Goal: Feedback & Contribution: Contribute content

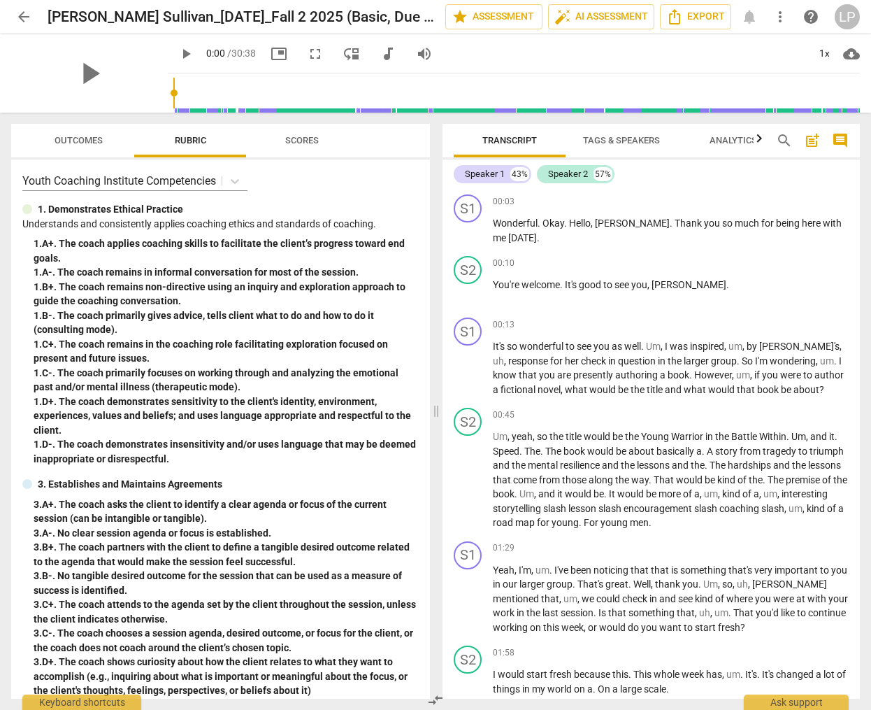
click at [85, 138] on span "Outcomes" at bounding box center [79, 140] width 48 height 10
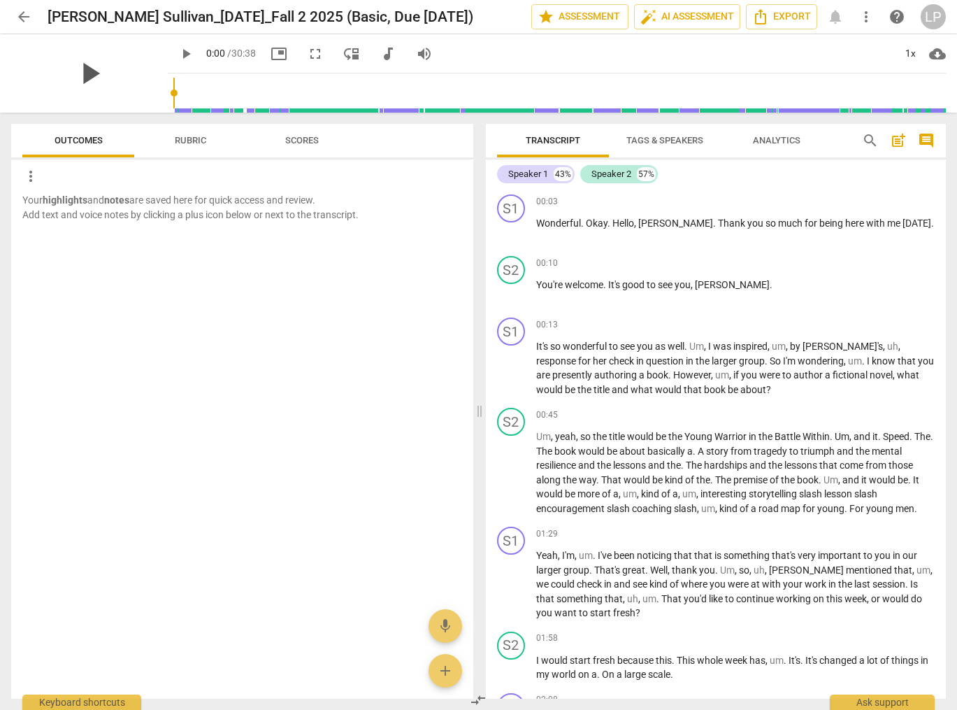
click at [83, 73] on span "play_arrow" at bounding box center [89, 73] width 36 height 36
click at [271, 55] on span "picture_in_picture" at bounding box center [279, 53] width 17 height 17
type input "22"
click at [673, 134] on span "Tags & Speakers" at bounding box center [665, 140] width 110 height 19
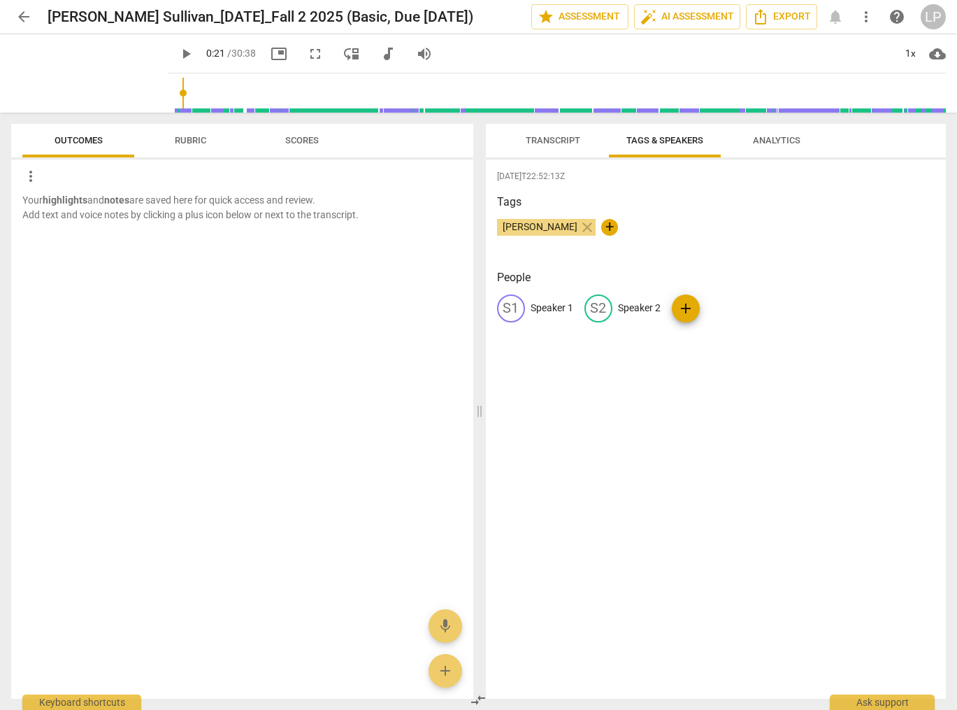
click at [541, 301] on p "Speaker 1" at bounding box center [552, 308] width 43 height 15
type input "Stephanie"
click at [718, 307] on p "Speaker 2" at bounding box center [730, 308] width 43 height 15
type input "Johnny"
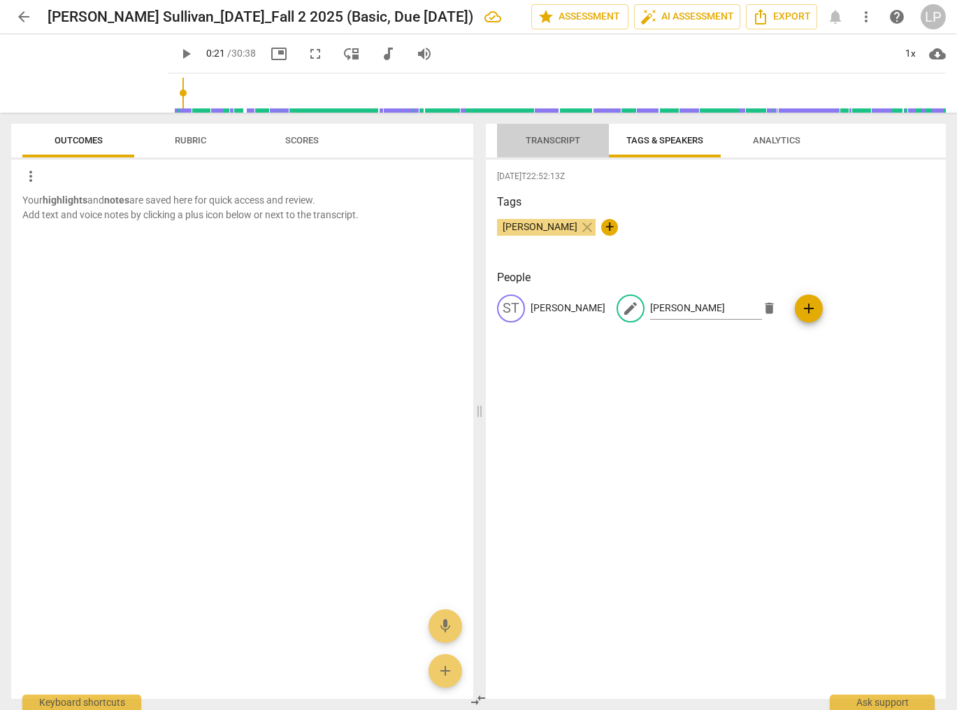
click at [554, 136] on span "Transcript" at bounding box center [553, 140] width 55 height 10
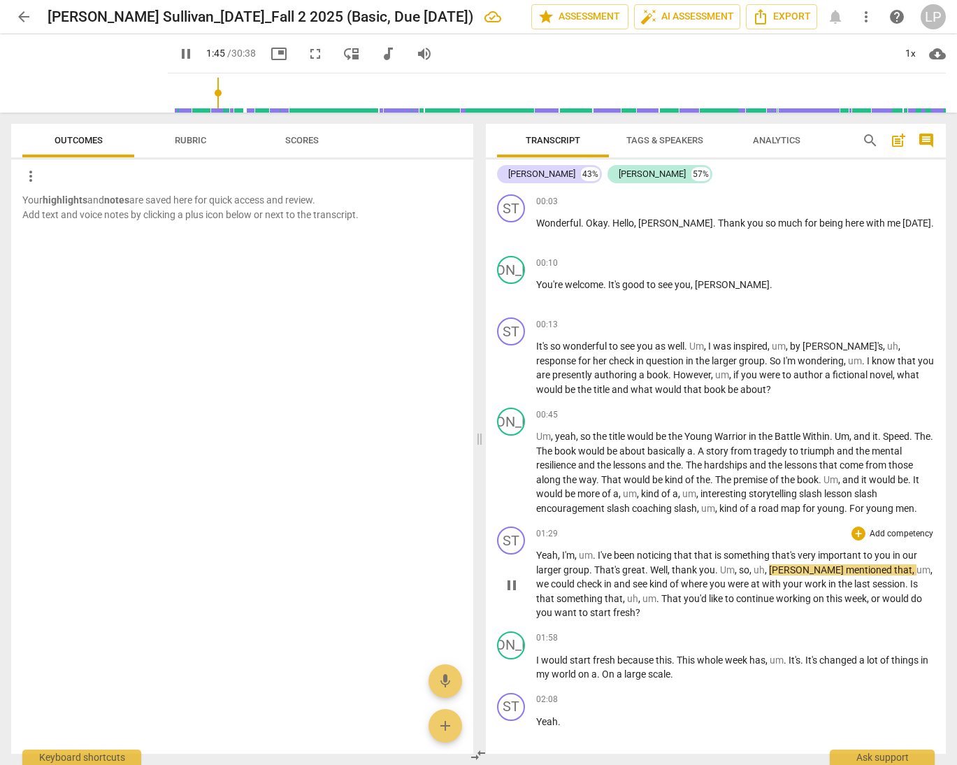
click at [871, 531] on p "Add competency" at bounding box center [902, 534] width 66 height 13
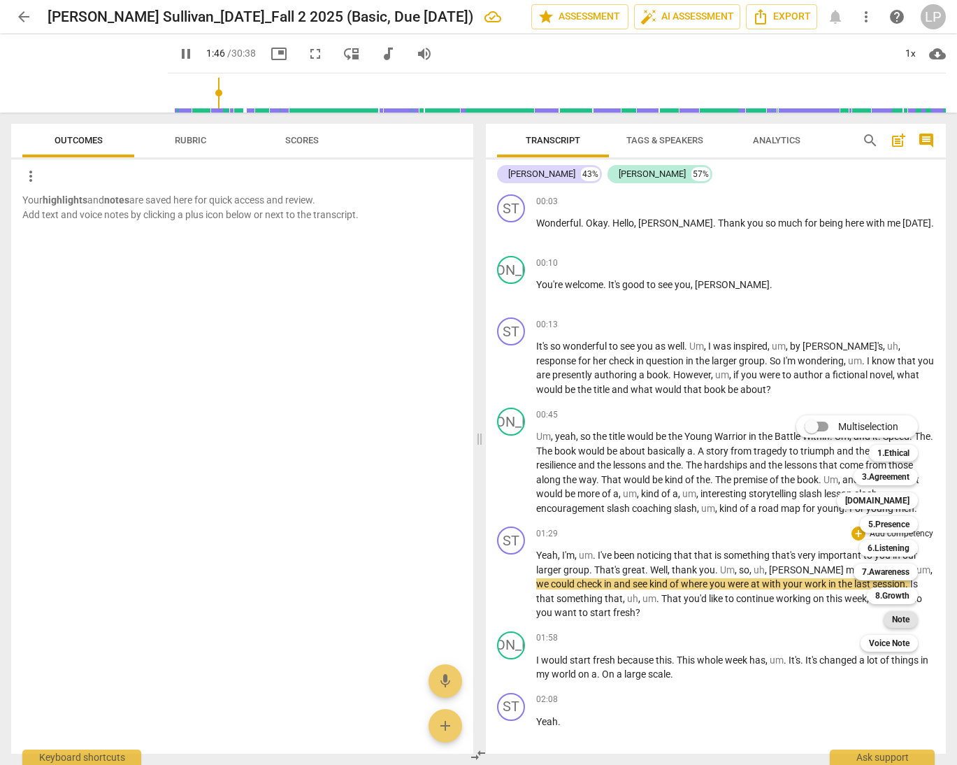
click at [871, 621] on b "Note" at bounding box center [900, 619] width 17 height 17
type input "107"
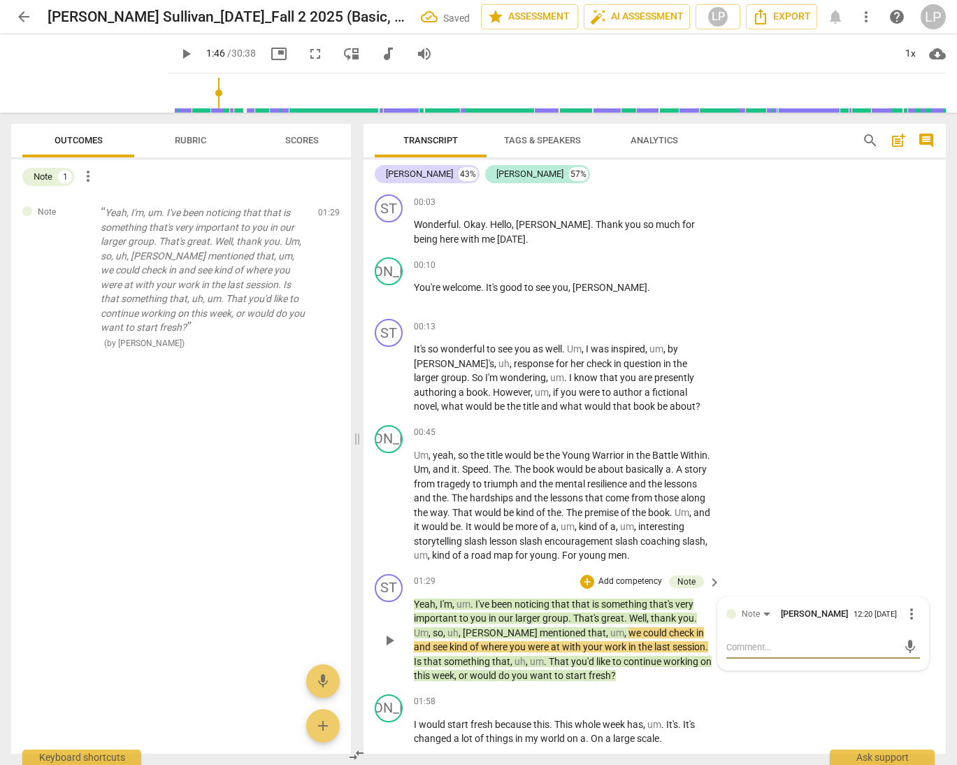
type textarea "H"
type textarea "Ho"
type textarea "Hom"
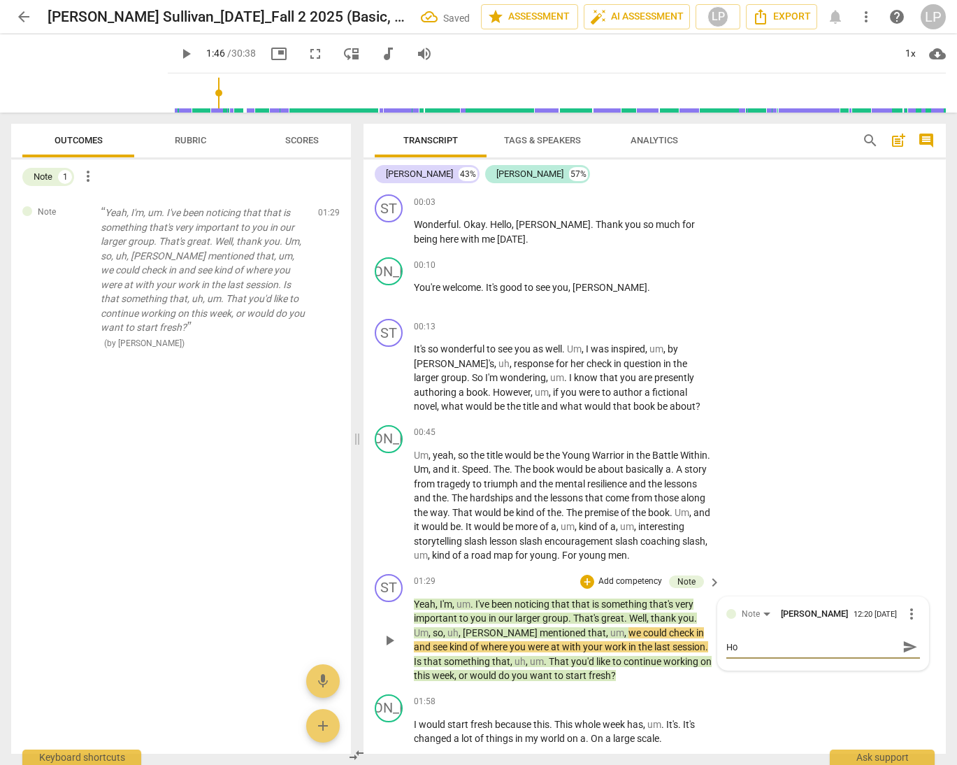
type textarea "Hom"
type textarea "Home"
type textarea "Homew"
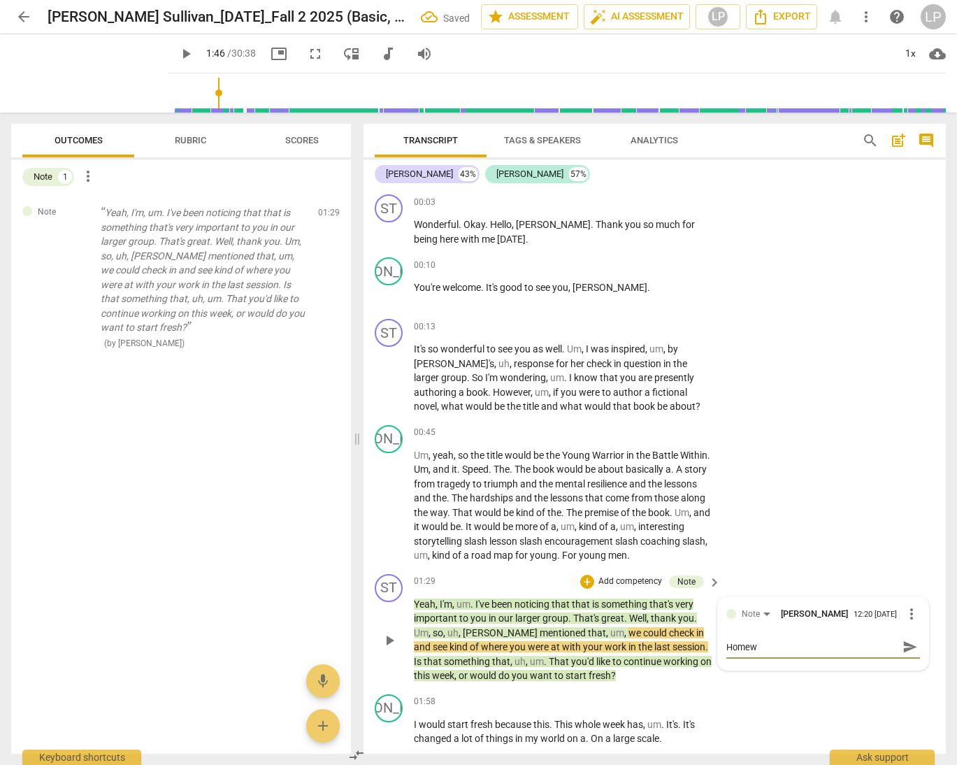
type textarea "Homewo"
type textarea "Homewor"
type textarea "Homework"
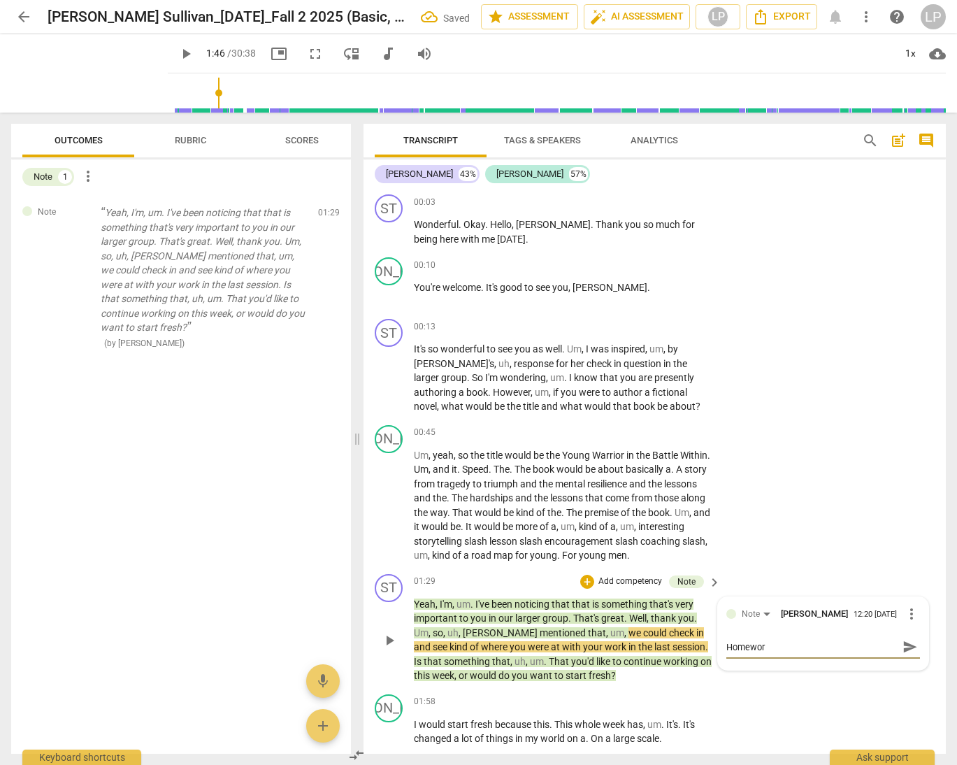
type textarea "Homework"
type textarea "Homework."
click at [871, 644] on span "send" at bounding box center [910, 646] width 15 height 15
click at [611, 638] on span "um" at bounding box center [618, 632] width 14 height 11
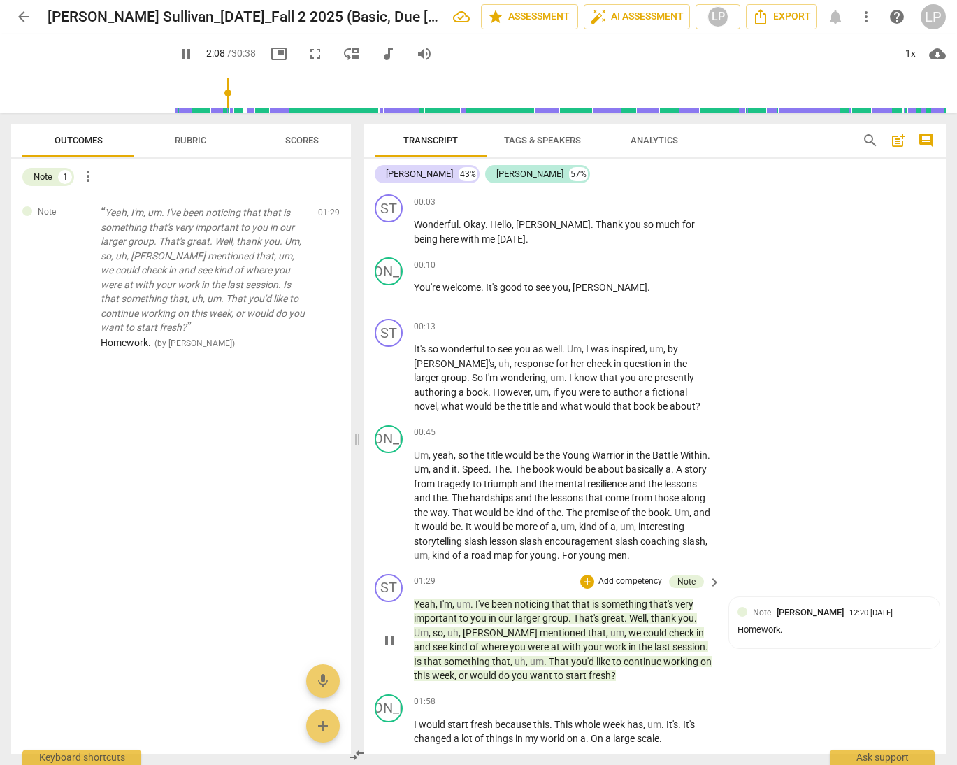
scroll to position [592, 0]
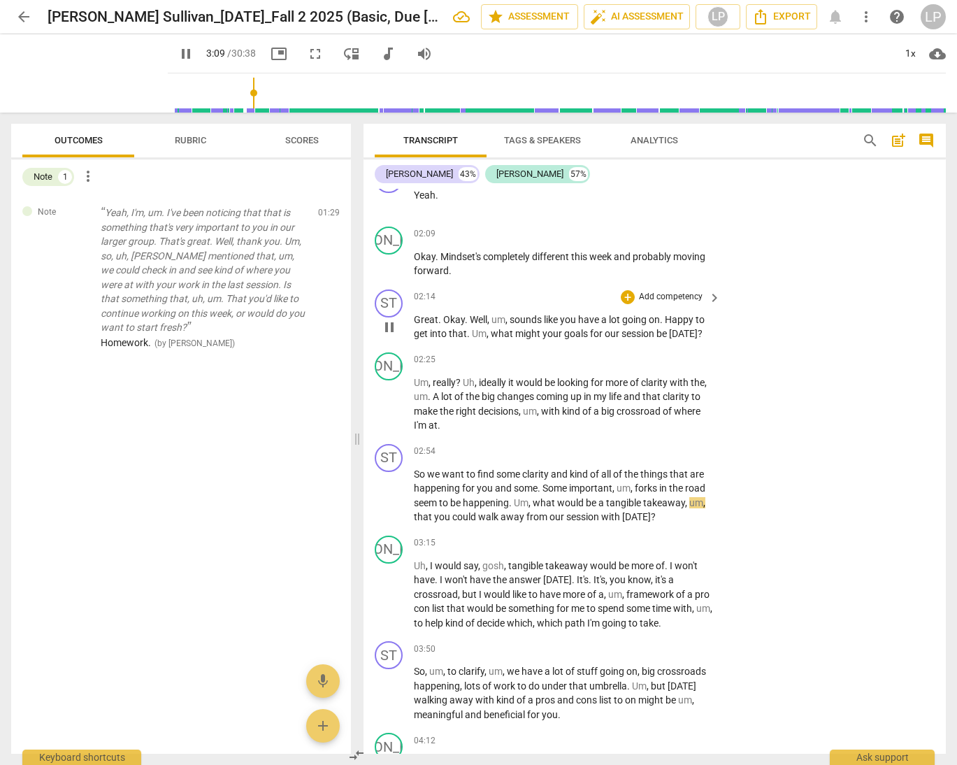
click at [667, 292] on p "Add competency" at bounding box center [671, 297] width 66 height 13
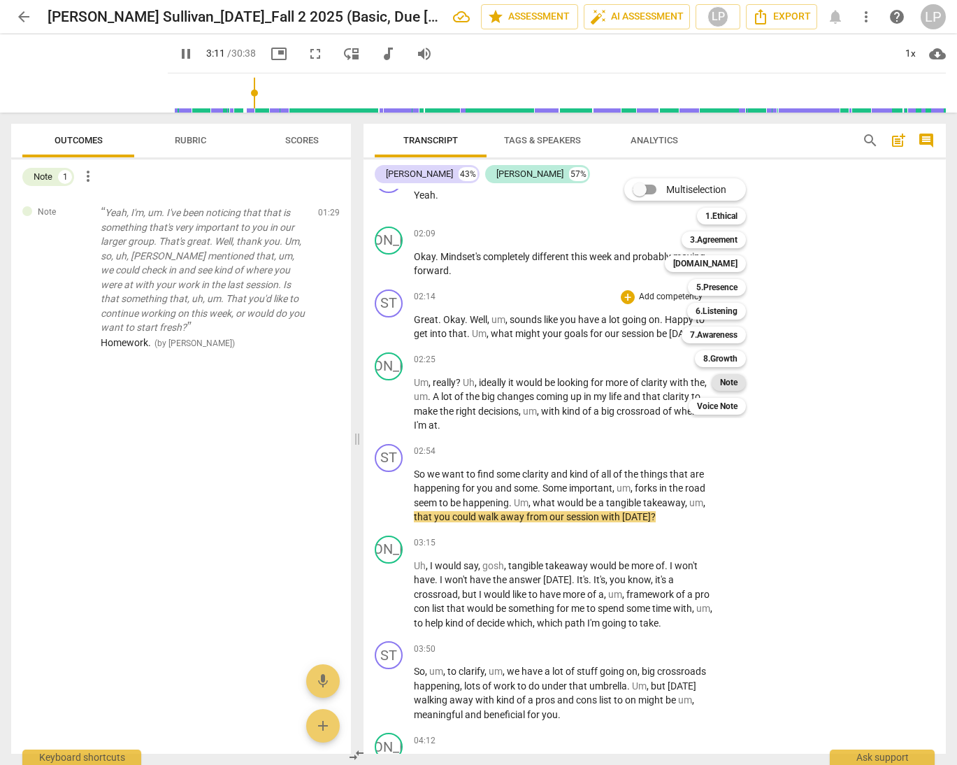
click at [729, 383] on b "Note" at bounding box center [728, 382] width 17 height 17
type input "191"
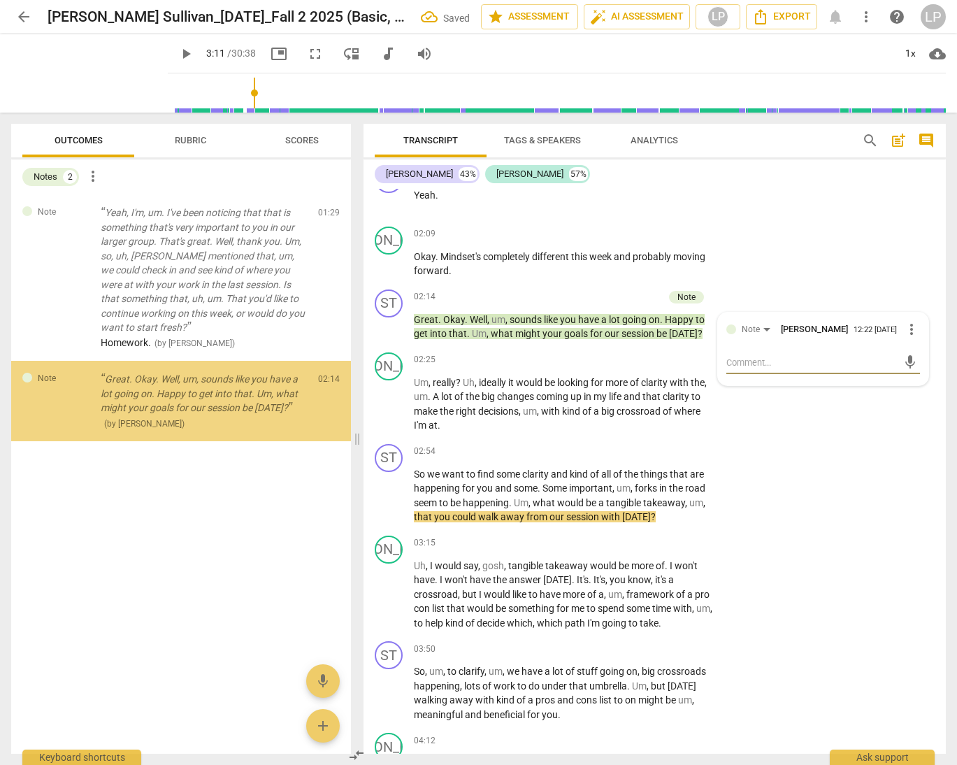
type textarea "G"
type textarea "Go"
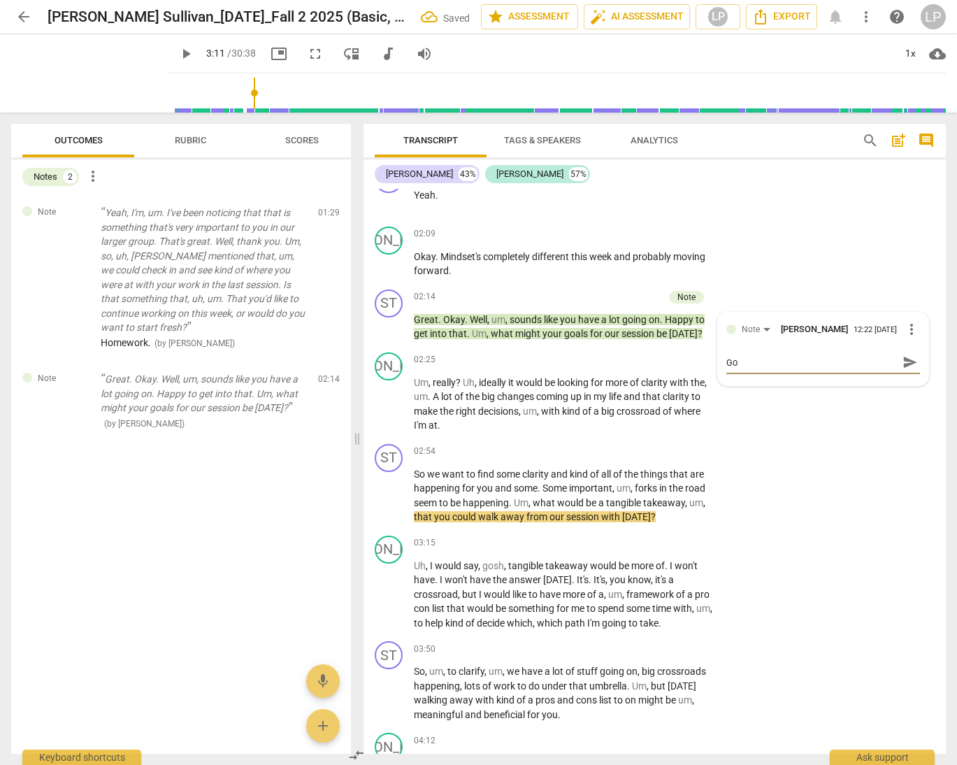
type textarea "Goa"
type textarea "Goal"
type textarea "Goal/"
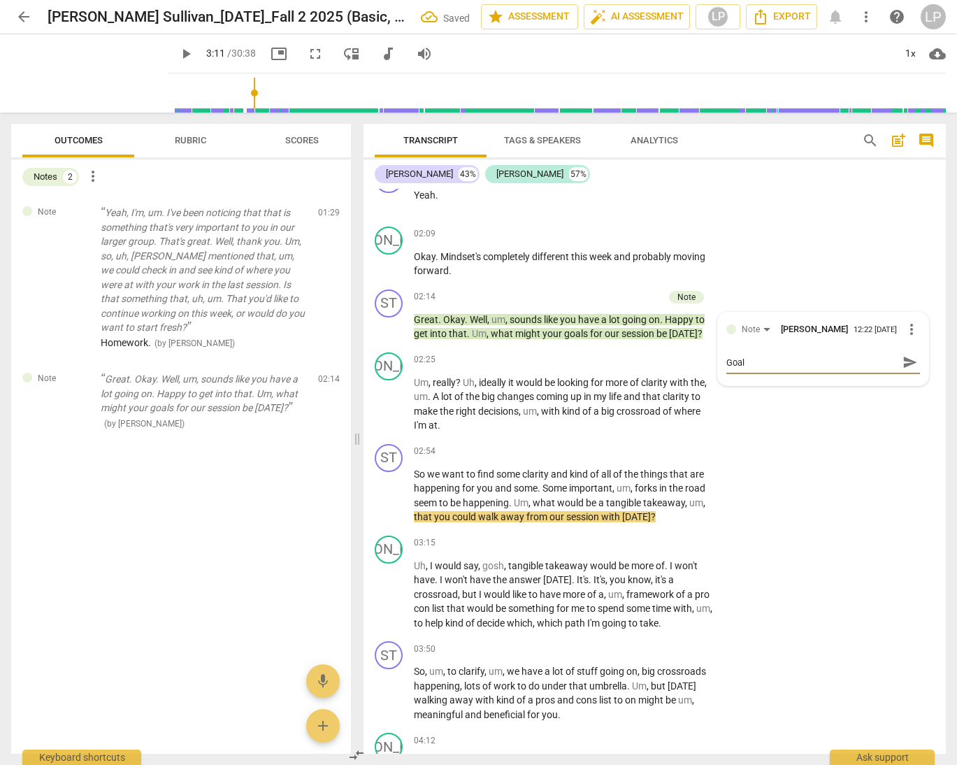
type textarea "Goal/"
type textarea "Goal/a"
type textarea "Goal/ag"
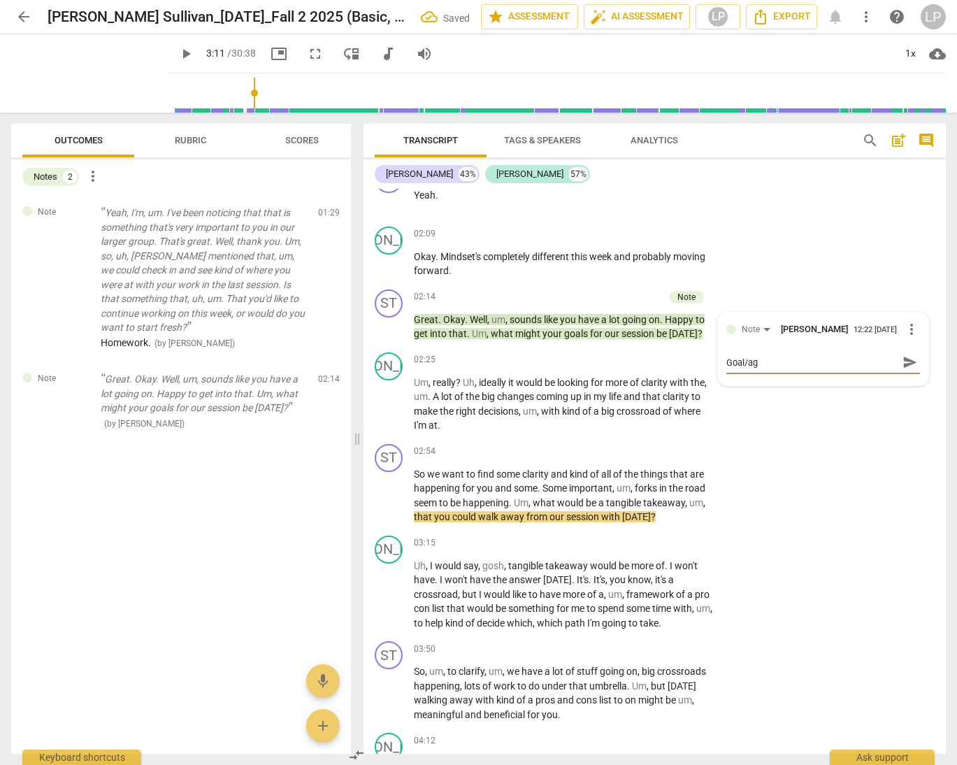
type textarea "Goal/age"
type textarea "Goal/agen"
type textarea "Goal/agend"
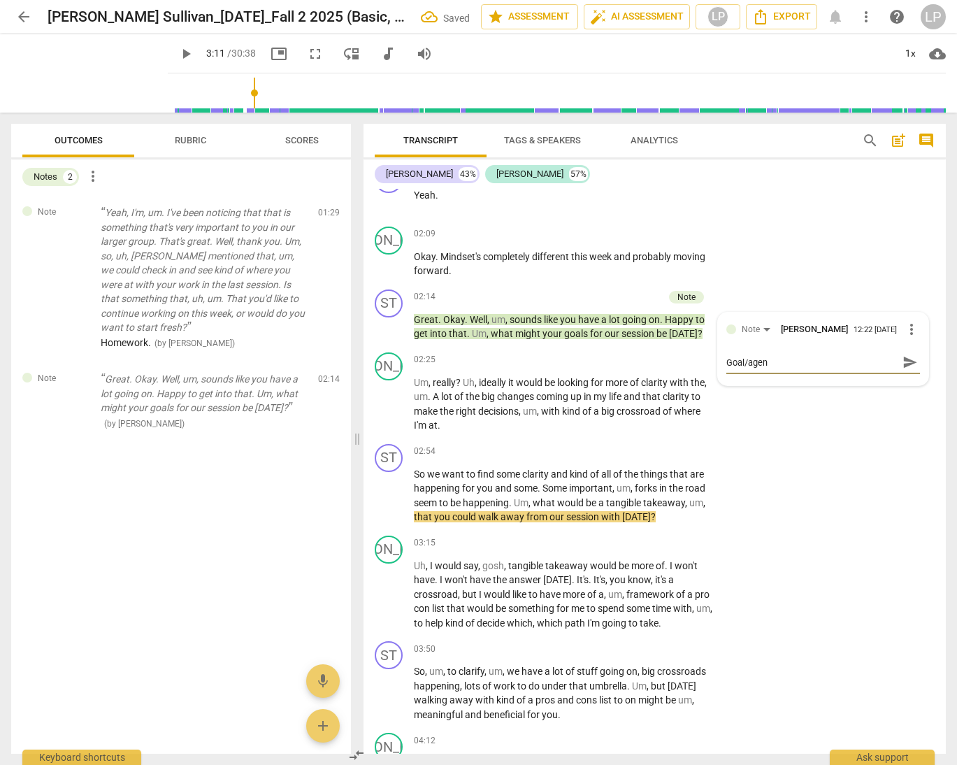
type textarea "Goal/agend"
type textarea "Goal/agenda"
click at [871, 366] on span "send" at bounding box center [910, 362] width 15 height 15
click at [596, 414] on span "a" at bounding box center [598, 411] width 8 height 11
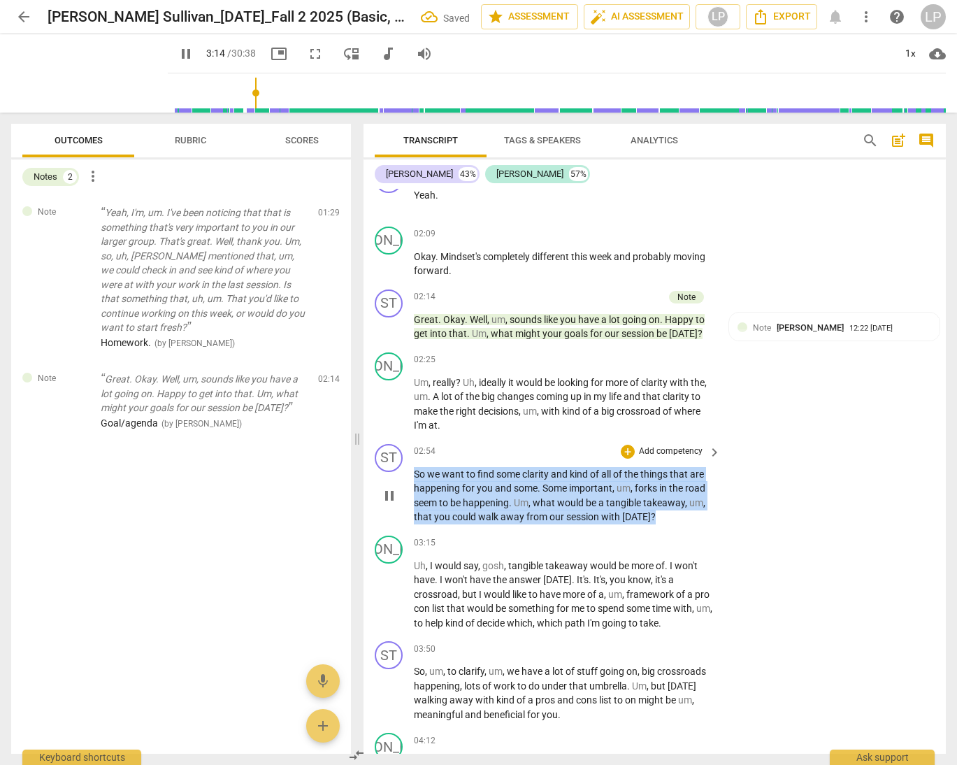
drag, startPoint x: 657, startPoint y: 519, endPoint x: 401, endPoint y: 472, distance: 260.9
click at [401, 472] on div "ST play_arrow pause 02:54 + Add competency keyboard_arrow_right So we want to f…" at bounding box center [655, 485] width 583 height 92
click at [669, 445] on p "Add competency" at bounding box center [671, 451] width 66 height 13
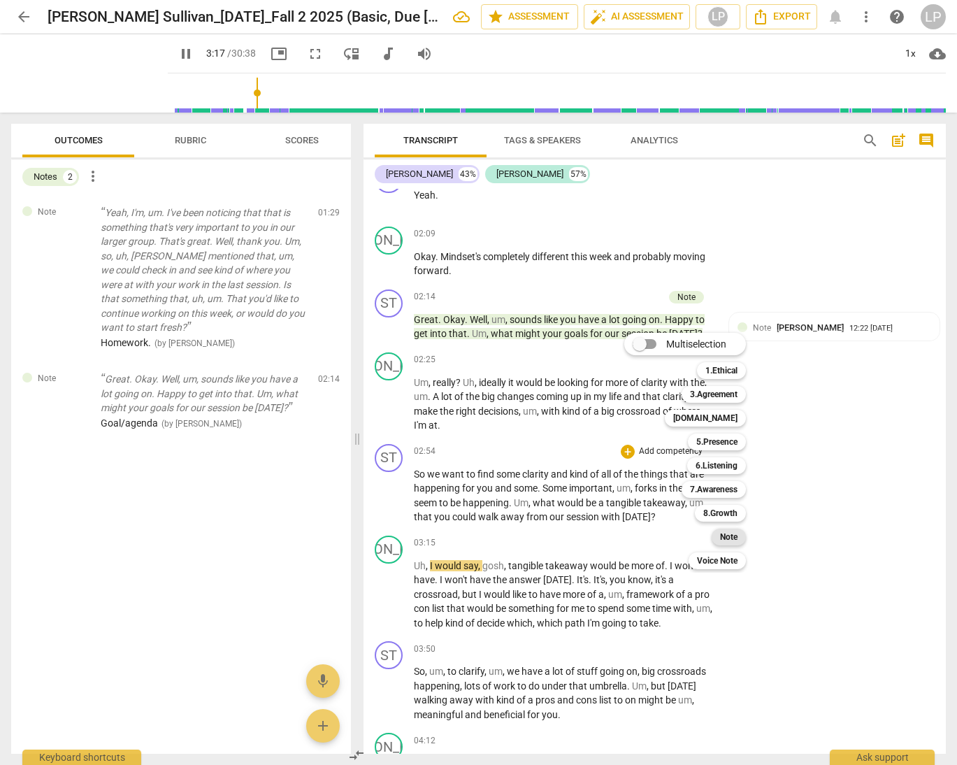
click at [734, 534] on b "Note" at bounding box center [728, 537] width 17 height 17
type input "198"
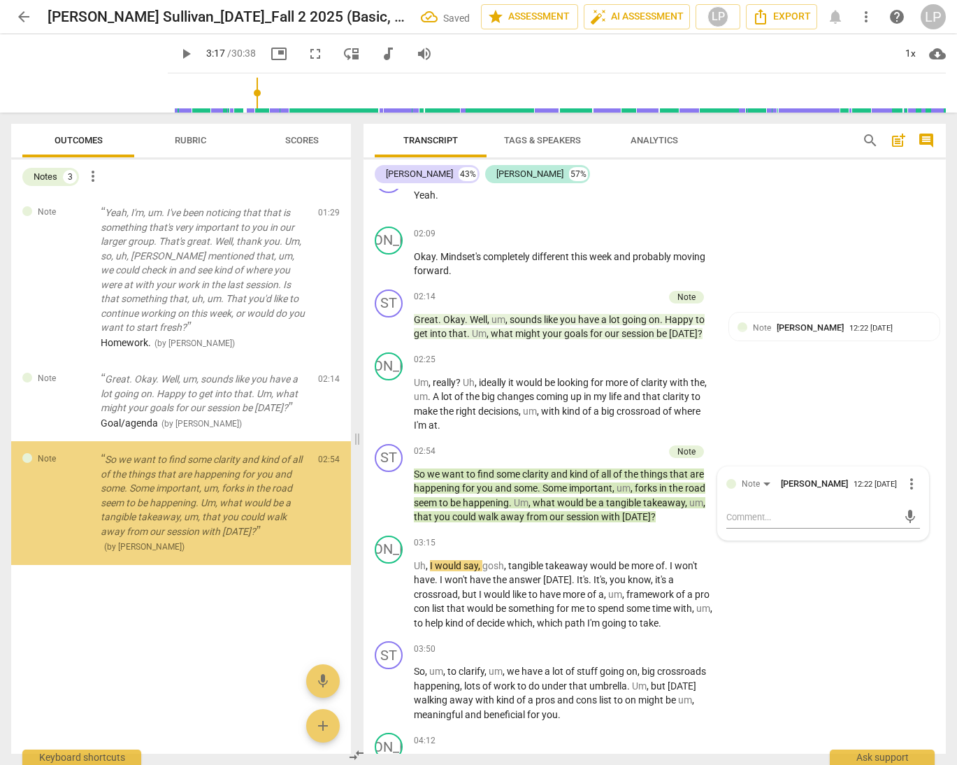
type textarea "D"
type textarea "De"
type textarea "Des"
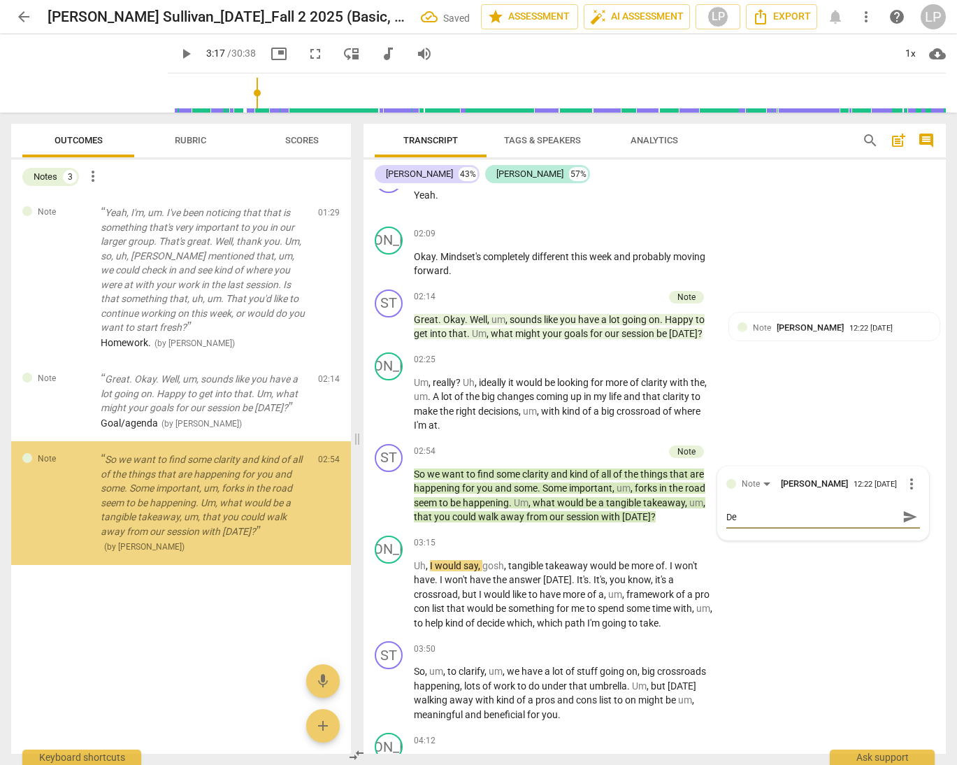
type textarea "Des"
type textarea "Desi"
type textarea "Desir"
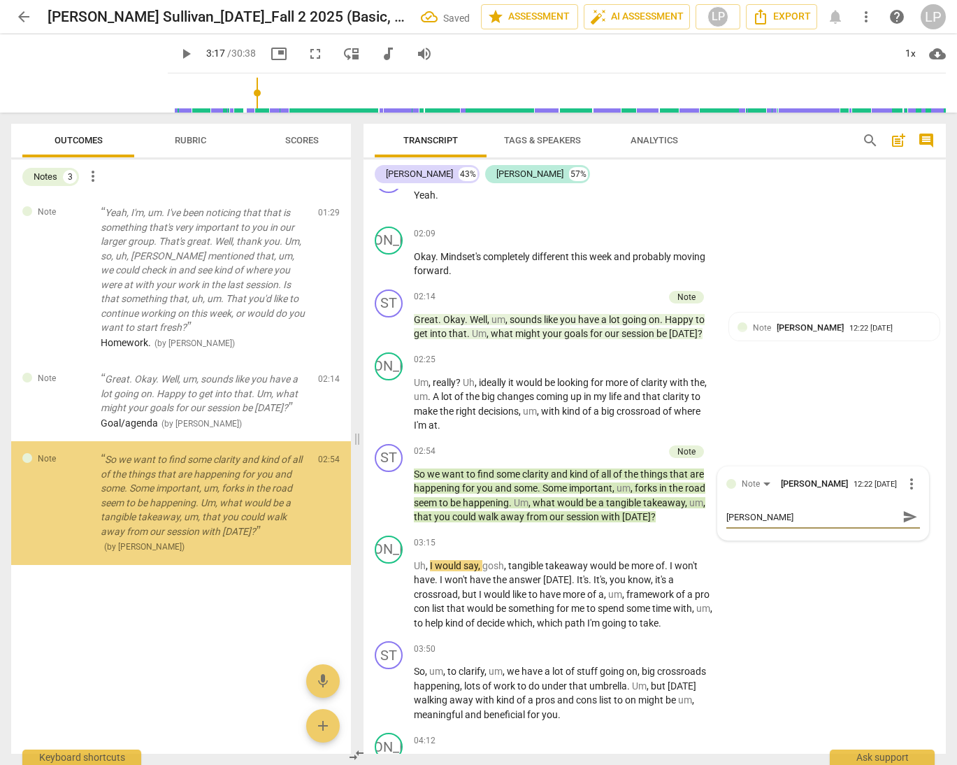
type textarea "Desire"
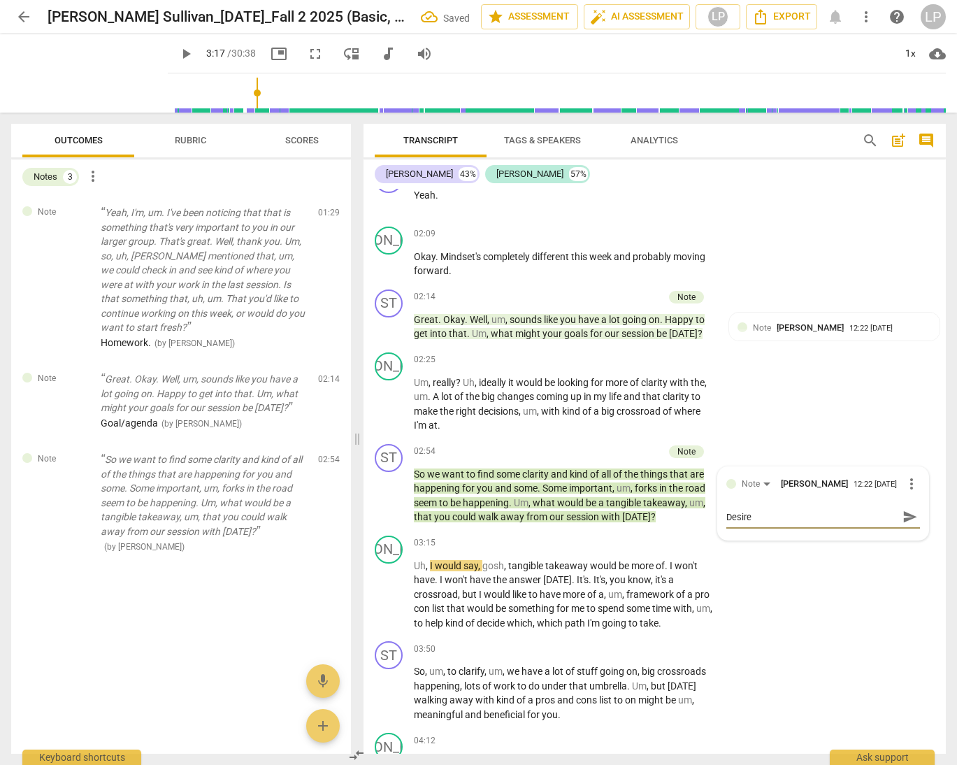
type textarea "Desired"
type textarea "Desired o"
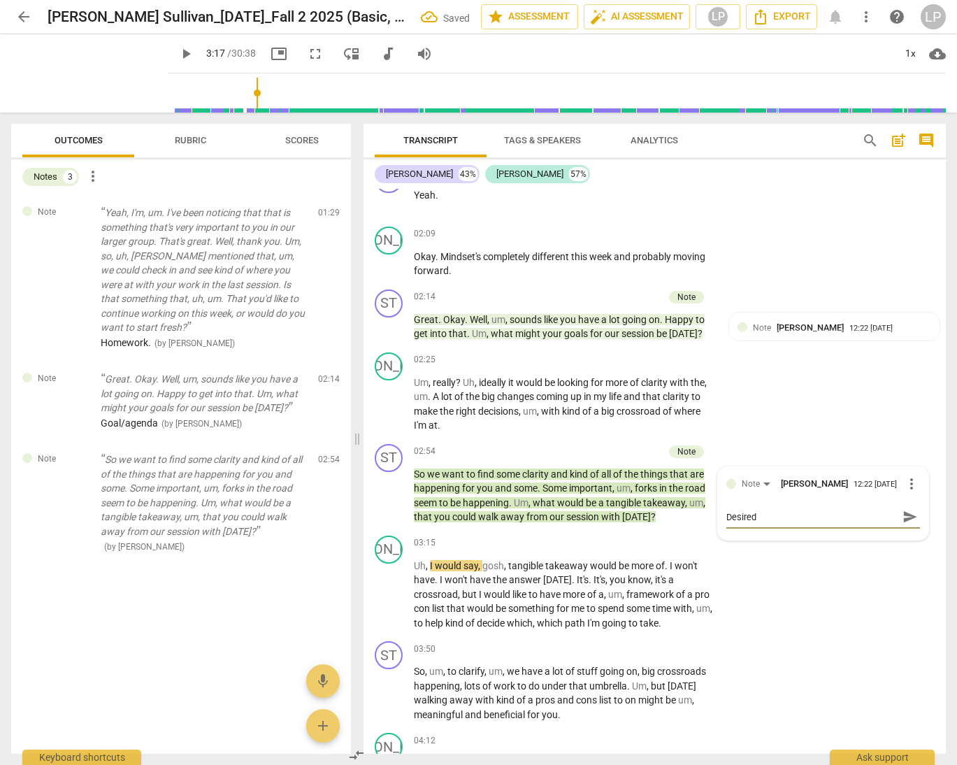
type textarea "Desired o"
type textarea "Desired ou"
type textarea "Desired out"
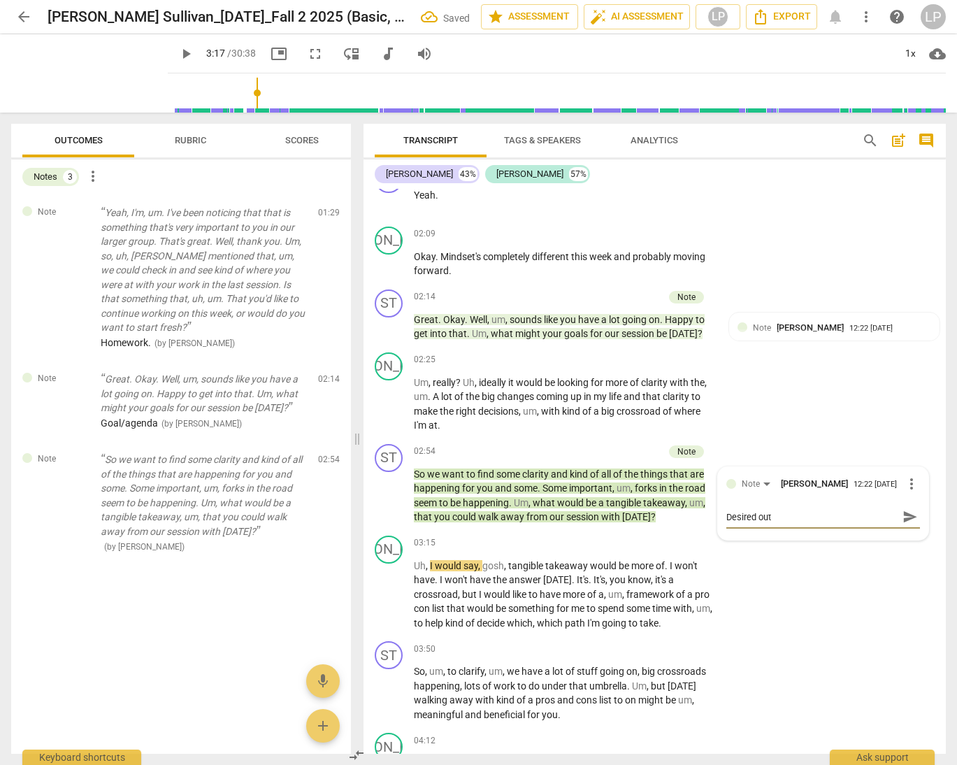
type textarea "Desired outc"
type textarea "Desired outco"
type textarea "Desired outcom"
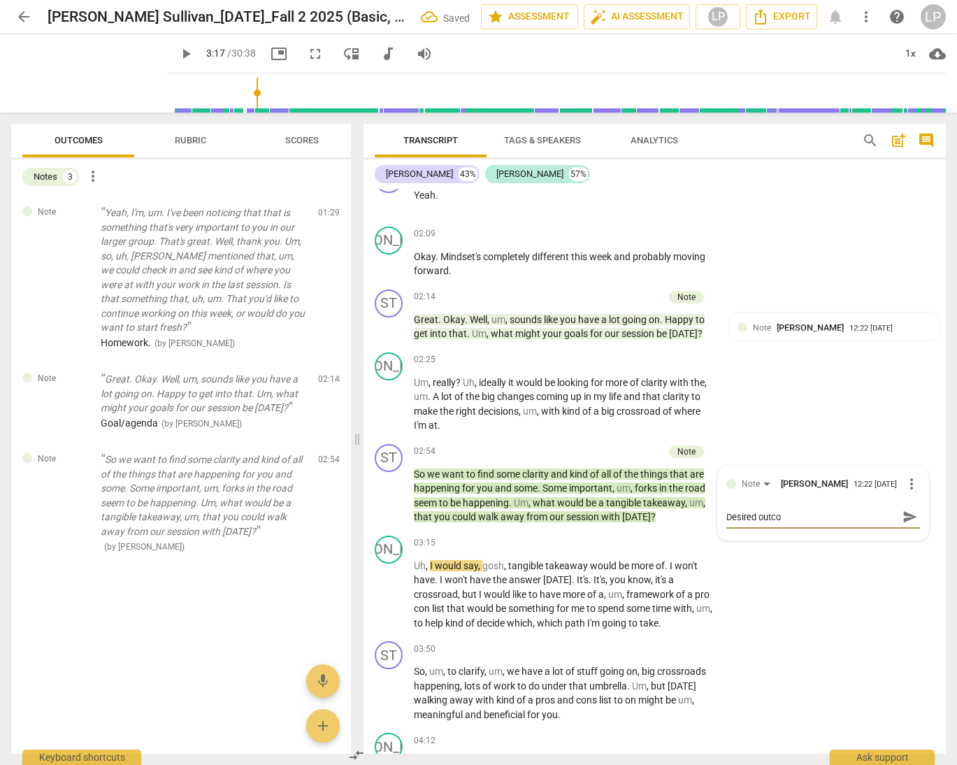
type textarea "Desired outcom"
type textarea "Desired outcome"
click at [871, 515] on span "send" at bounding box center [910, 516] width 15 height 15
click at [589, 583] on span "." at bounding box center [591, 579] width 5 height 11
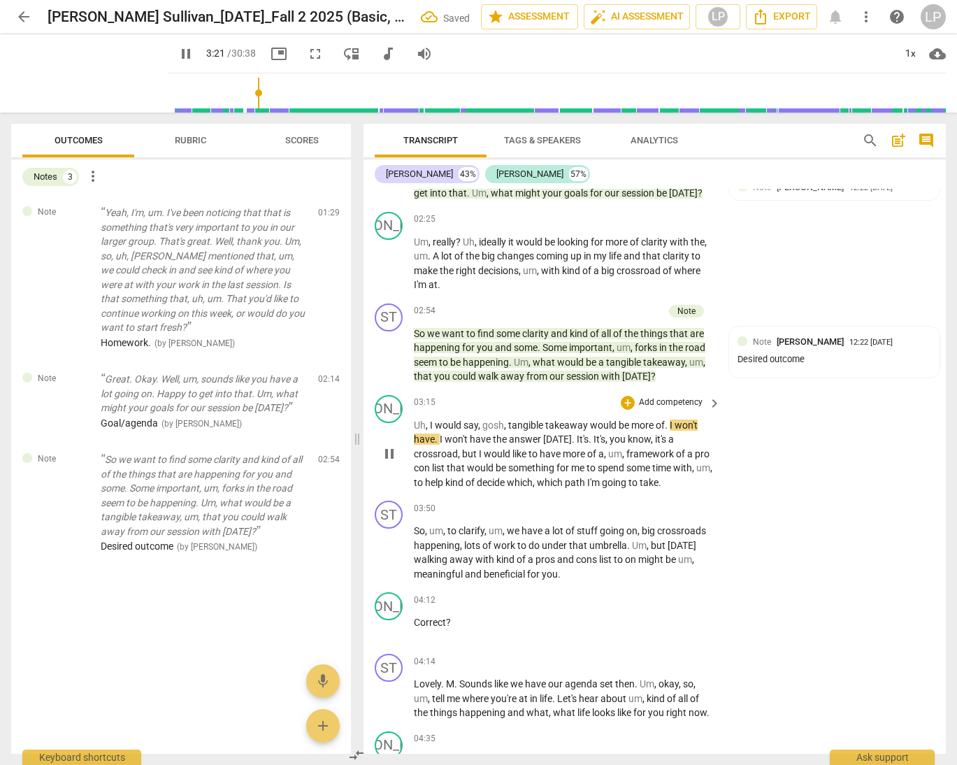
scroll to position [738, 0]
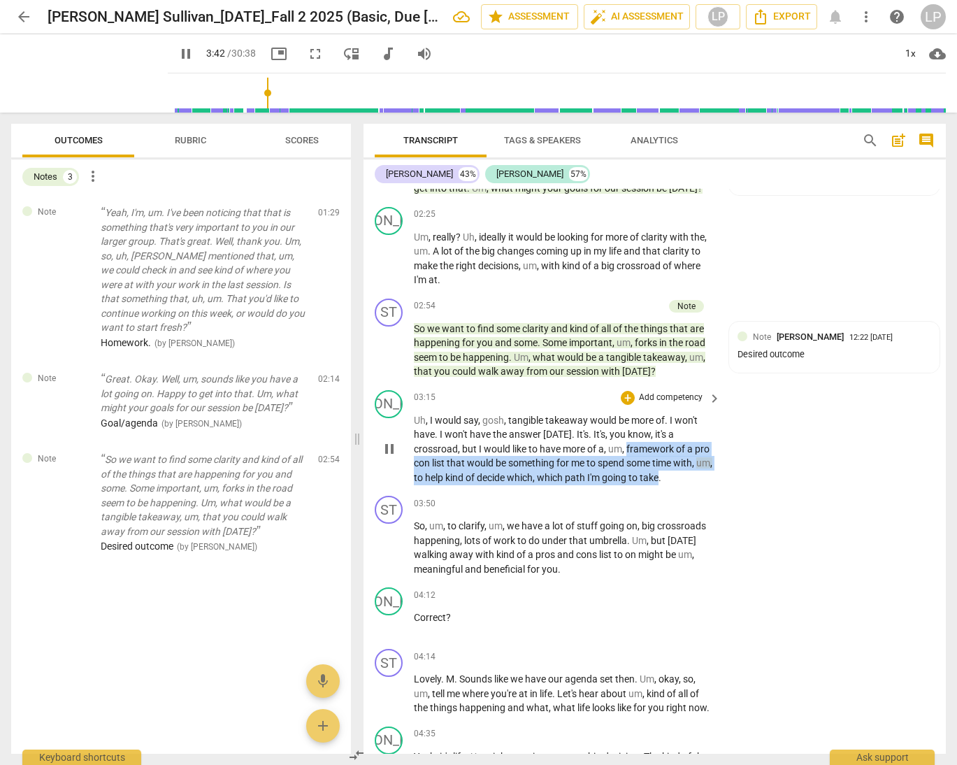
drag, startPoint x: 629, startPoint y: 448, endPoint x: 680, endPoint y: 473, distance: 56.9
click at [680, 473] on p "Uh , I would say , gosh , tangible takeaway would be more of . I won't have . I…" at bounding box center [564, 449] width 300 height 72
click at [726, 459] on span "keyboard_arrow_down" at bounding box center [726, 459] width 17 height 17
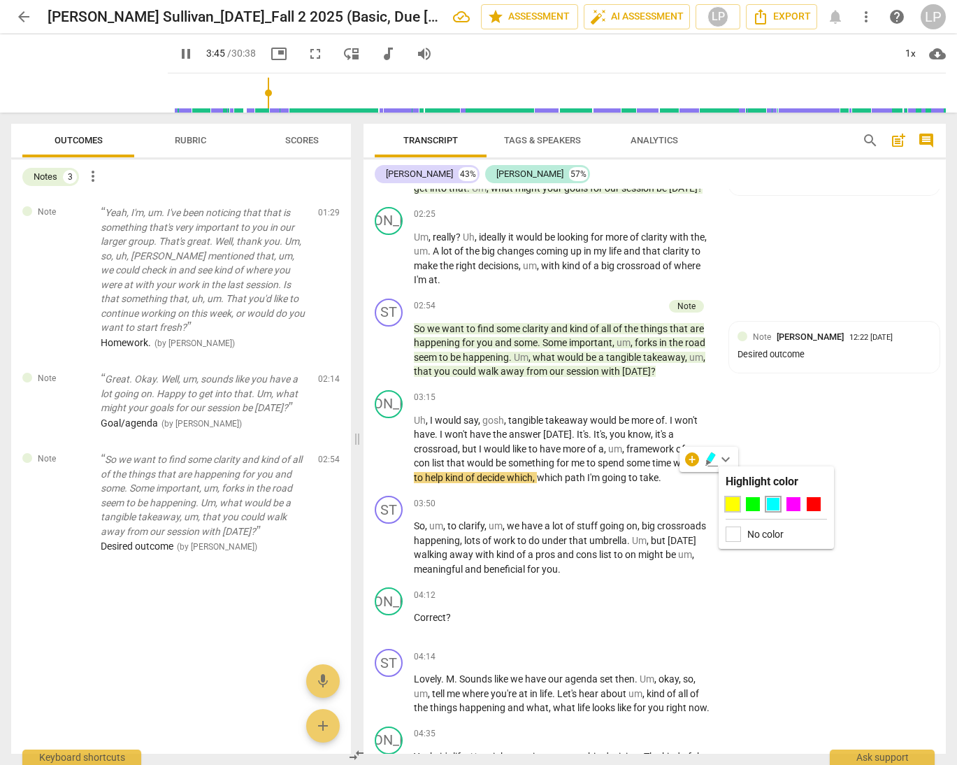
click at [729, 509] on div at bounding box center [733, 504] width 14 height 14
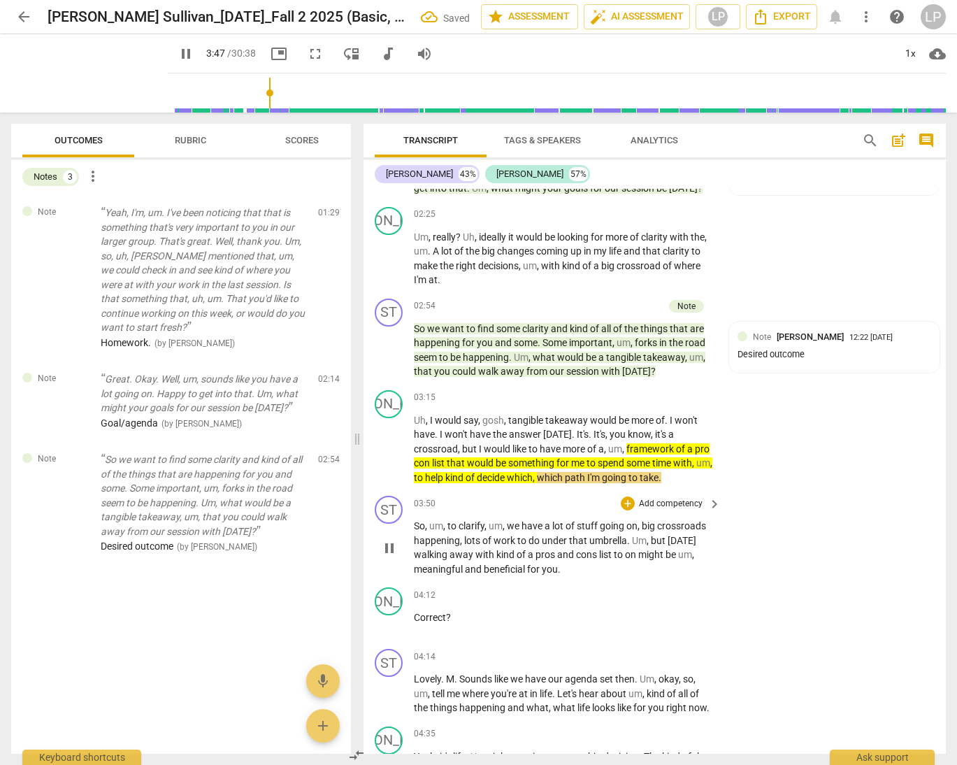
click at [518, 549] on span "of" at bounding box center [522, 554] width 11 height 11
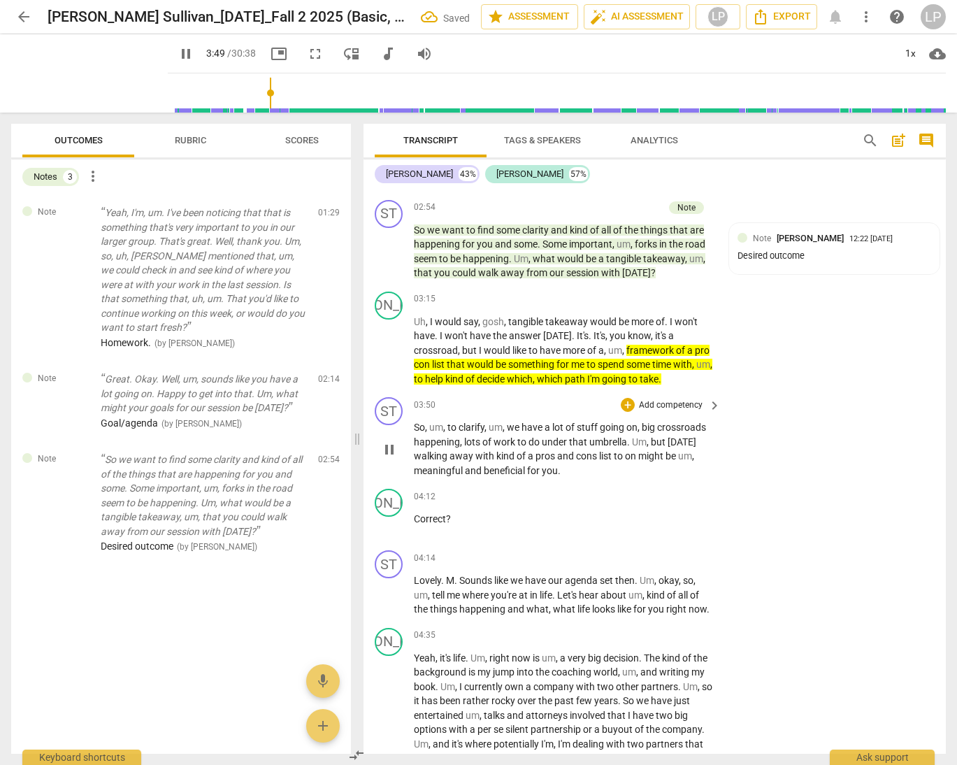
scroll to position [874, 0]
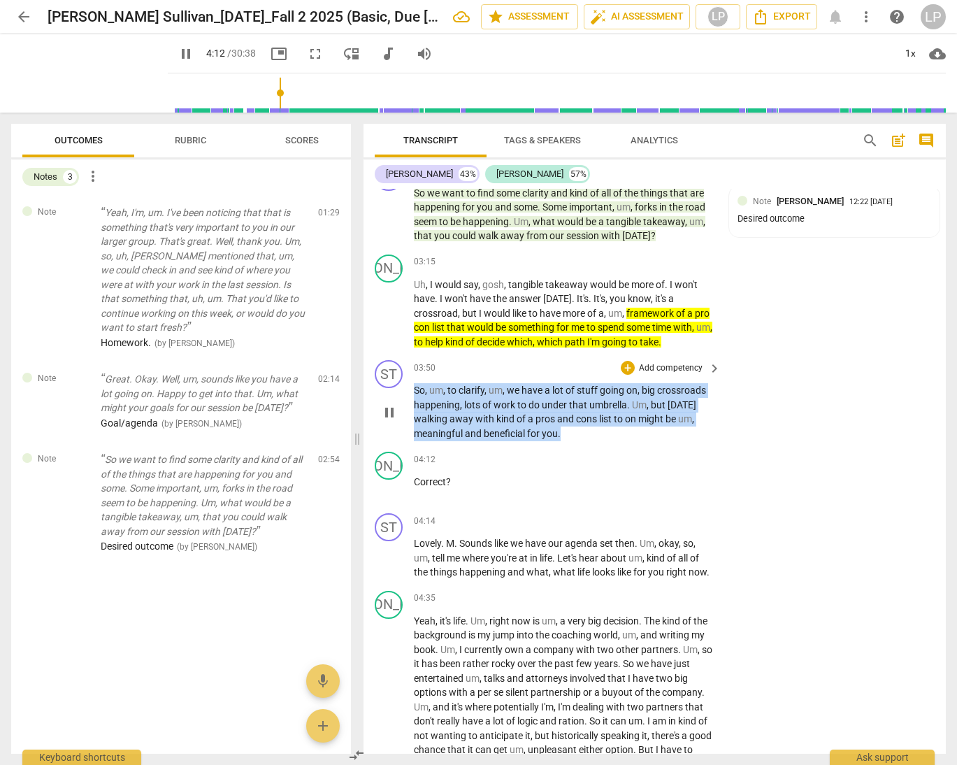
drag, startPoint x: 563, startPoint y: 435, endPoint x: 413, endPoint y: 385, distance: 158.4
click at [413, 385] on div "ST play_arrow pause 03:50 + Add competency keyboard_arrow_right So , um , to cl…" at bounding box center [655, 401] width 583 height 92
click at [643, 363] on p "Add competency" at bounding box center [671, 368] width 66 height 13
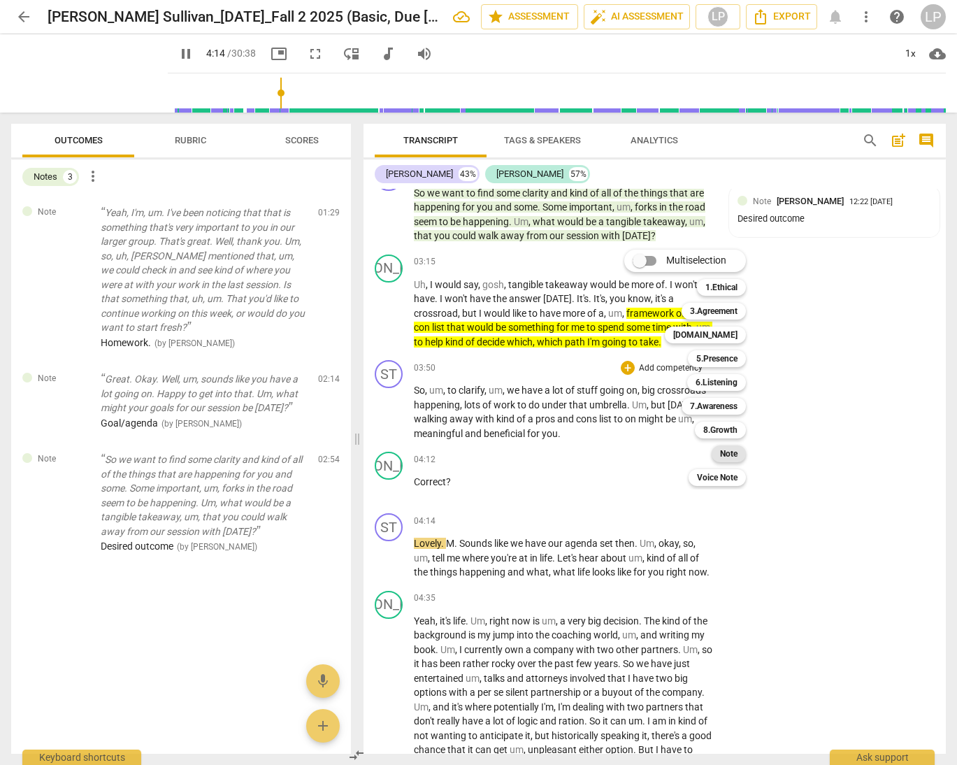
click at [723, 452] on b "Note" at bounding box center [728, 453] width 17 height 17
type input "255"
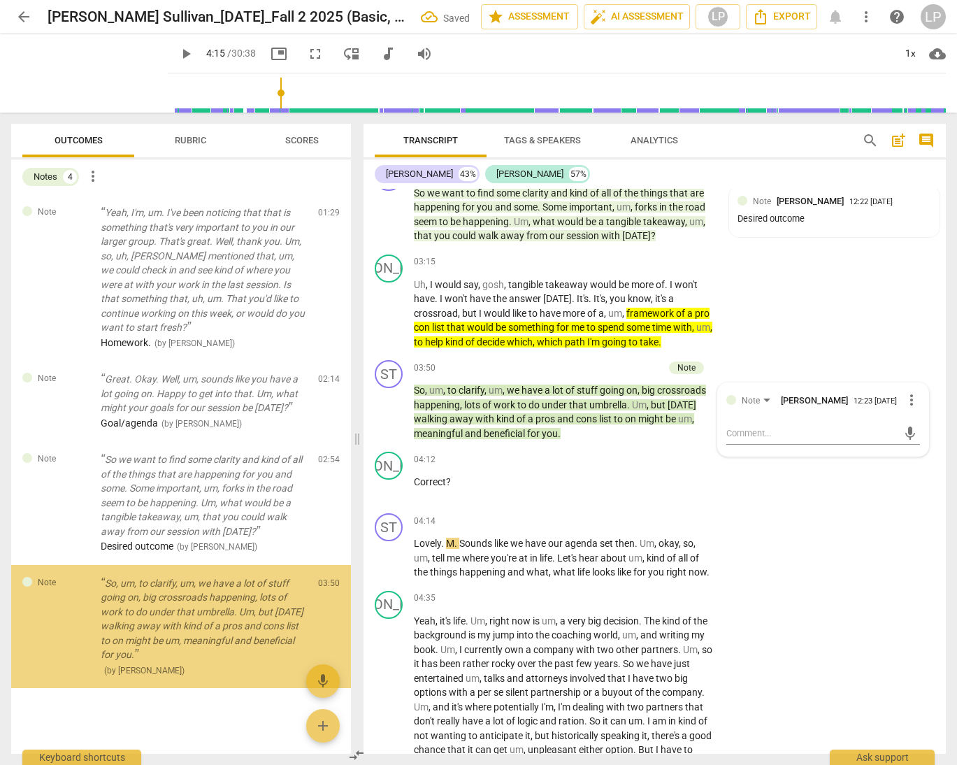
scroll to position [4, 0]
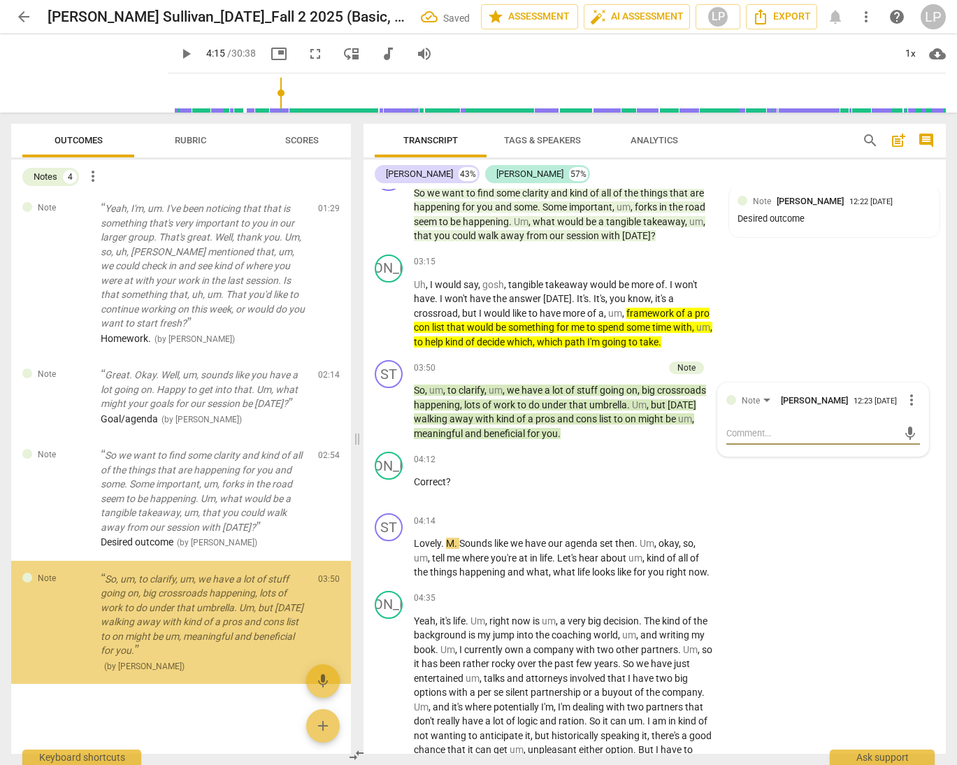
type textarea "R"
type textarea "Re"
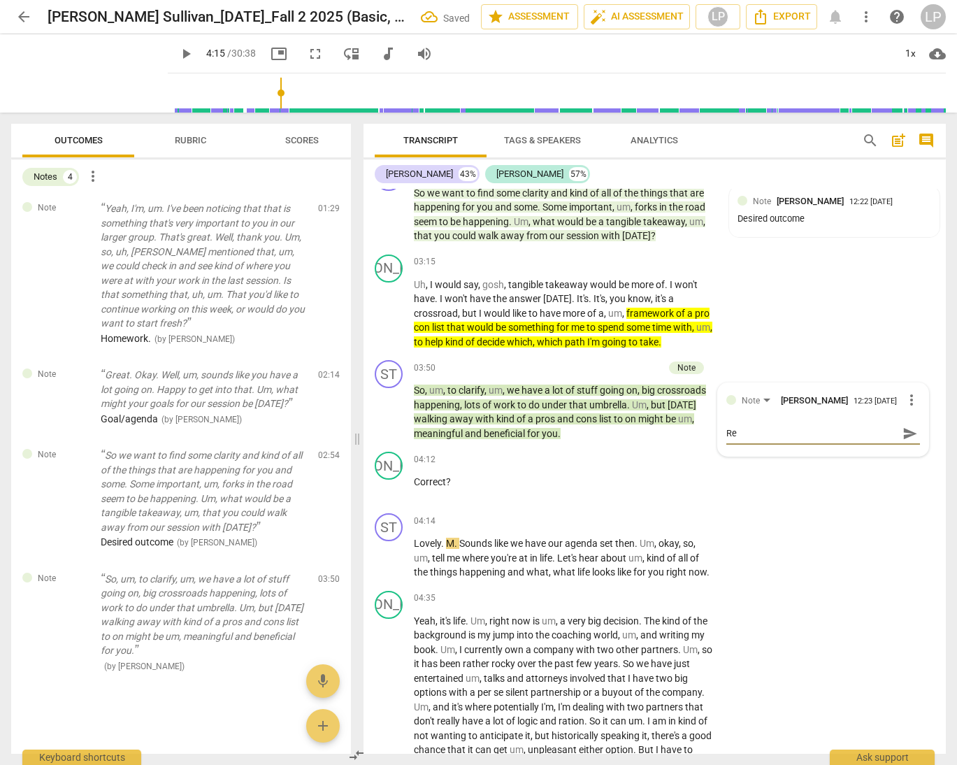
type textarea "Ref"
type textarea "Refl"
type textarea "Refle"
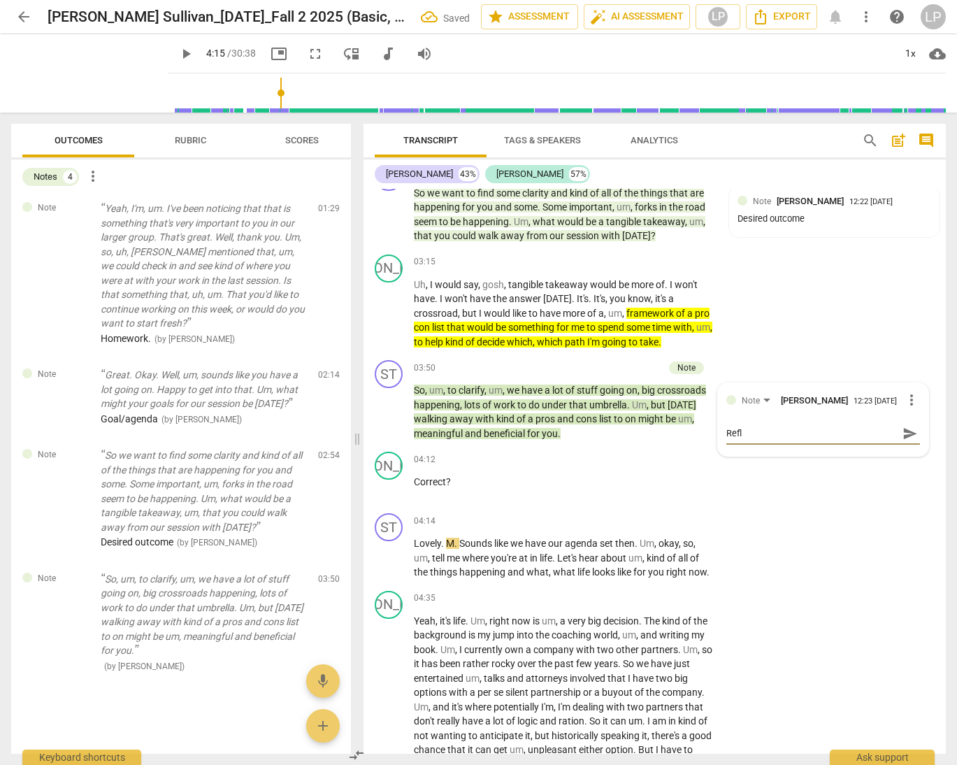
type textarea "Refle"
type textarea "Reflec"
type textarea "Reflect"
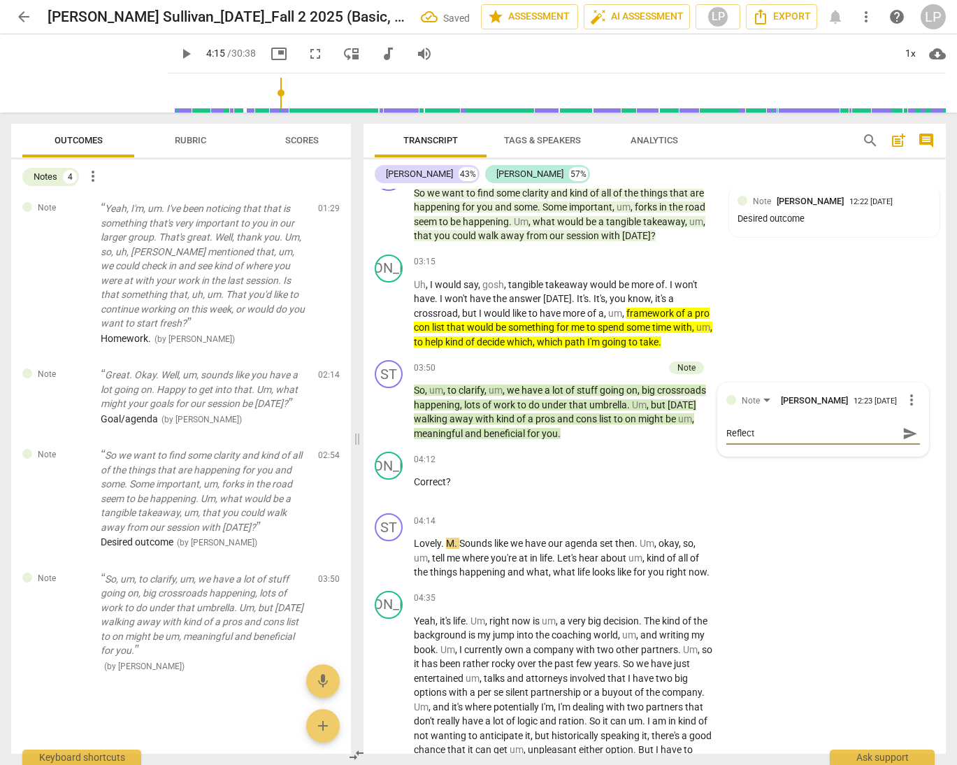
type textarea "Reflecti"
type textarea "Reflectio"
type textarea "Reflection"
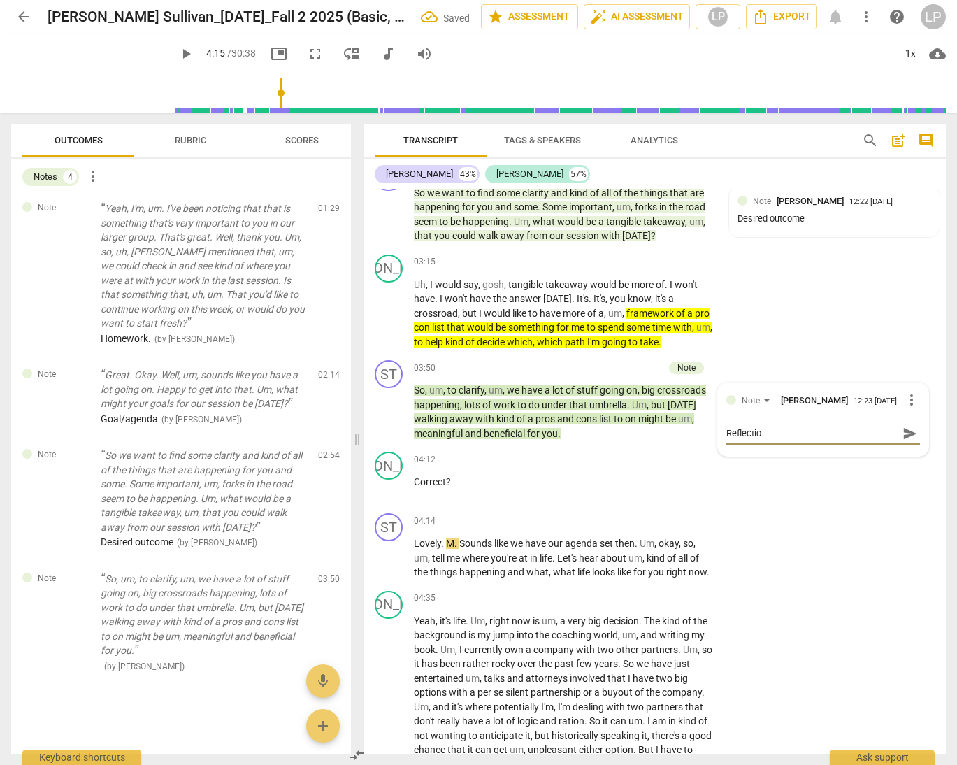
type textarea "Reflection"
type textarea "Reflection/"
type textarea "Reflection/c"
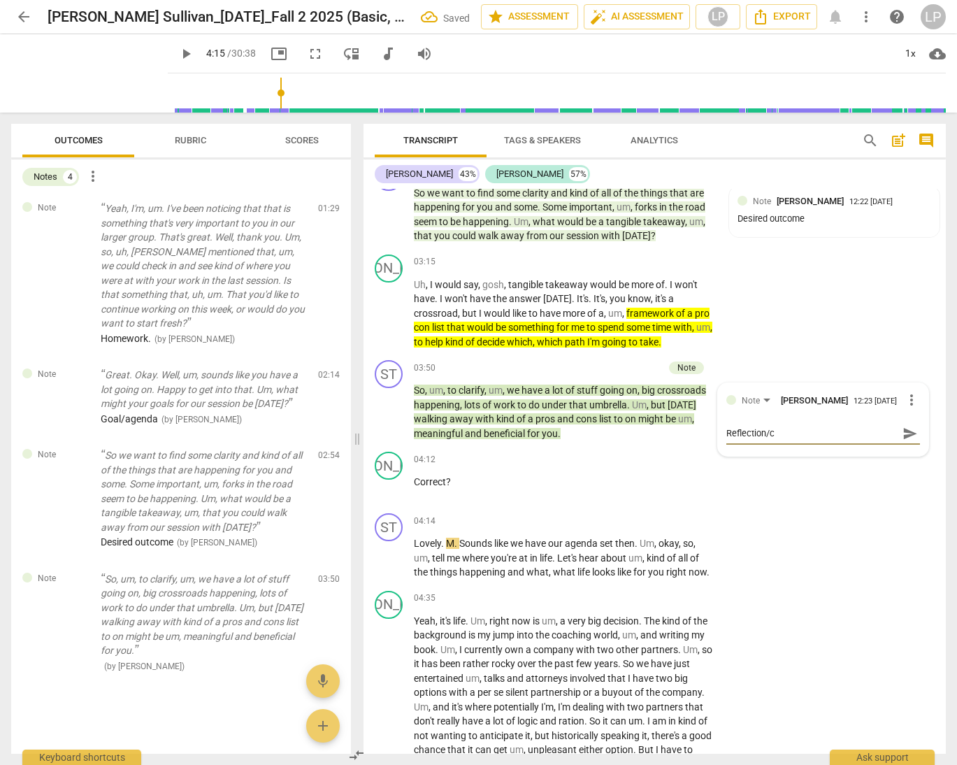
type textarea "Reflection/cl"
type textarea "Reflection/cla"
type textarea "Reflection/clar"
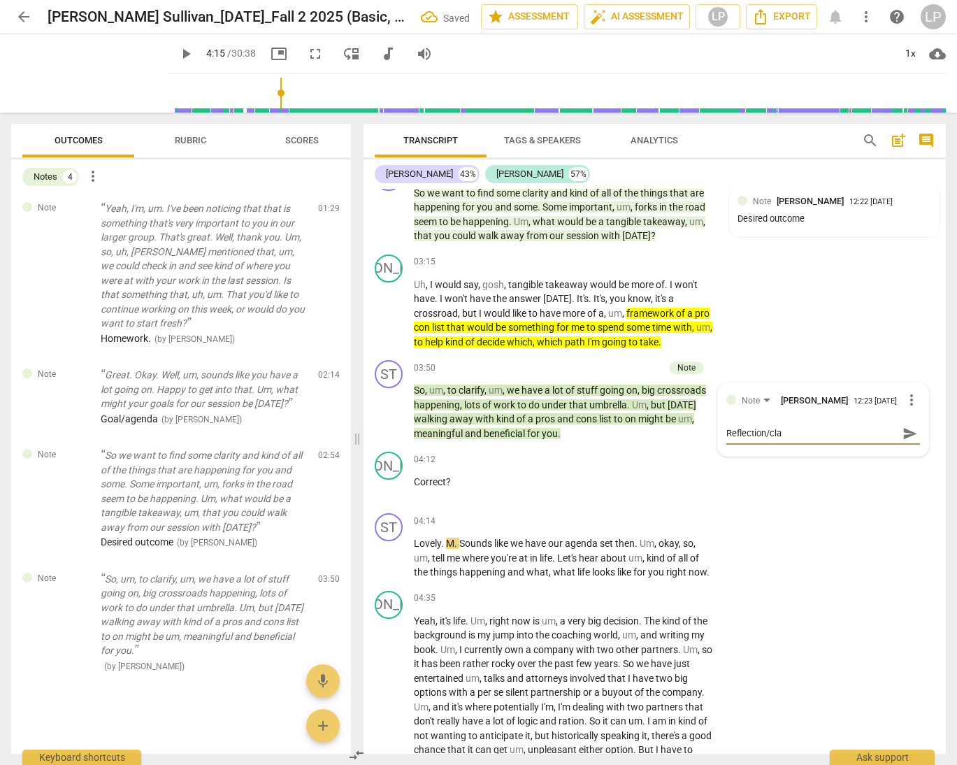
type textarea "Reflection/clar"
type textarea "Reflection/clari"
type textarea "Reflection/clarif"
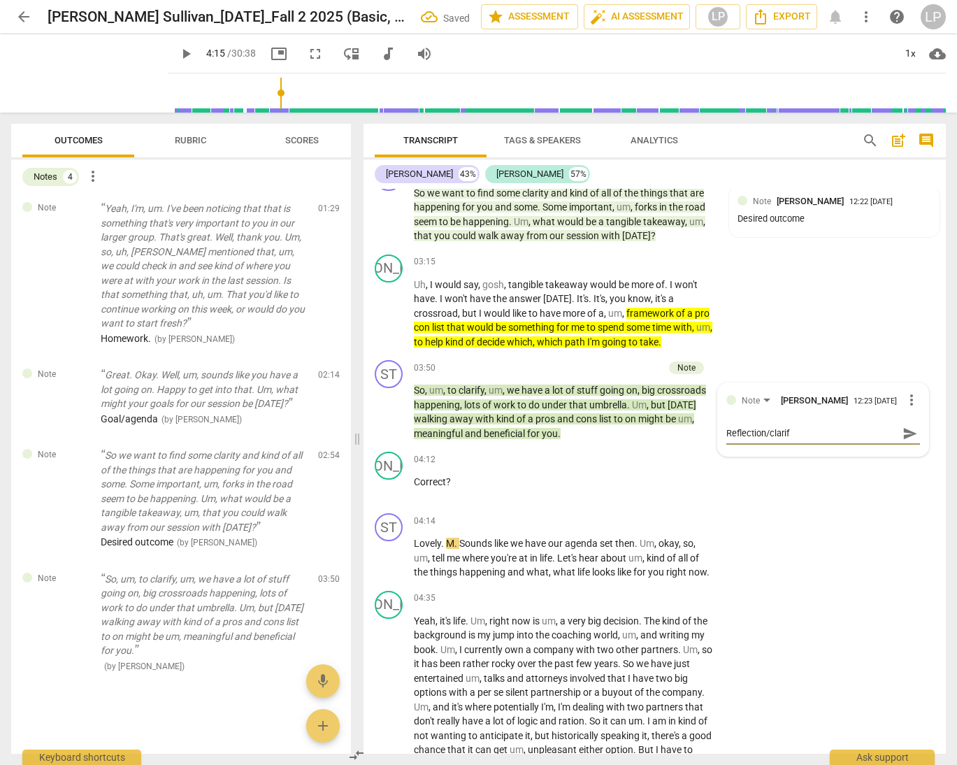
type textarea "Reflection/clarifi"
type textarea "Reflection/clarific"
type textarea "Reflection/clarifica"
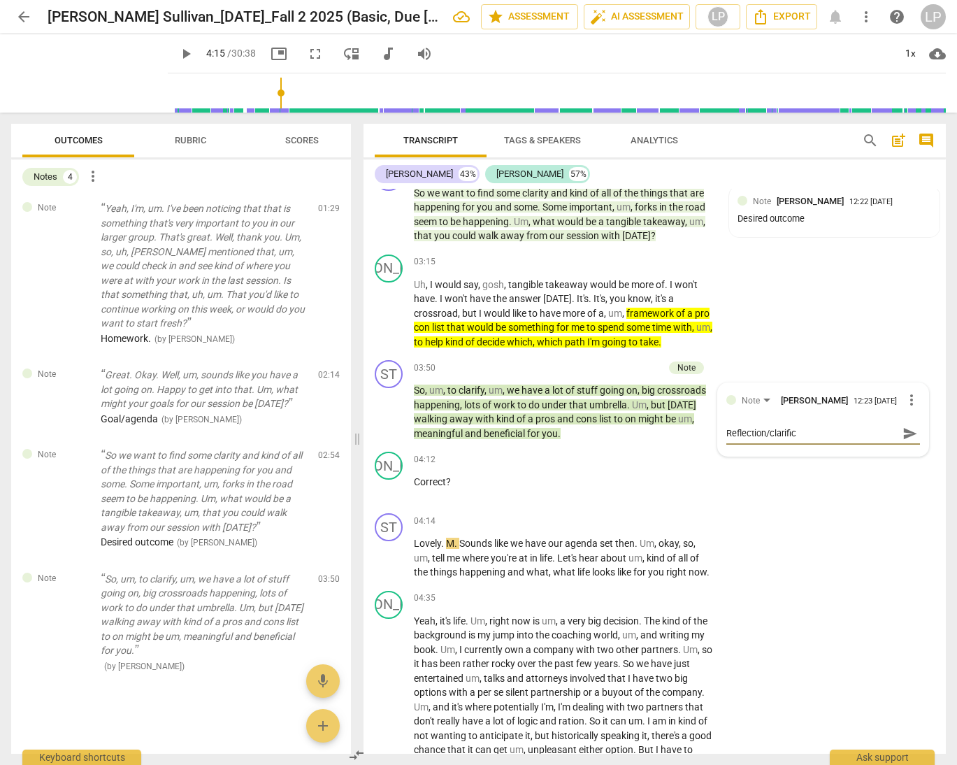
type textarea "Reflection/clarifica"
type textarea "Reflection/clarificat"
type textarea "Reflection/clarificati"
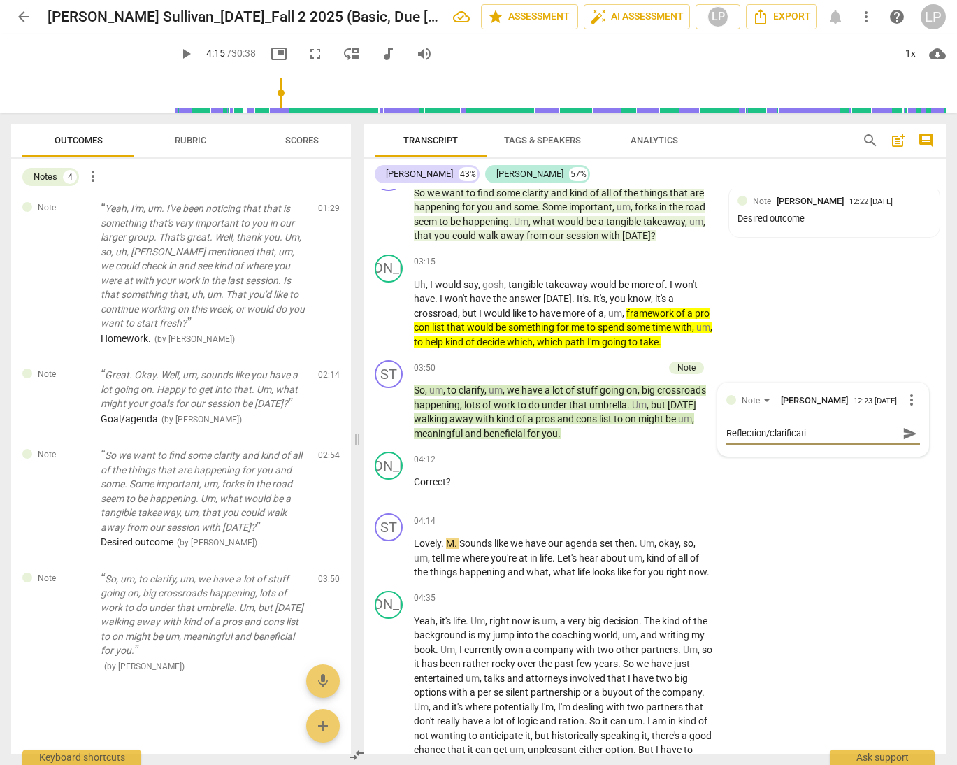
type textarea "Reflection/clarificatio"
type textarea "Reflection/clarification"
click at [871, 432] on span "send" at bounding box center [910, 433] width 15 height 15
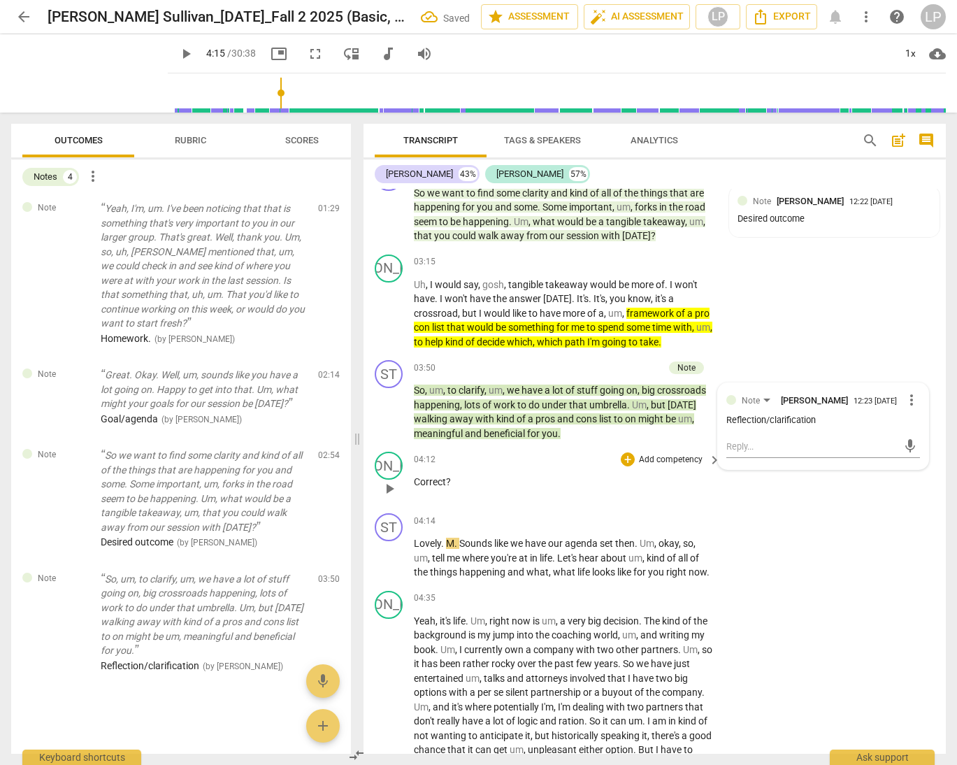
click at [478, 501] on div "JO play_arrow pause 04:12 + Add competency keyboard_arrow_right Correct ?" at bounding box center [655, 477] width 583 height 62
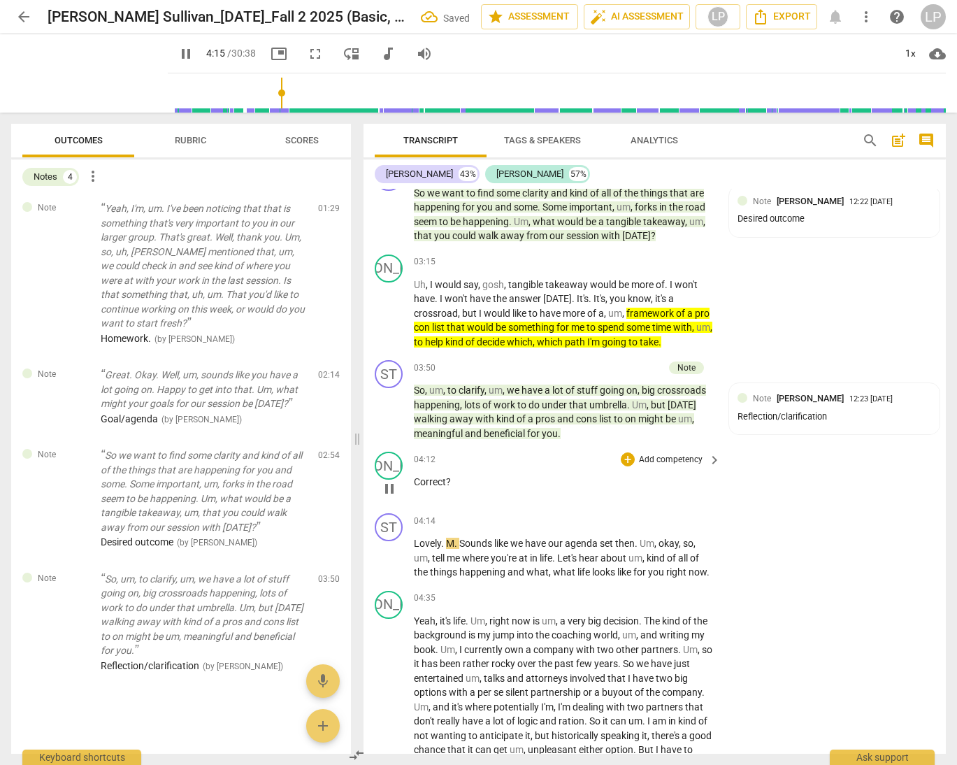
click at [450, 480] on p "Correct ?" at bounding box center [564, 482] width 300 height 15
type input "257"
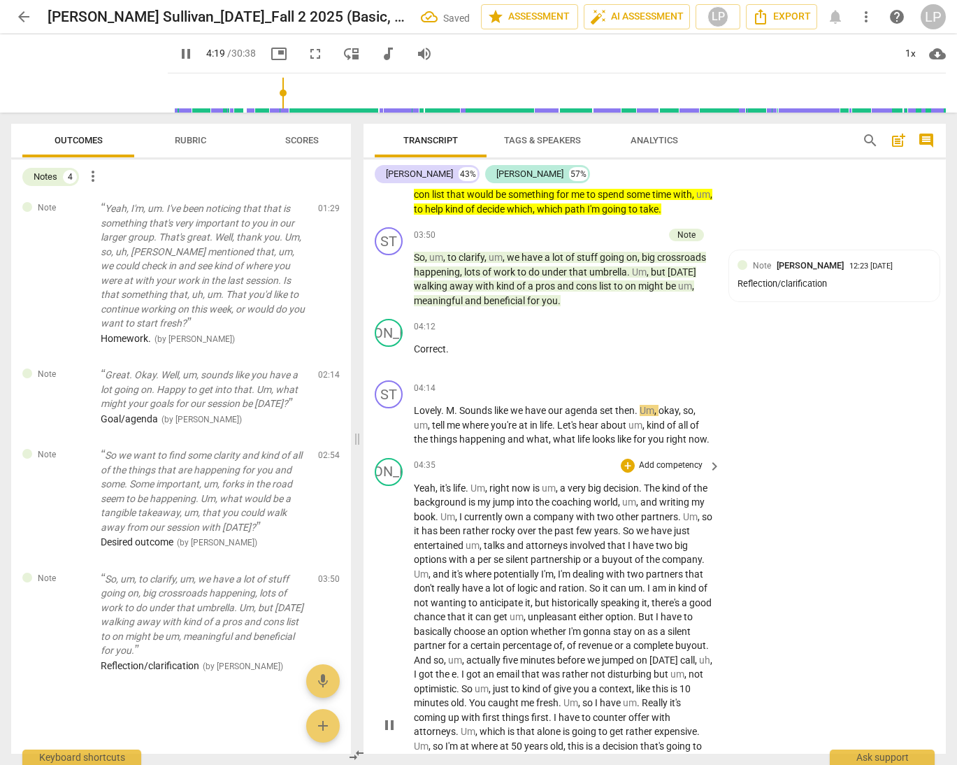
scroll to position [1008, 0]
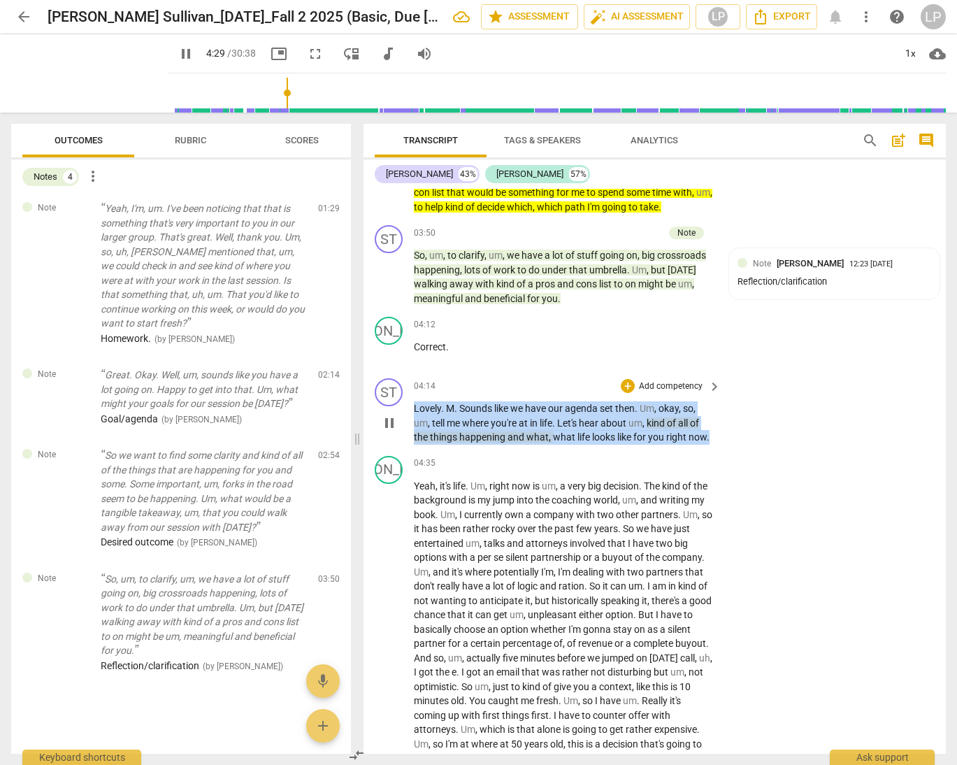
drag, startPoint x: 710, startPoint y: 438, endPoint x: 413, endPoint y: 406, distance: 298.2
click at [413, 406] on div "ST play_arrow pause 04:14 + Add competency keyboard_arrow_right Lovely . M . So…" at bounding box center [655, 412] width 583 height 78
click at [653, 385] on p "Add competency" at bounding box center [671, 386] width 66 height 13
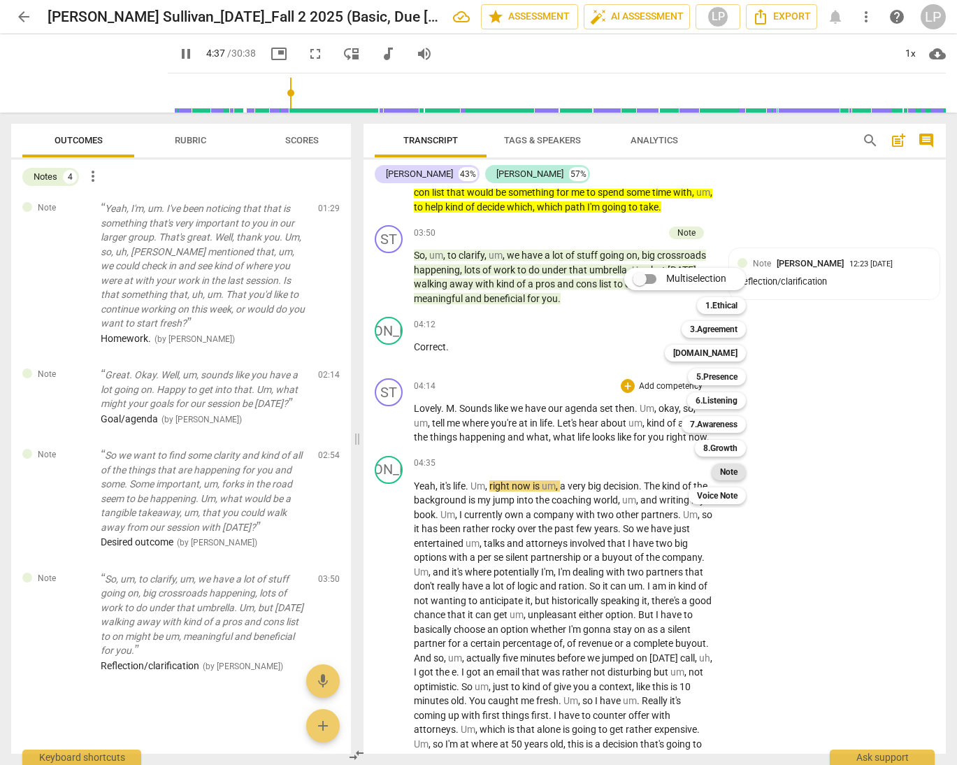
click at [725, 471] on b "Note" at bounding box center [728, 472] width 17 height 17
type input "278"
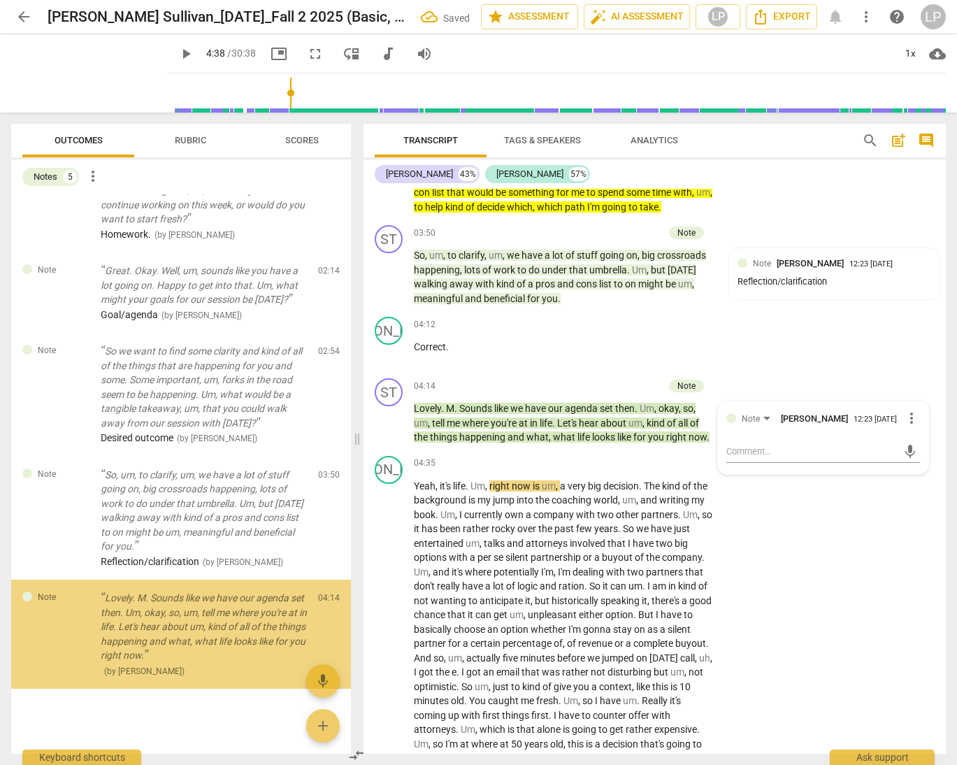
scroll to position [113, 0]
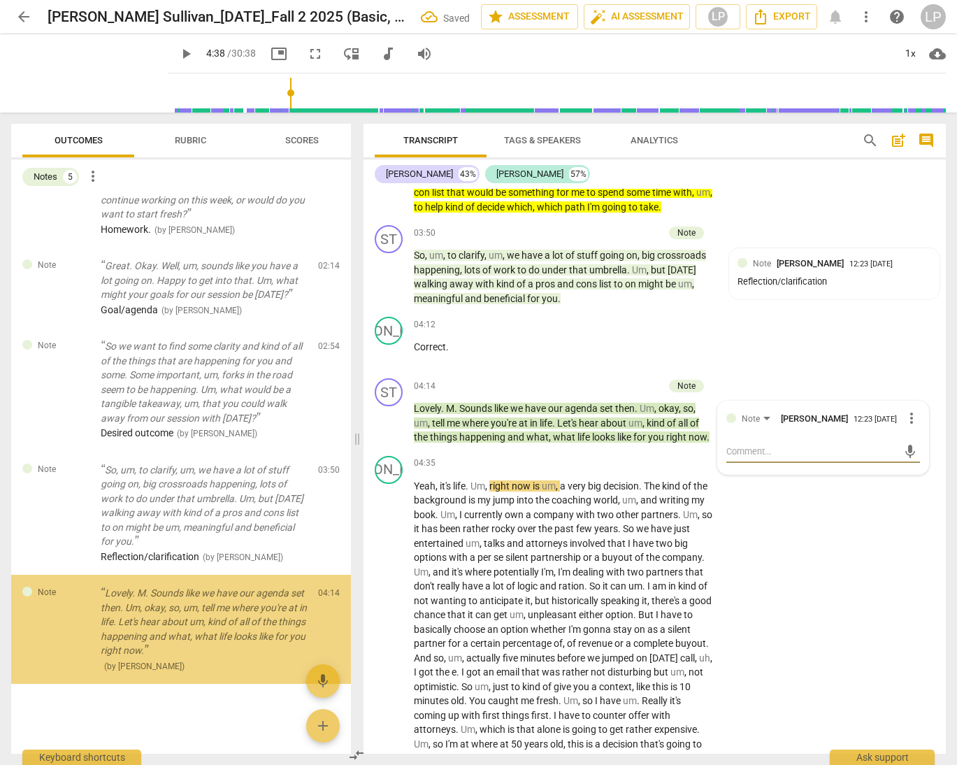
type textarea "P"
type textarea "Pr"
type textarea "Pro"
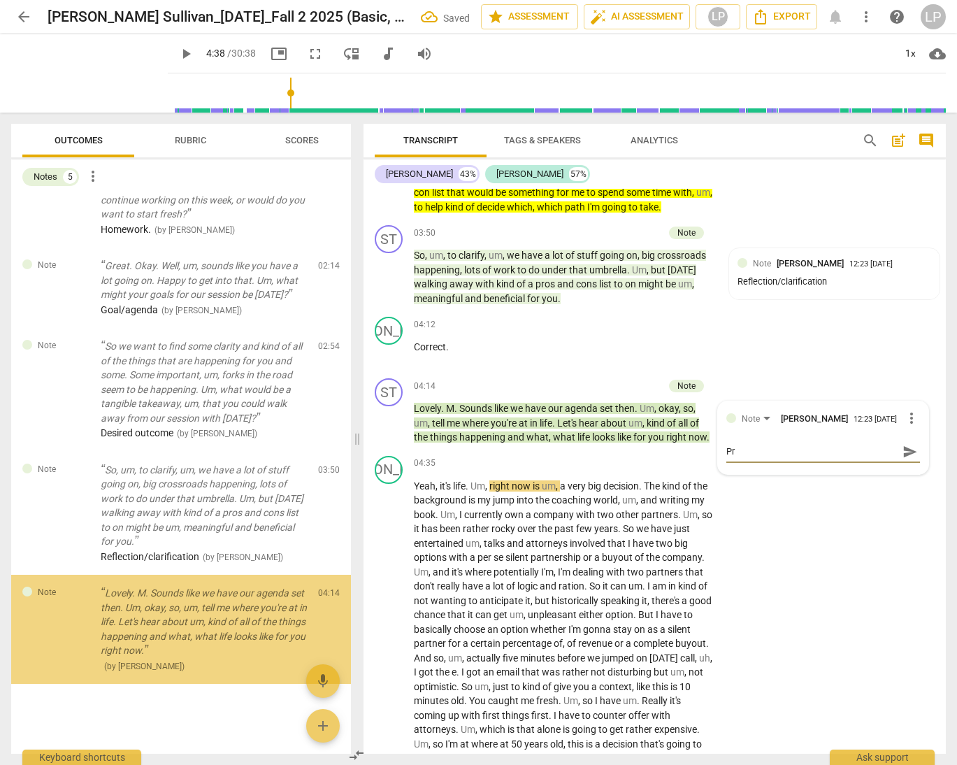
type textarea "Pro"
type textarea "Prom"
type textarea "Promp"
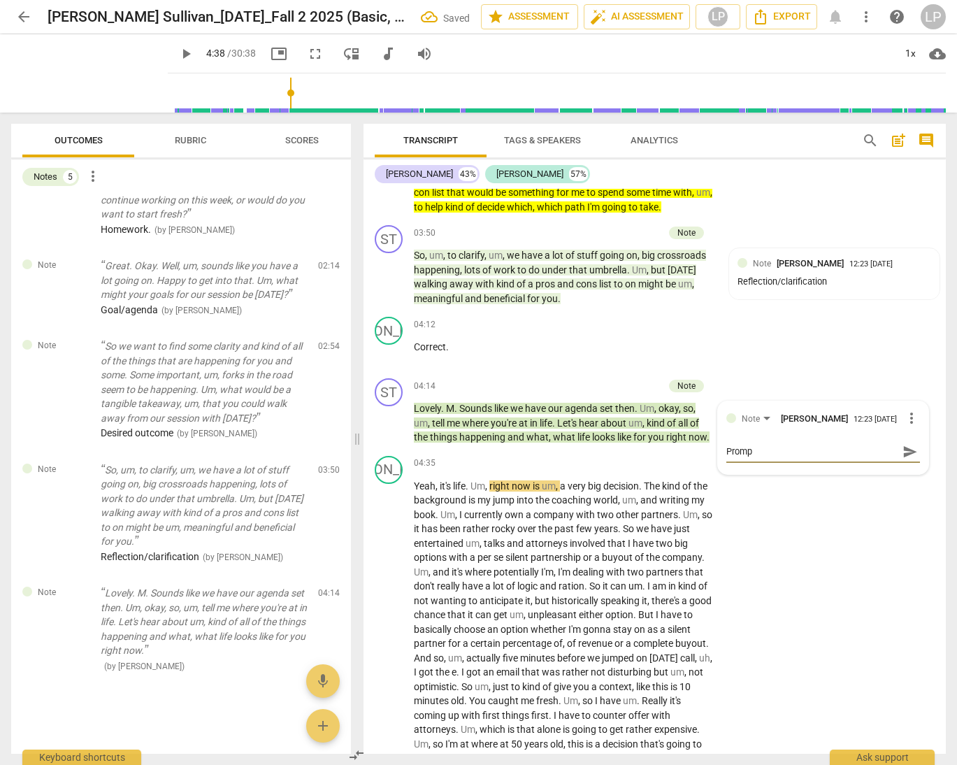
type textarea "Prompt"
click at [871, 455] on span "send" at bounding box center [910, 451] width 15 height 15
click at [576, 530] on span "past" at bounding box center [566, 528] width 22 height 11
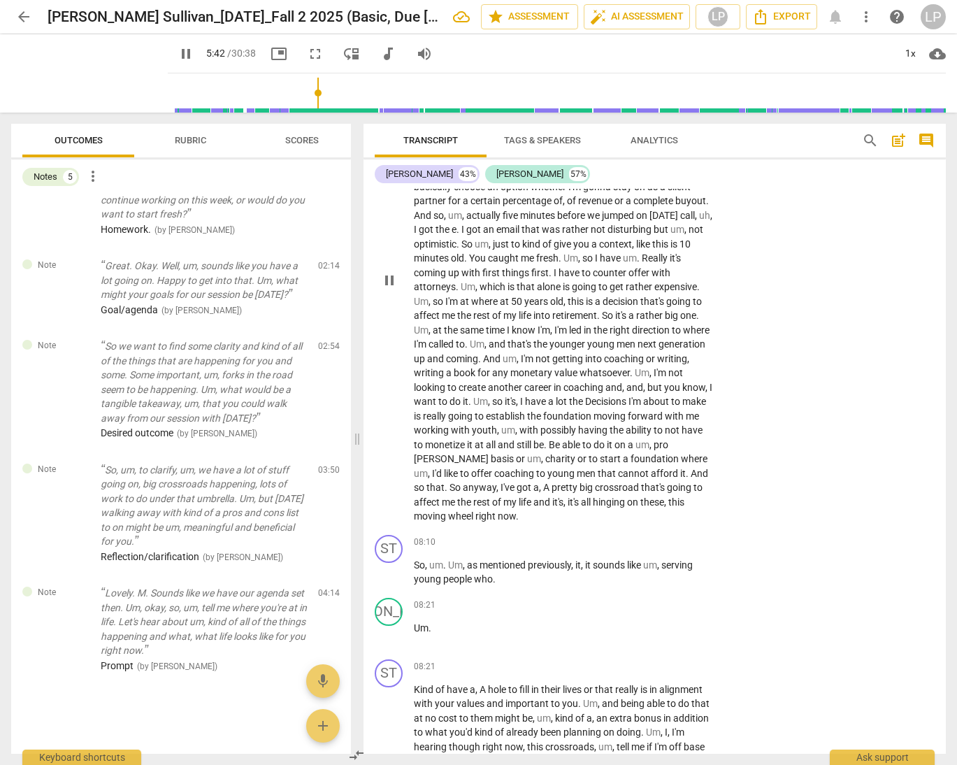
scroll to position [1464, 0]
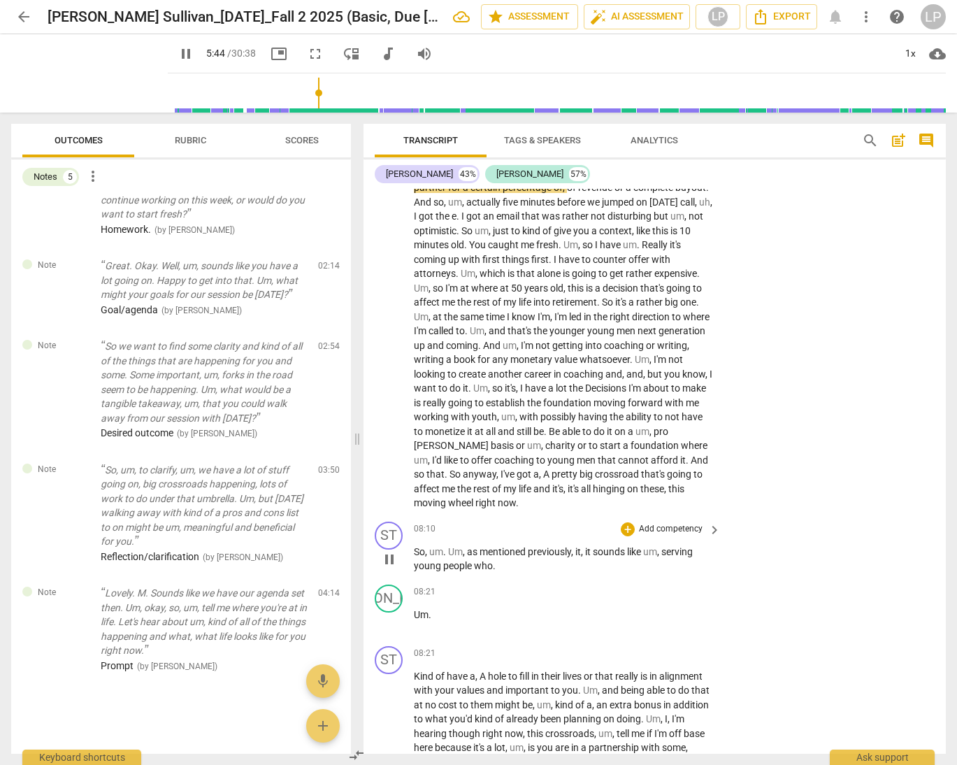
click at [506, 566] on p "So , um . Um , as mentioned previously , it , it sounds like um , serving young…" at bounding box center [564, 559] width 300 height 29
click at [501, 480] on span "I've" at bounding box center [509, 474] width 16 height 11
click at [501, 473] on span "I've" at bounding box center [509, 474] width 16 height 11
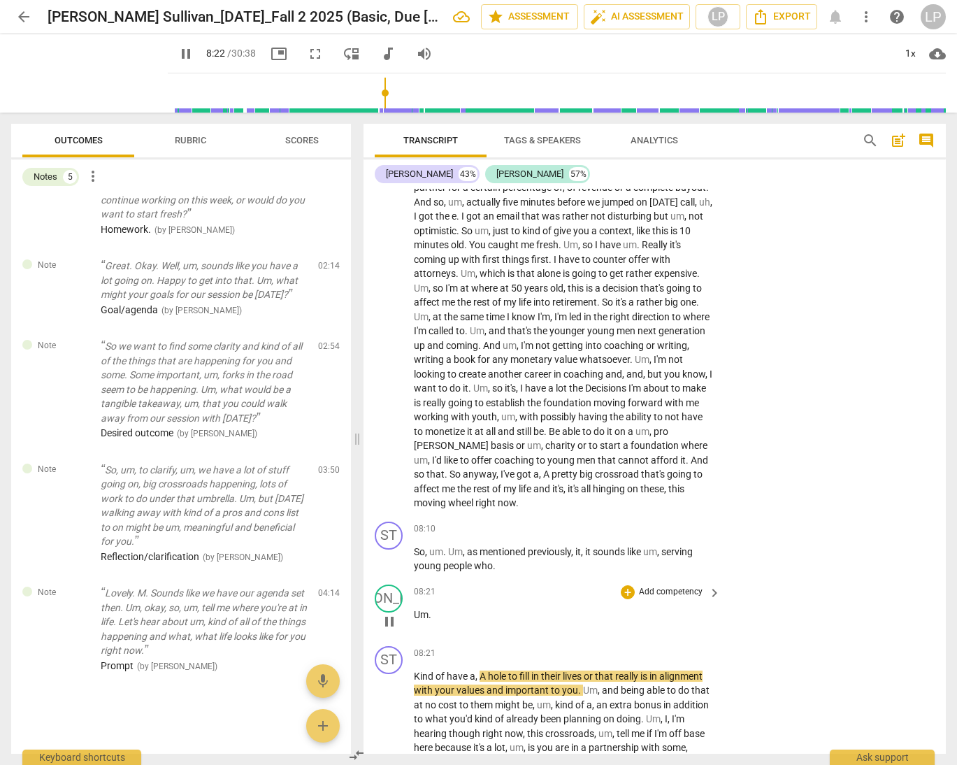
click at [452, 614] on p "Um ." at bounding box center [564, 615] width 300 height 15
type input "504"
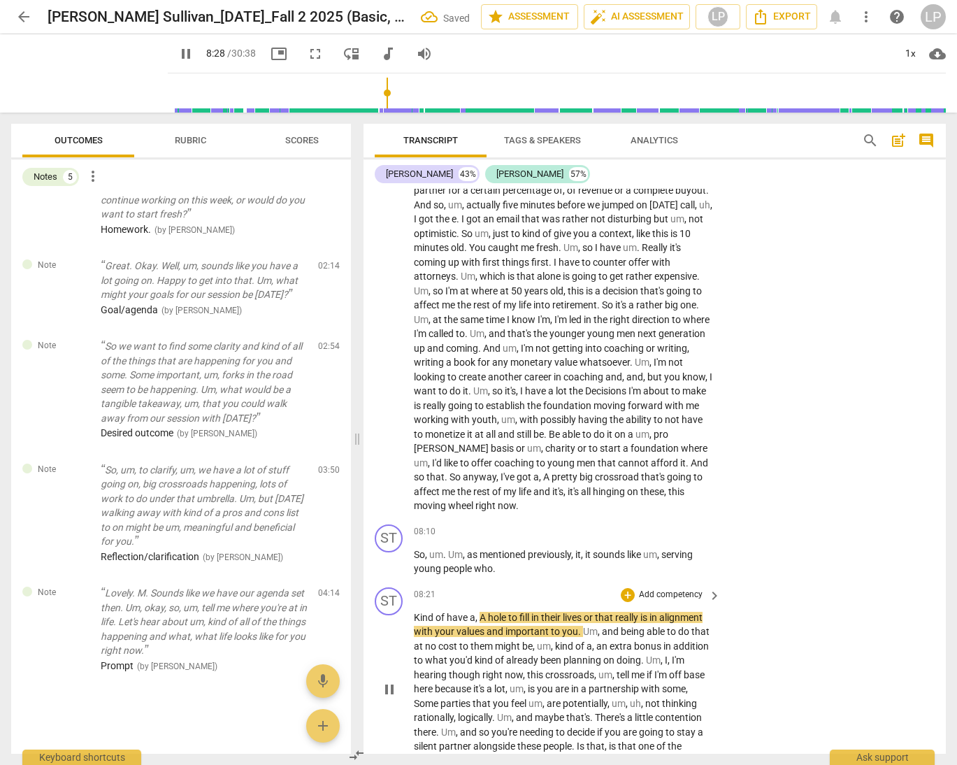
scroll to position [1673, 0]
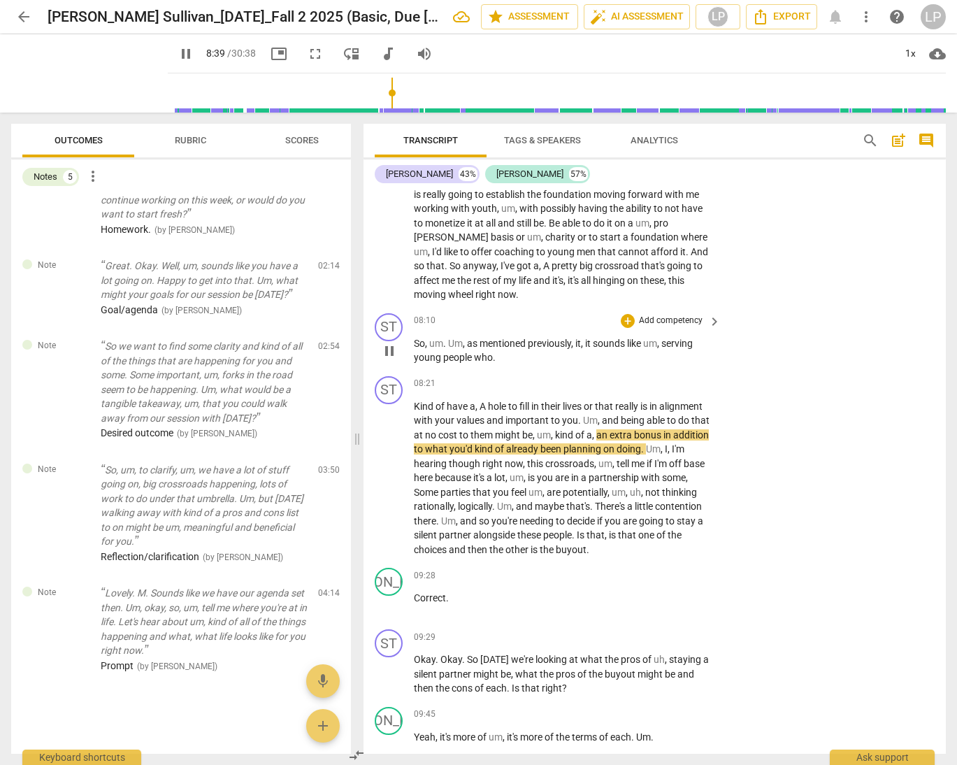
click at [660, 317] on p "Add competency" at bounding box center [671, 321] width 66 height 13
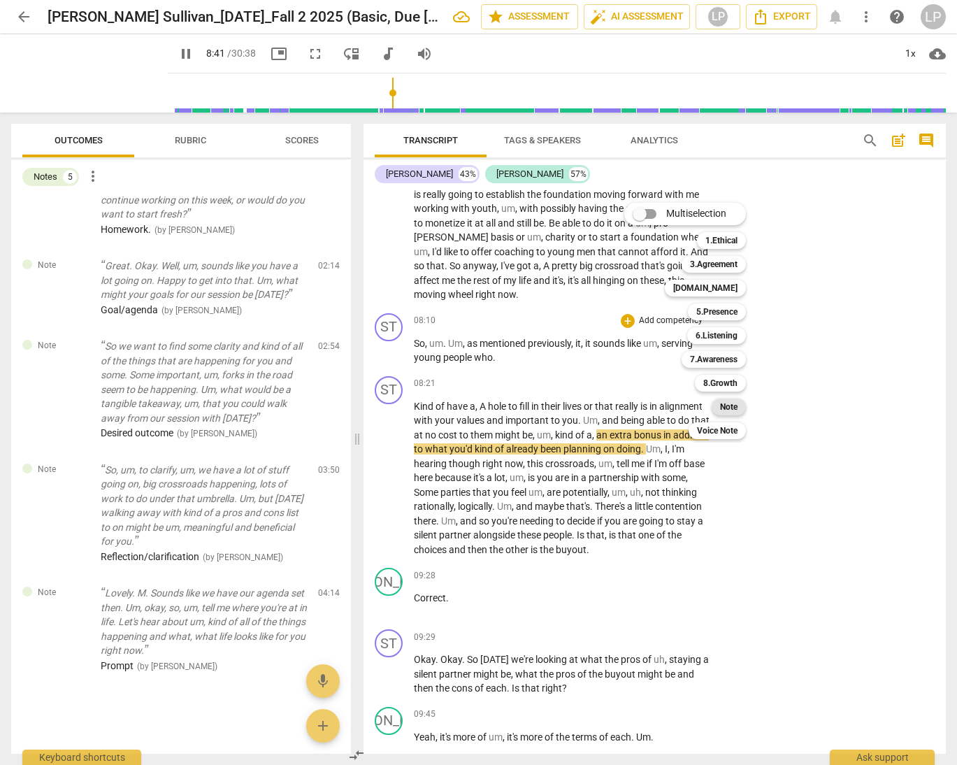
click at [730, 404] on b "Note" at bounding box center [728, 407] width 17 height 17
type input "521"
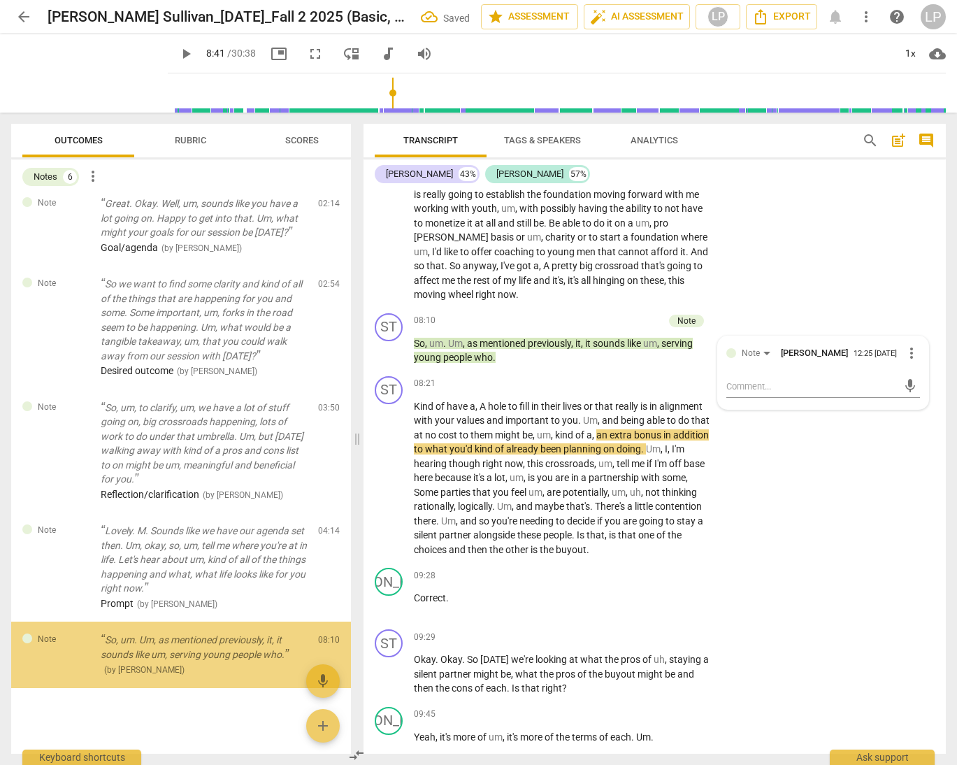
scroll to position [179, 0]
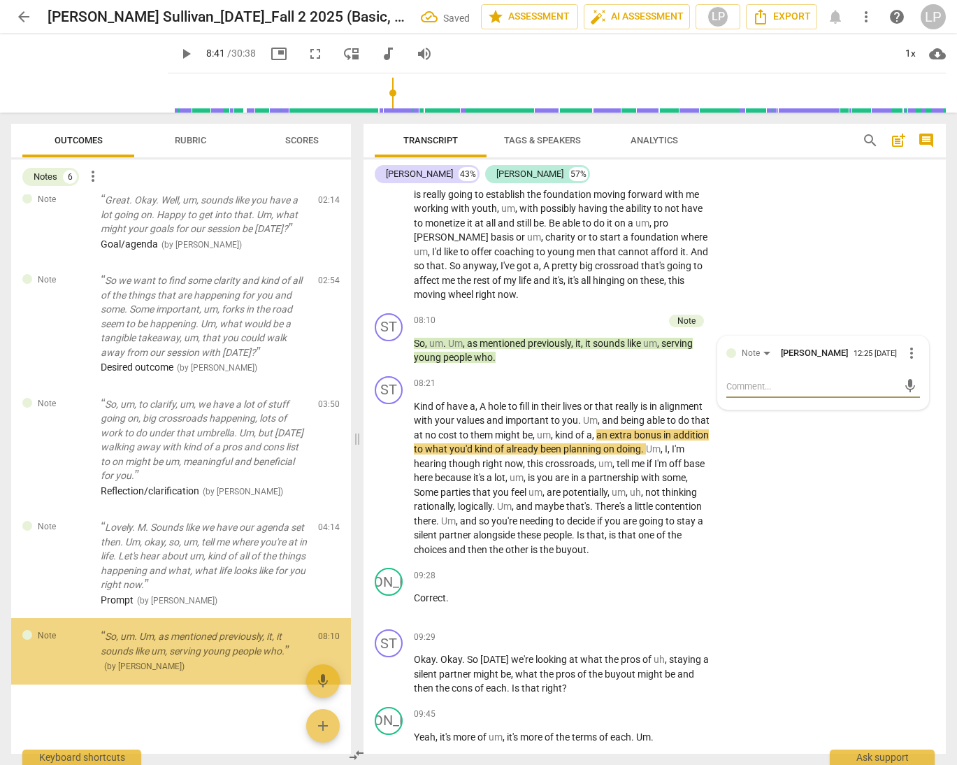
type textarea "S"
type textarea "Su"
type textarea "Sum"
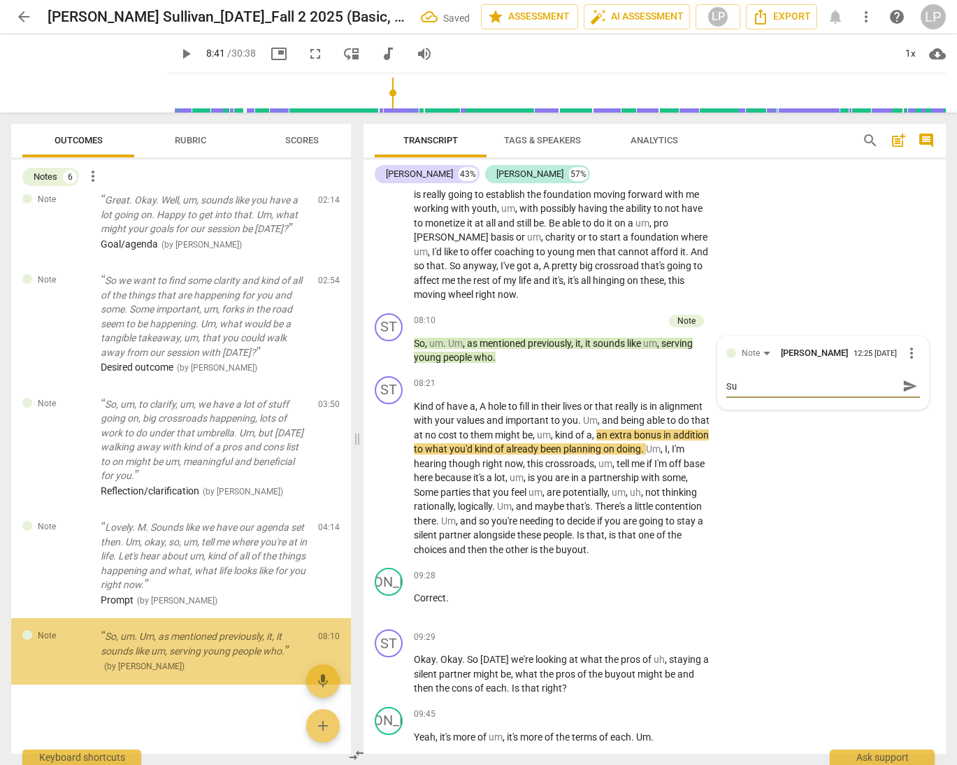
type textarea "Sum"
type textarea "Summ"
type textarea "Summa"
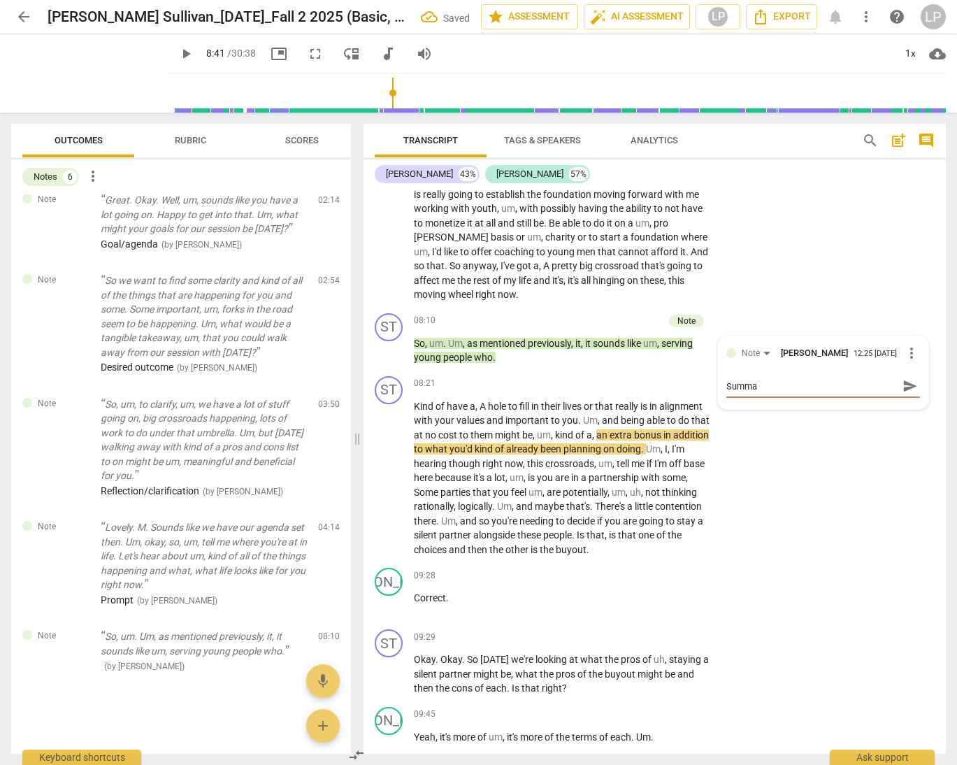
type textarea "Summar"
type textarea "Summary"
click at [871, 385] on span "send" at bounding box center [910, 385] width 15 height 15
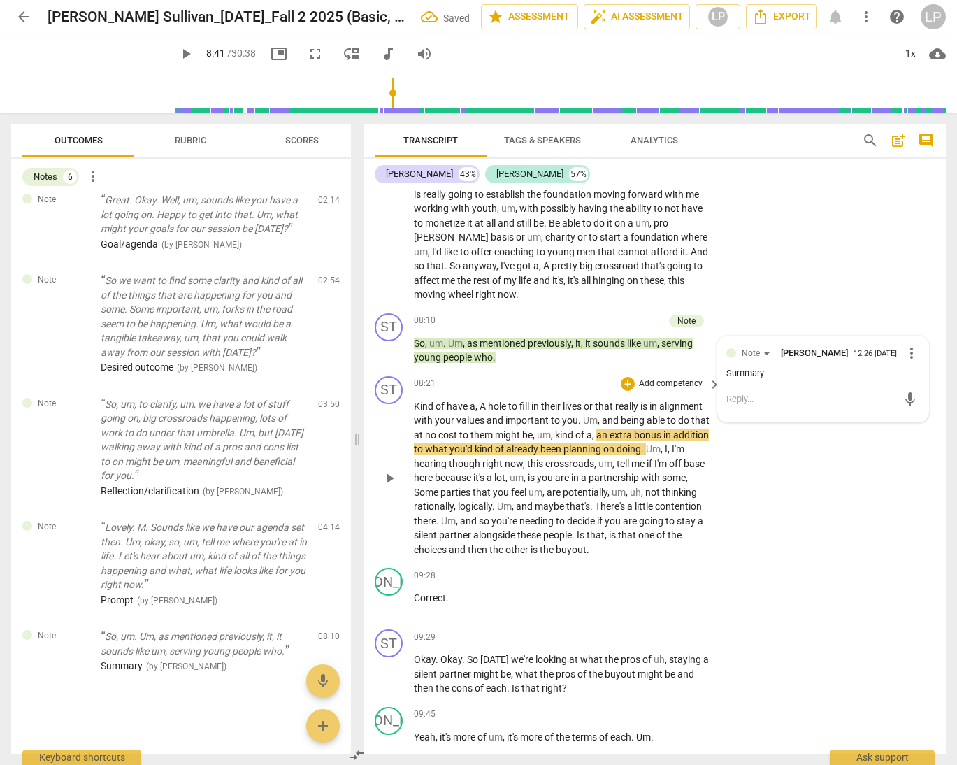
click at [573, 420] on span "you" at bounding box center [570, 420] width 16 height 11
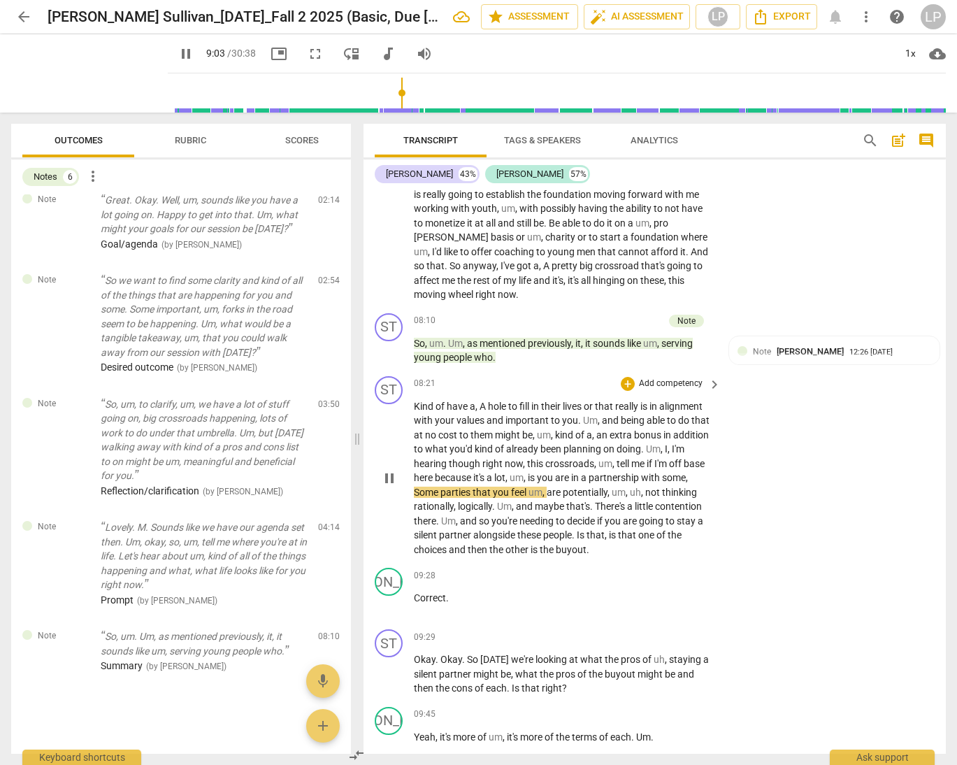
click at [421, 493] on span "Some" at bounding box center [427, 492] width 27 height 11
type input "544"
click at [644, 380] on p "Add competency" at bounding box center [671, 384] width 66 height 13
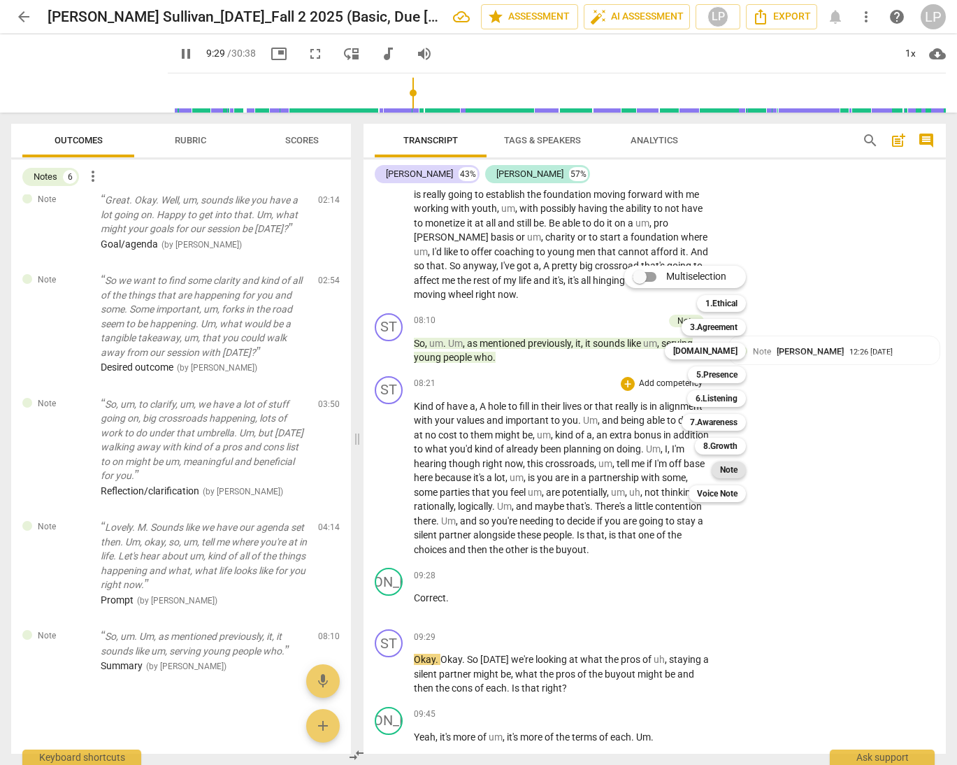
click at [723, 468] on b "Note" at bounding box center [728, 470] width 17 height 17
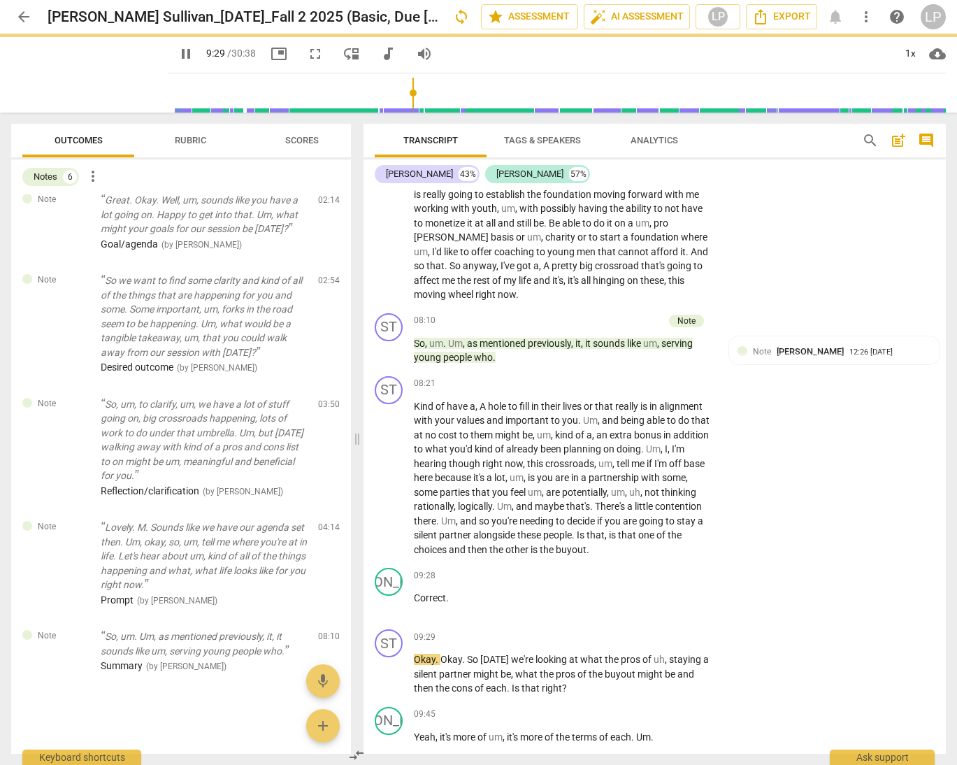
type input "570"
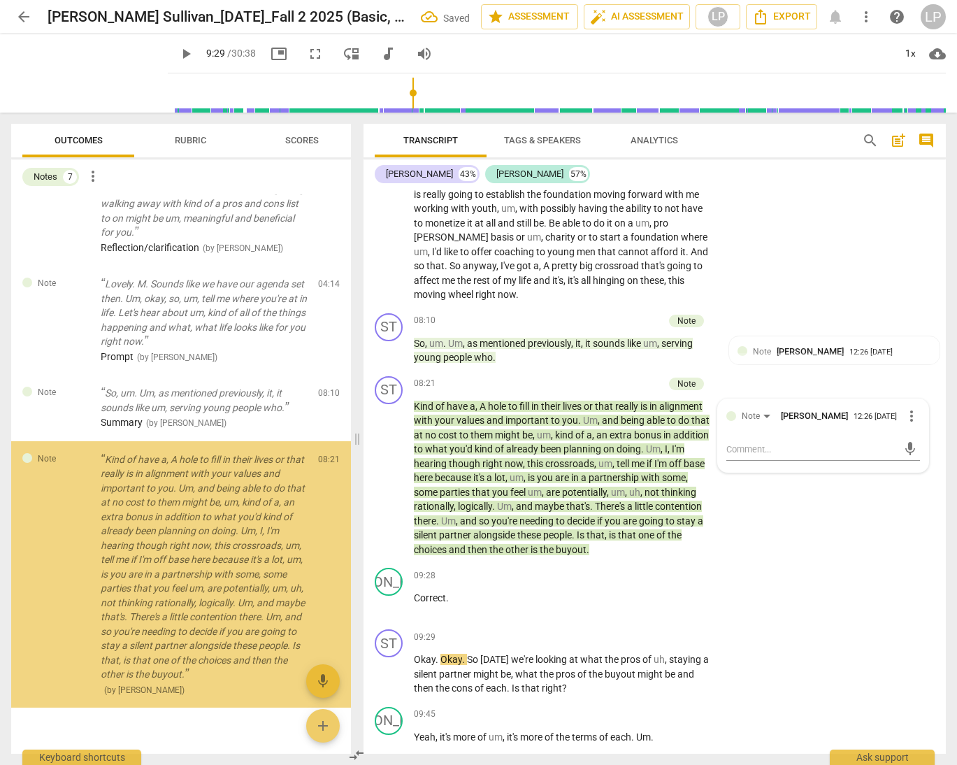
scroll to position [446, 0]
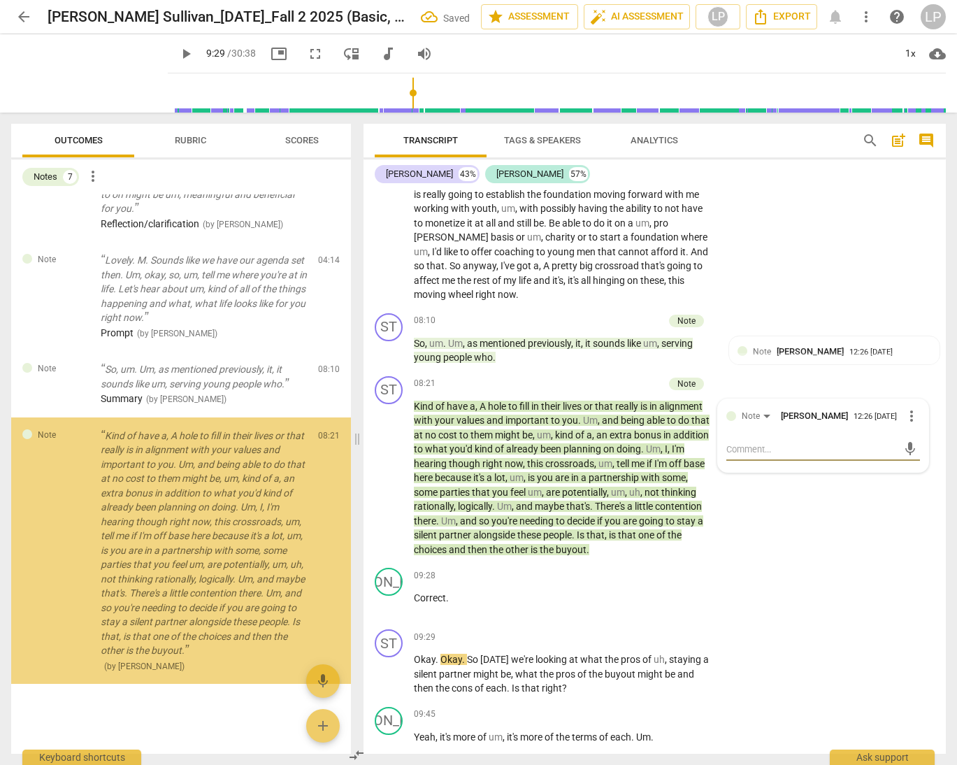
type textarea "S"
type textarea "Su"
type textarea "Sum"
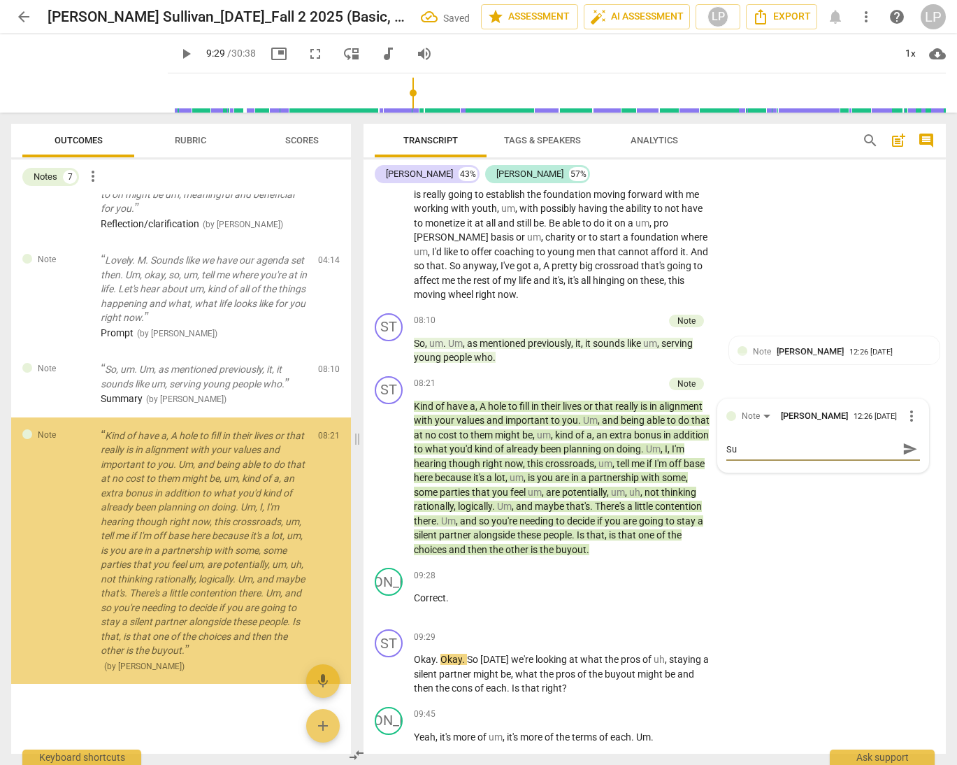
type textarea "Sum"
type textarea "Summ"
type textarea "Summa"
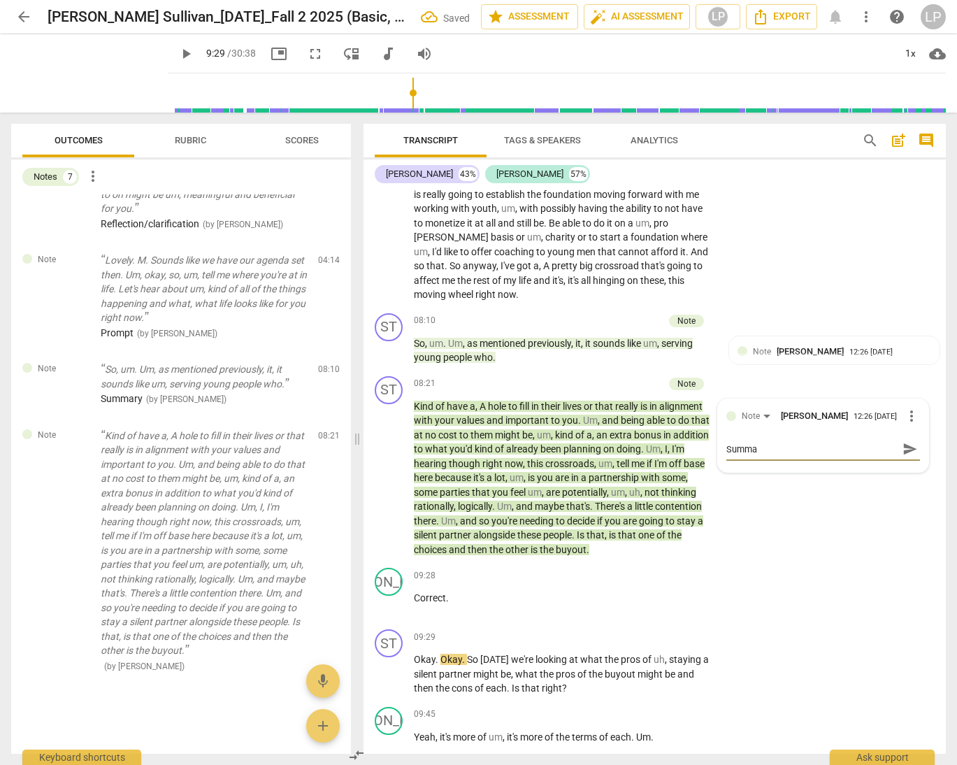
type textarea "Summar"
type textarea "Summary"
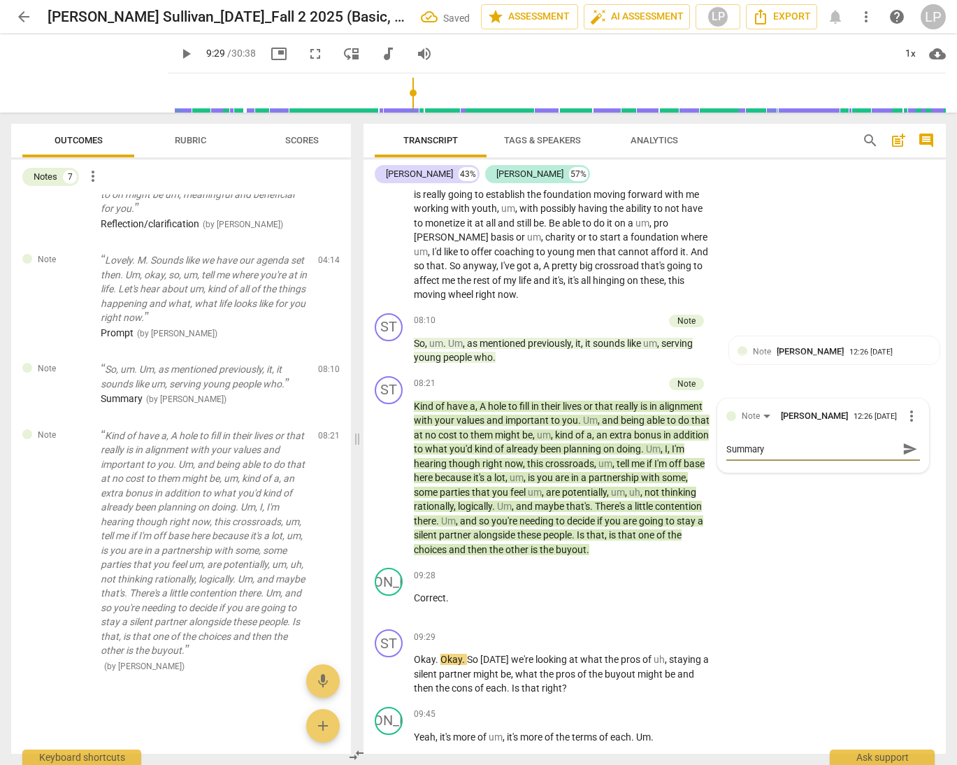
type textarea "Summary"
type textarea "Summary -"
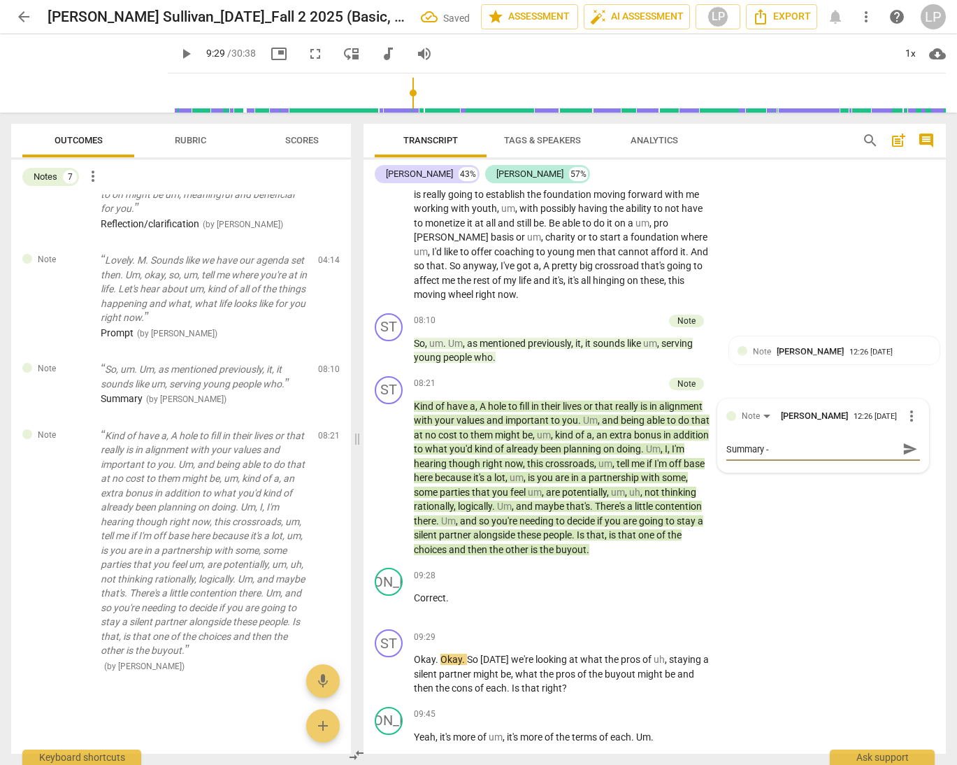
type textarea "Summary - n"
type textarea "Summary - ne"
type textarea "Summary - nee"
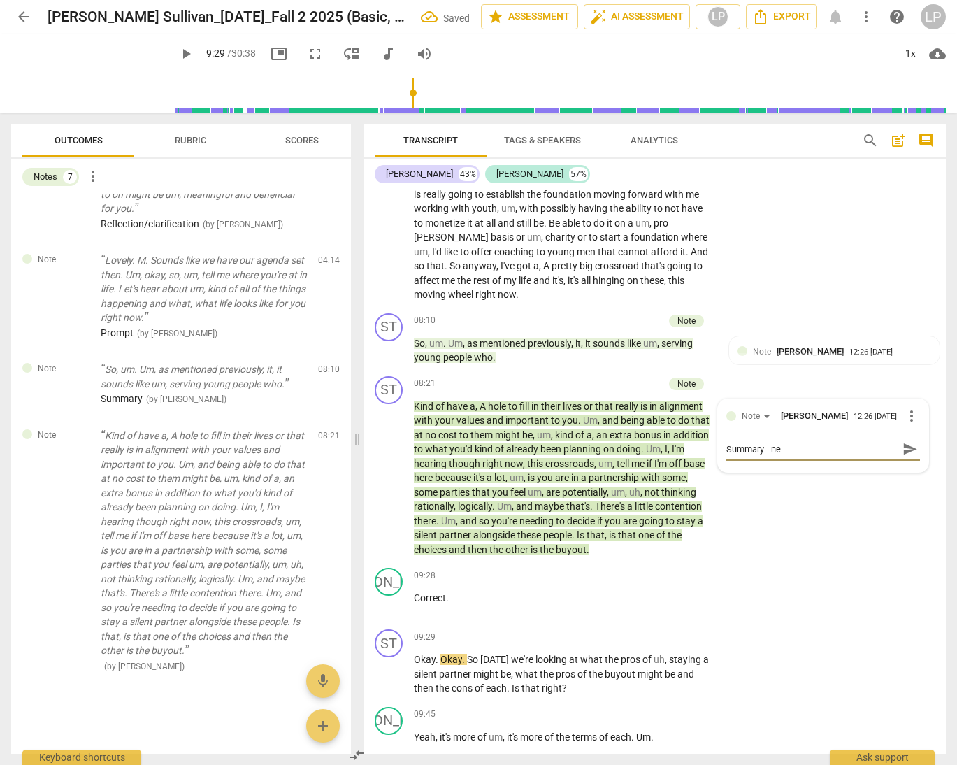
type textarea "Summary - nee"
type textarea "Summary - need"
click at [871, 454] on span "send" at bounding box center [910, 448] width 15 height 15
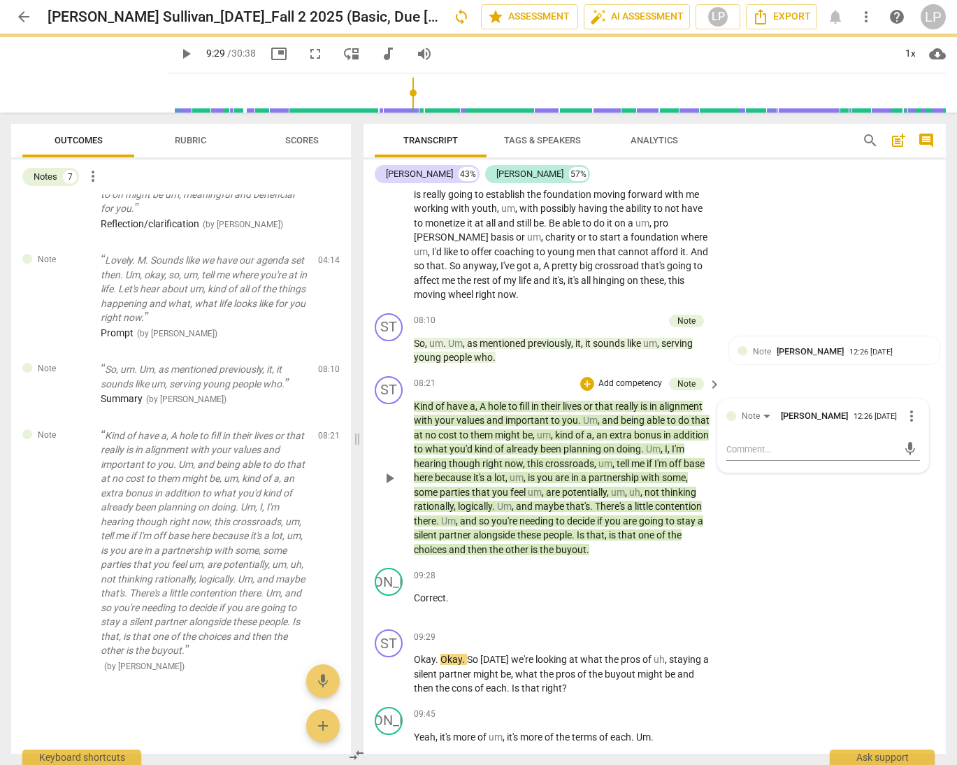
scroll to position [0, 0]
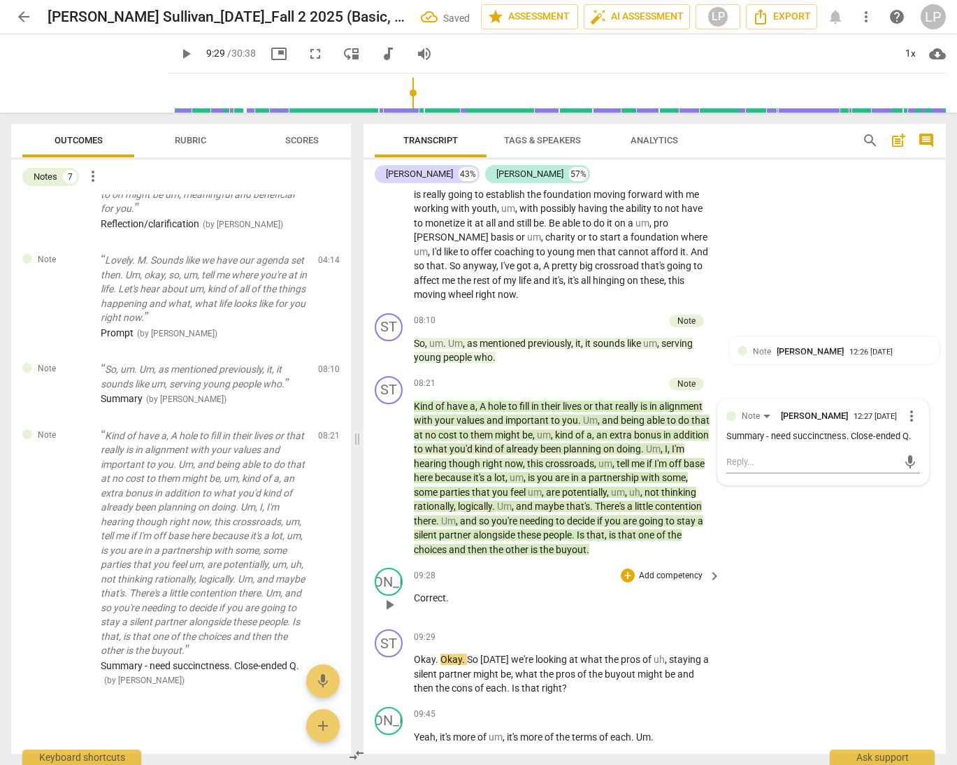
click at [493, 600] on p "Correct ." at bounding box center [564, 598] width 300 height 15
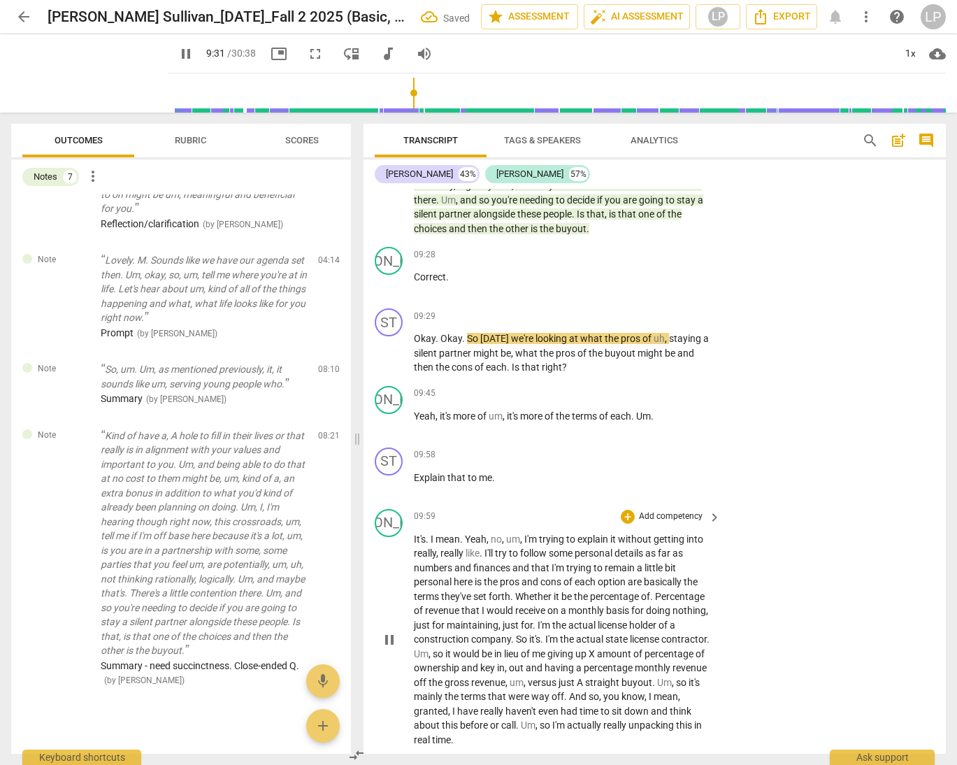
scroll to position [1869, 0]
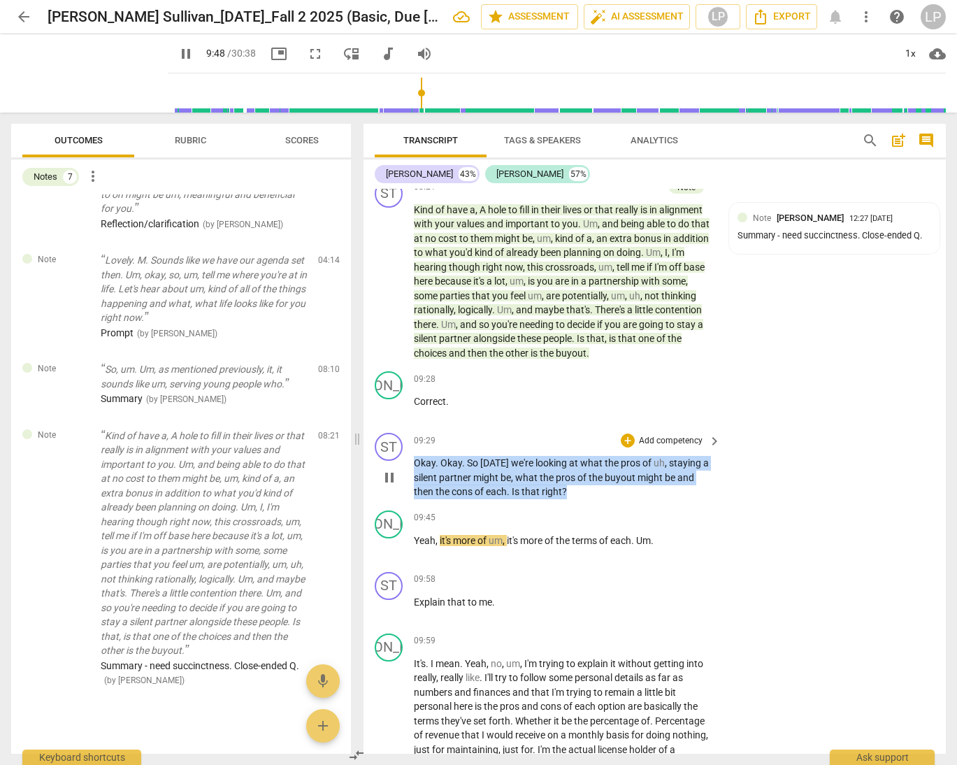
drag, startPoint x: 568, startPoint y: 492, endPoint x: 414, endPoint y: 469, distance: 155.7
click at [414, 469] on p "Okay . Okay . So today we're looking at what the pros of uh , staying a silent …" at bounding box center [564, 477] width 300 height 43
click at [669, 438] on p "Add competency" at bounding box center [671, 441] width 66 height 13
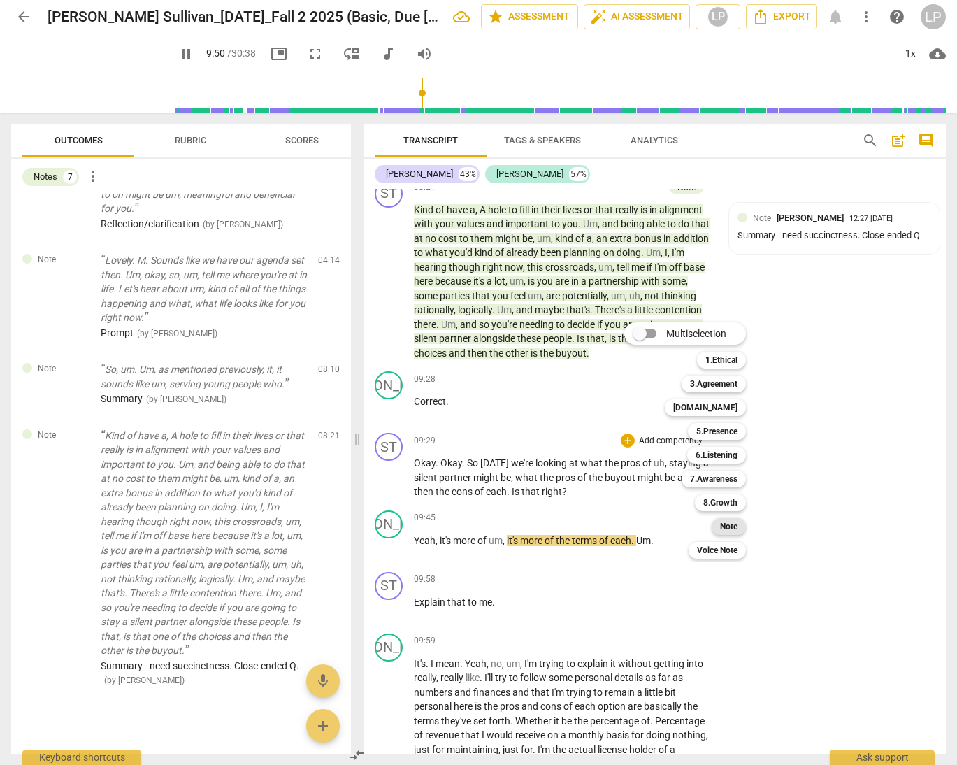
click at [718, 523] on div "Note" at bounding box center [729, 526] width 34 height 17
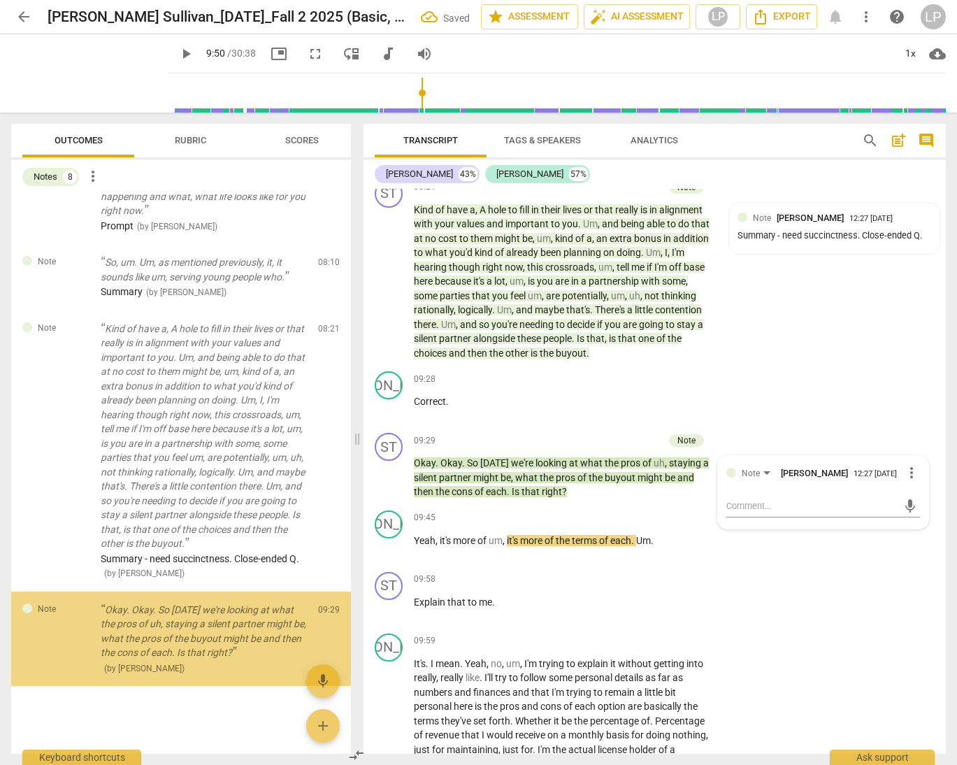
scroll to position [555, 0]
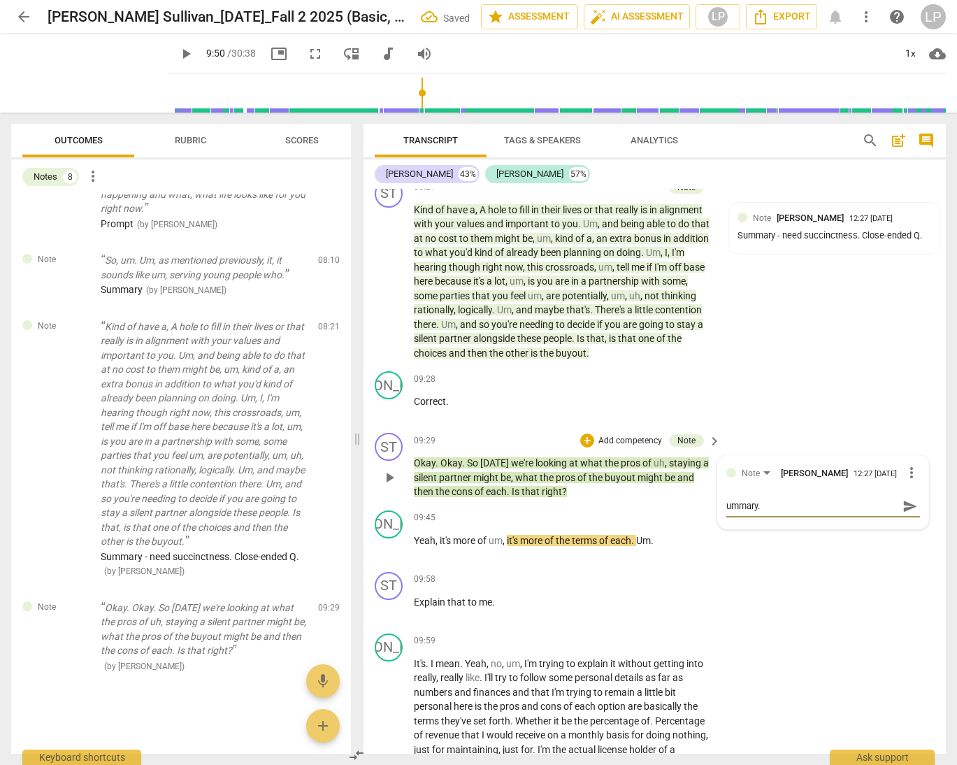
click at [727, 508] on textarea "ummary." at bounding box center [812, 505] width 171 height 13
click at [871, 504] on span "send" at bounding box center [910, 506] width 15 height 15
click at [596, 543] on span "terms" at bounding box center [585, 540] width 27 height 11
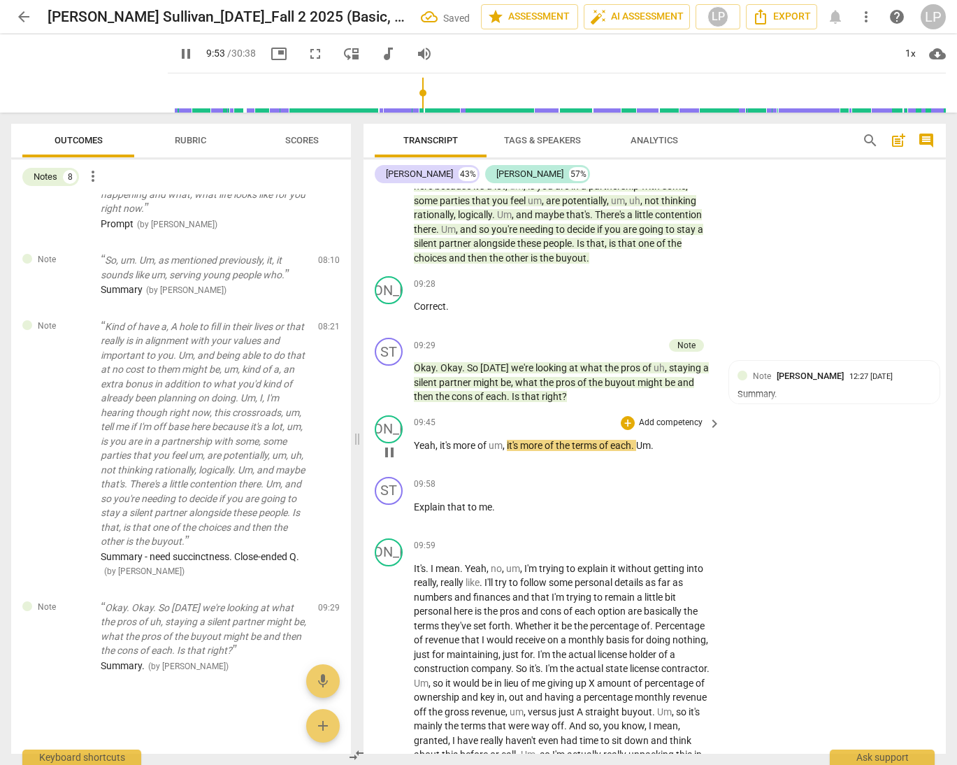
scroll to position [1997, 0]
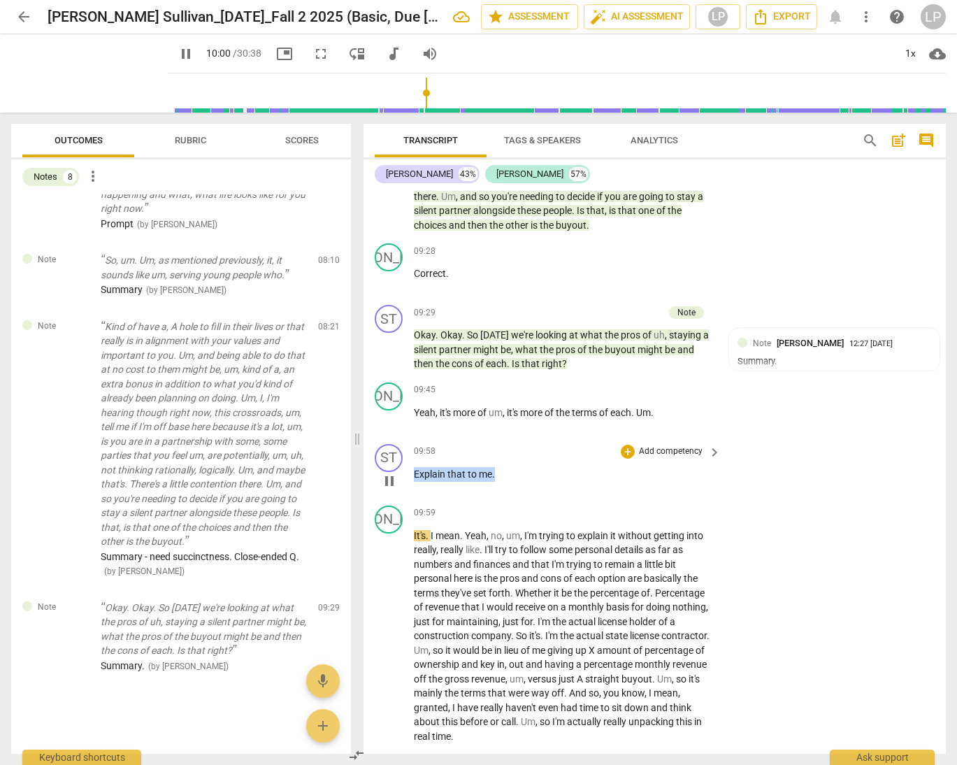
drag, startPoint x: 504, startPoint y: 475, endPoint x: 411, endPoint y: 473, distance: 92.3
click at [411, 473] on div "ST play_arrow pause 09:58 + Add competency keyboard_arrow_right Explain that to…" at bounding box center [655, 470] width 583 height 62
click at [672, 447] on p "Add competency" at bounding box center [671, 451] width 66 height 13
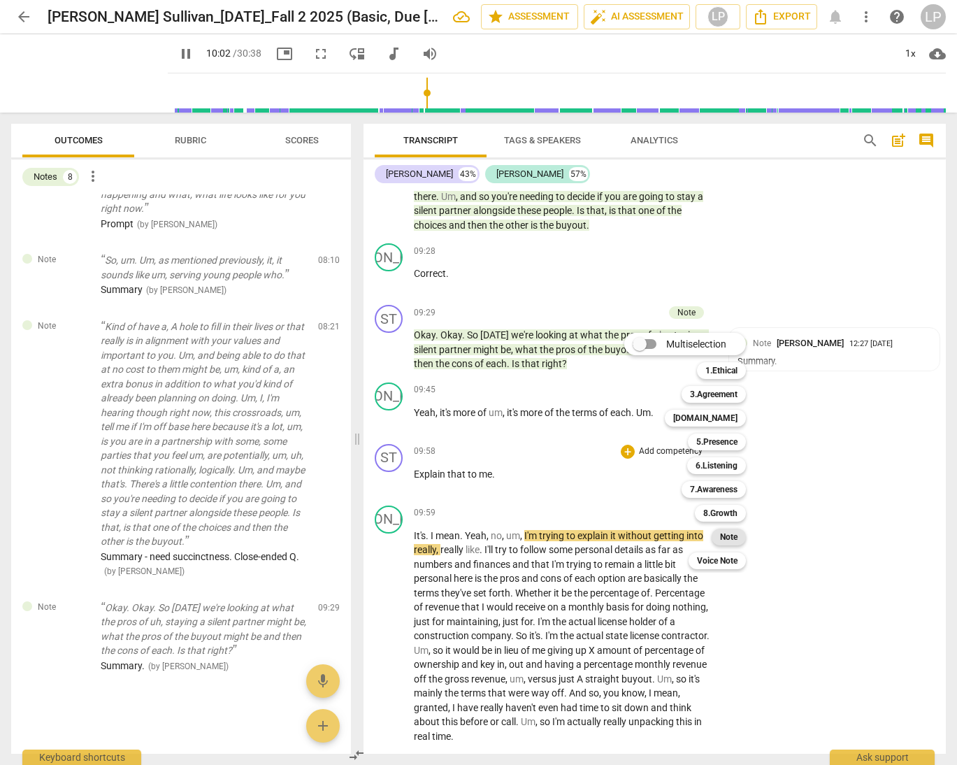
click at [723, 538] on b "Note" at bounding box center [728, 537] width 17 height 17
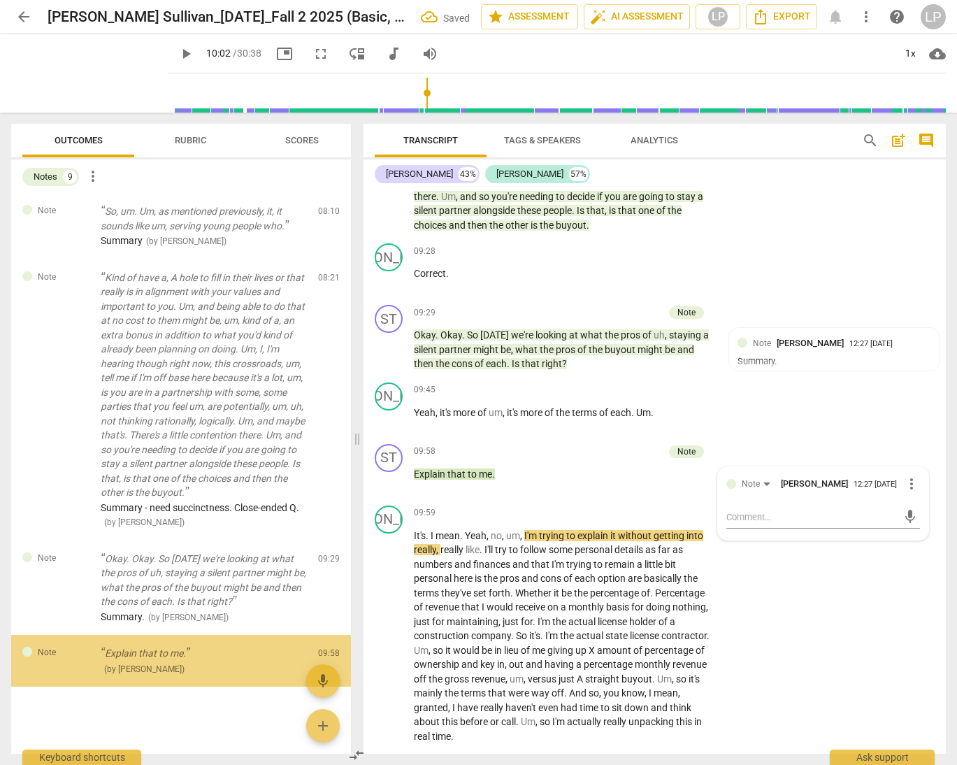
scroll to position [607, 0]
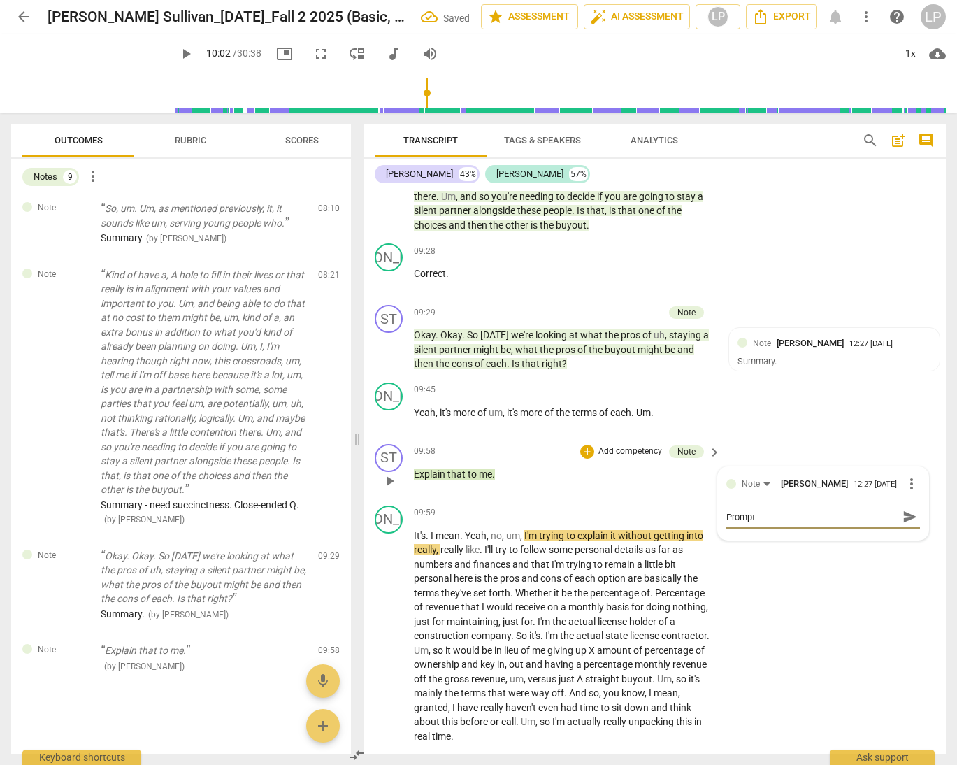
click at [871, 512] on span "send" at bounding box center [910, 516] width 15 height 15
click at [610, 569] on p "It's . I mean . Yeah , no , um , I'm trying to explain it without getting into …" at bounding box center [564, 636] width 300 height 215
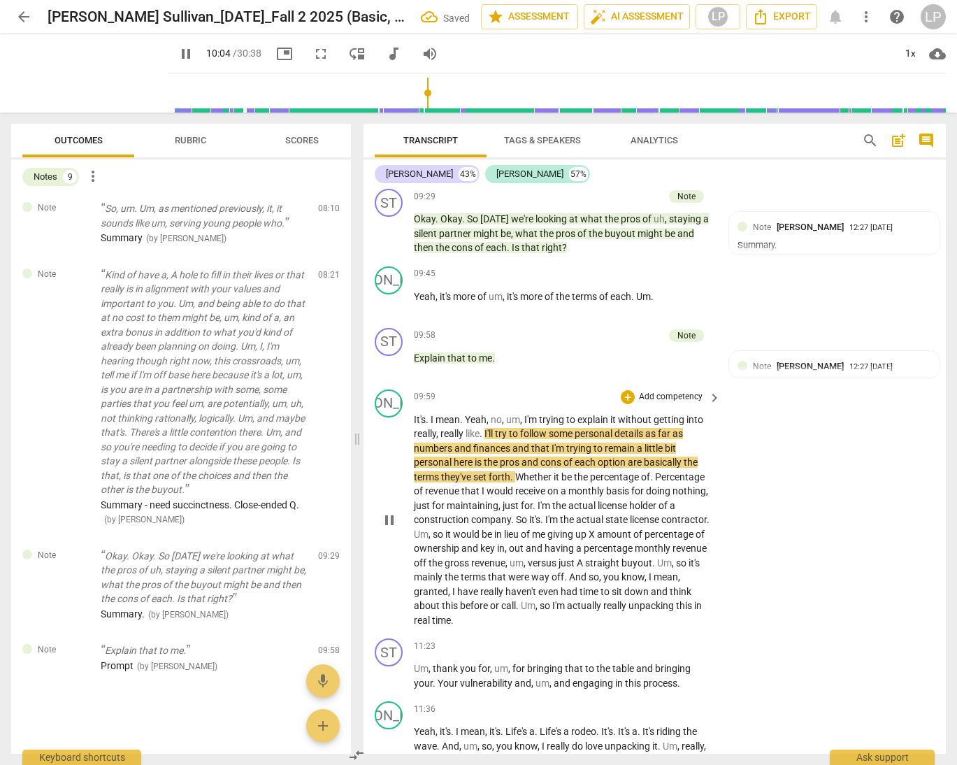
scroll to position [2116, 0]
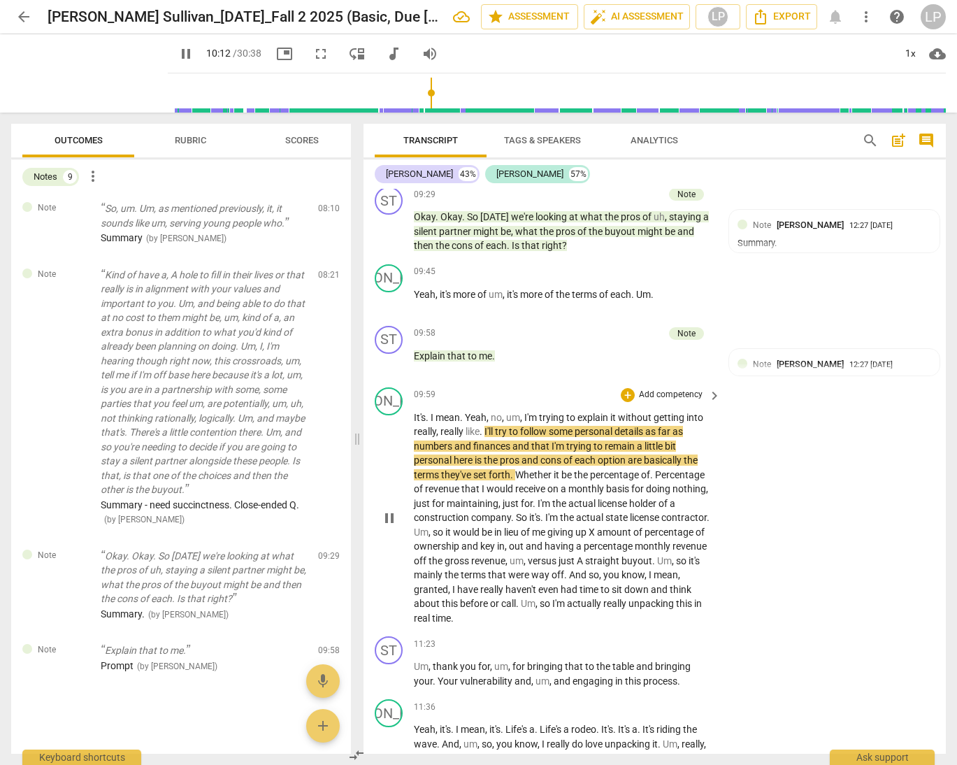
click at [555, 430] on span "some" at bounding box center [562, 431] width 26 height 11
drag, startPoint x: 551, startPoint y: 431, endPoint x: 485, endPoint y: 434, distance: 65.8
click at [485, 434] on p "It's . I mean . Yeah , no , um , I'm trying to explain it without getting into …" at bounding box center [564, 518] width 300 height 215
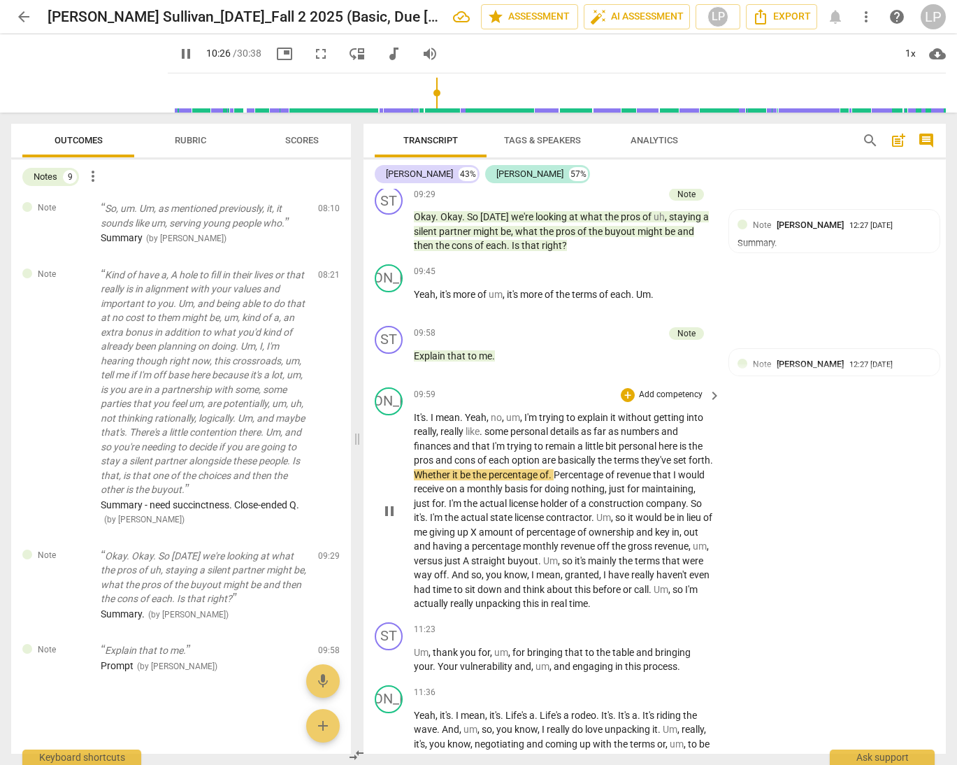
click at [471, 555] on span "A" at bounding box center [467, 560] width 8 height 11
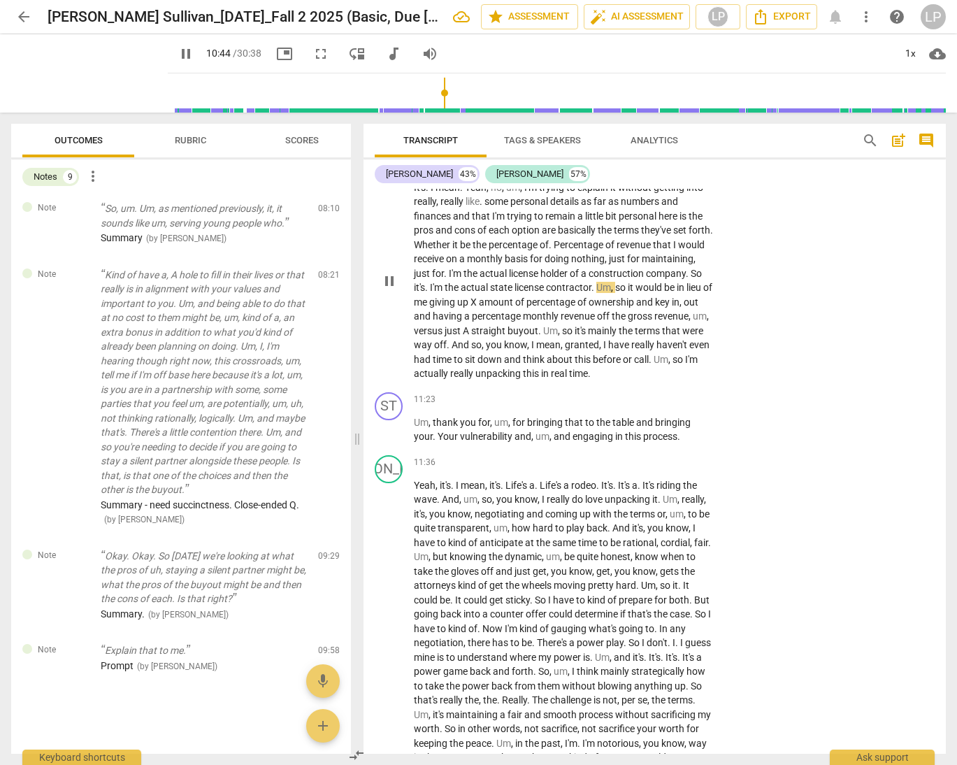
scroll to position [2354, 0]
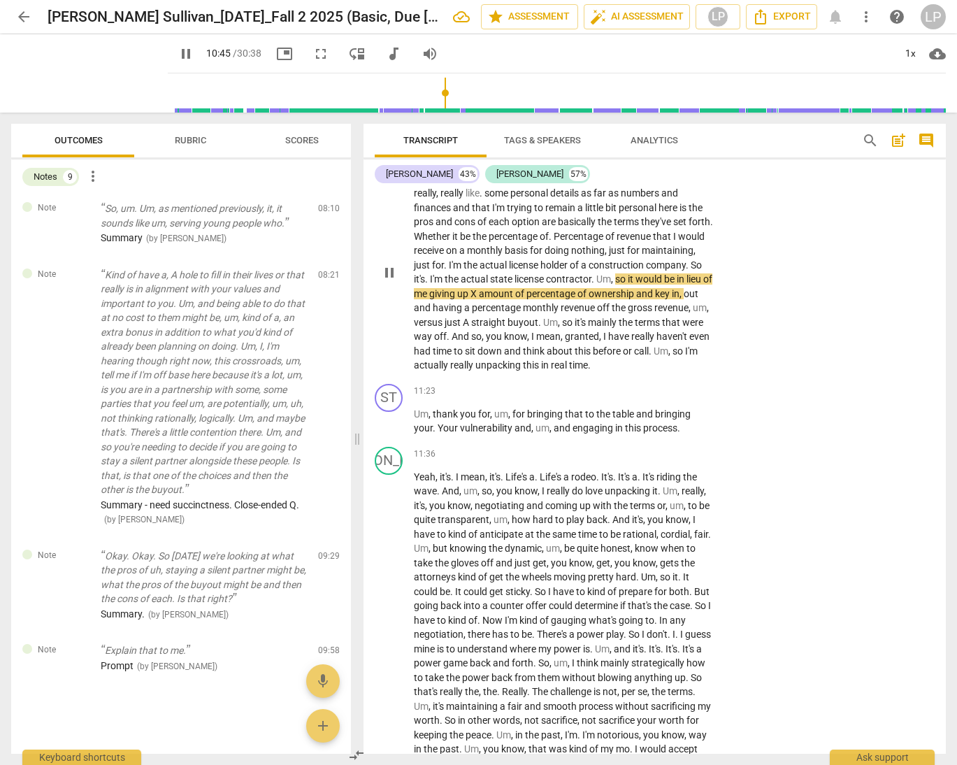
click at [450, 363] on span "actually" at bounding box center [432, 364] width 36 height 11
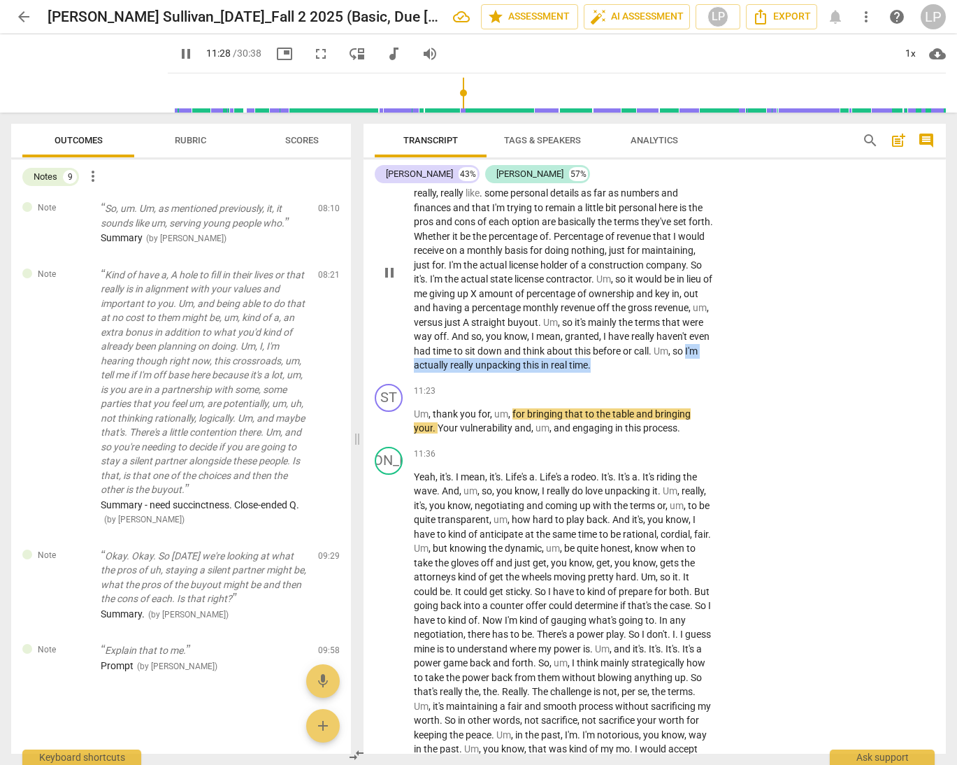
drag, startPoint x: 555, startPoint y: 364, endPoint x: 559, endPoint y: 374, distance: 11.6
click at [559, 373] on p "It's . I mean . Yeah , no , um , I'm trying to explain it without getting into …" at bounding box center [564, 272] width 300 height 201
click at [486, 359] on icon "button" at bounding box center [486, 360] width 8 height 10
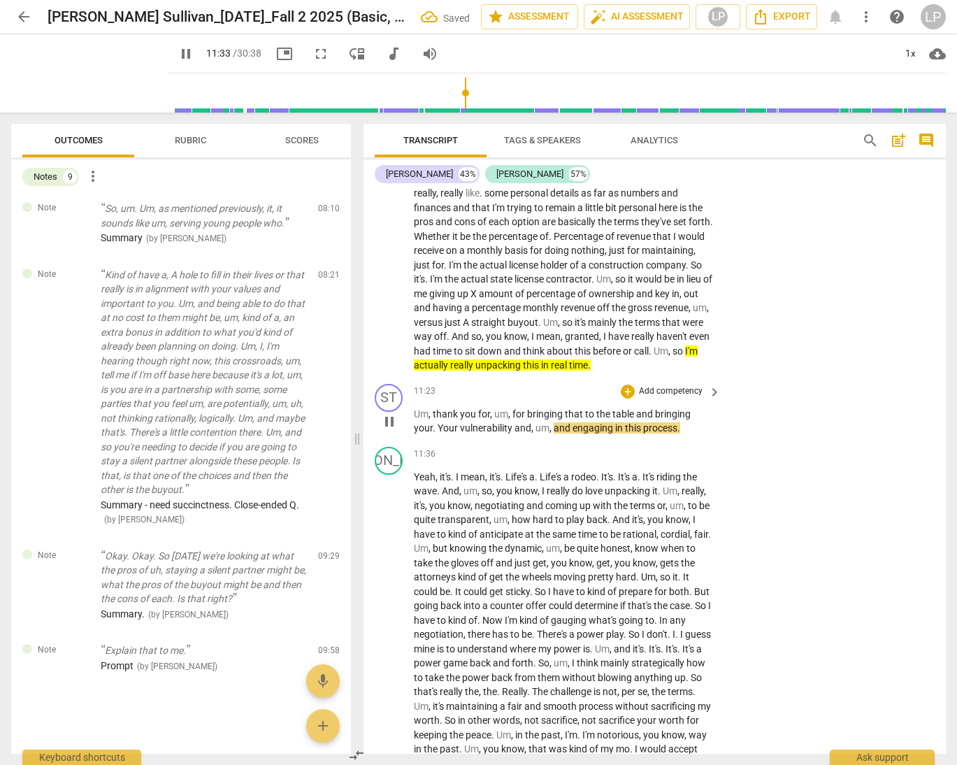
click at [687, 436] on p "Um , thank you for , um , for bringing that to the table and bringing your . Yo…" at bounding box center [564, 421] width 300 height 29
click at [686, 436] on p "Um , thank you for , um , for bringing that to the table and bringing your . Yo…" at bounding box center [564, 421] width 300 height 29
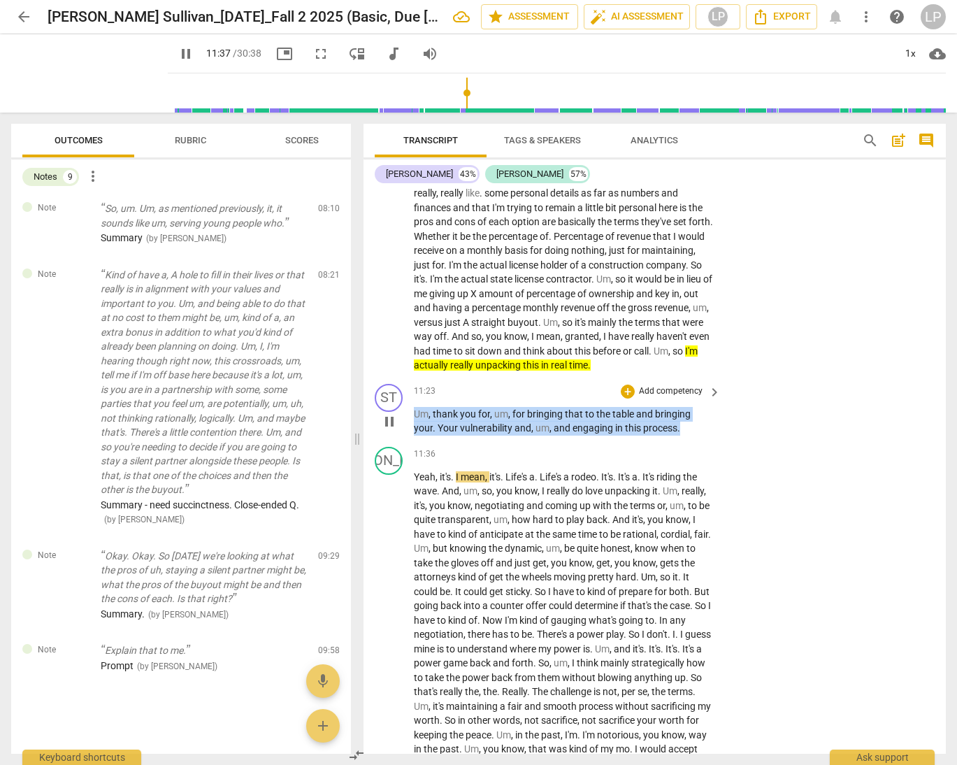
drag, startPoint x: 686, startPoint y: 443, endPoint x: 409, endPoint y: 432, distance: 277.2
click at [409, 432] on div "ST play_arrow pause 11:23 + Add competency keyboard_arrow_right Um , thank you …" at bounding box center [655, 409] width 583 height 63
click at [664, 398] on p "Add competency" at bounding box center [671, 391] width 66 height 13
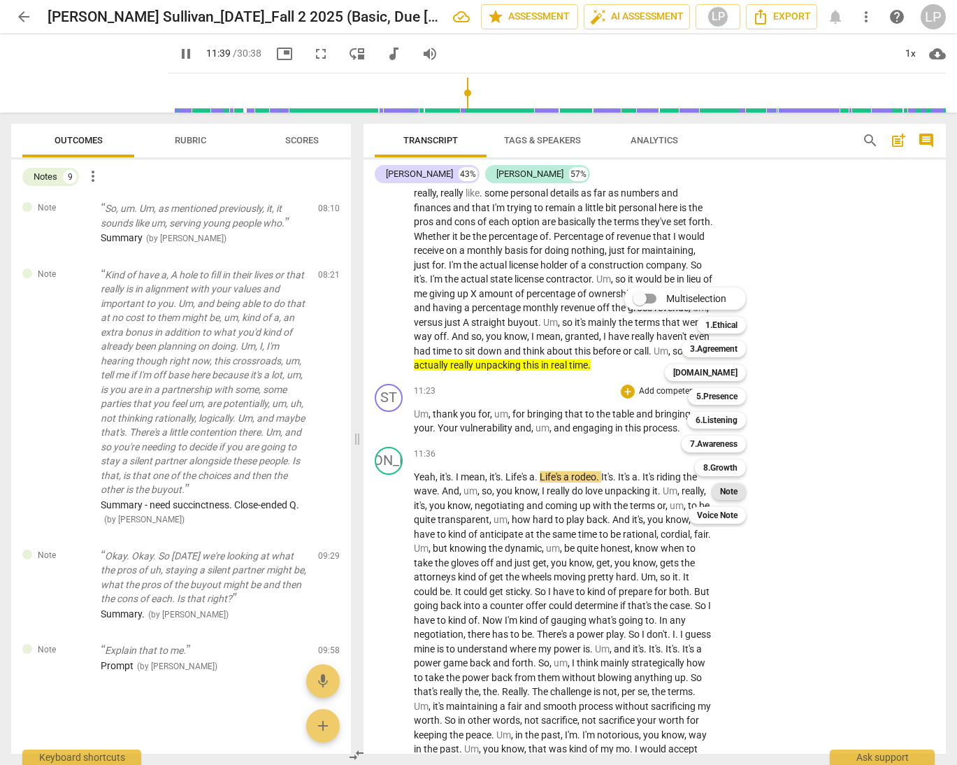
click at [721, 492] on b "Note" at bounding box center [728, 491] width 17 height 17
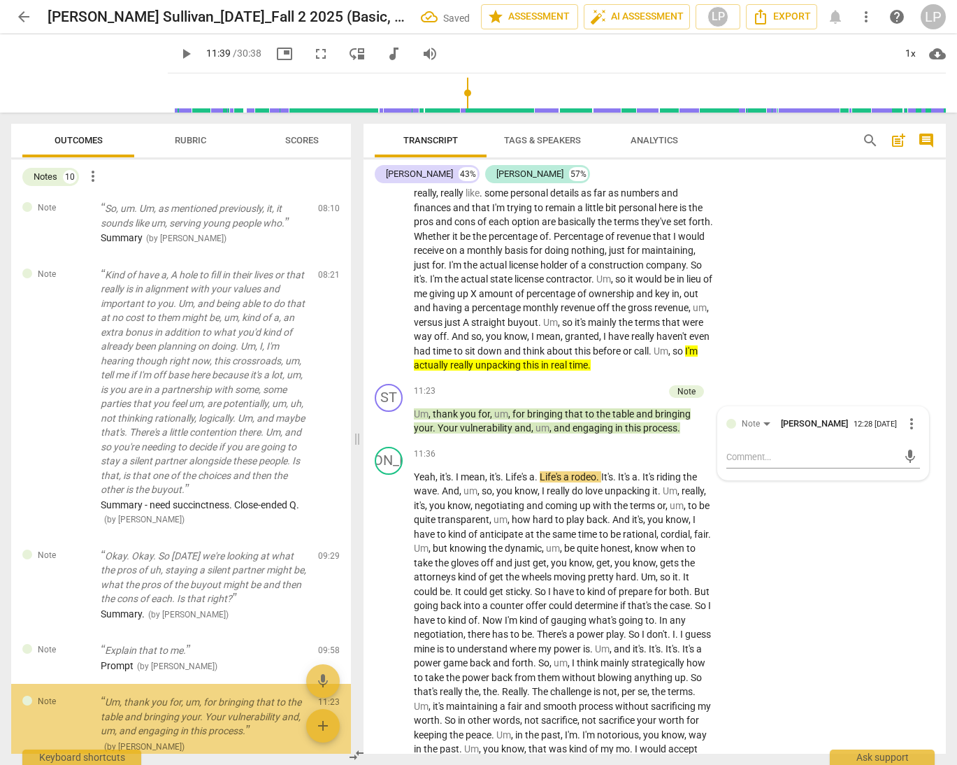
scroll to position [687, 0]
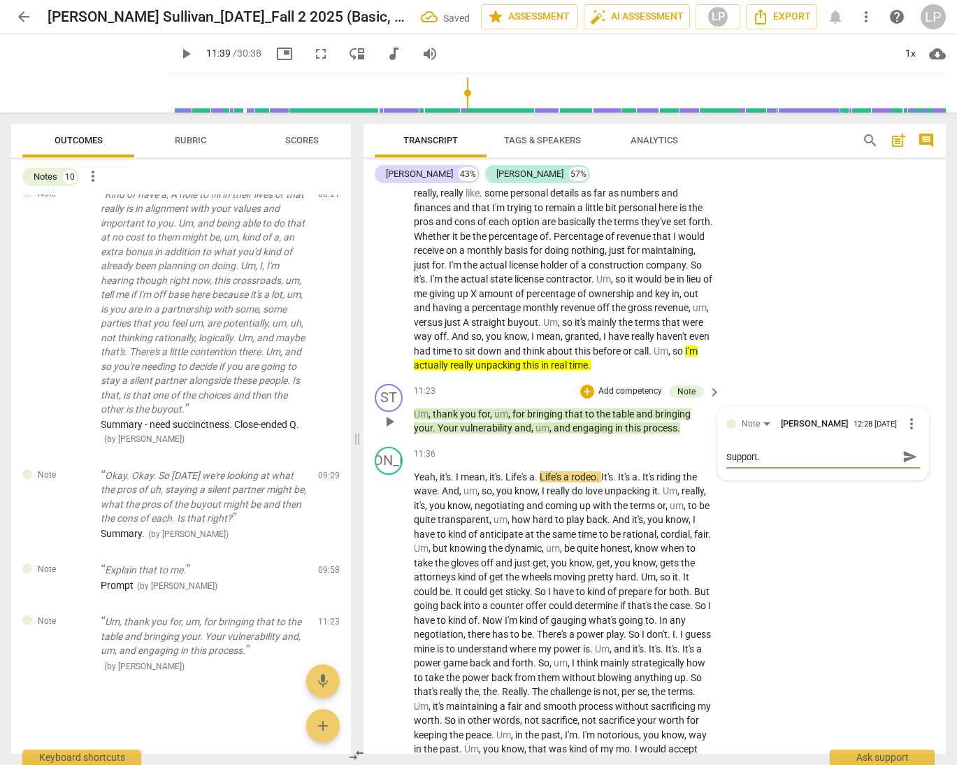
click at [871, 464] on span "send" at bounding box center [910, 456] width 15 height 15
click at [558, 569] on p "Yeah , it's . I mean , it's . Life's a . Life's a rodeo . It's . It's a . It's …" at bounding box center [564, 656] width 300 height 373
click at [508, 525] on span "um" at bounding box center [501, 519] width 14 height 11
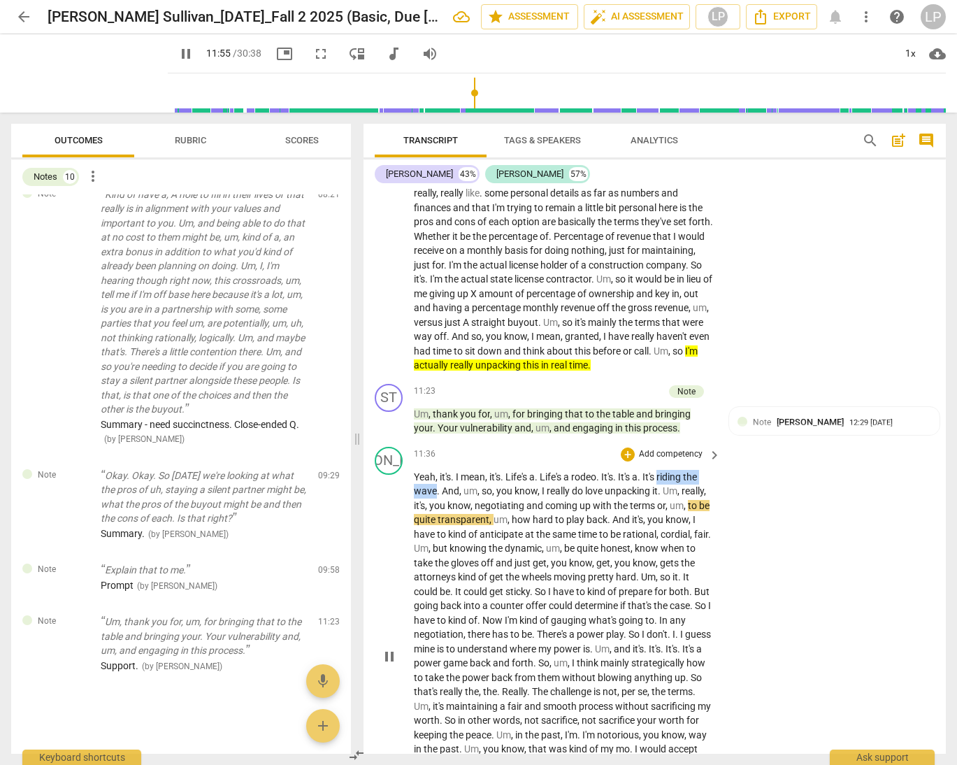
drag, startPoint x: 662, startPoint y: 489, endPoint x: 437, endPoint y: 506, distance: 225.2
click at [437, 506] on p "Yeah , it's . I mean , it's . Life's a . Life's a rodeo . It's . It's a . It's …" at bounding box center [564, 656] width 300 height 373
click at [465, 488] on icon "button" at bounding box center [465, 491] width 5 height 6
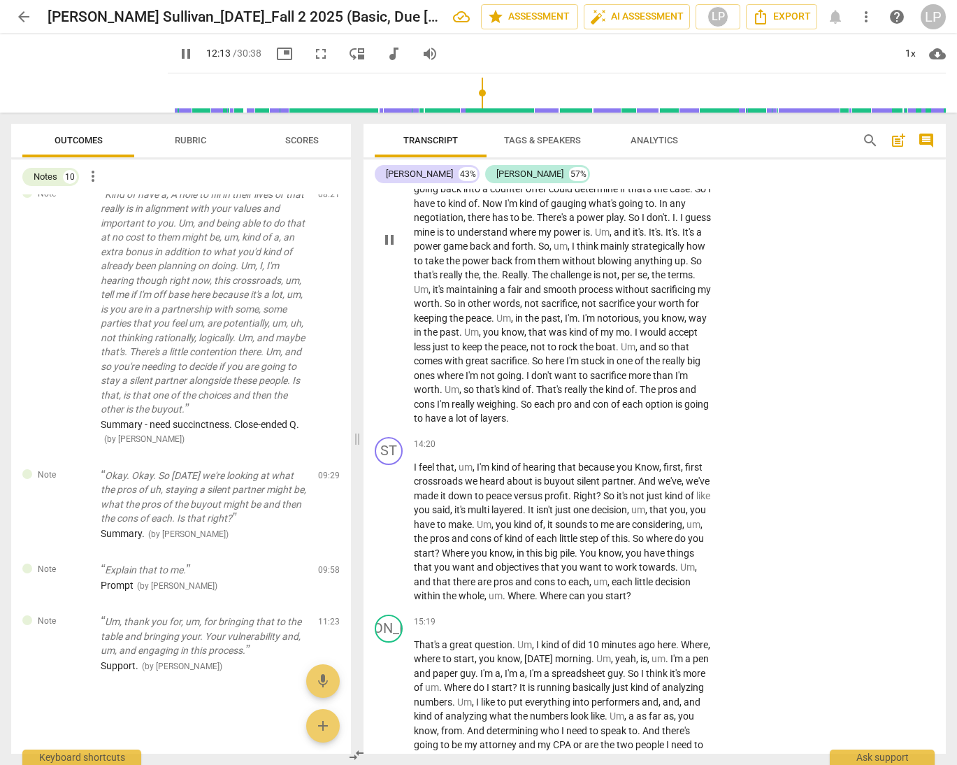
scroll to position [2829, 0]
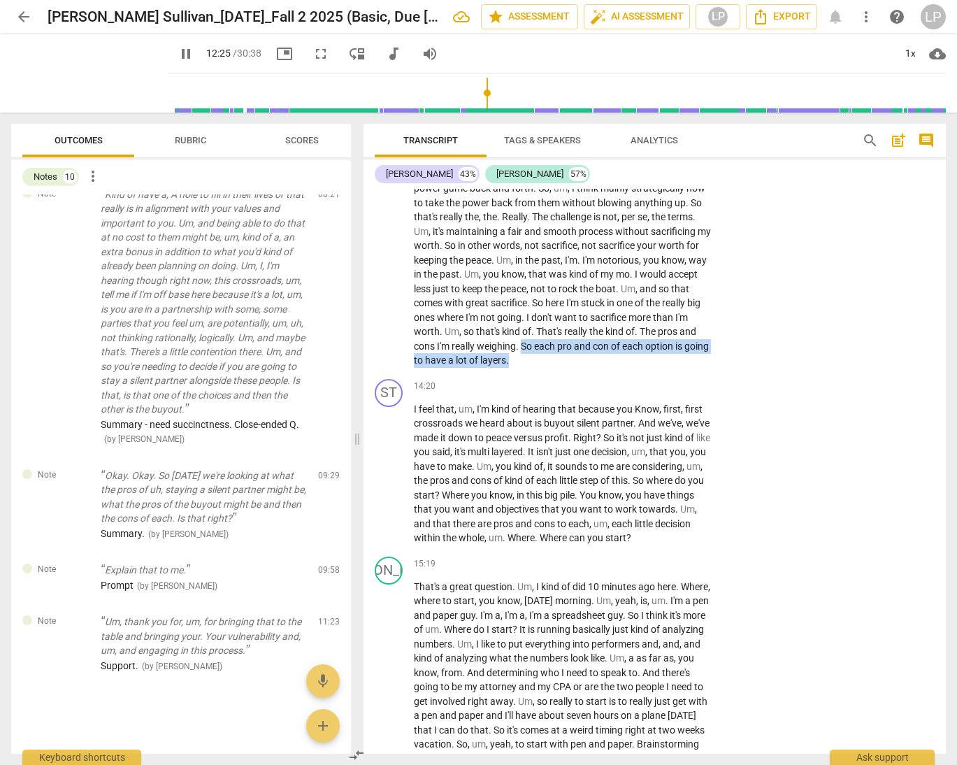
drag, startPoint x: 615, startPoint y: 359, endPoint x: 615, endPoint y: 369, distance: 10.5
click at [615, 368] on p "Yeah , it's . I mean , it's . Life's a . Life's a rodeo . It's . It's a . It's …" at bounding box center [564, 181] width 300 height 373
click at [640, 357] on icon "button" at bounding box center [642, 355] width 8 height 10
drag, startPoint x: 615, startPoint y: 360, endPoint x: 622, endPoint y: 368, distance: 9.9
click at [622, 368] on p "Yeah , it's . I mean , it's . Life's a . Life's a rodeo . It's . It's a . It's …" at bounding box center [564, 181] width 300 height 373
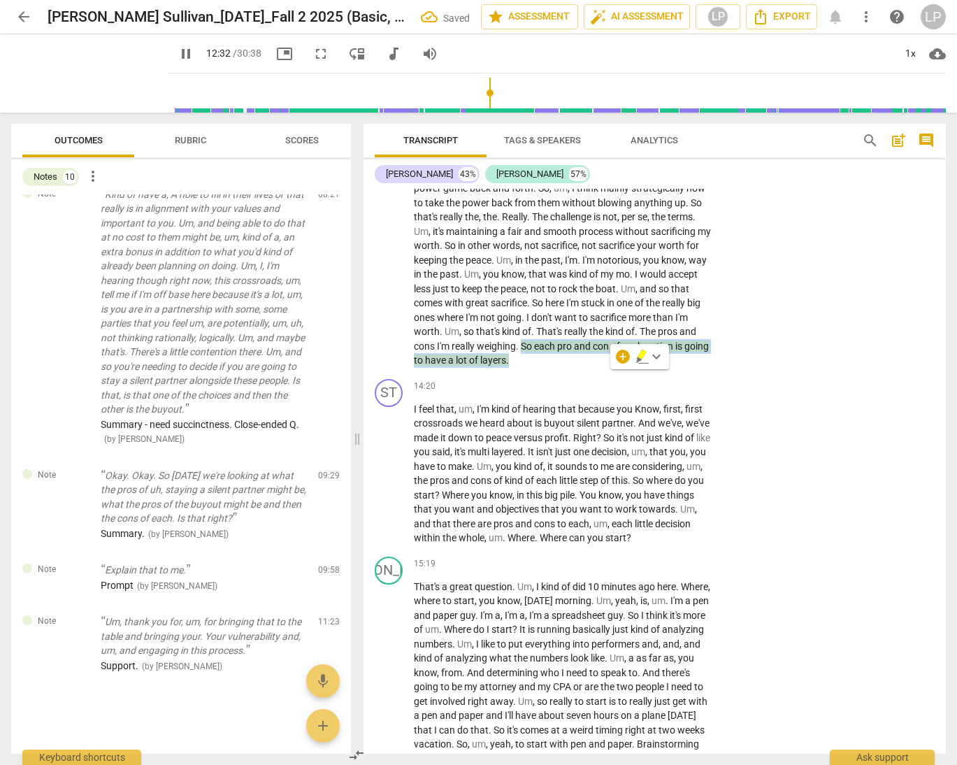
click at [659, 359] on span "keyboard_arrow_down" at bounding box center [656, 356] width 17 height 17
click at [658, 359] on span "keyboard_arrow_down" at bounding box center [656, 356] width 17 height 17
click at [593, 352] on span "and" at bounding box center [583, 346] width 19 height 11
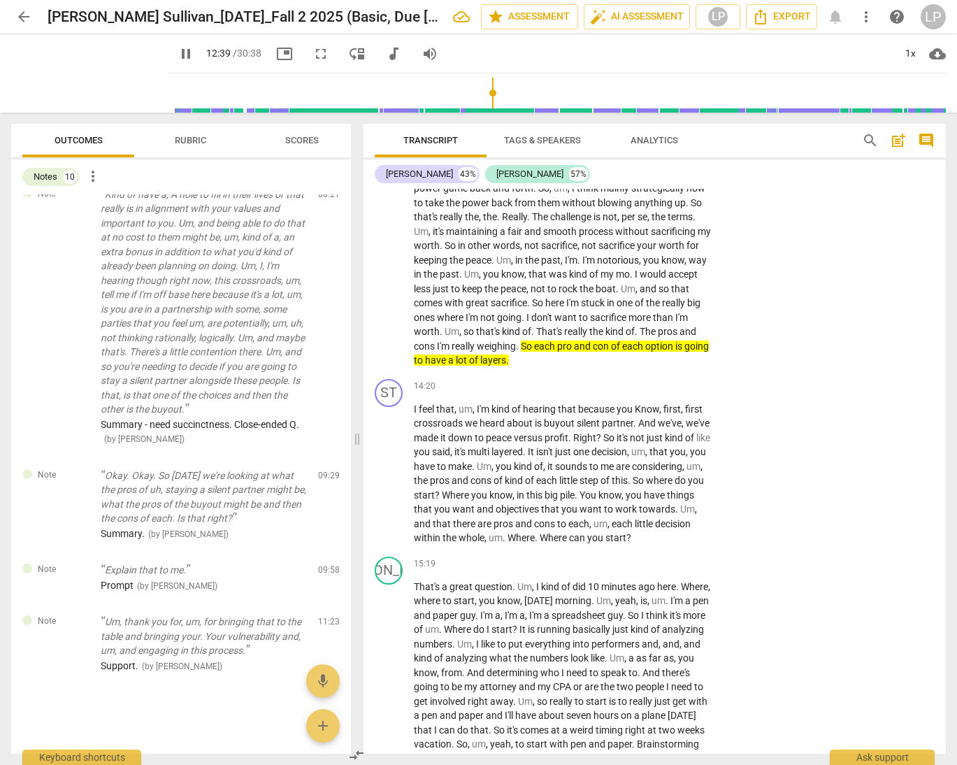
click at [669, 280] on span "accept" at bounding box center [683, 274] width 29 height 11
click at [440, 337] on span "worth" at bounding box center [427, 331] width 26 height 11
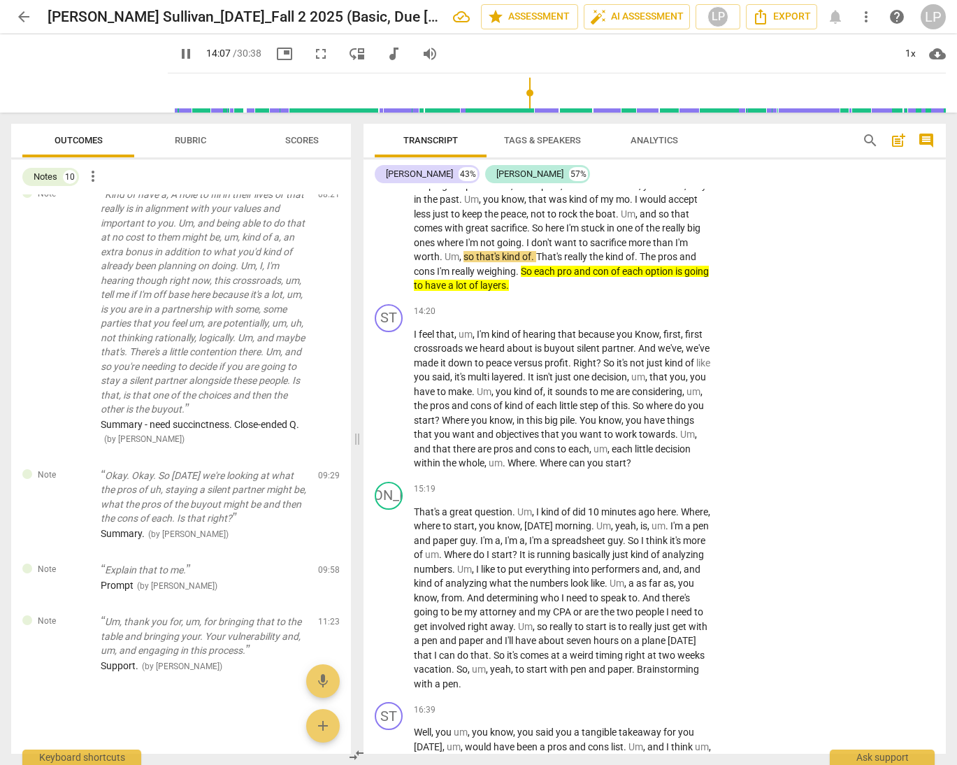
scroll to position [2921, 0]
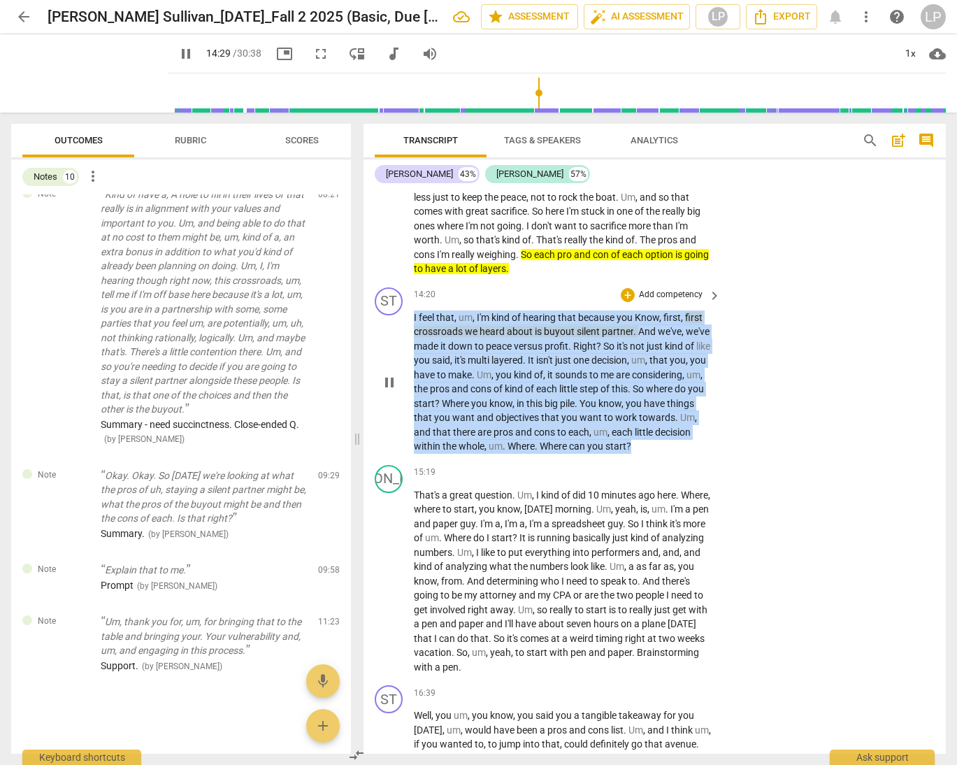
drag, startPoint x: 676, startPoint y: 459, endPoint x: 413, endPoint y: 327, distance: 294.3
click at [413, 327] on div "ST play_arrow pause 14:20 + Add competency keyboard_arrow_right I feel that , u…" at bounding box center [655, 371] width 583 height 178
click at [680, 301] on p "Add competency" at bounding box center [671, 295] width 66 height 13
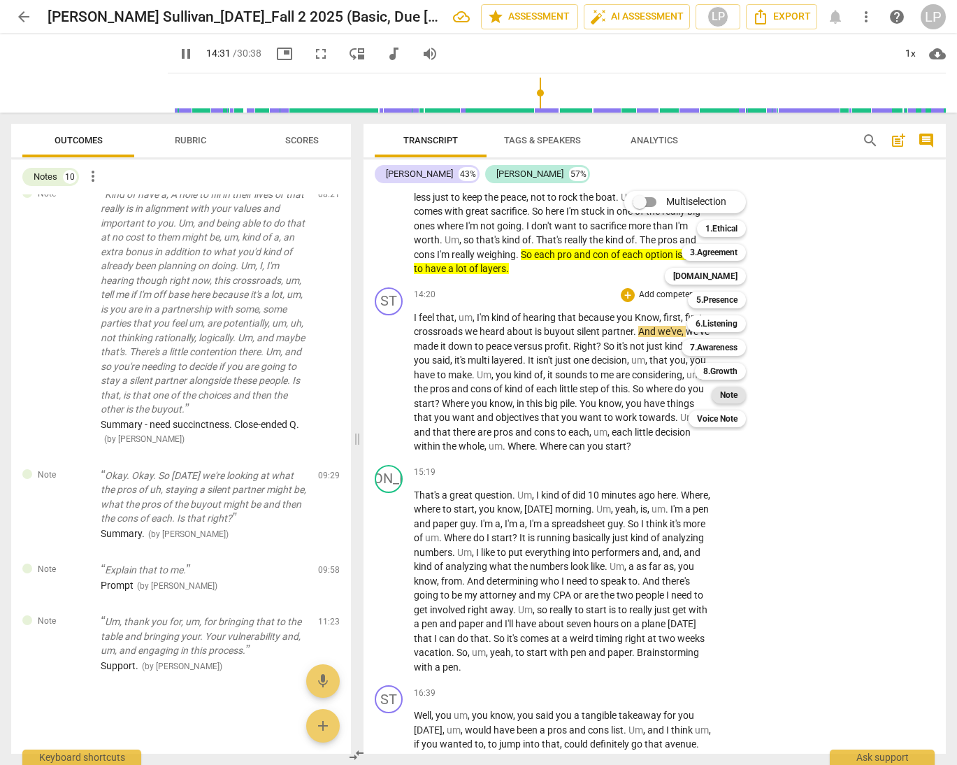
click at [722, 395] on b "Note" at bounding box center [728, 395] width 17 height 17
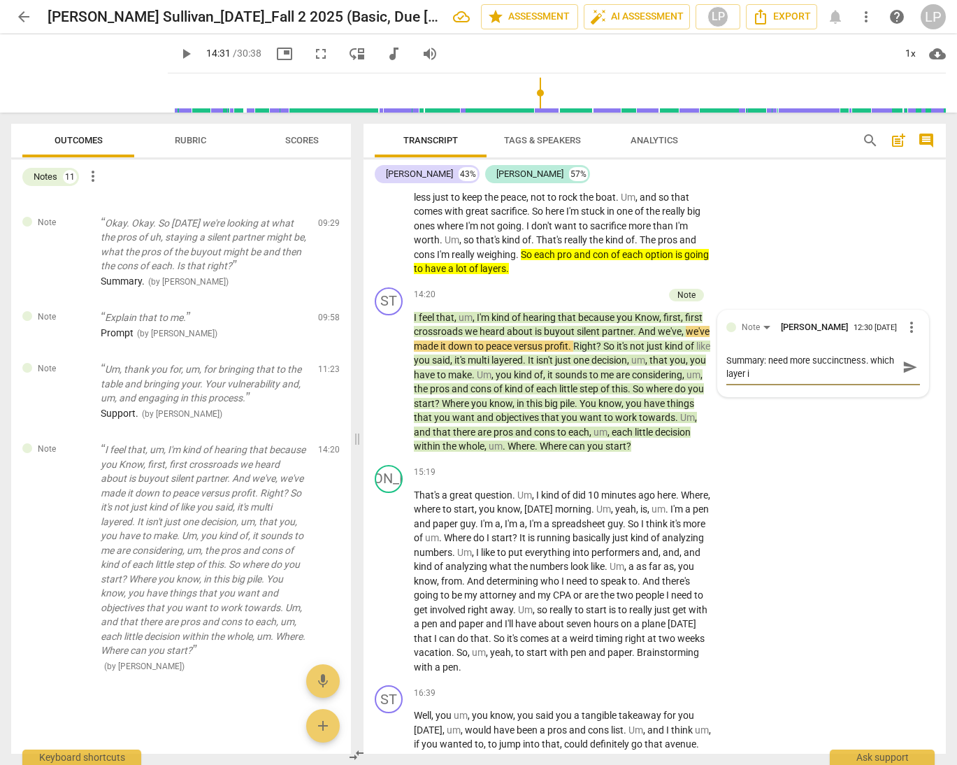
scroll to position [0, 0]
click at [871, 375] on span "send" at bounding box center [910, 366] width 15 height 15
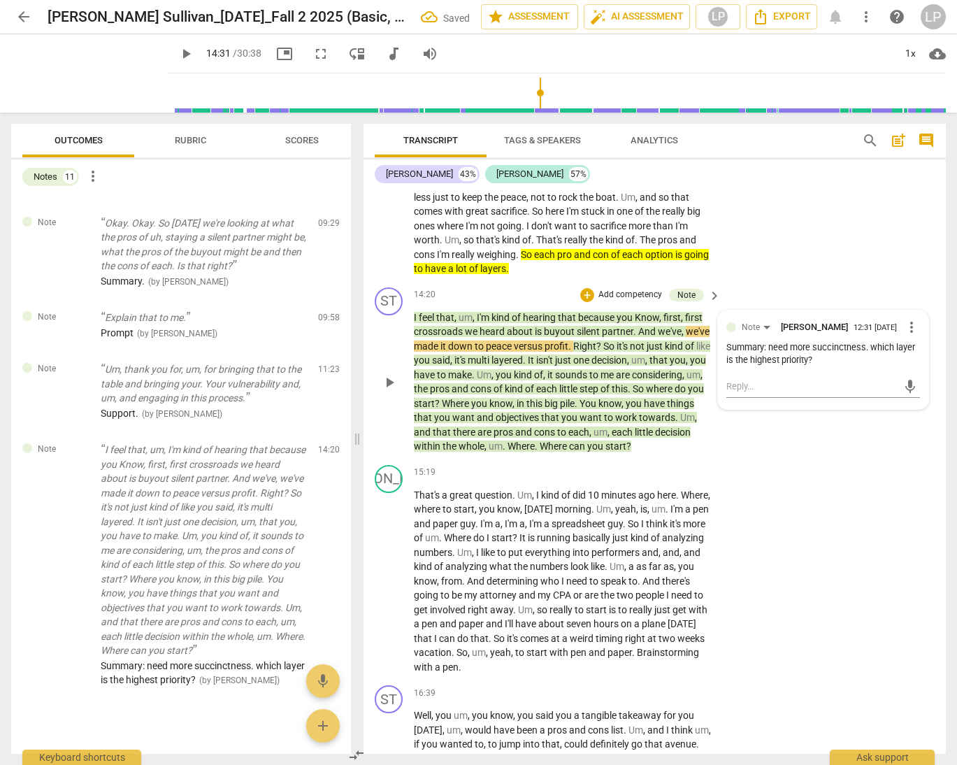
click at [496, 423] on span "and" at bounding box center [486, 417] width 19 height 11
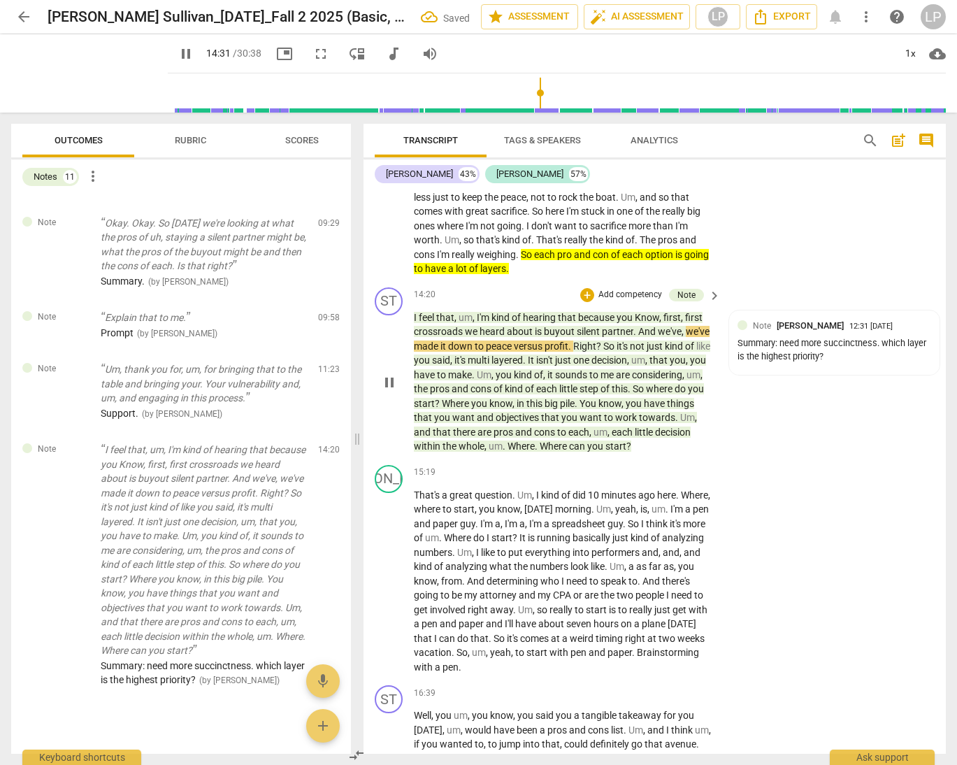
click at [496, 423] on span "and" at bounding box center [486, 417] width 19 height 11
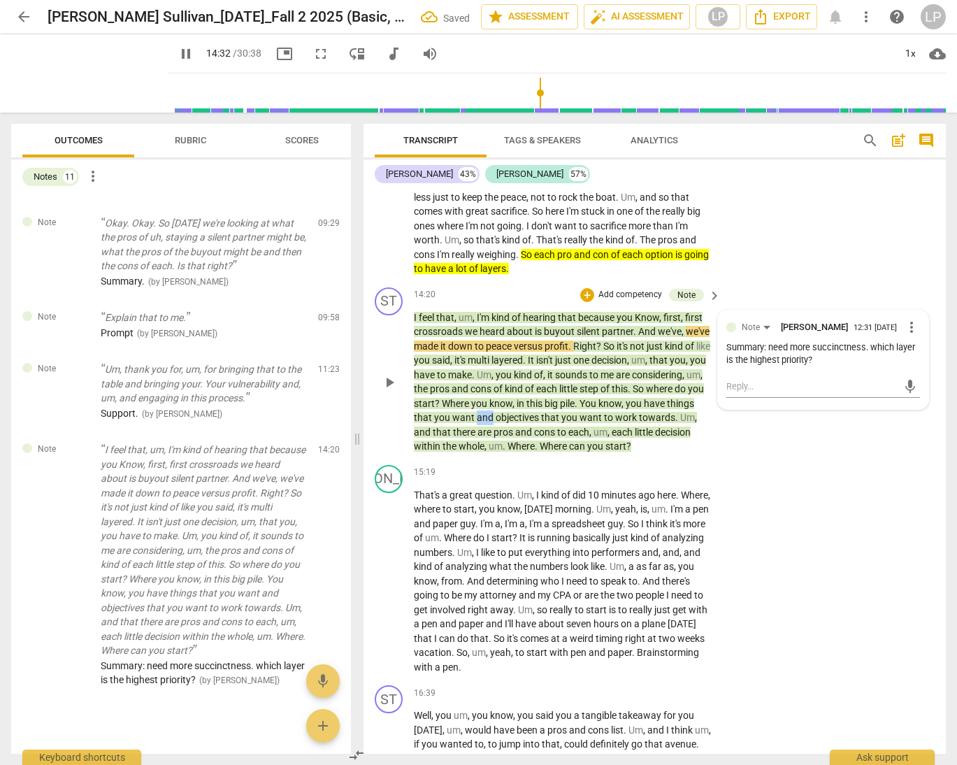
click at [496, 423] on span "and" at bounding box center [486, 417] width 19 height 11
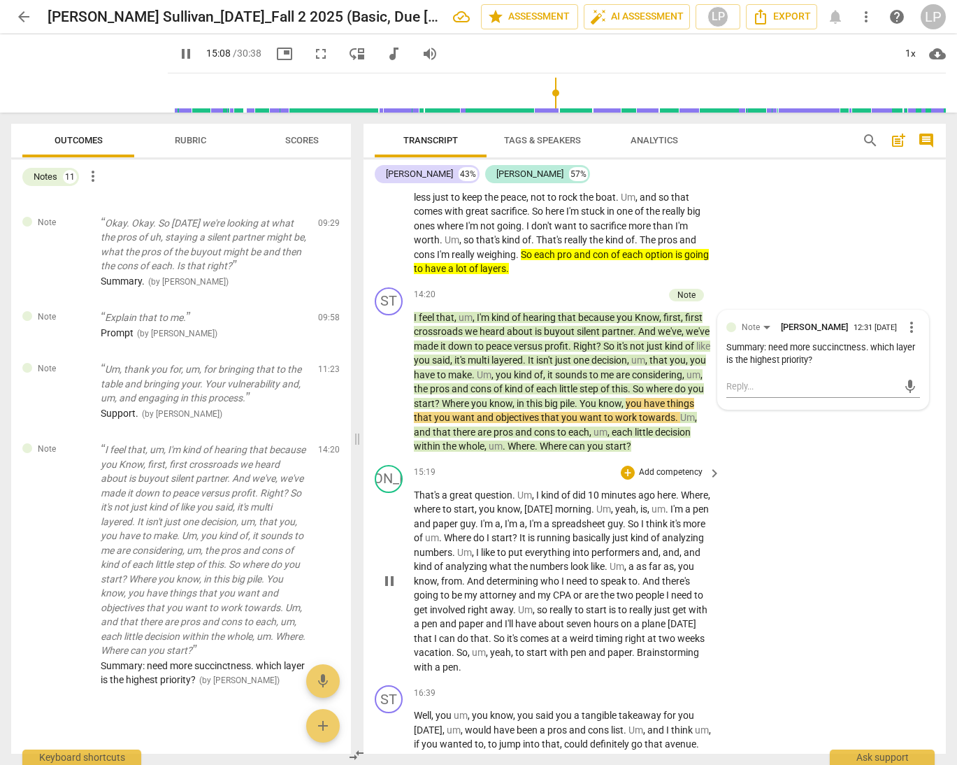
click at [480, 529] on span "." at bounding box center [478, 523] width 5 height 11
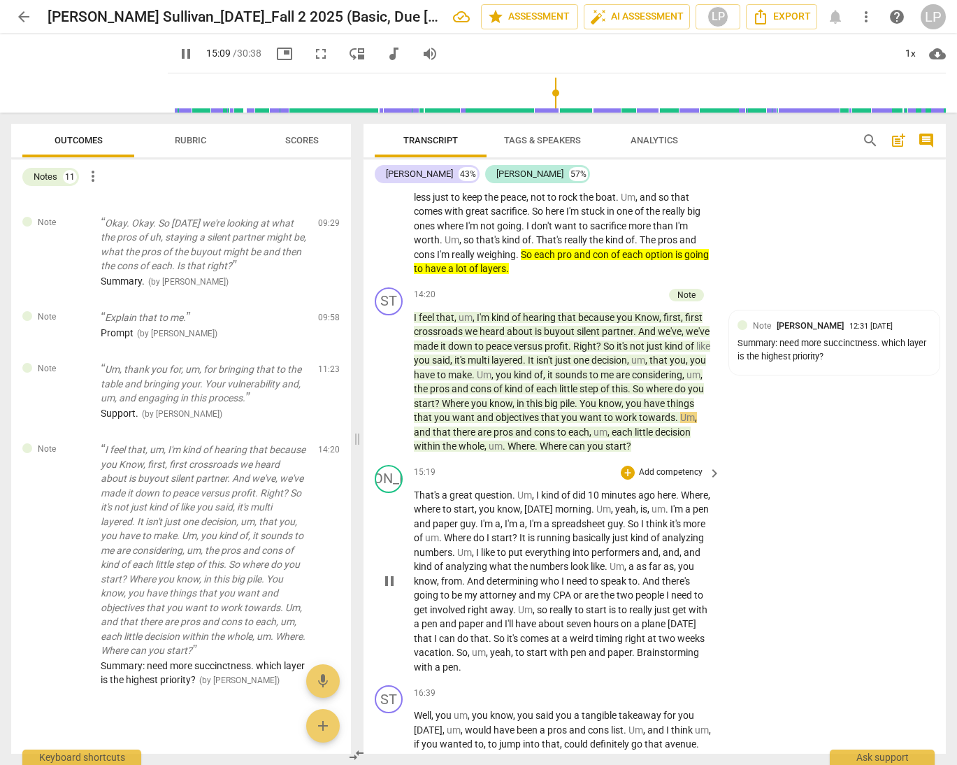
click at [476, 529] on span "guy" at bounding box center [467, 523] width 15 height 11
click at [519, 616] on p "That's a great question . Um , I kind of did 10 minutes ago here . Where , wher…" at bounding box center [564, 581] width 300 height 187
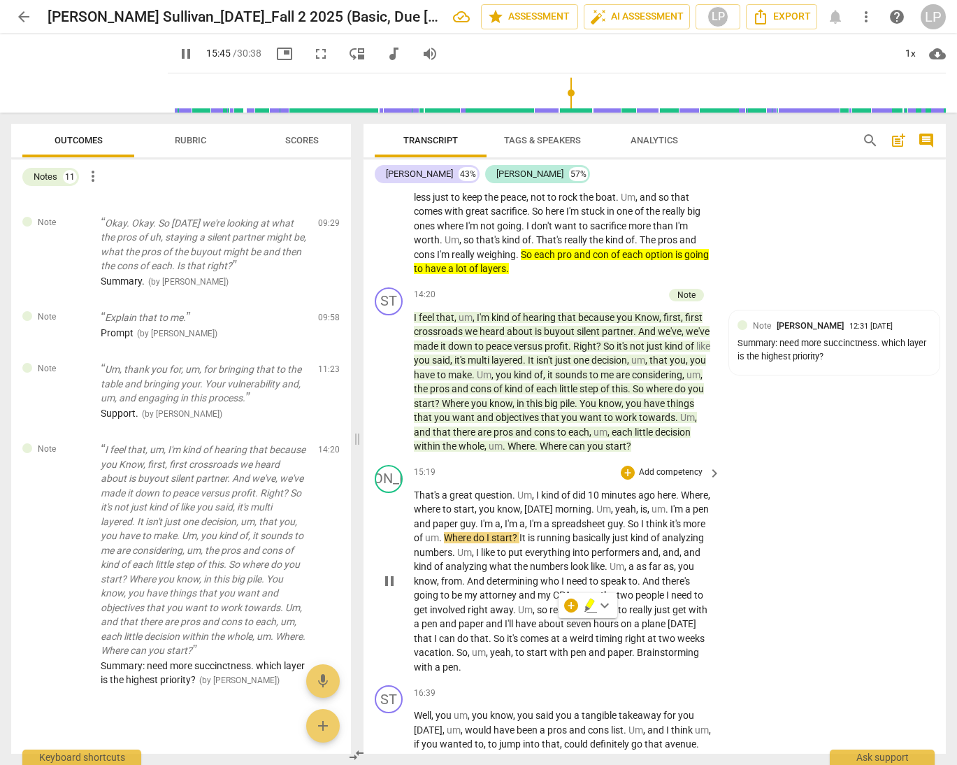
click at [671, 601] on span "need" at bounding box center [682, 595] width 23 height 11
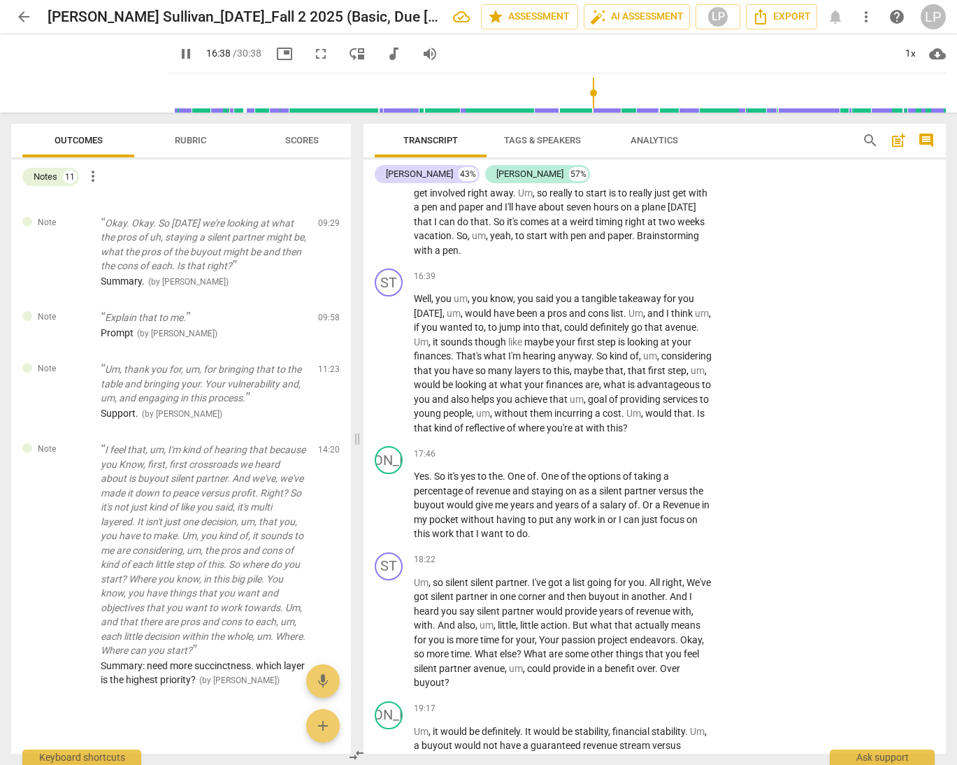
scroll to position [3350, 0]
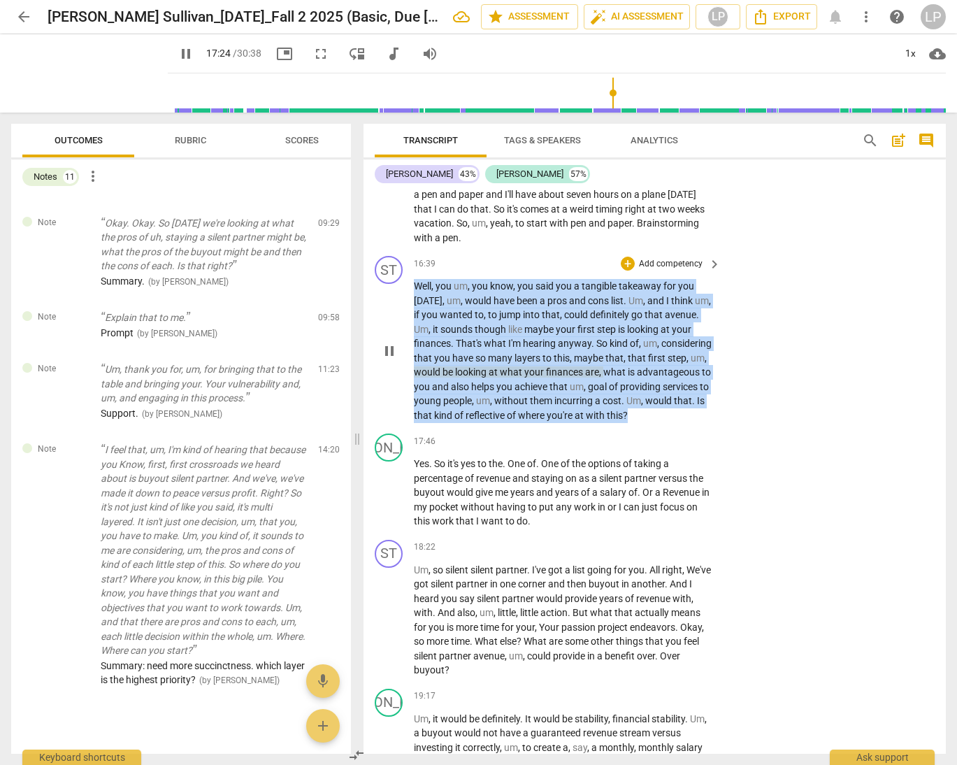
drag, startPoint x: 437, startPoint y: 440, endPoint x: 415, endPoint y: 301, distance: 140.2
click at [415, 301] on p "Well , you um , you know , you said you a tangible takeaway for you today , um …" at bounding box center [564, 350] width 300 height 143
click at [653, 271] on p "Add competency" at bounding box center [671, 264] width 66 height 13
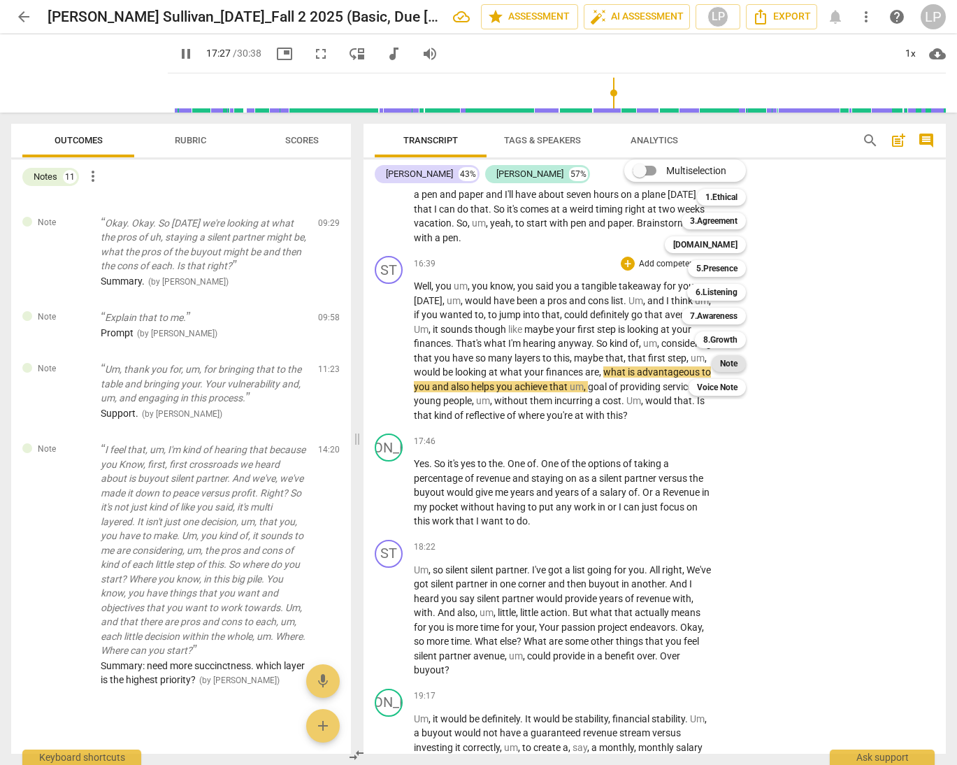
click at [722, 362] on b "Note" at bounding box center [728, 363] width 17 height 17
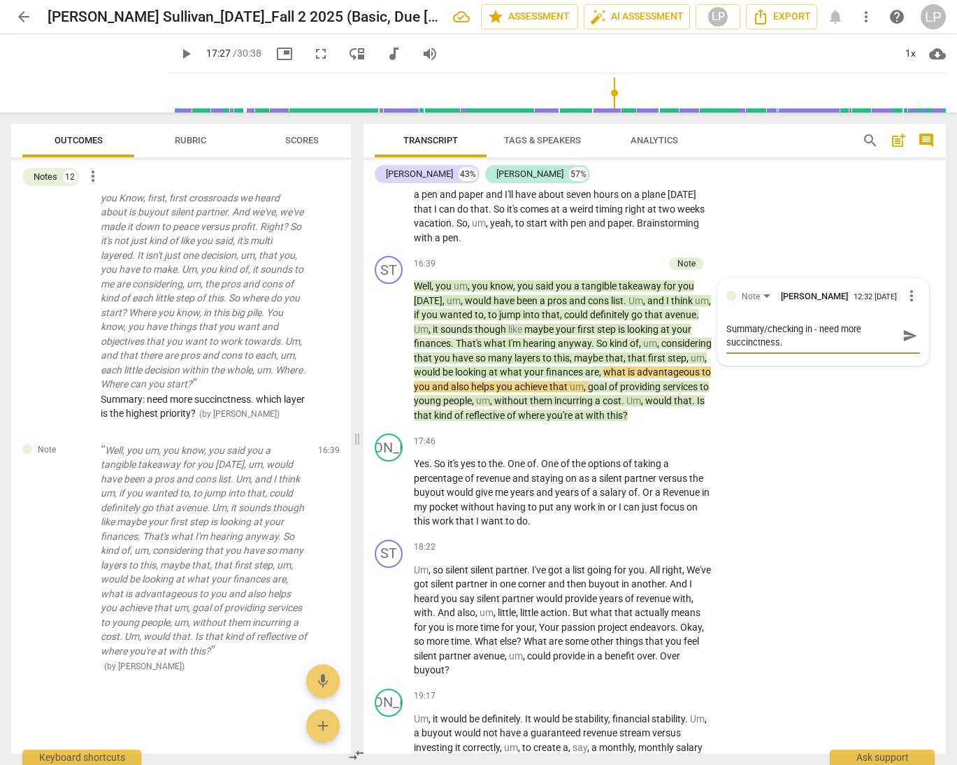
scroll to position [0, 0]
click at [871, 343] on span "send" at bounding box center [910, 335] width 15 height 15
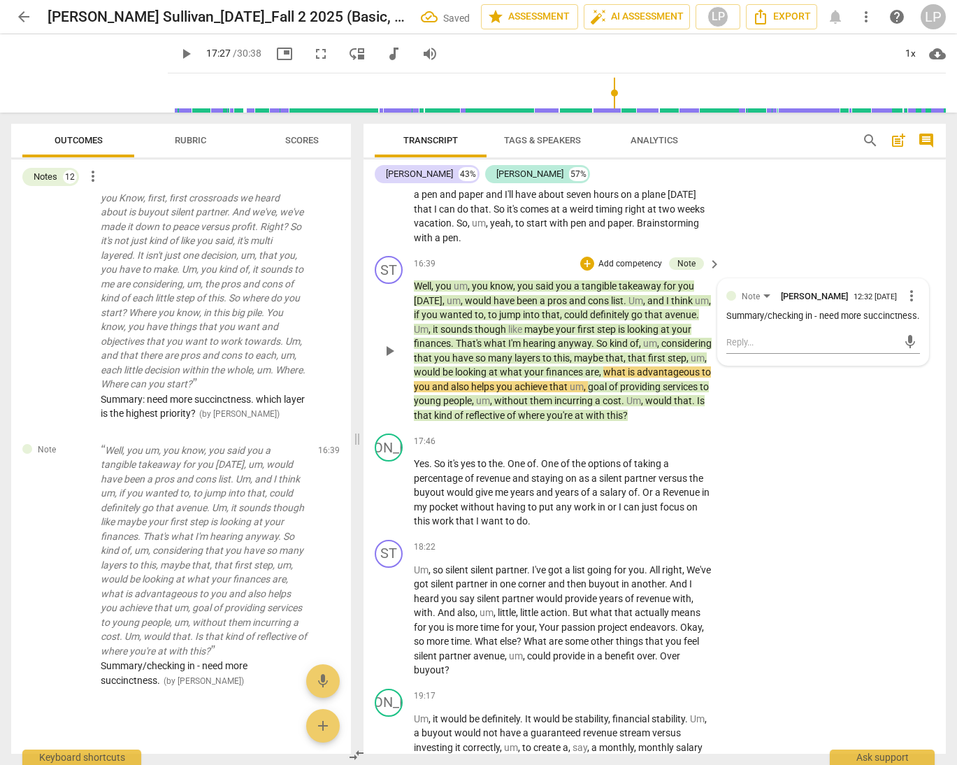
click at [432, 392] on span "you" at bounding box center [423, 386] width 18 height 11
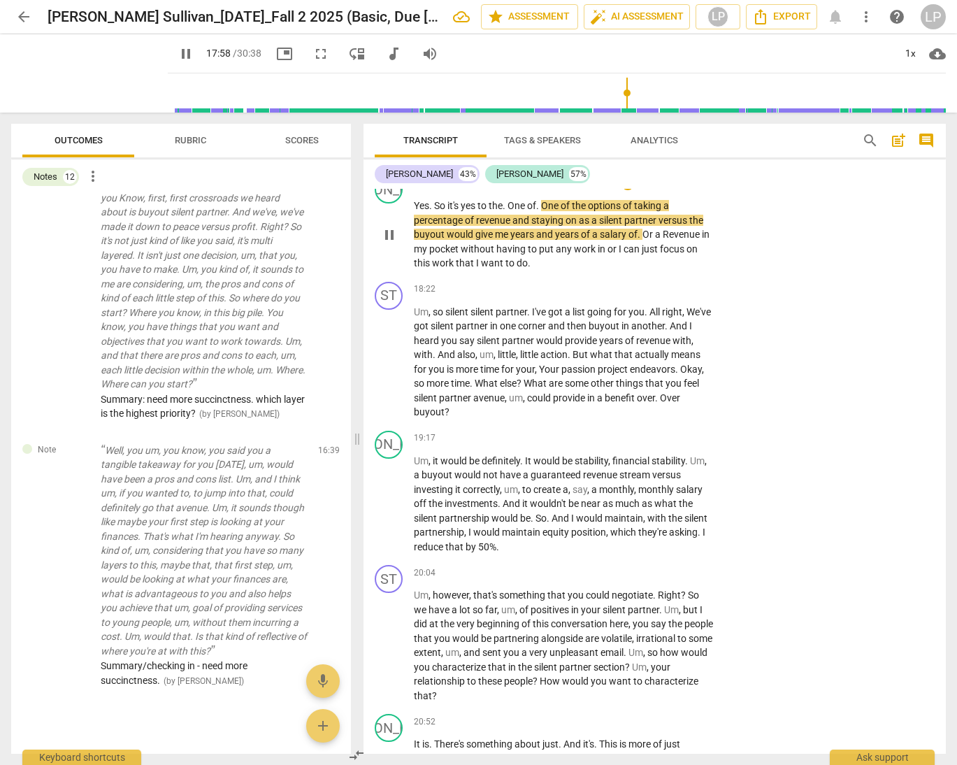
scroll to position [3587, 0]
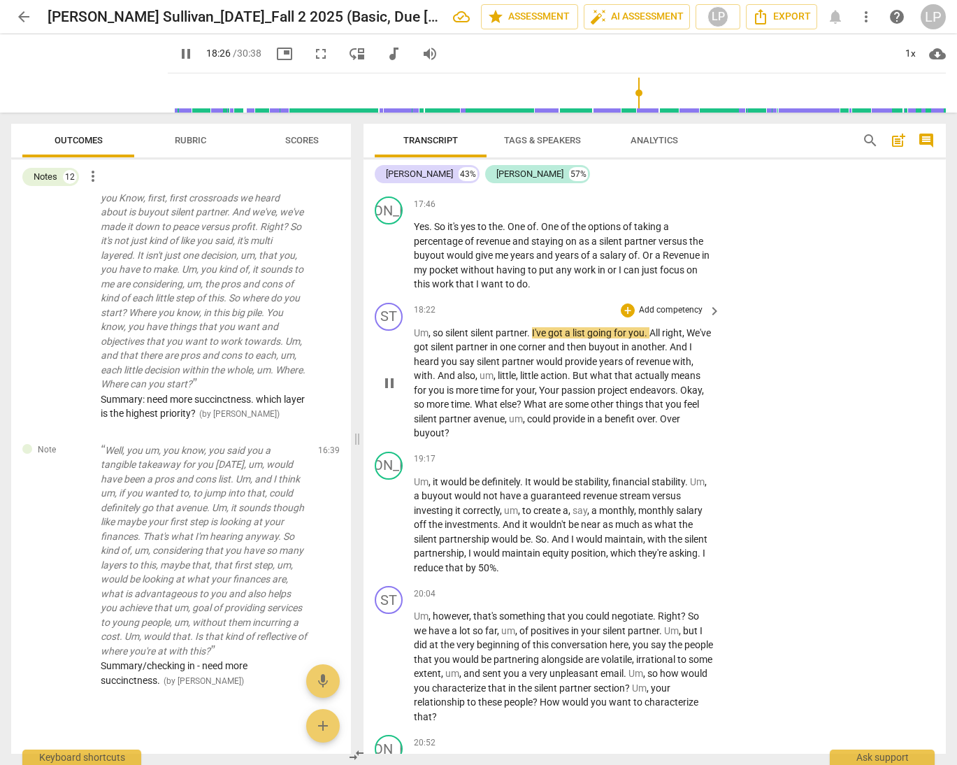
click at [436, 338] on span "so" at bounding box center [439, 332] width 13 height 11
drag, startPoint x: 435, startPoint y: 362, endPoint x: 415, endPoint y: 359, distance: 19.7
click at [415, 359] on p "Um , so silent silent partner . I've got a list going for you . All right , We'…" at bounding box center [564, 383] width 300 height 115
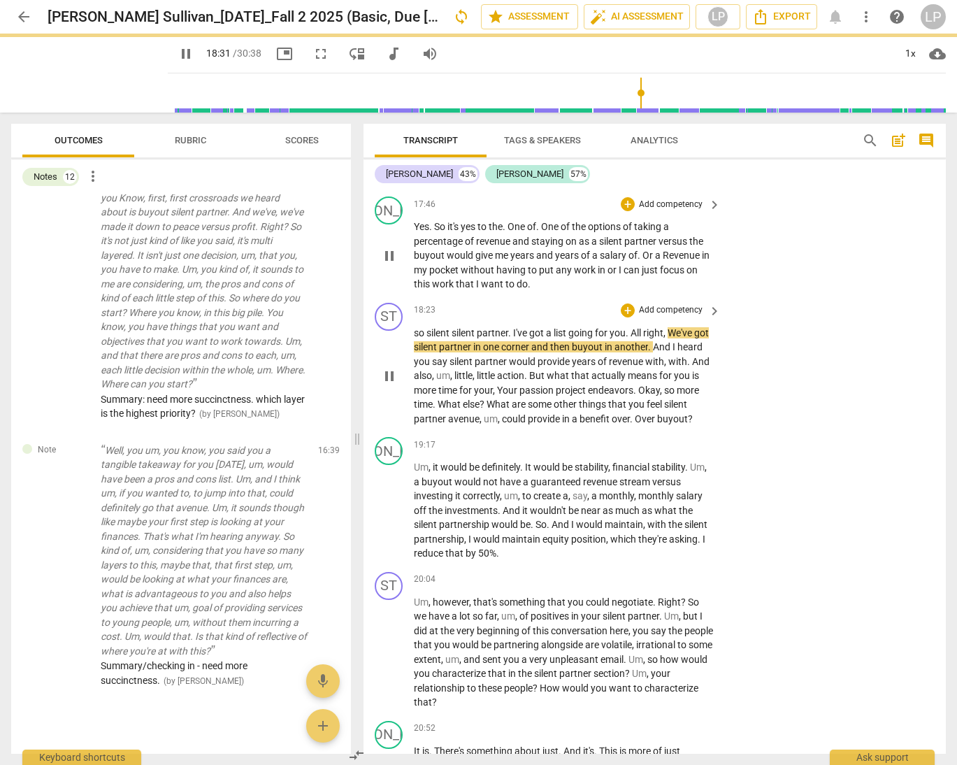
click at [546, 292] on p "Yes . So it's yes to the . One of . One of the options of taking a percentage o…" at bounding box center [564, 256] width 300 height 72
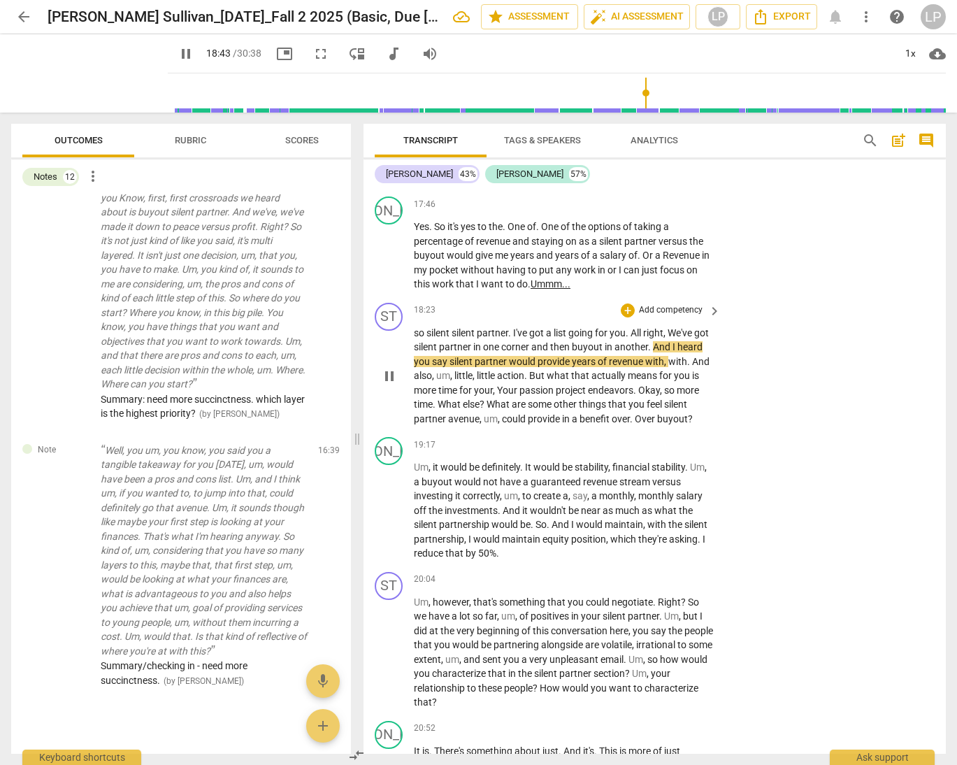
click at [550, 352] on span "and" at bounding box center [541, 346] width 19 height 11
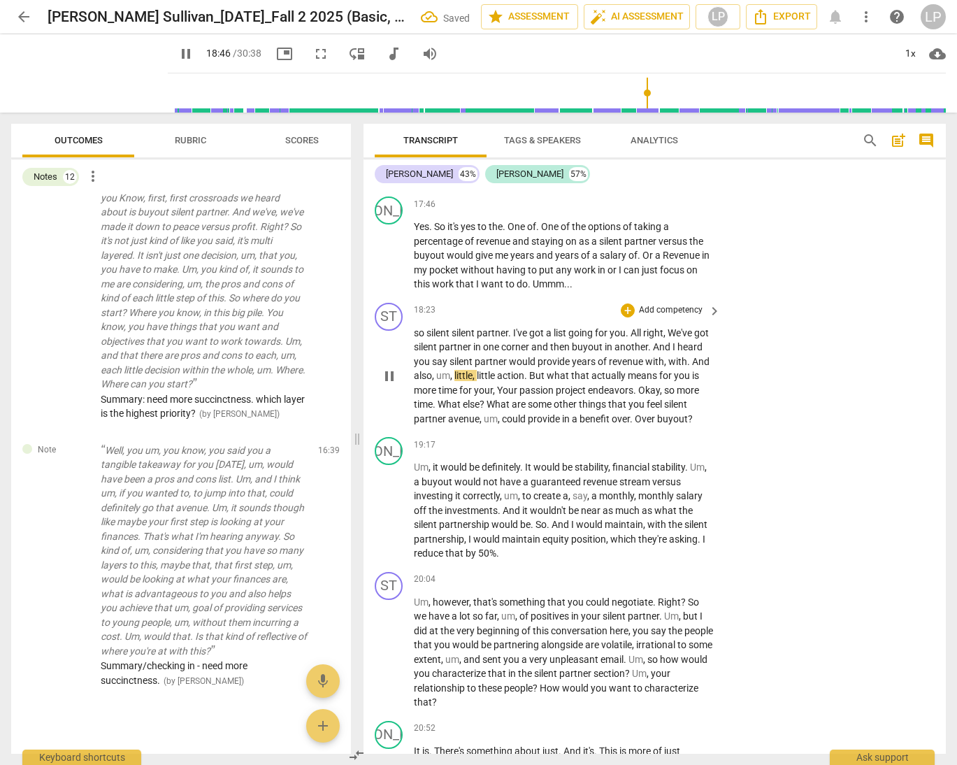
click at [418, 338] on span "so" at bounding box center [420, 332] width 13 height 11
click at [669, 317] on p "Add competency" at bounding box center [671, 310] width 66 height 13
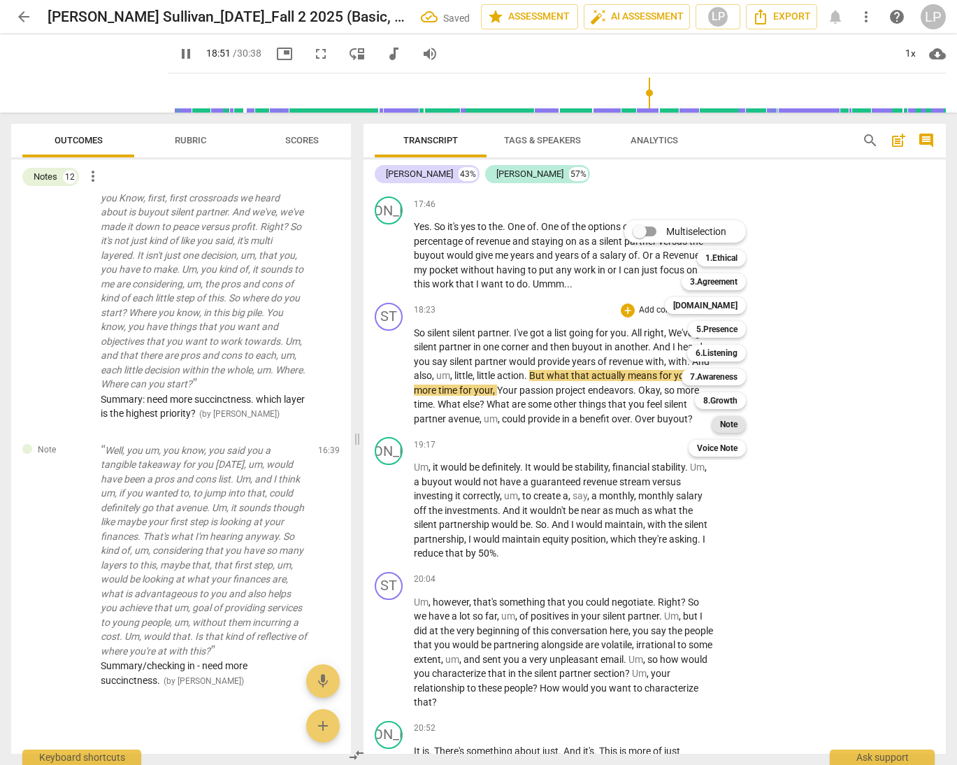
click at [725, 423] on b "Note" at bounding box center [728, 424] width 17 height 17
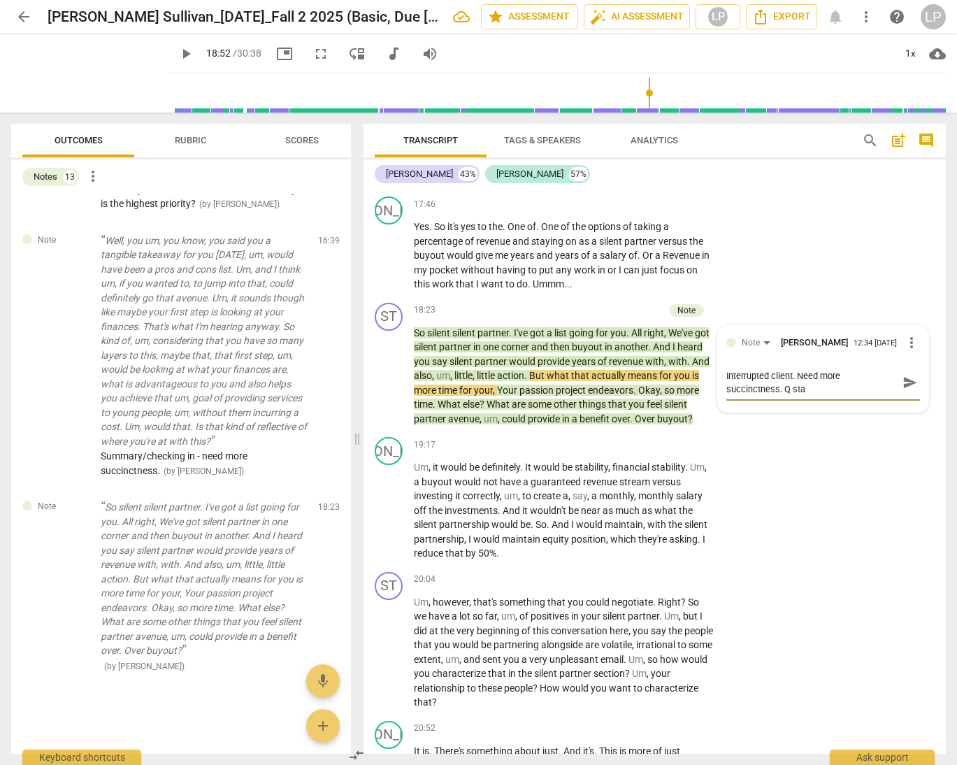
scroll to position [0, 0]
click at [871, 390] on span "send" at bounding box center [910, 382] width 15 height 15
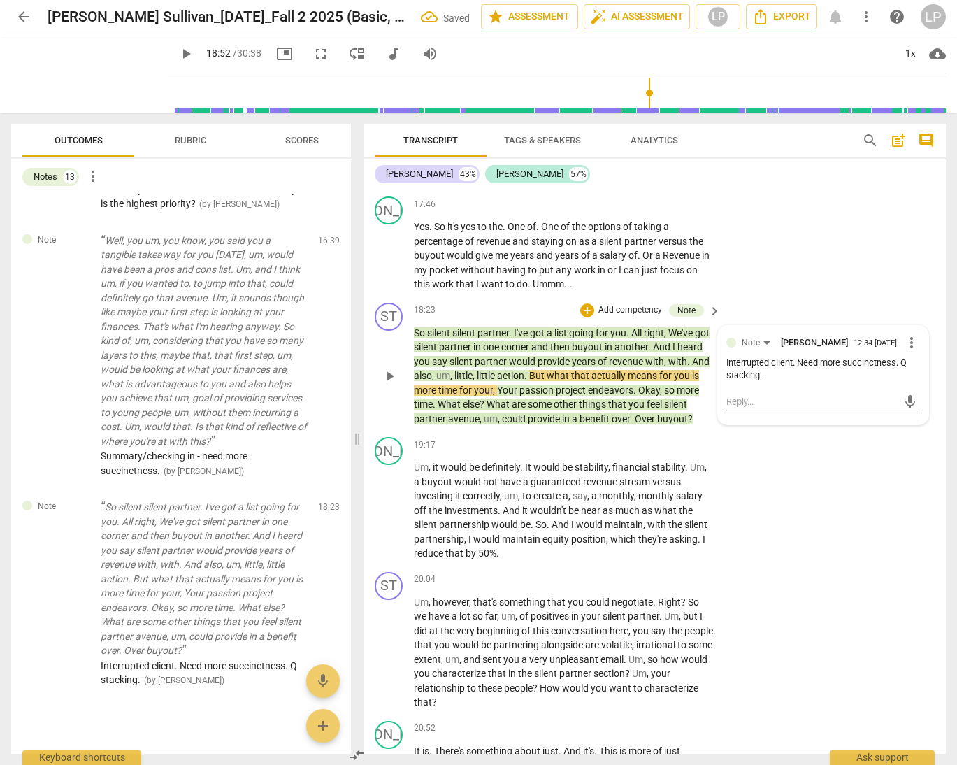
click at [439, 396] on span "more" at bounding box center [426, 390] width 24 height 11
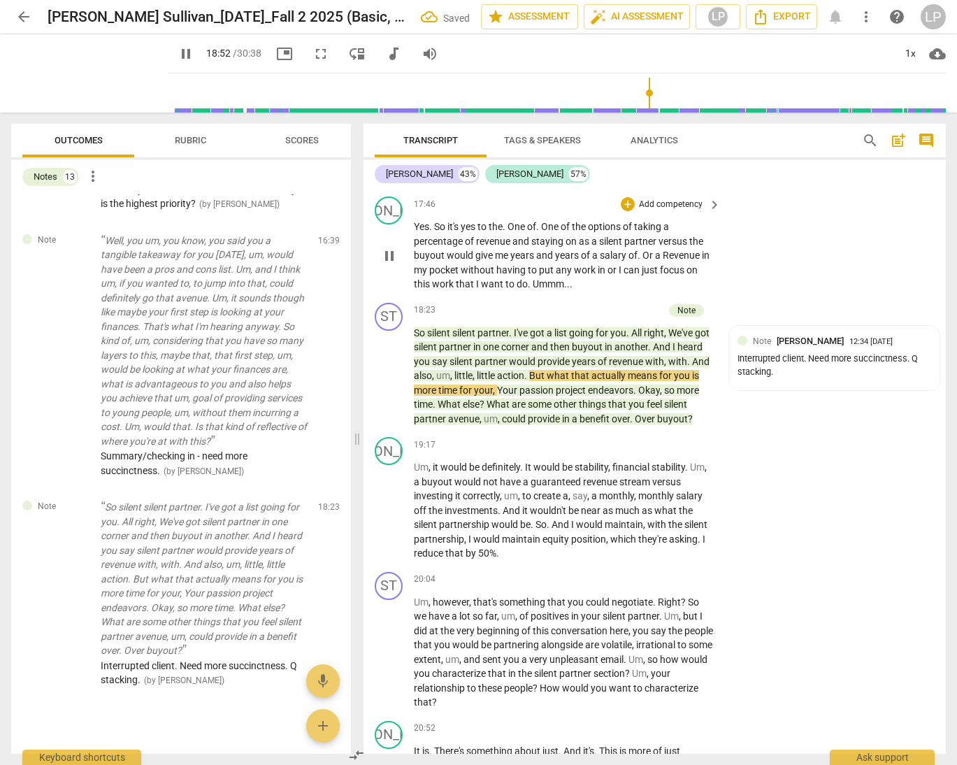
click at [496, 290] on span "want" at bounding box center [493, 283] width 24 height 11
click at [519, 290] on span "do" at bounding box center [522, 283] width 11 height 11
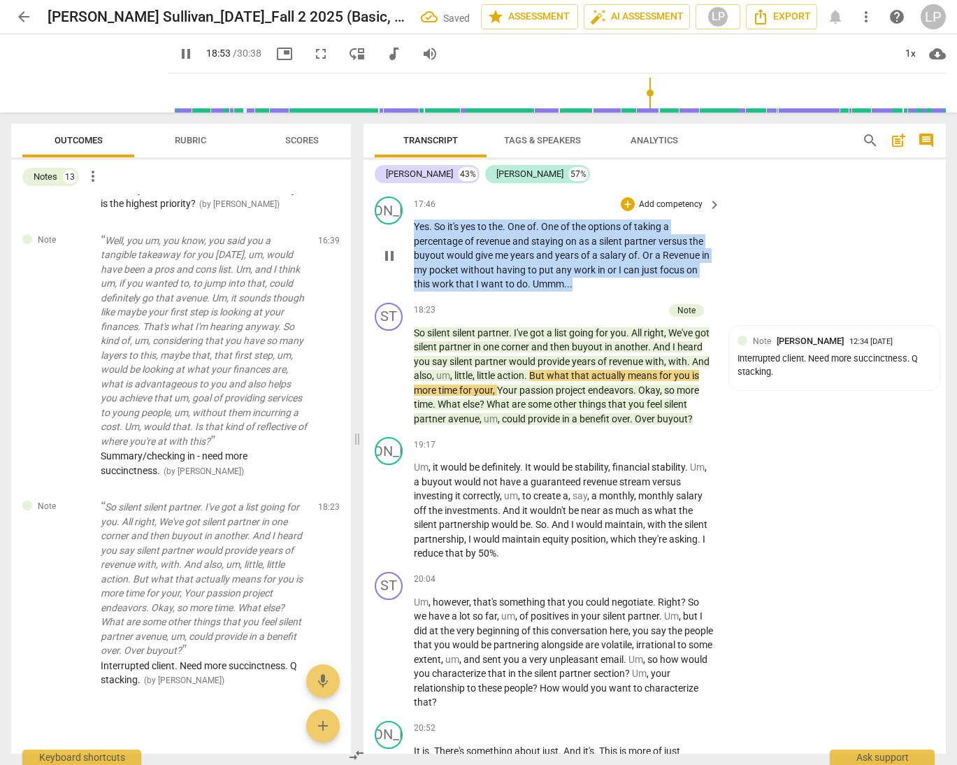
click at [519, 290] on span "do" at bounding box center [522, 283] width 11 height 11
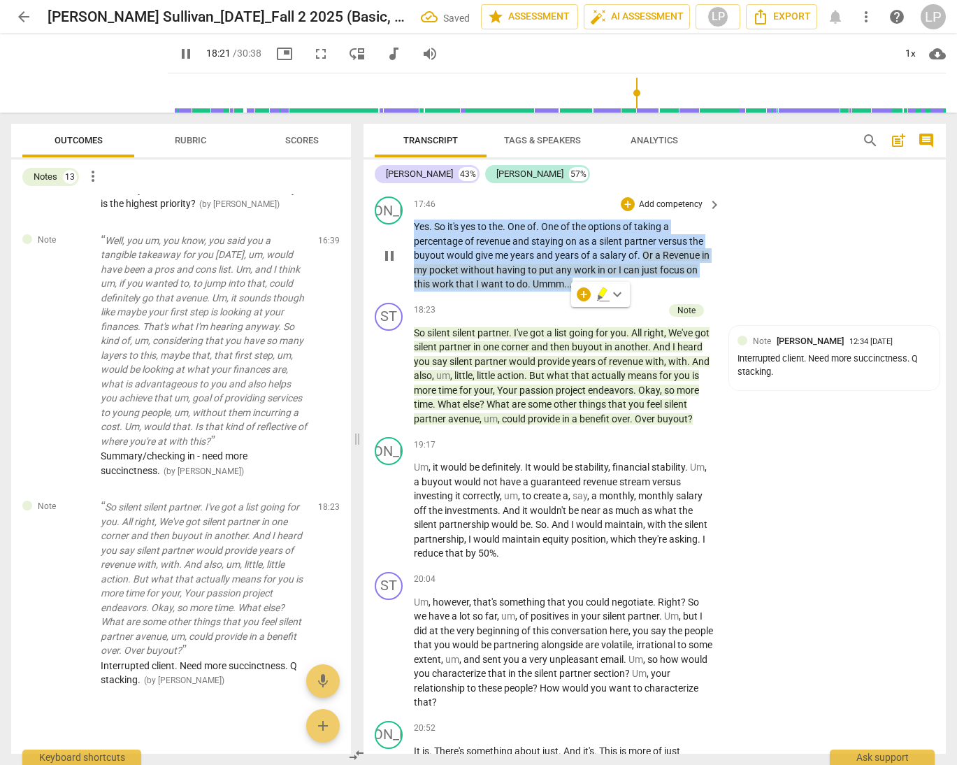
click at [519, 290] on span "do" at bounding box center [522, 283] width 11 height 11
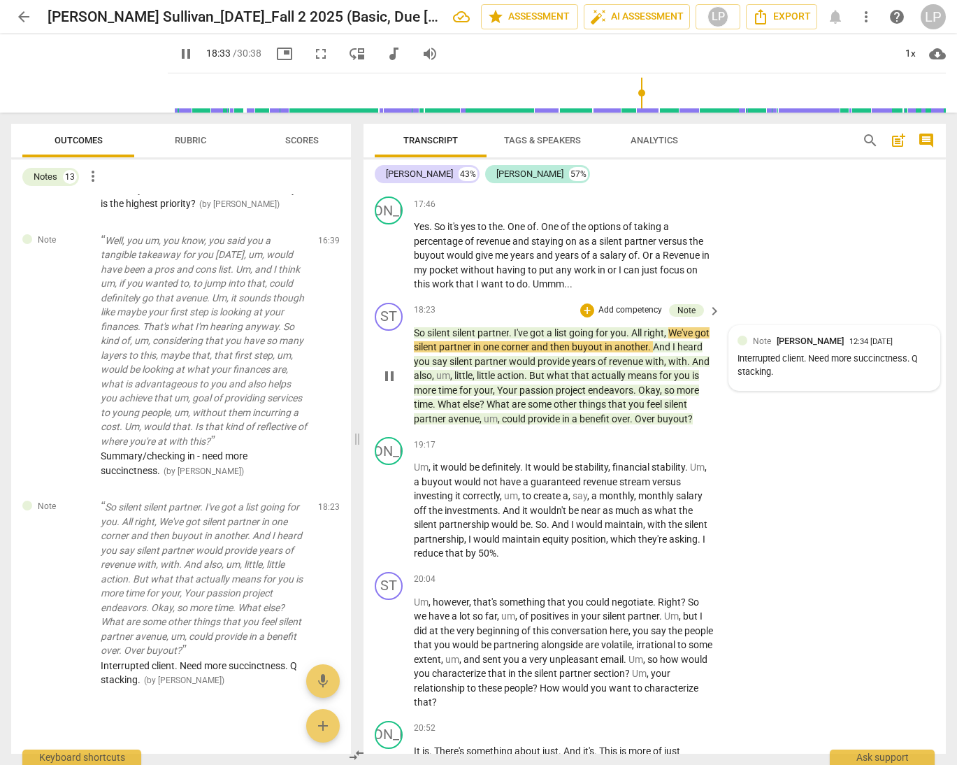
click at [778, 379] on div "Interrupted client. Need more succinctness. Q stacking." at bounding box center [835, 365] width 194 height 27
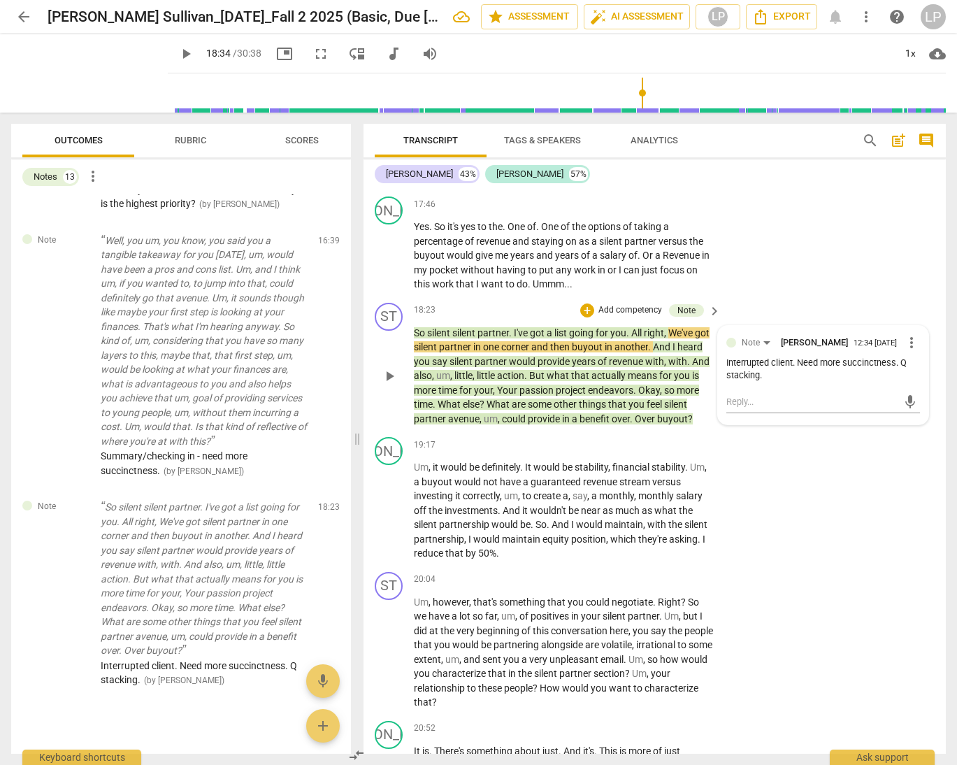
click at [871, 351] on span "more_vert" at bounding box center [912, 342] width 17 height 17
click at [871, 369] on li "Edit" at bounding box center [921, 370] width 48 height 27
drag, startPoint x: 767, startPoint y: 404, endPoint x: 718, endPoint y: 402, distance: 48.3
click at [718, 402] on div "Note Lillian Powell more_vert Interrupted client. Need more succinctness. Q sta…" at bounding box center [823, 383] width 211 height 115
click at [744, 396] on textarea "Jumped in before client was done speaking client. Need more succinctness. Q sta…" at bounding box center [824, 382] width 194 height 27
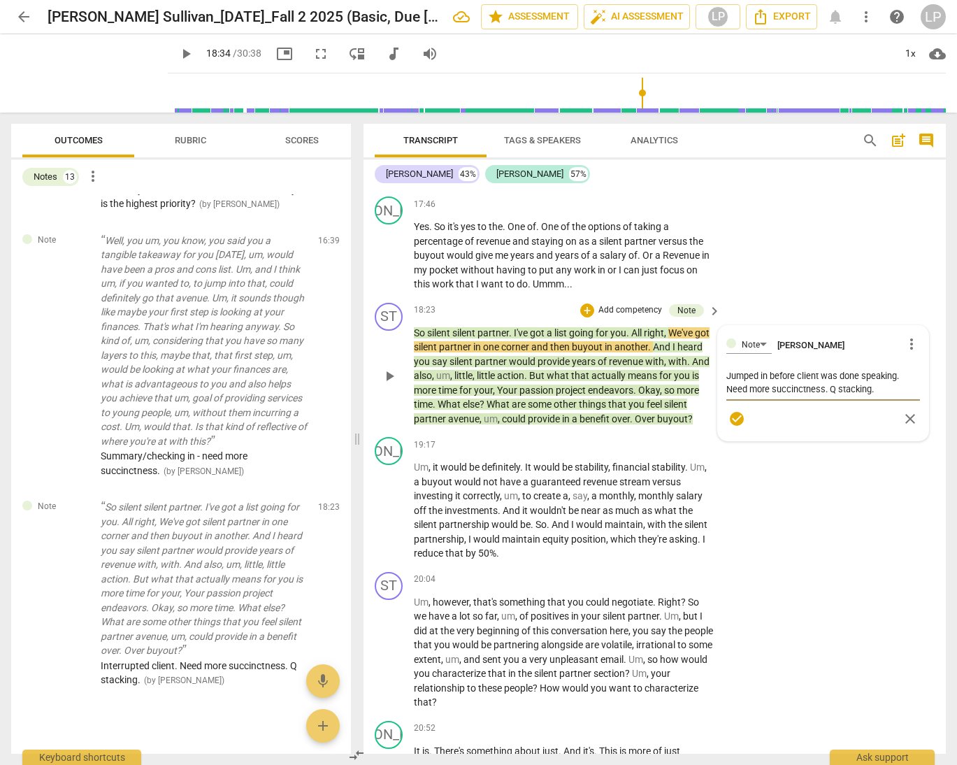
click at [737, 427] on span "check_circle" at bounding box center [737, 419] width 17 height 17
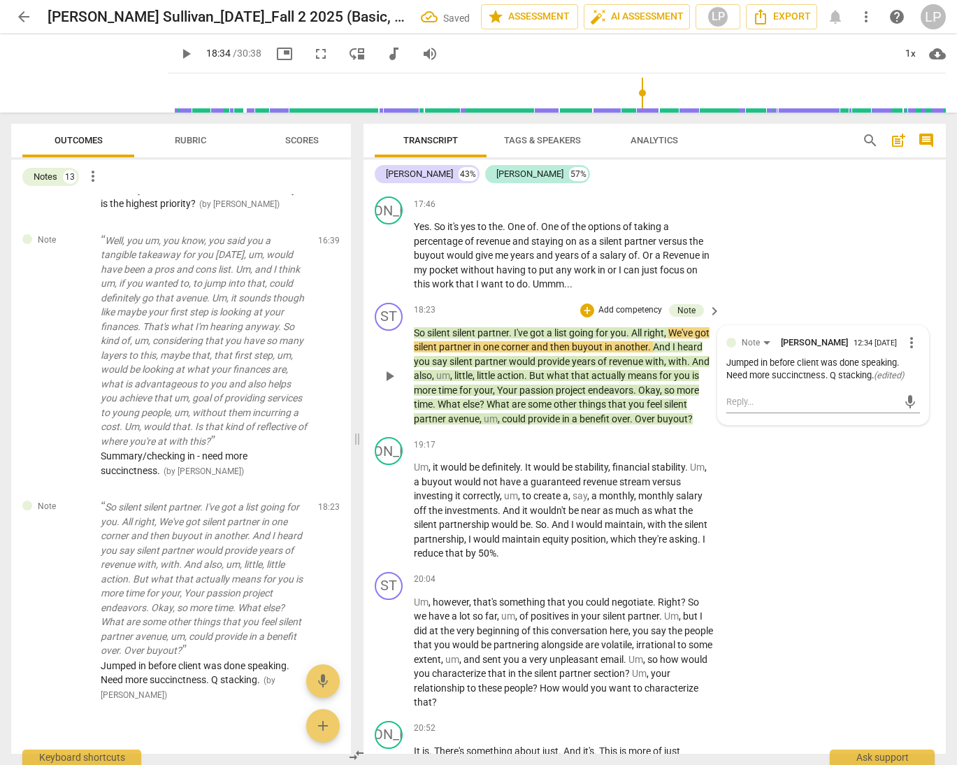
click at [556, 396] on span "passion" at bounding box center [538, 390] width 36 height 11
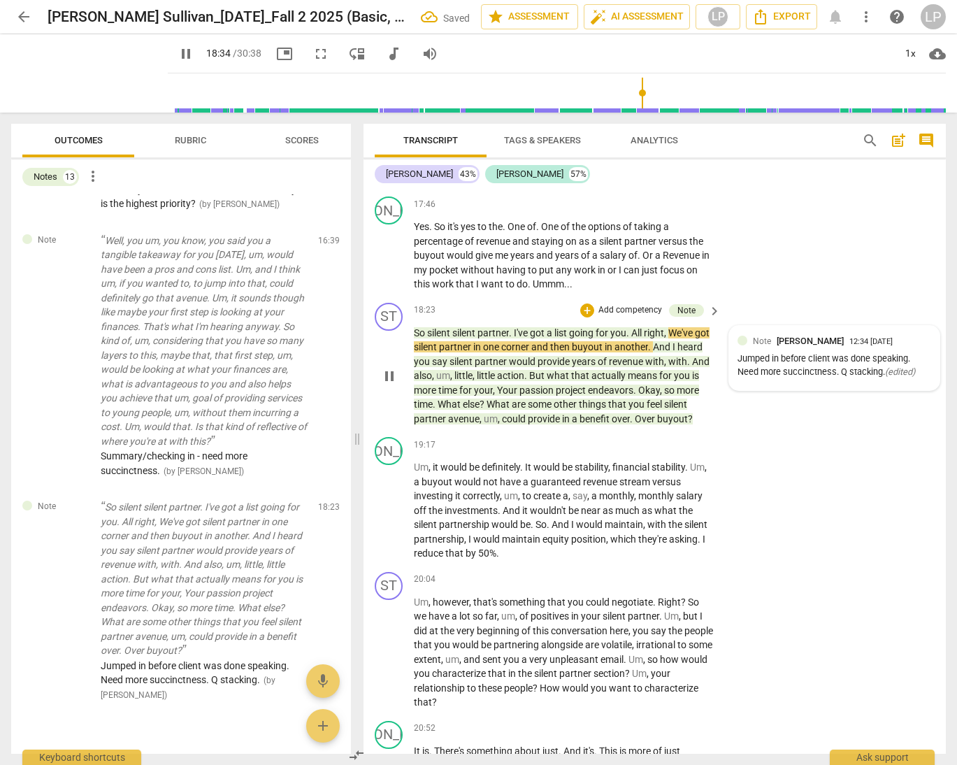
click at [556, 396] on span "passion" at bounding box center [538, 390] width 36 height 11
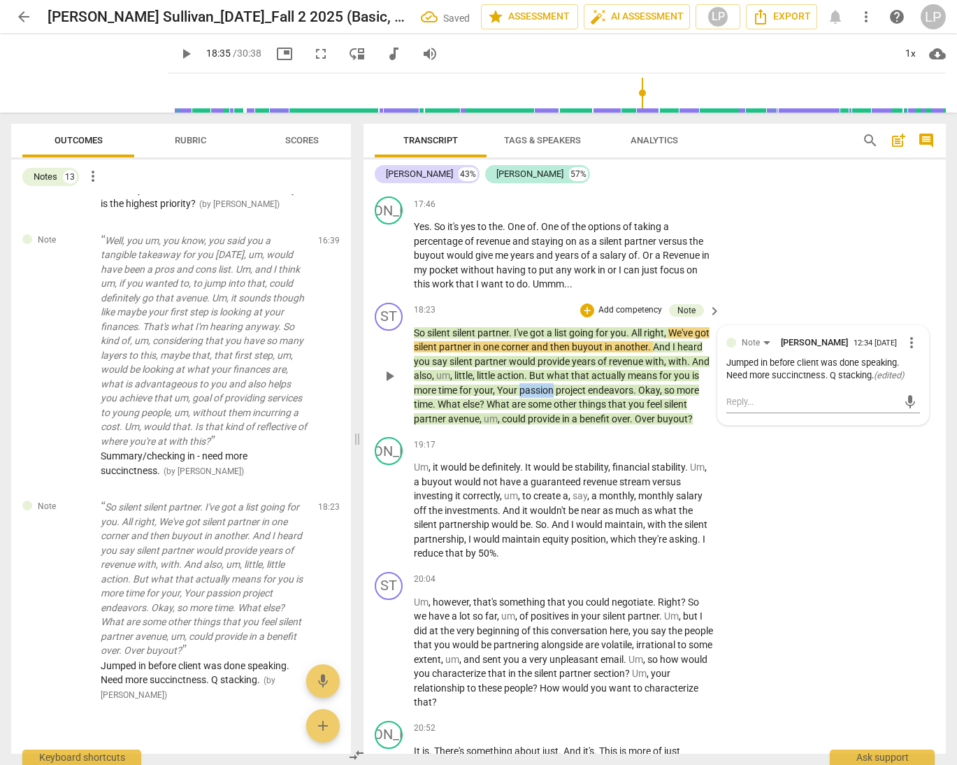
click at [556, 396] on span "passion" at bounding box center [538, 390] width 36 height 11
click at [554, 410] on span "some" at bounding box center [541, 404] width 26 height 11
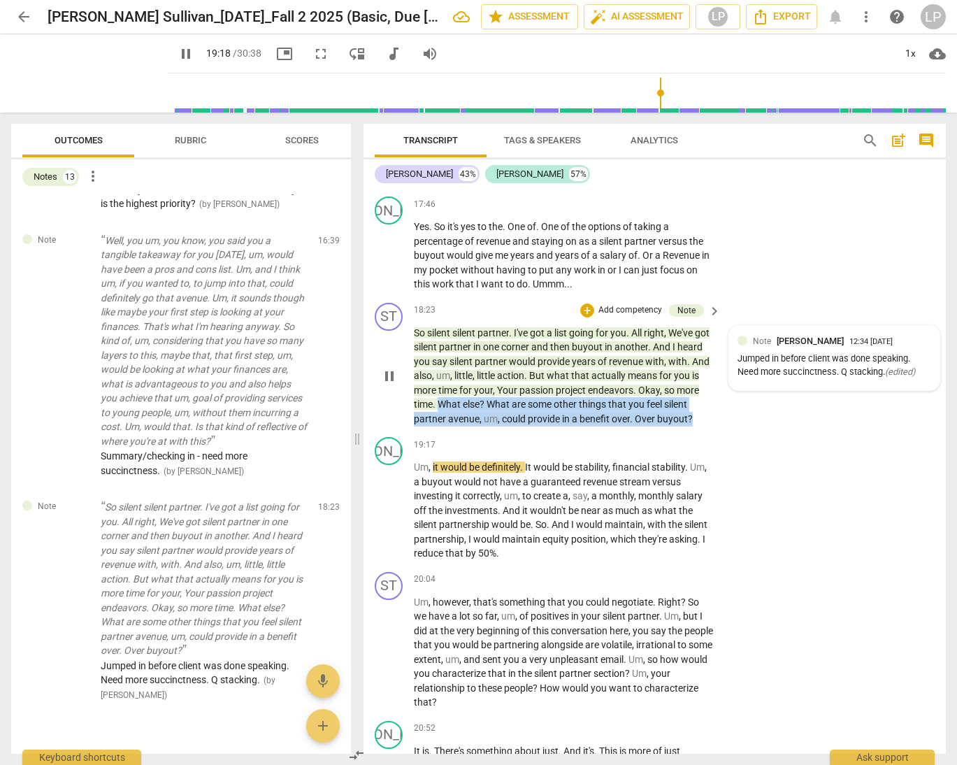
drag, startPoint x: 478, startPoint y: 429, endPoint x: 475, endPoint y: 457, distance: 28.1
click at [475, 427] on p "So silent silent partner . I've got a list going for you . All right , We've go…" at bounding box center [564, 376] width 300 height 101
click at [499, 445] on span "keyboard_arrow_down" at bounding box center [494, 443] width 17 height 17
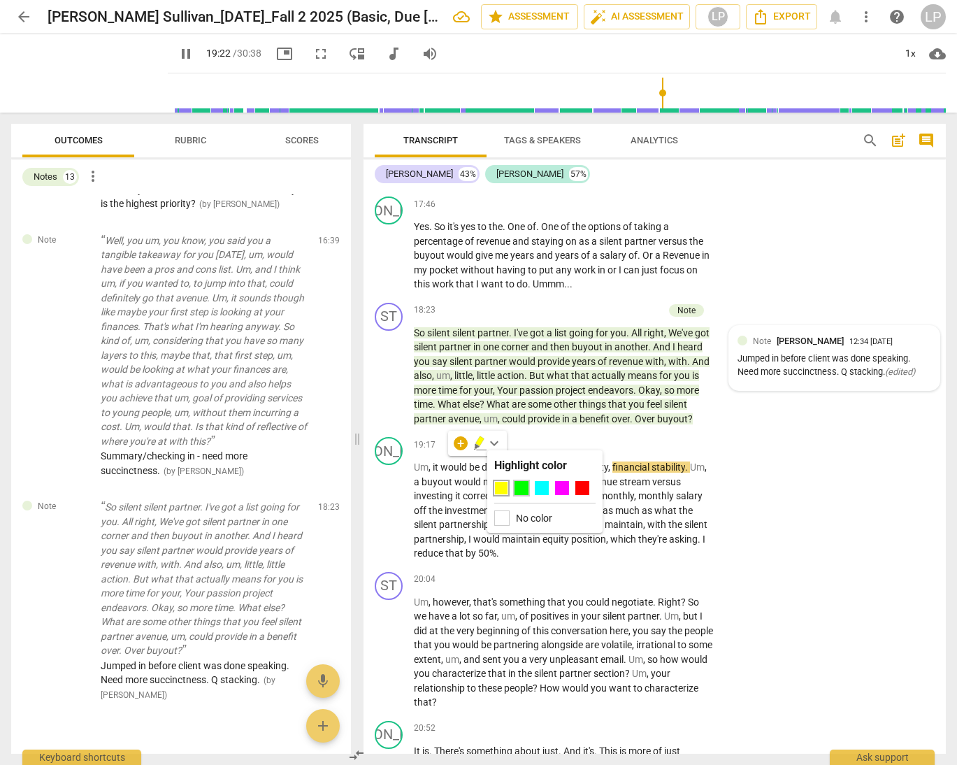
click at [521, 488] on div at bounding box center [522, 488] width 14 height 14
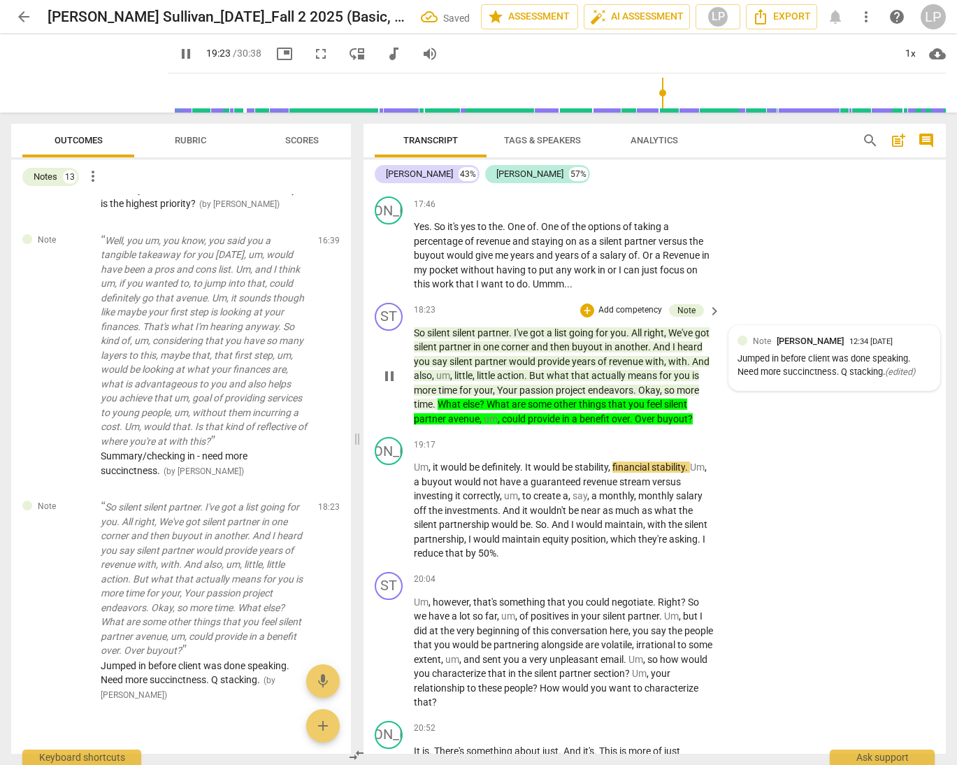
click at [588, 396] on span "project" at bounding box center [572, 390] width 32 height 11
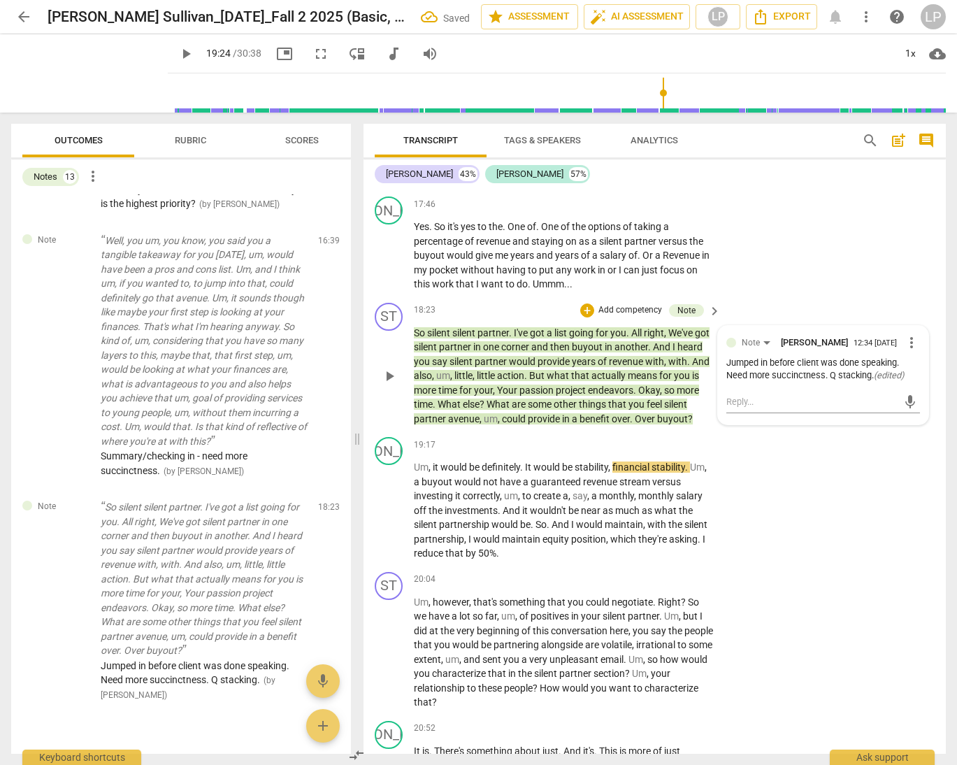
click at [579, 410] on span "other" at bounding box center [566, 404] width 25 height 11
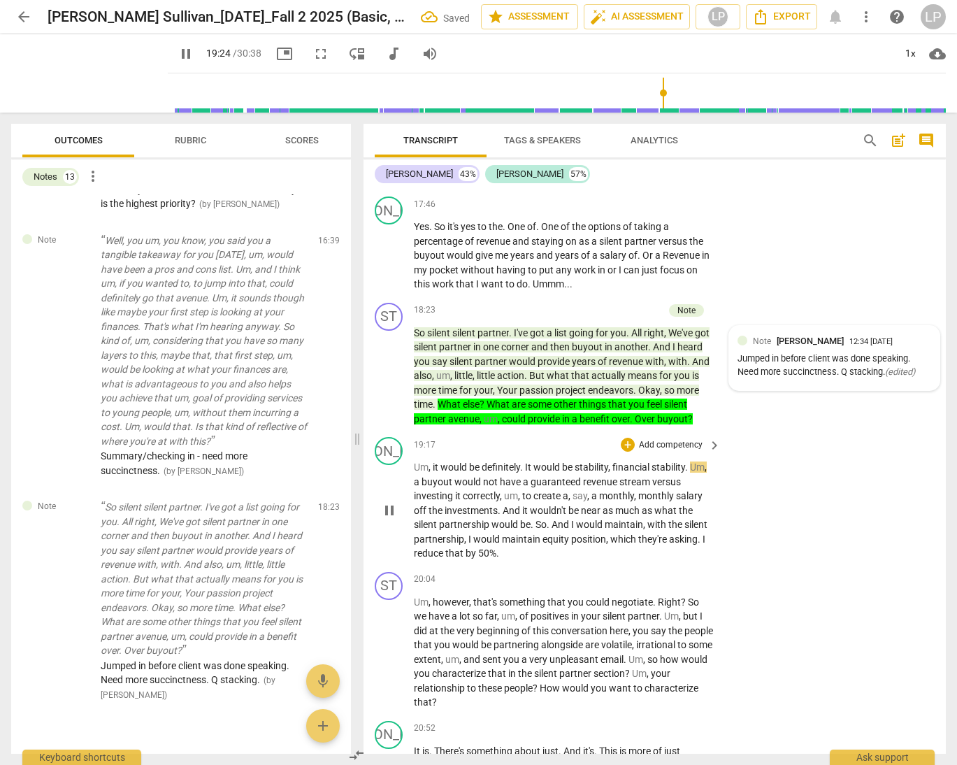
click at [550, 501] on span "create" at bounding box center [548, 495] width 29 height 11
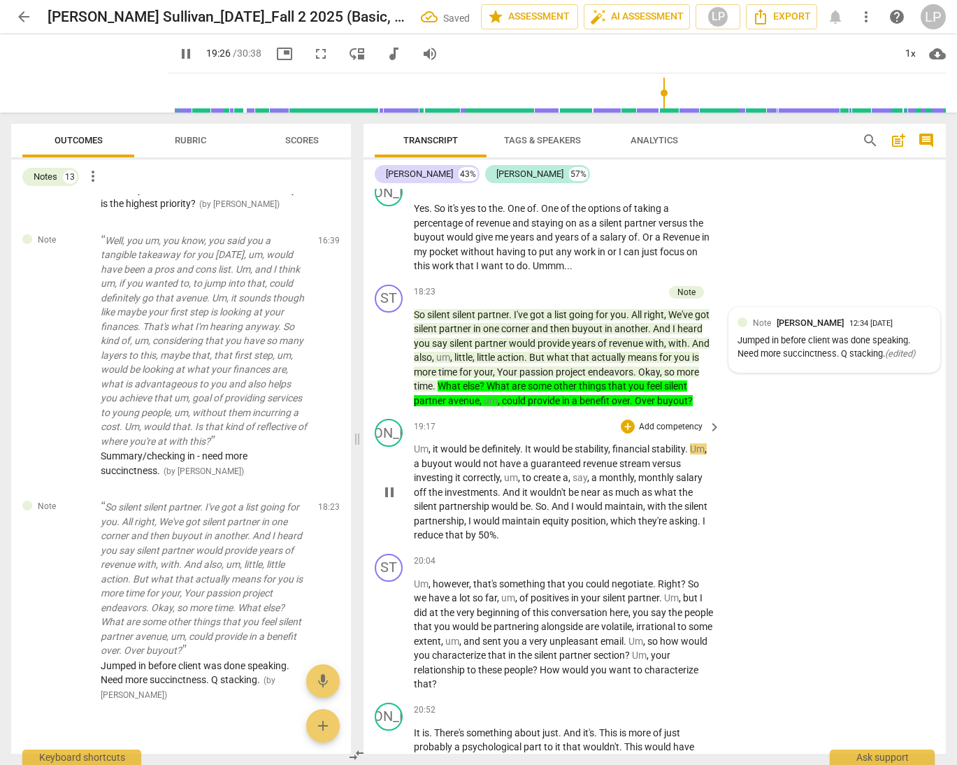
scroll to position [3721, 0]
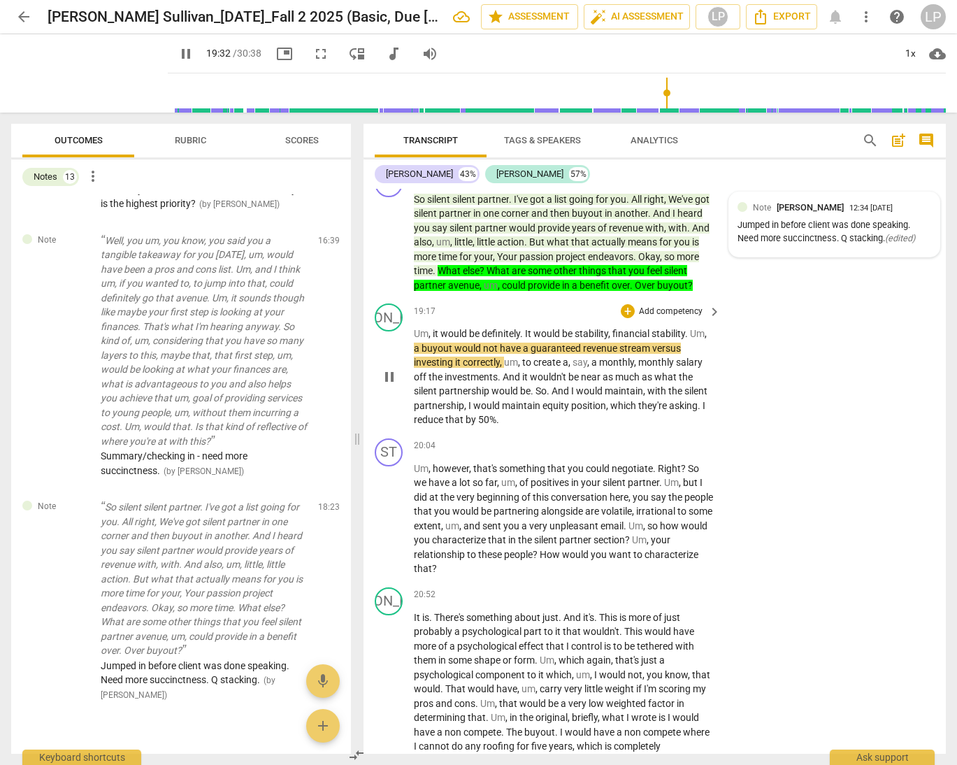
click at [490, 397] on span "partnership" at bounding box center [465, 390] width 52 height 11
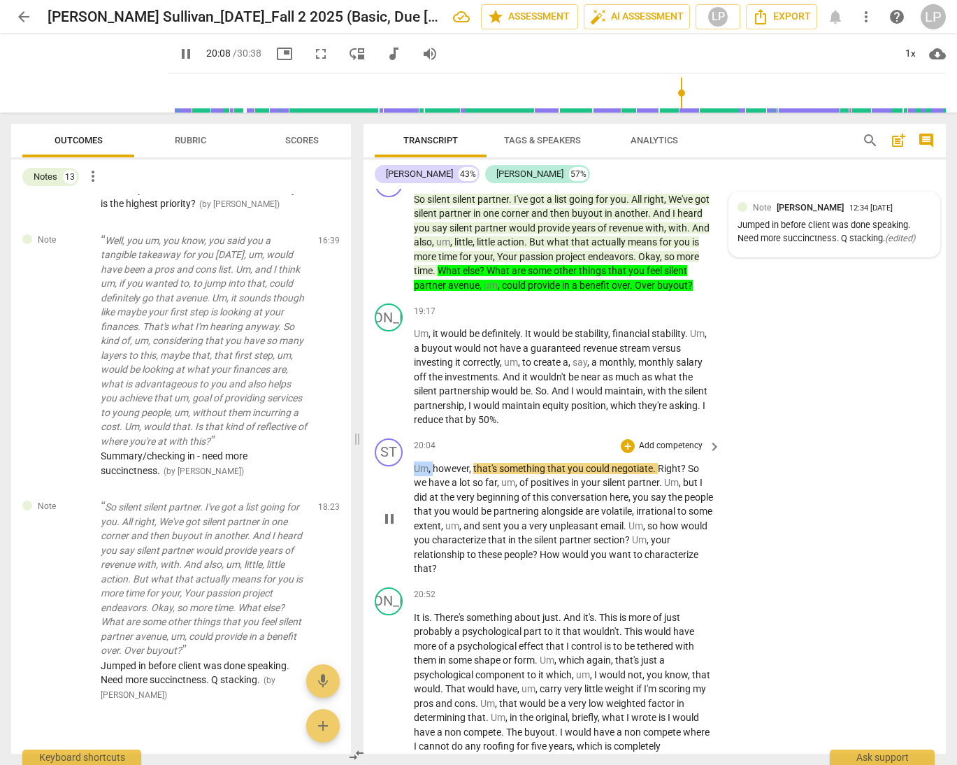
drag, startPoint x: 434, startPoint y: 512, endPoint x: 414, endPoint y: 511, distance: 19.6
click at [414, 511] on p "Um , however , that's something that you could negotiate . Right ? So we have a…" at bounding box center [564, 519] width 300 height 115
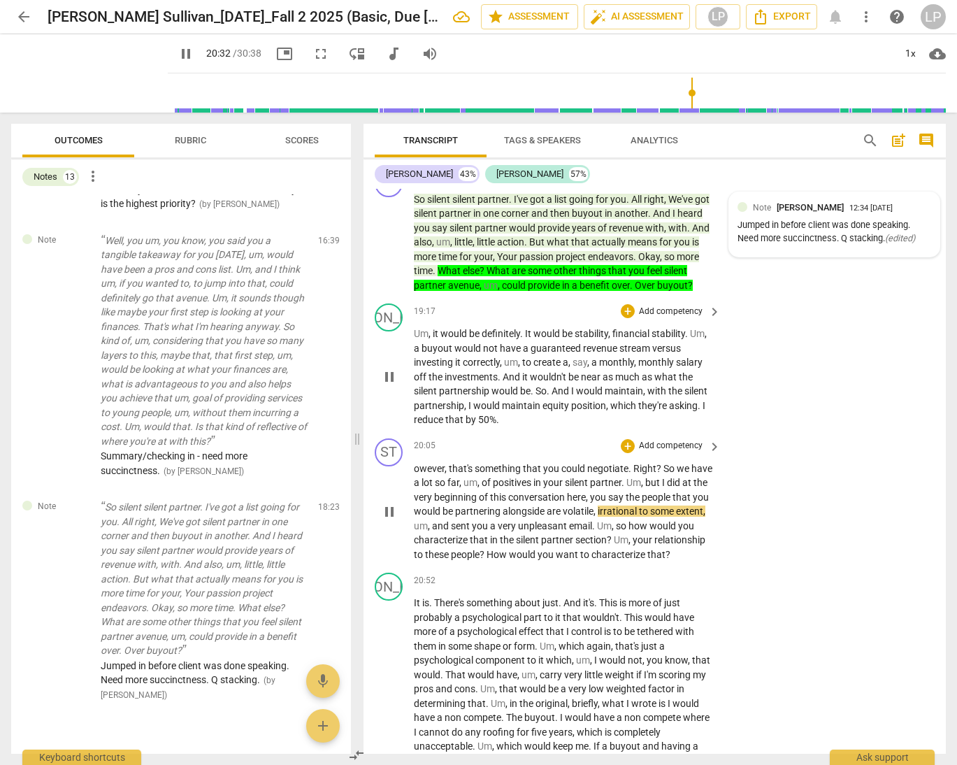
click at [518, 427] on p "Um , it would be definitely . It would be stability , financial stability . Um …" at bounding box center [564, 377] width 300 height 101
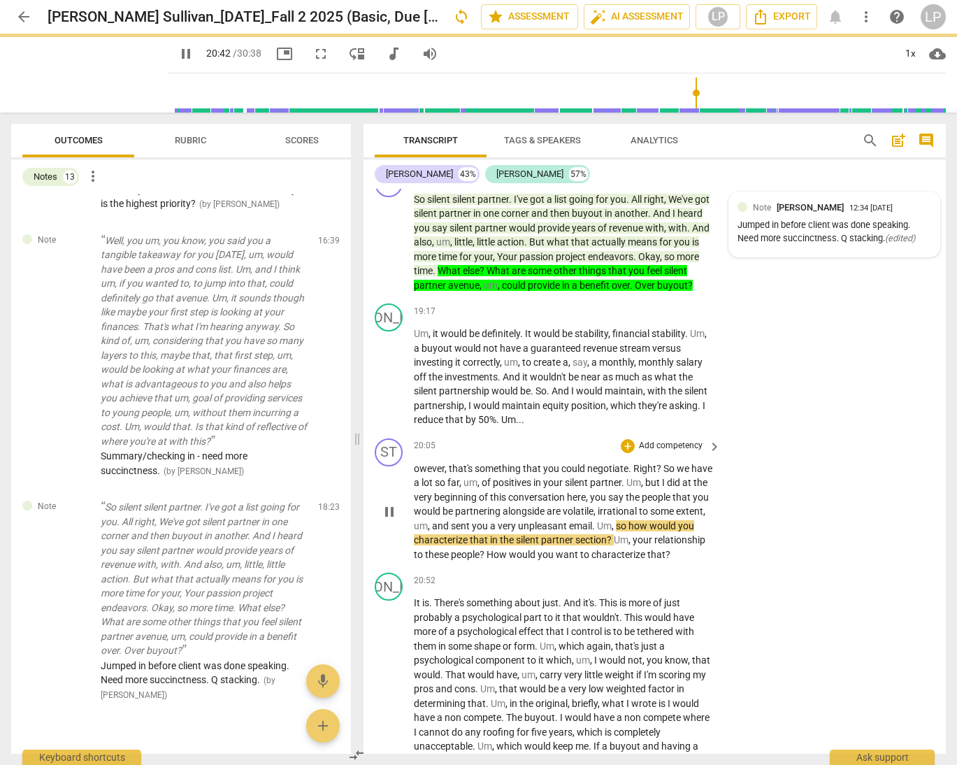
click at [517, 519] on p "owever , that's something that you could negotiate . Right ? So we have a lot s…" at bounding box center [564, 512] width 300 height 101
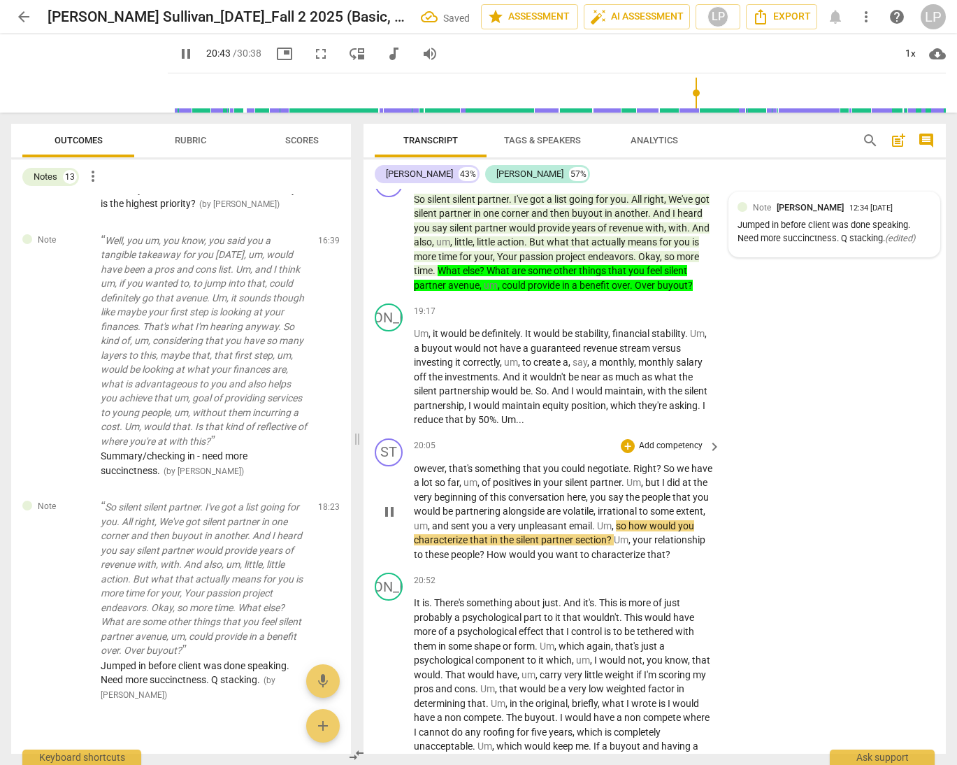
click at [414, 474] on span "owever" at bounding box center [429, 468] width 31 height 11
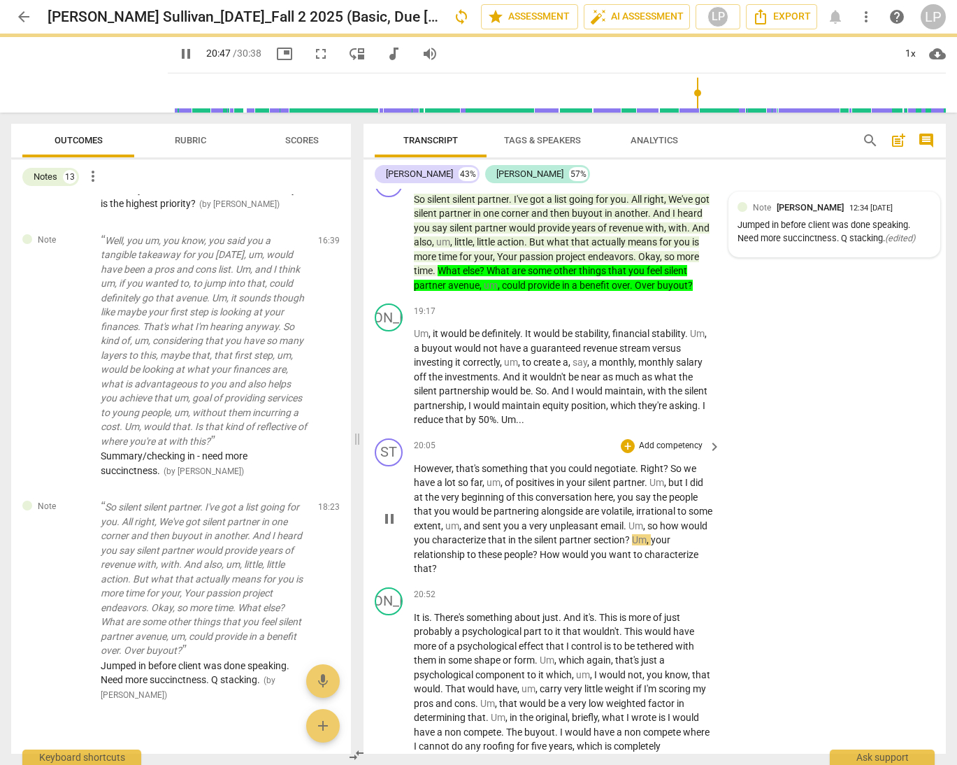
click at [666, 452] on p "Add competency" at bounding box center [671, 446] width 66 height 13
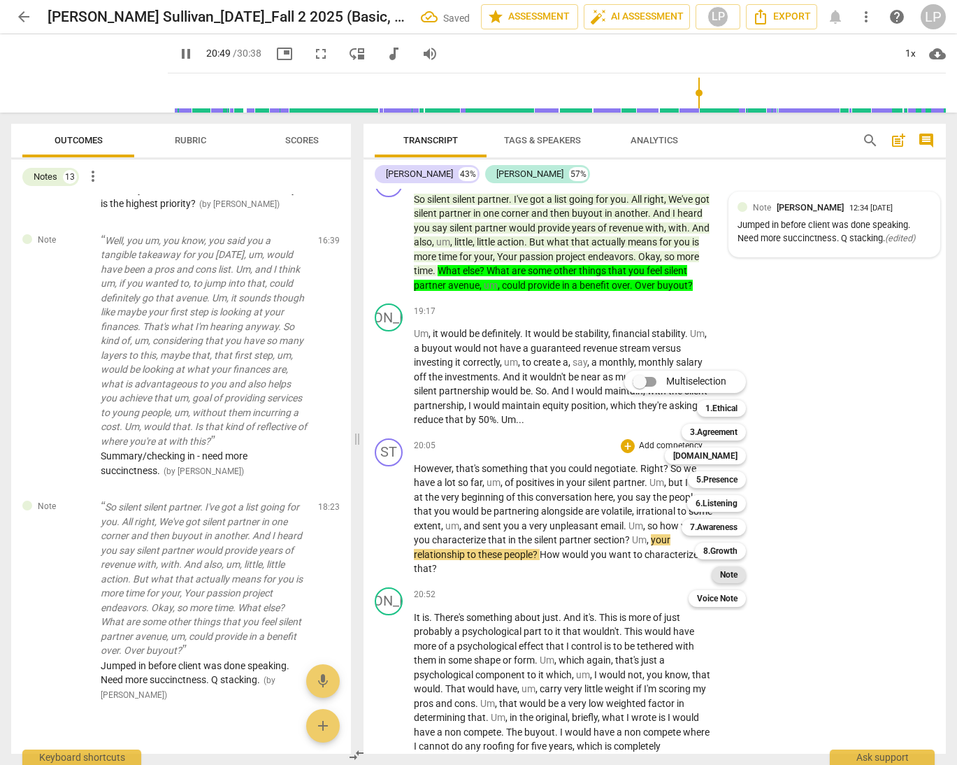
click at [728, 571] on b "Note" at bounding box center [728, 574] width 17 height 17
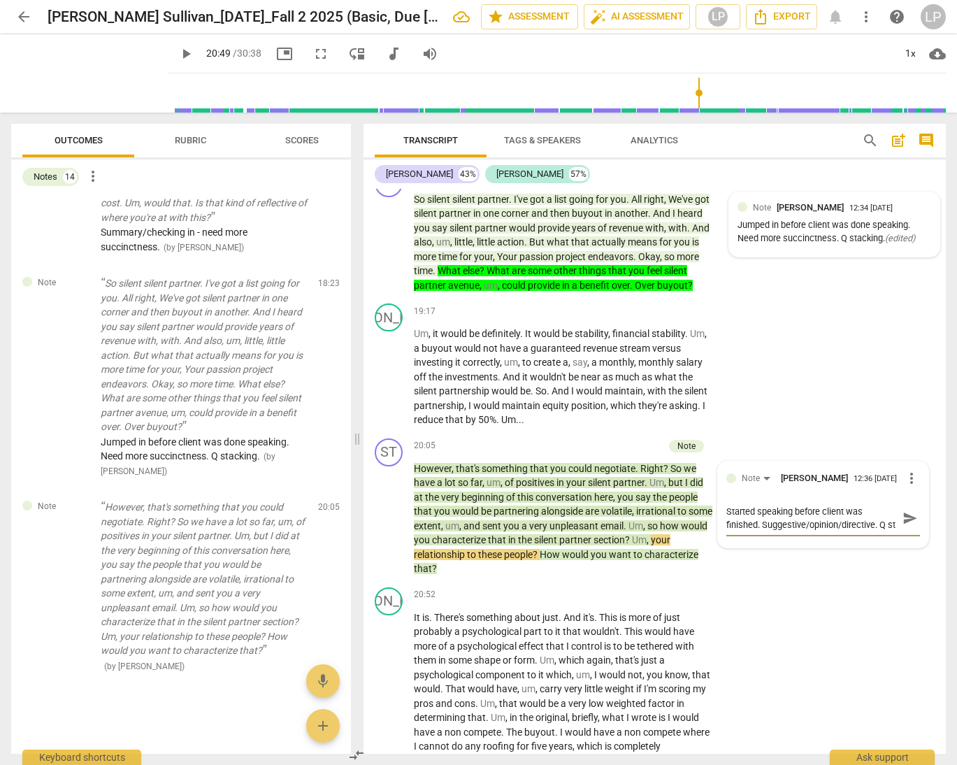
scroll to position [12, 0]
click at [871, 526] on span "send" at bounding box center [910, 518] width 15 height 15
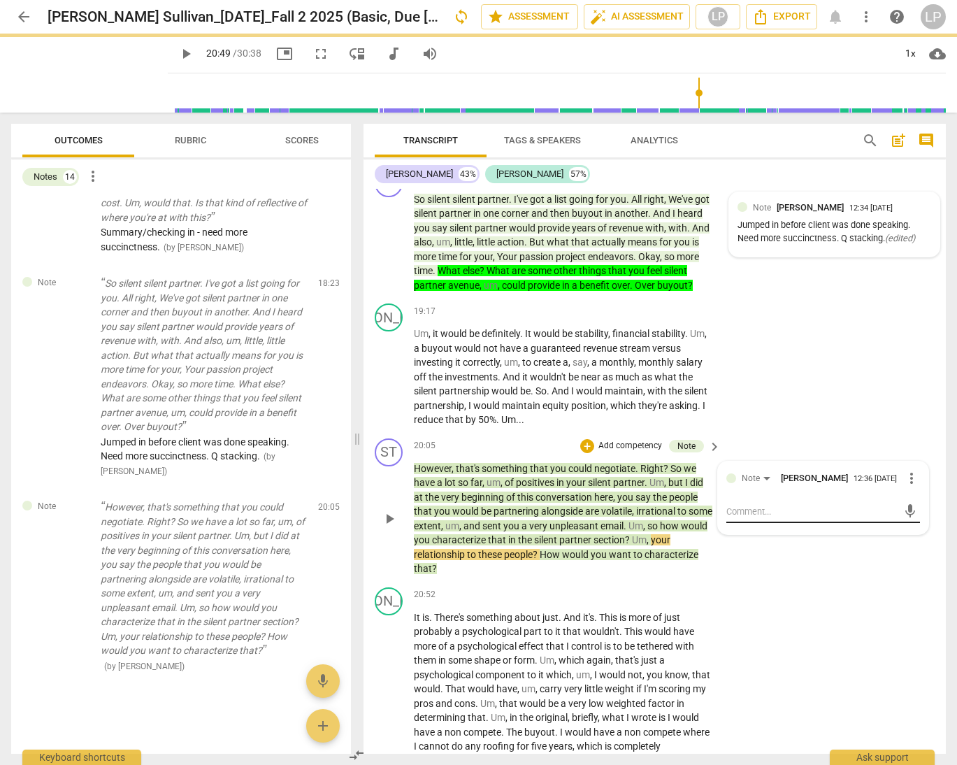
scroll to position [0, 0]
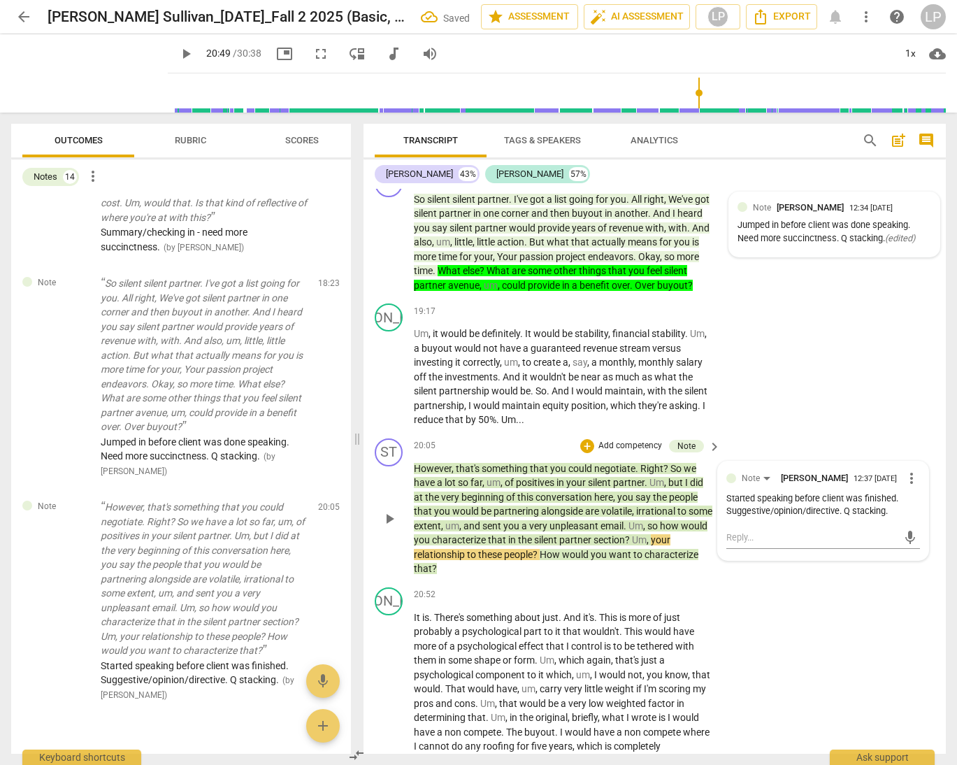
click at [576, 517] on span "alongside" at bounding box center [563, 511] width 44 height 11
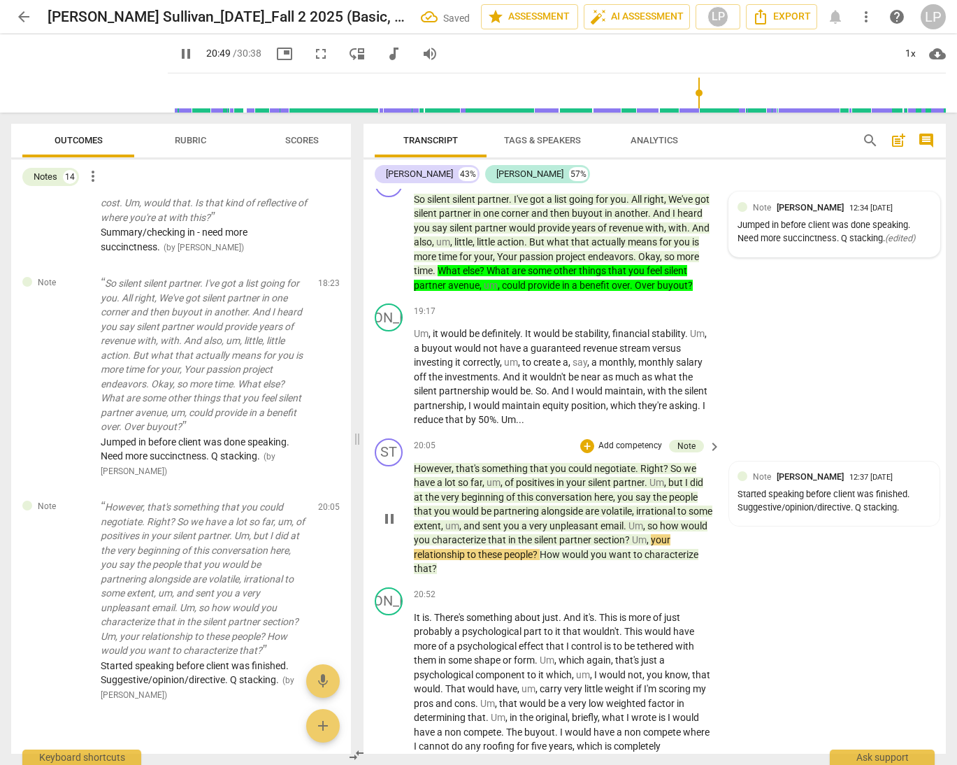
scroll to position [3751, 0]
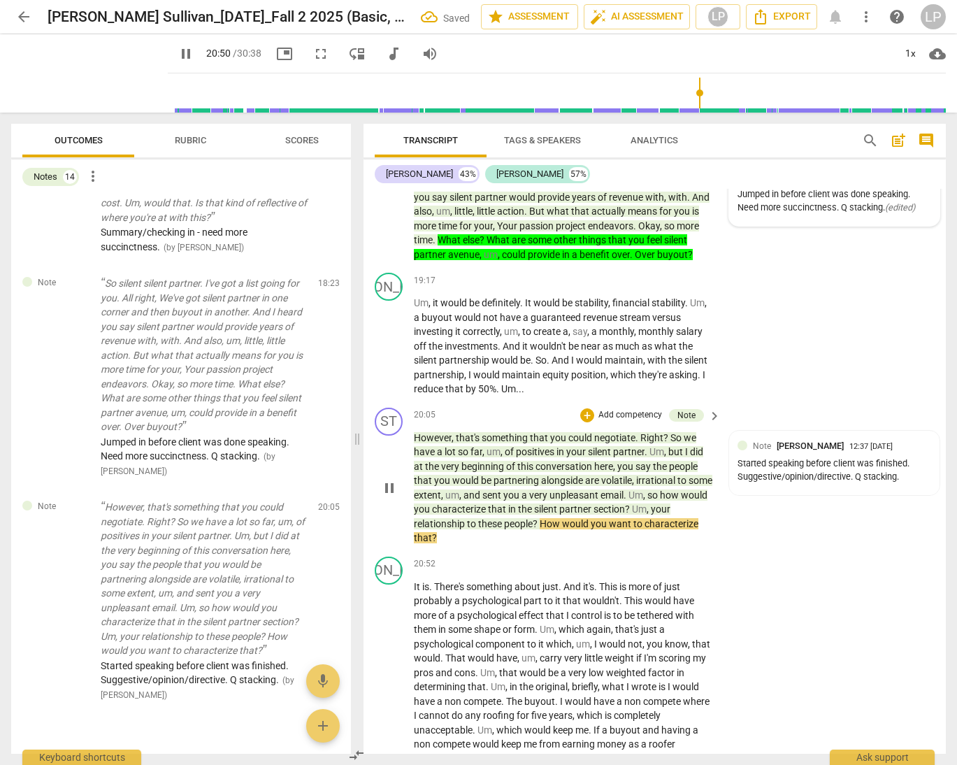
click at [568, 531] on p "However , that's something that you could negotiate . Right ? So we have a lot …" at bounding box center [564, 488] width 300 height 115
click at [624, 501] on span "email" at bounding box center [612, 495] width 23 height 11
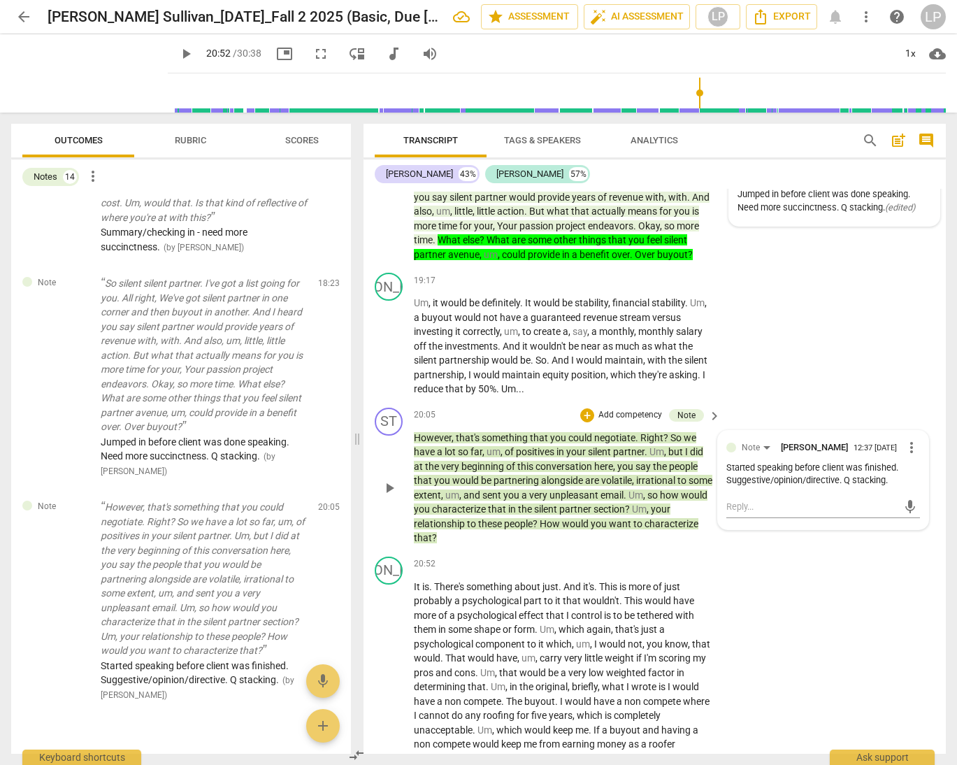
click at [601, 501] on span "unpleasant" at bounding box center [575, 495] width 51 height 11
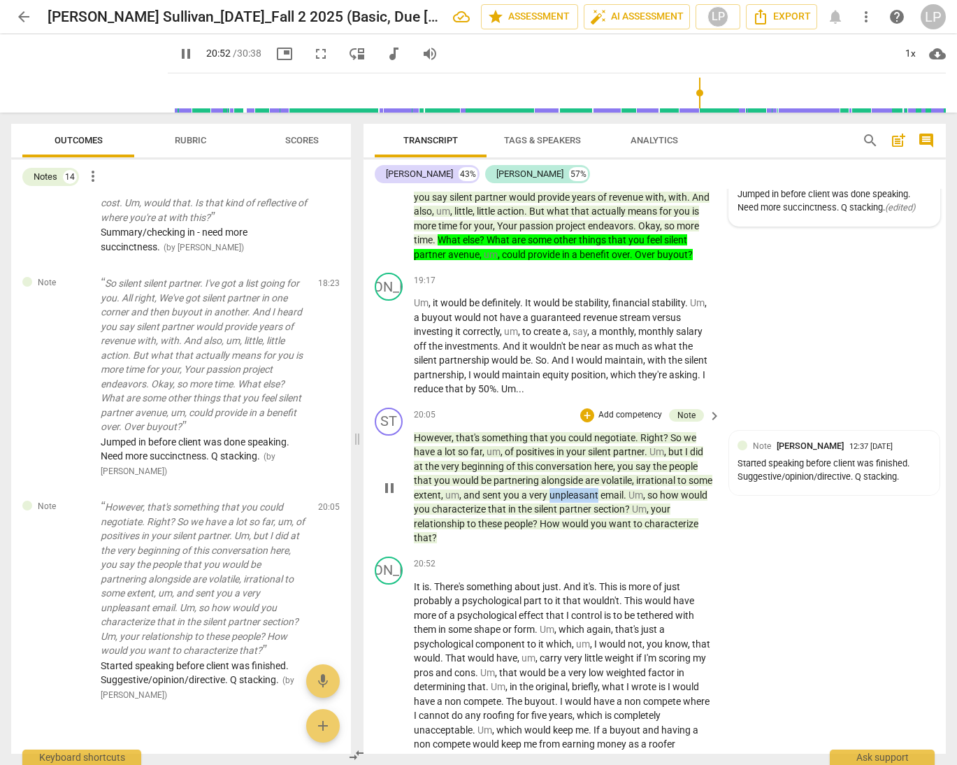
click at [601, 501] on span "unpleasant" at bounding box center [575, 495] width 51 height 11
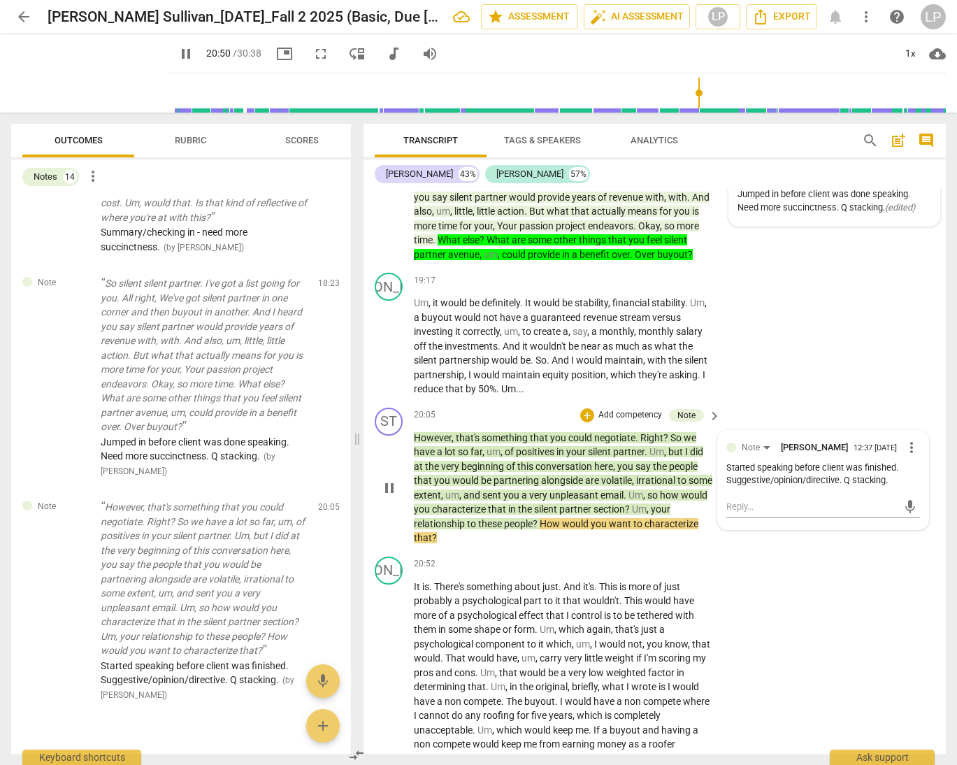
click at [647, 515] on span "Um" at bounding box center [639, 509] width 15 height 11
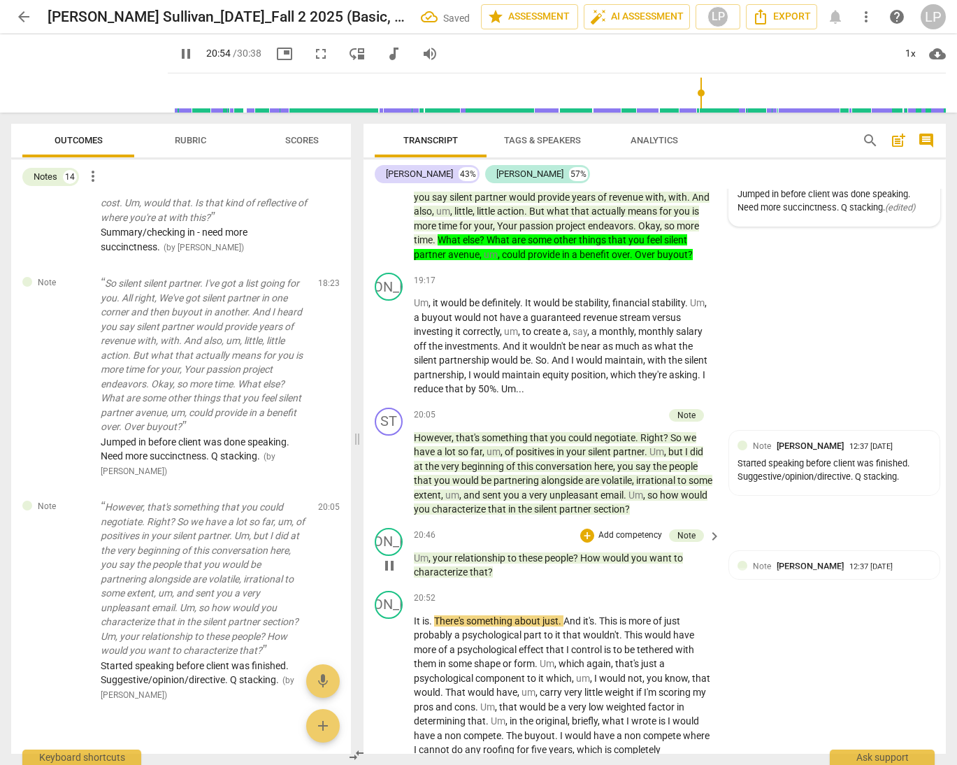
click at [435, 564] on span "your" at bounding box center [444, 557] width 22 height 11
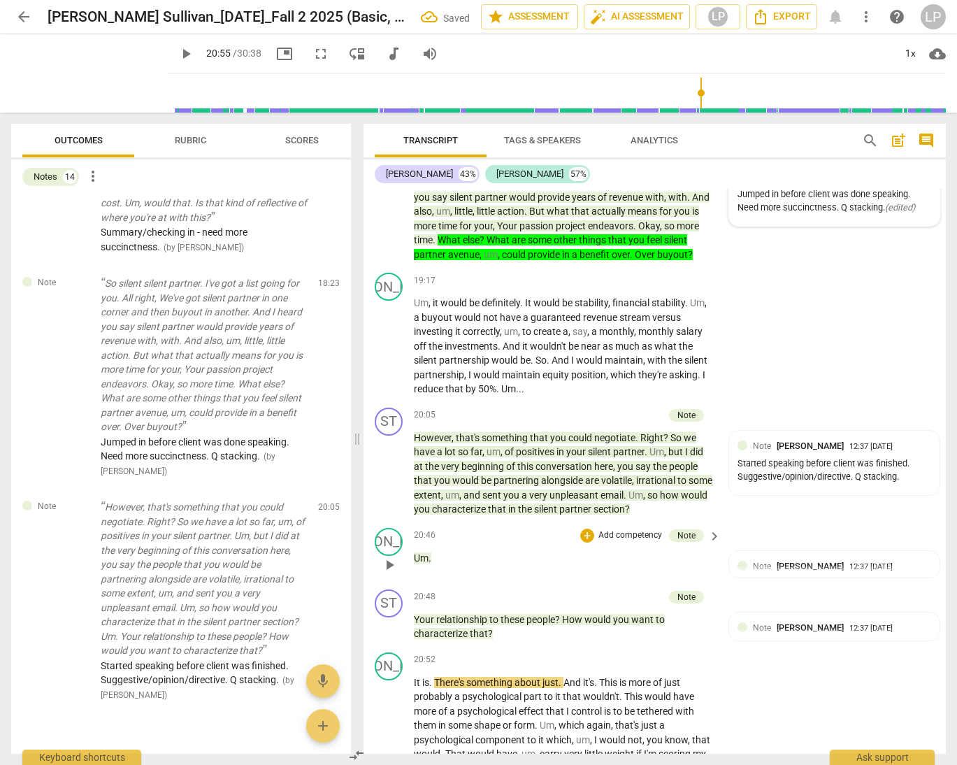
click at [432, 566] on p "Um ." at bounding box center [564, 558] width 300 height 15
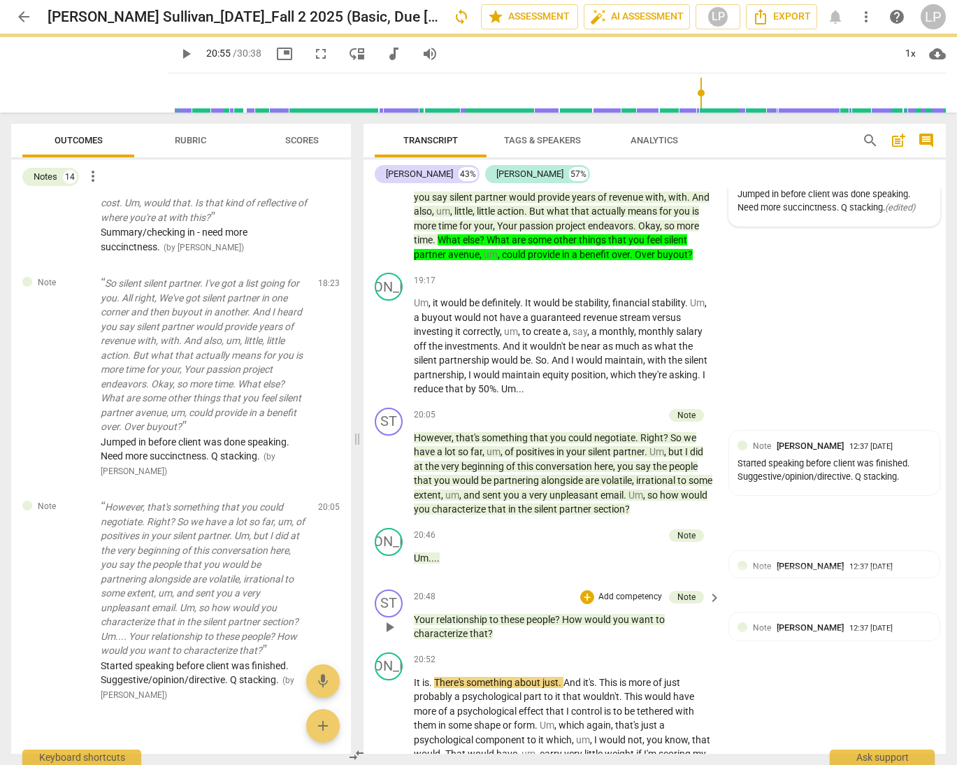
click at [439, 625] on span "relationship" at bounding box center [462, 619] width 53 height 11
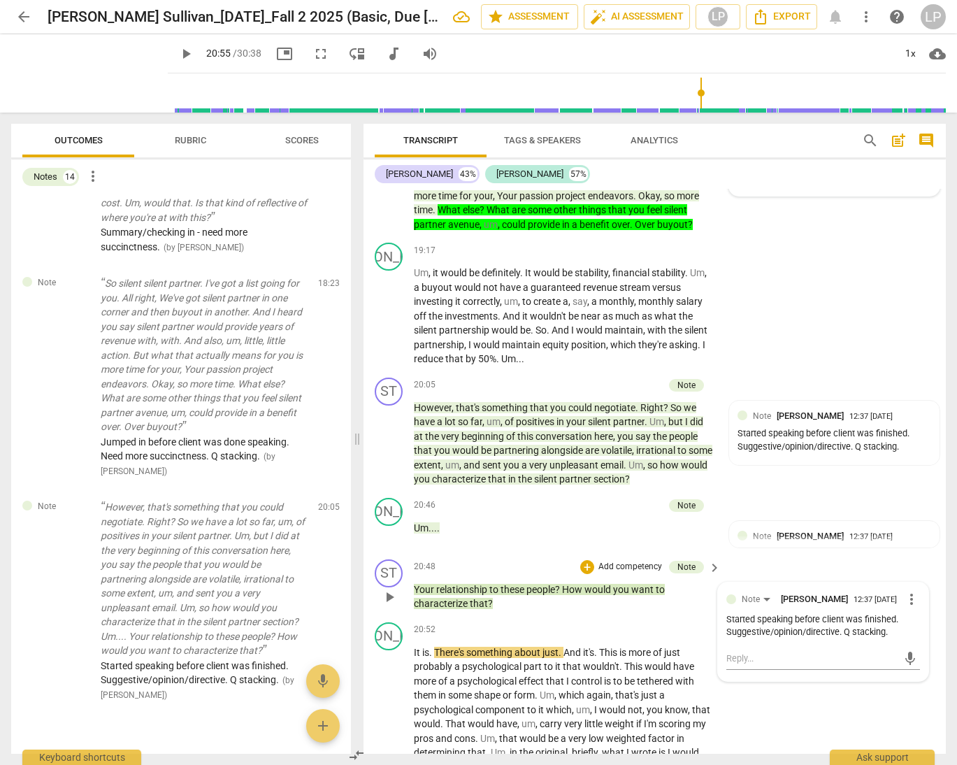
scroll to position [3908, 0]
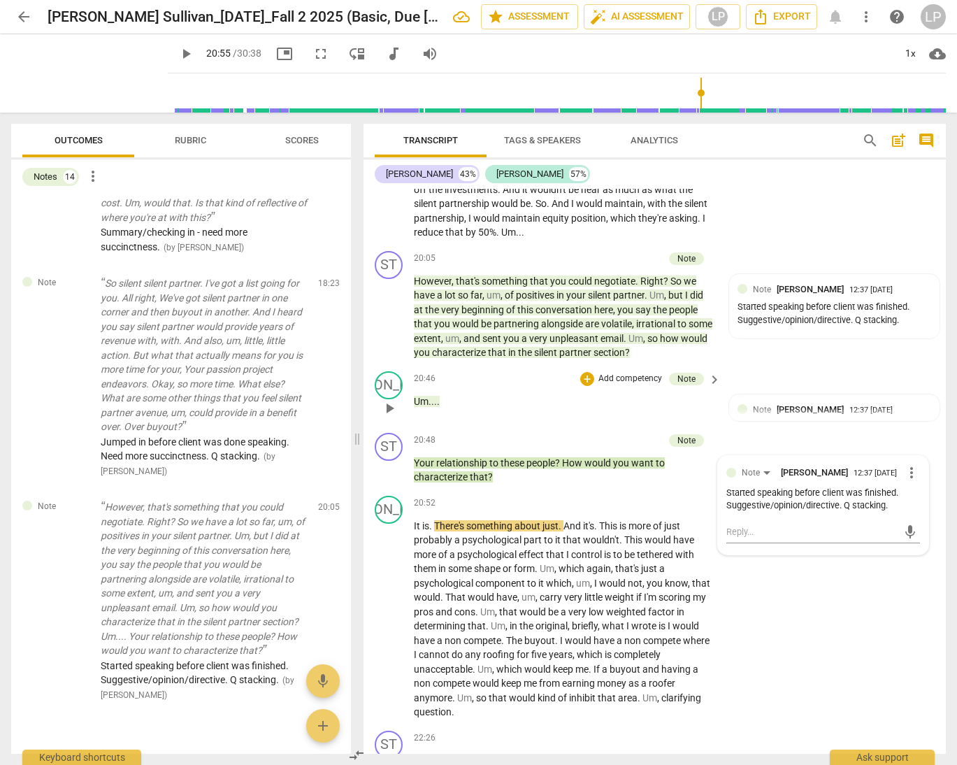
click at [473, 409] on p "Um . . . ." at bounding box center [564, 401] width 300 height 15
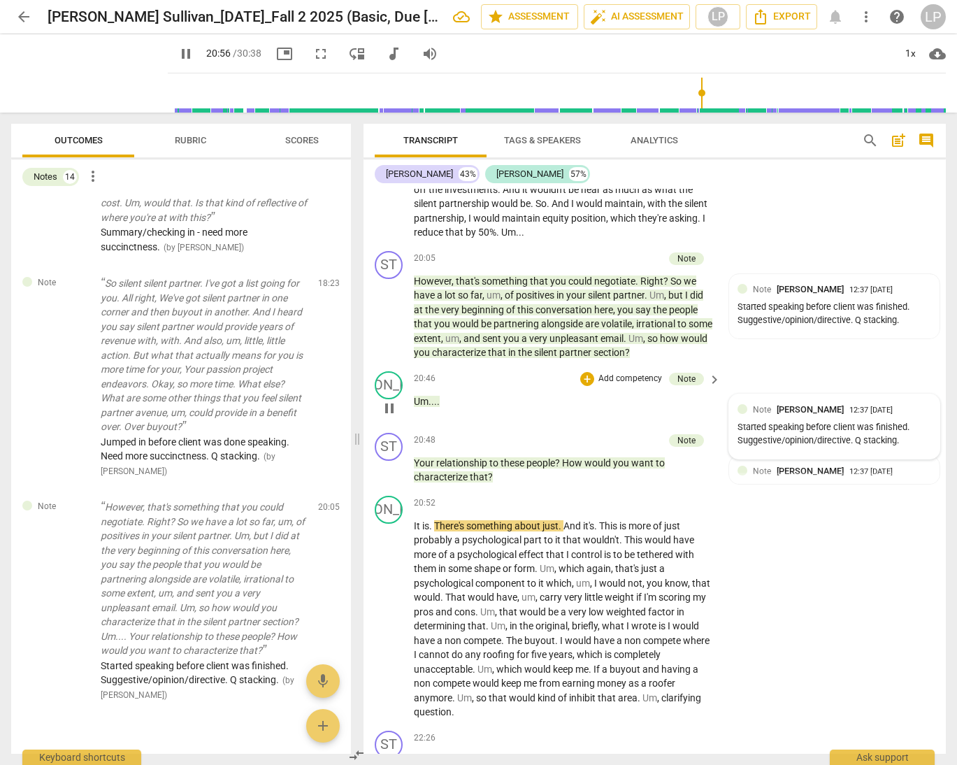
click at [792, 415] on span "Lillian Powell" at bounding box center [810, 409] width 67 height 10
click at [871, 420] on span "more_vert" at bounding box center [912, 411] width 17 height 17
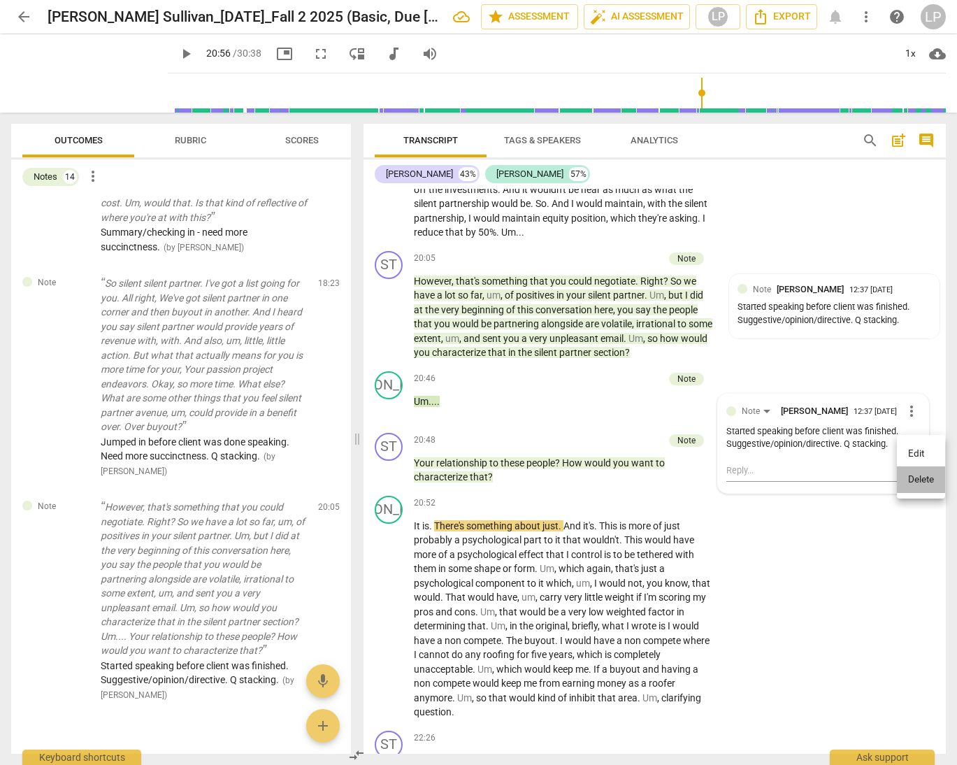
click at [871, 480] on li "Delete" at bounding box center [921, 479] width 48 height 27
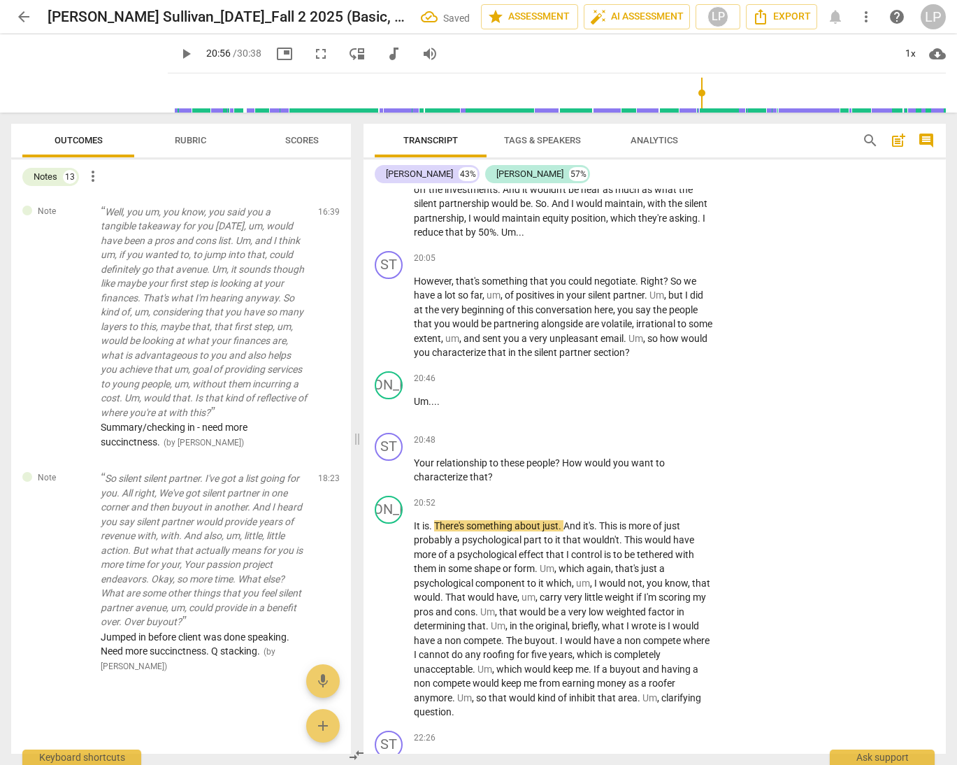
scroll to position [1445, 0]
click at [541, 315] on span "conversation" at bounding box center [565, 309] width 59 height 11
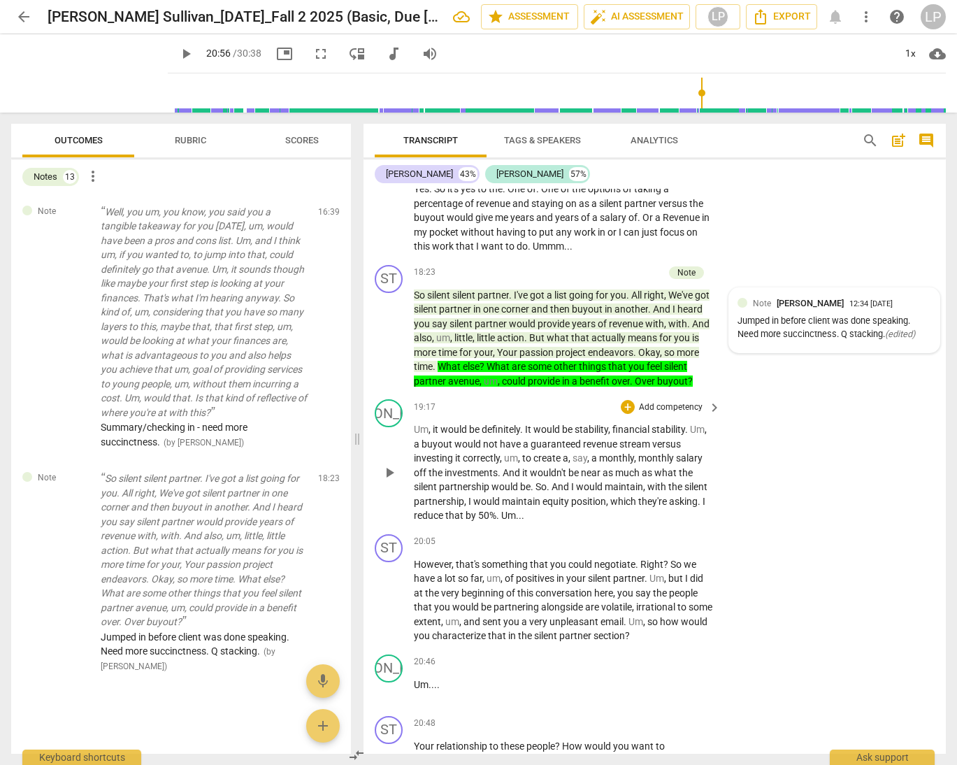
scroll to position [3940, 0]
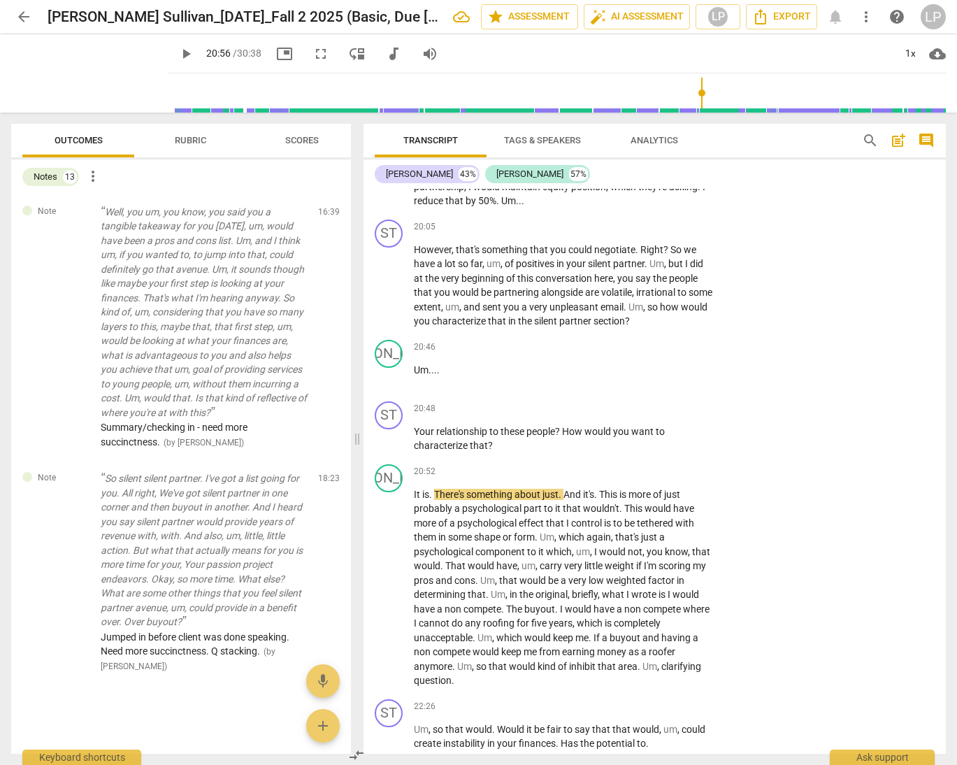
click at [492, 206] on span "50%" at bounding box center [487, 200] width 18 height 11
click at [666, 234] on p "Add competency" at bounding box center [671, 227] width 66 height 13
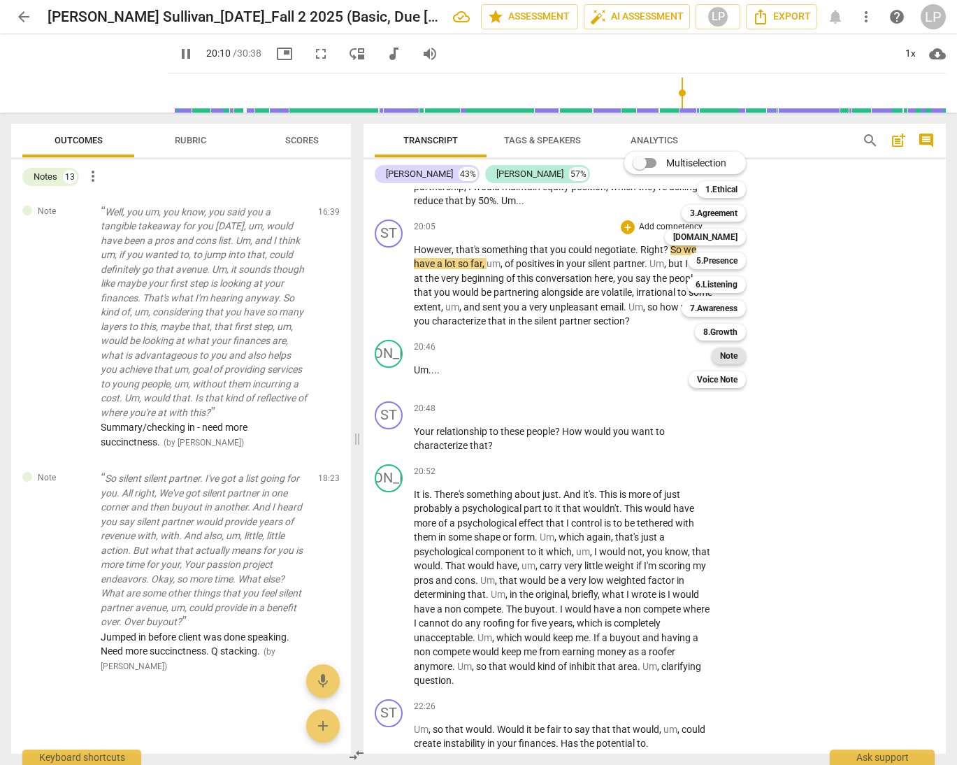
click at [734, 355] on b "Note" at bounding box center [728, 356] width 17 height 17
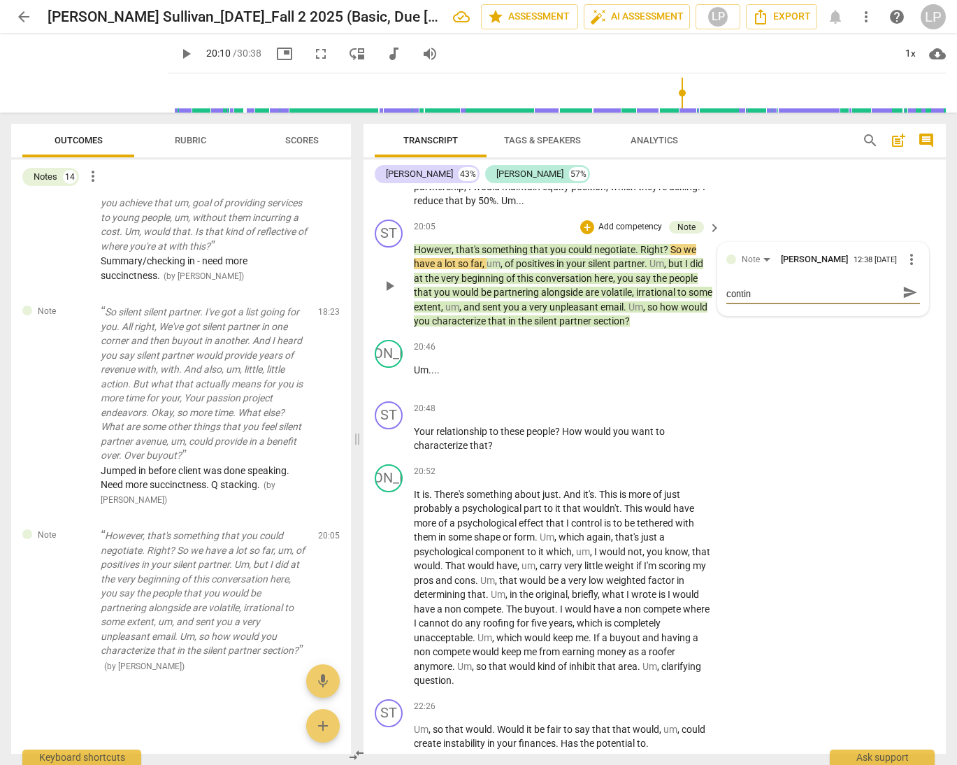
scroll to position [0, 0]
click at [871, 307] on span "send" at bounding box center [910, 299] width 15 height 15
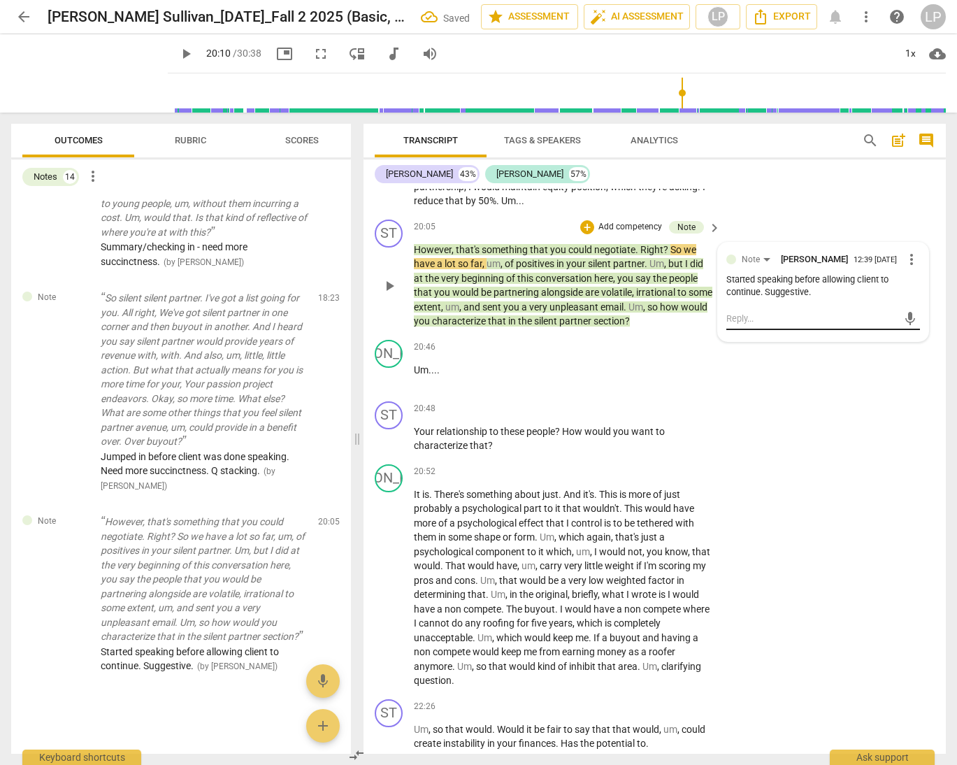
scroll to position [1640, 0]
click at [578, 453] on p "Your relationship to these people ? How would you want to characterize that ?" at bounding box center [564, 439] width 300 height 29
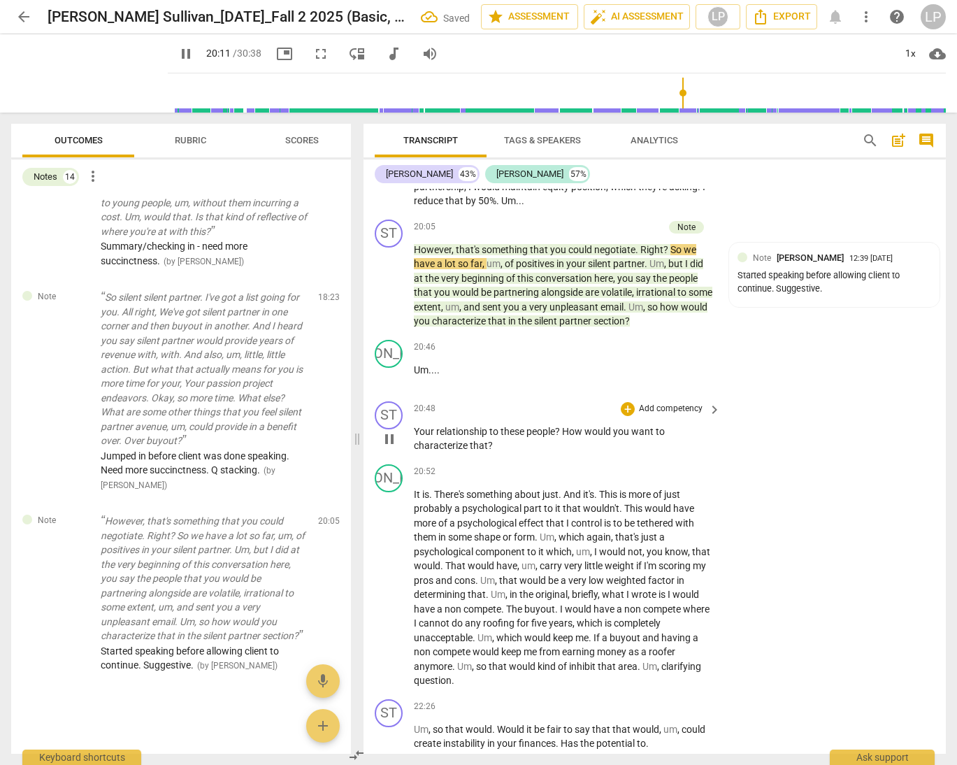
click at [662, 415] on p "Add competency" at bounding box center [671, 409] width 66 height 13
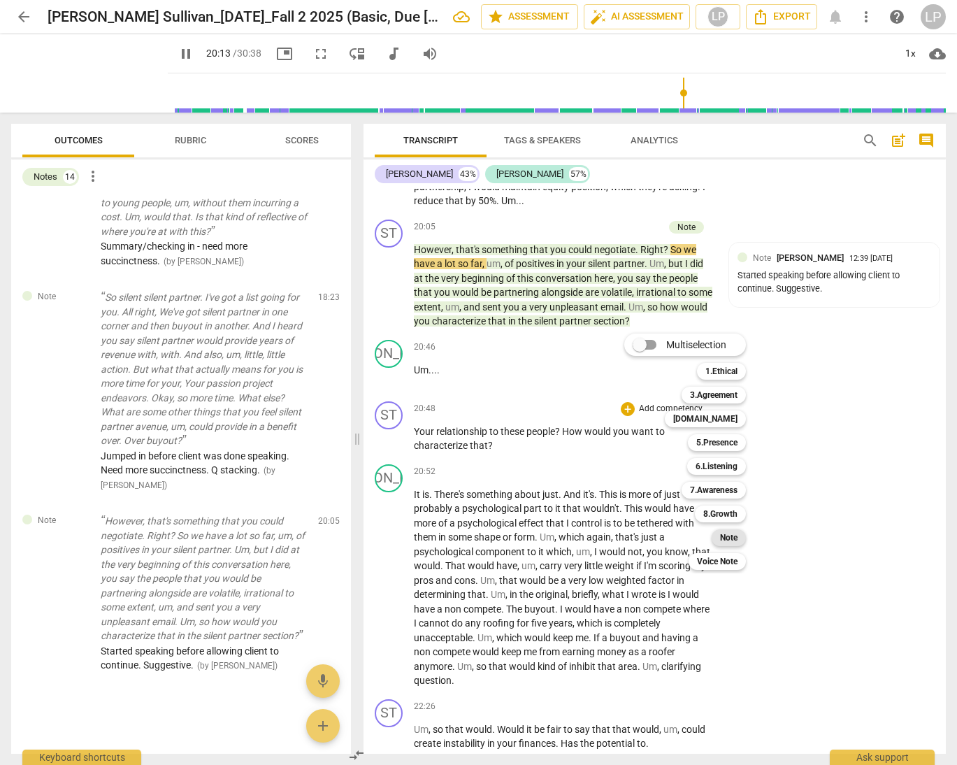
click at [727, 534] on b "Note" at bounding box center [728, 537] width 17 height 17
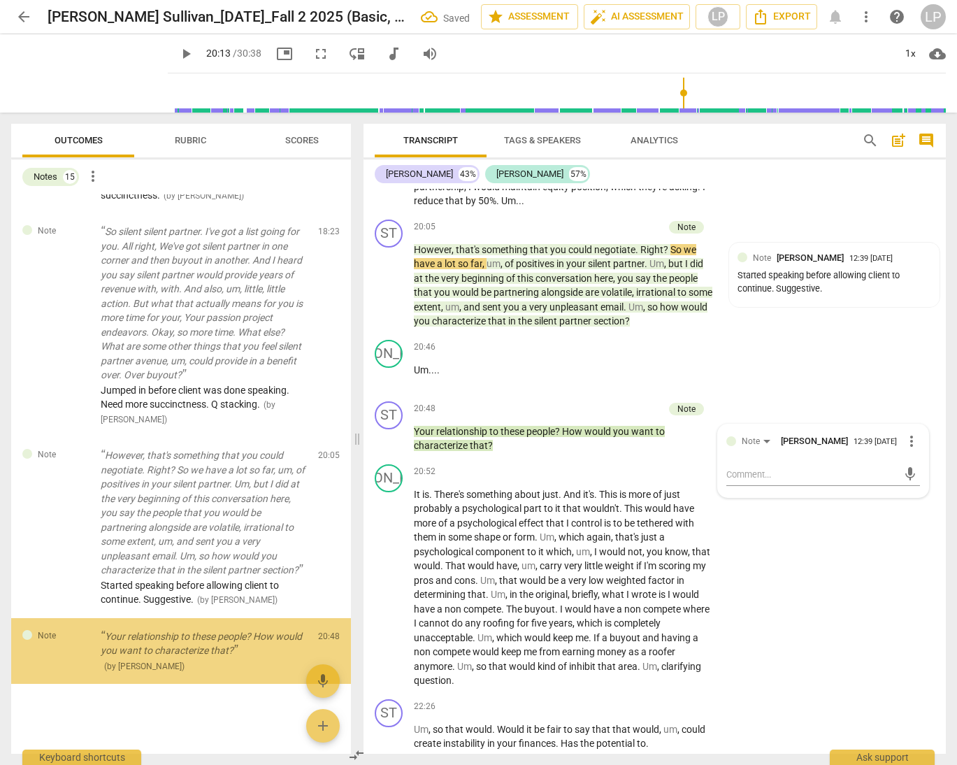
scroll to position [1706, 0]
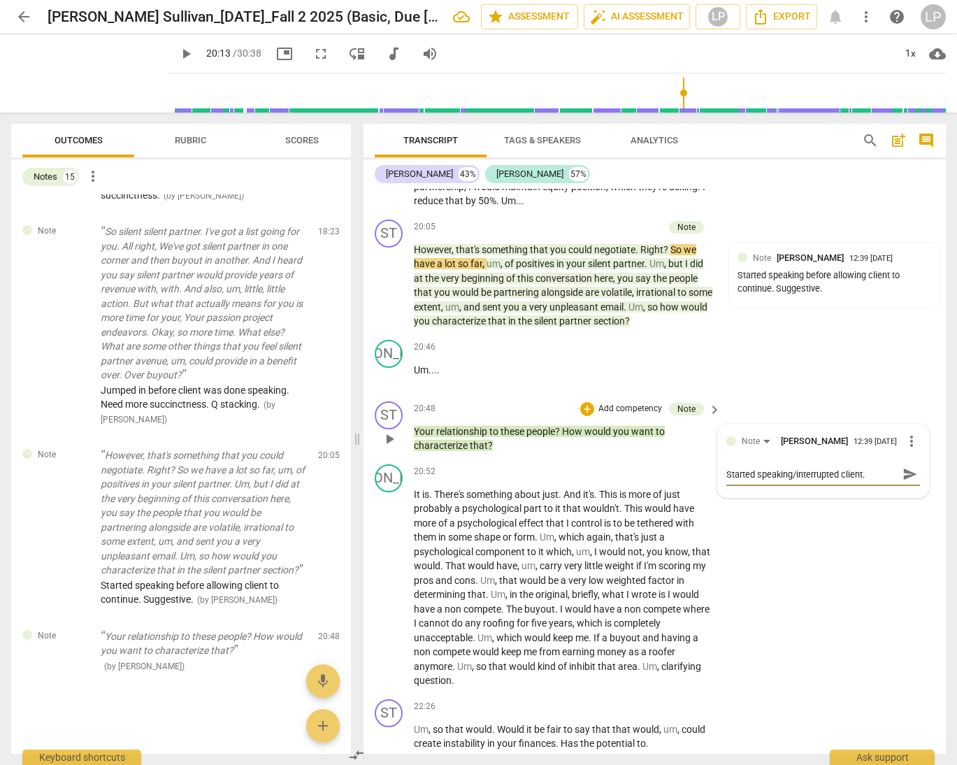
click at [871, 482] on span "send" at bounding box center [910, 473] width 15 height 15
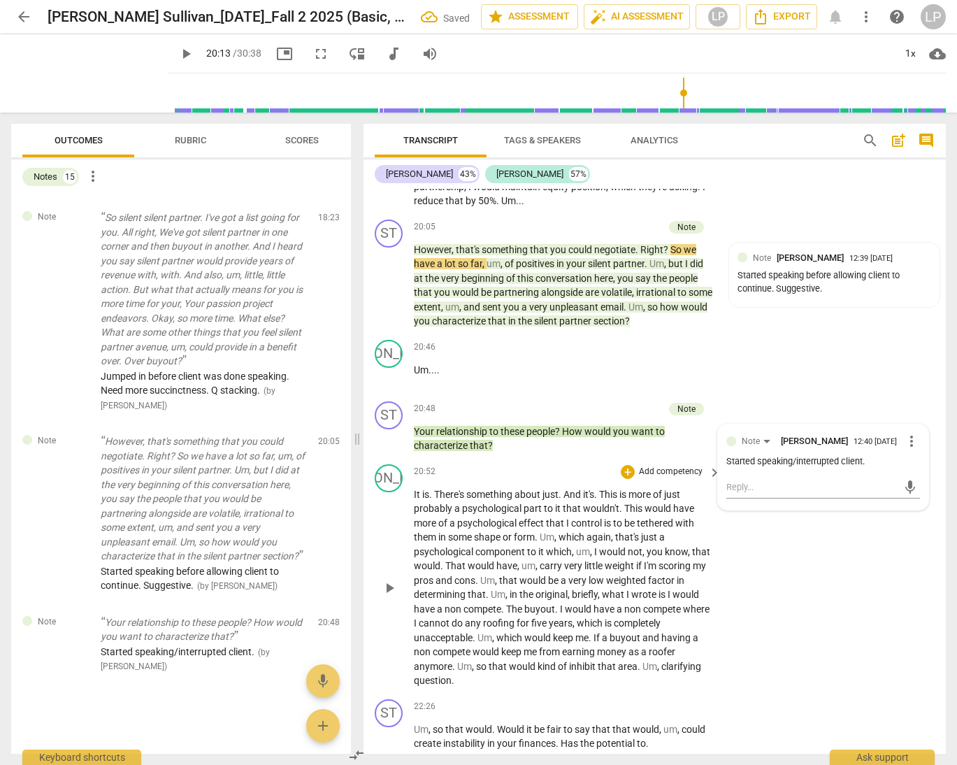
click at [528, 514] on span "part" at bounding box center [534, 508] width 20 height 11
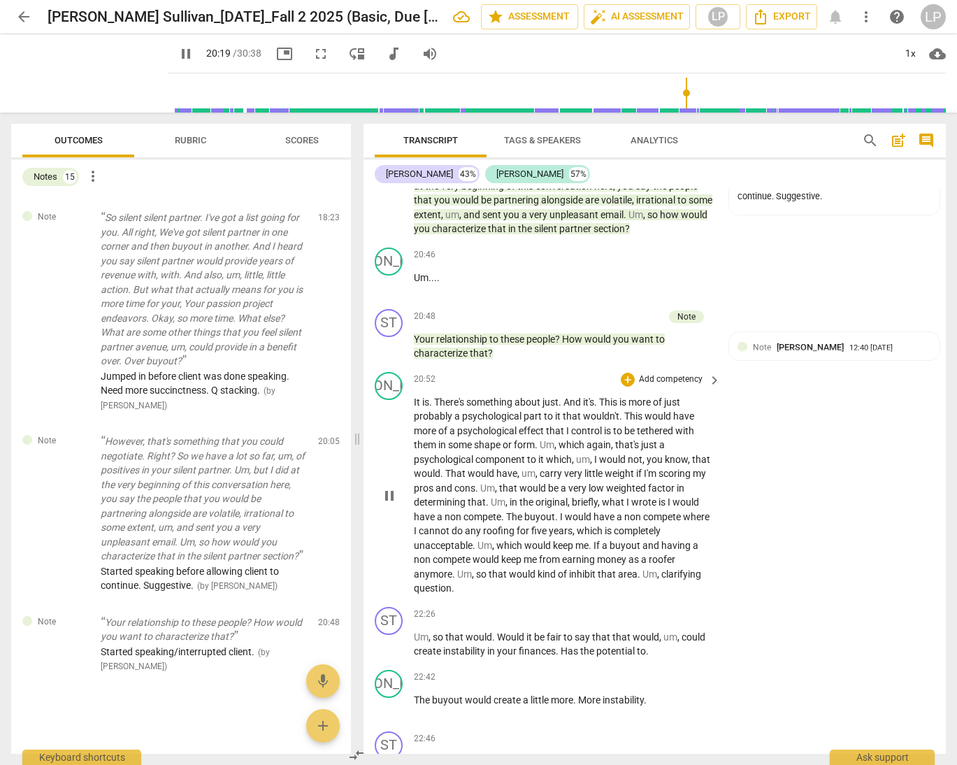
scroll to position [4032, 0]
click at [555, 236] on p "However , that's something that you could negotiate . Right ? So we have a lot …" at bounding box center [564, 193] width 300 height 86
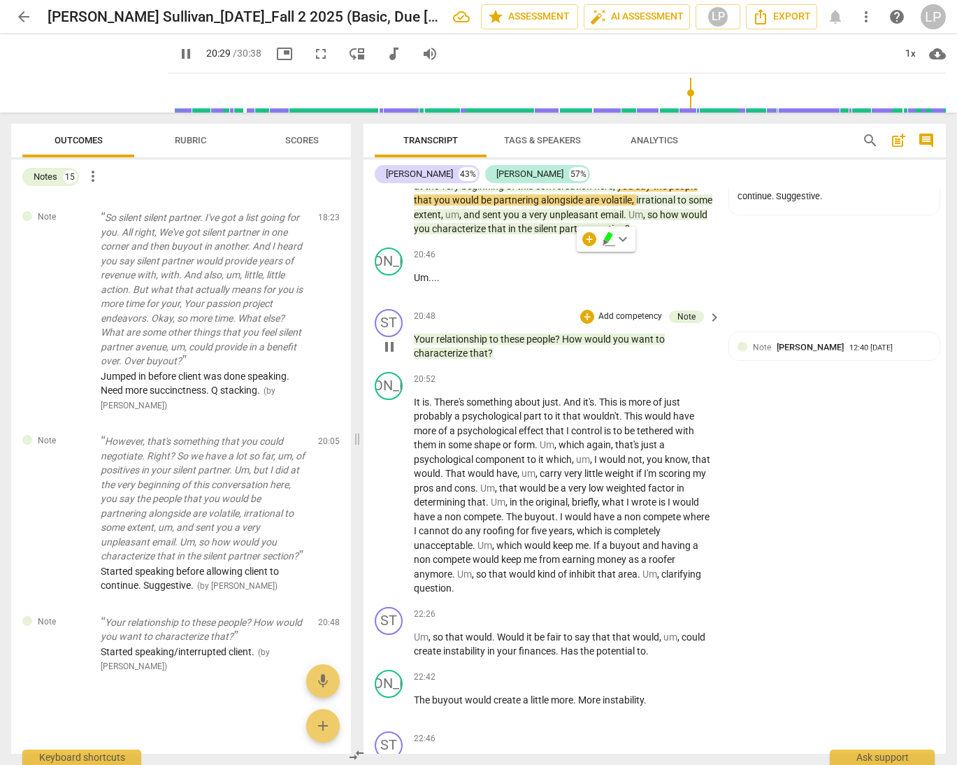
click at [537, 345] on span "people" at bounding box center [541, 339] width 29 height 11
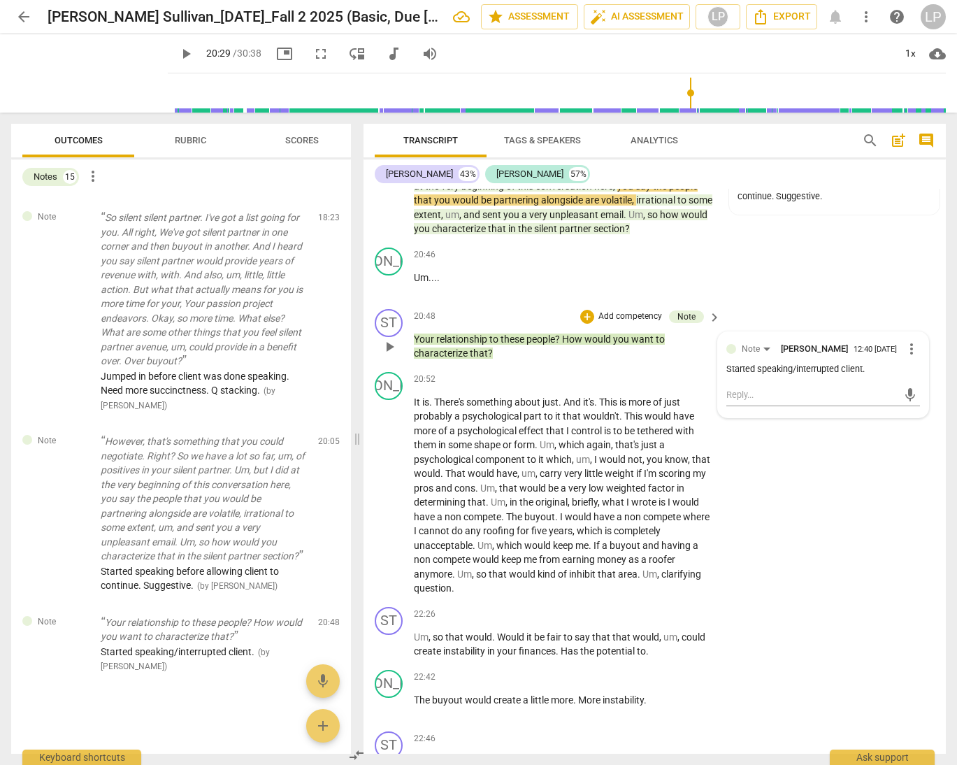
click at [436, 361] on p "Your relationship to these people ? How would you want to characterize that ?" at bounding box center [564, 346] width 300 height 29
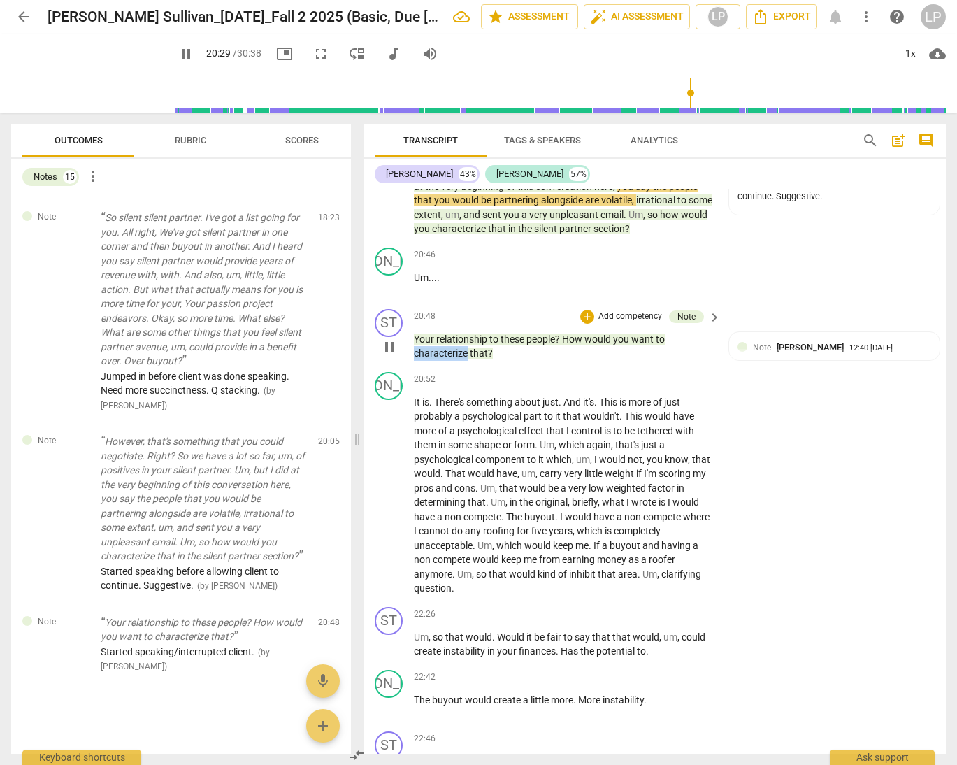
click at [436, 361] on p "Your relationship to these people ? How would you want to characterize that ?" at bounding box center [564, 346] width 300 height 29
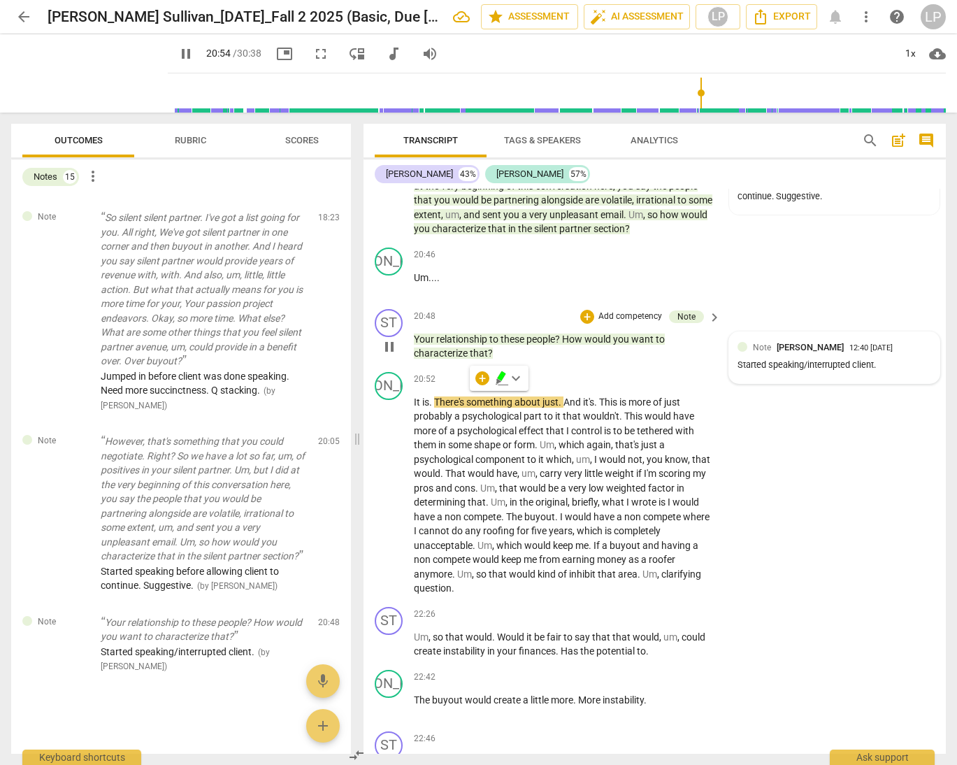
click at [827, 354] on div "Note Lillian Powell" at bounding box center [801, 347] width 97 height 13
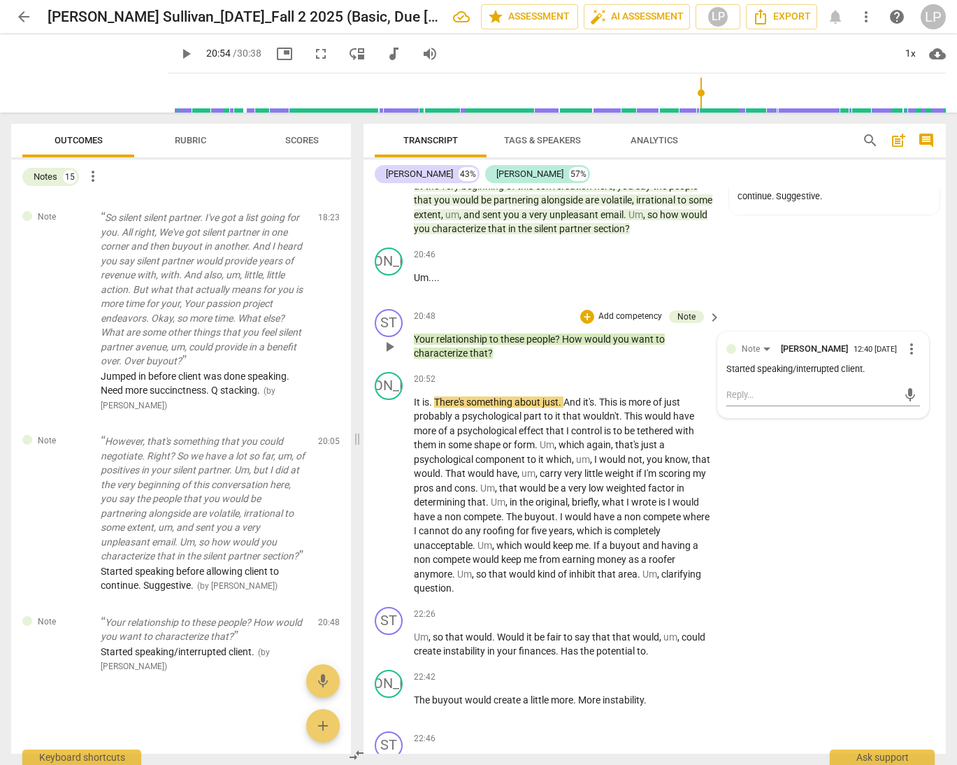
click at [871, 357] on span "more_vert" at bounding box center [912, 349] width 17 height 17
click at [871, 392] on li "Edit" at bounding box center [921, 391] width 48 height 27
click at [871, 389] on textarea "Started speaking/interrupted client." at bounding box center [824, 382] width 194 height 13
click at [735, 420] on span "check_circle" at bounding box center [737, 412] width 17 height 17
click at [522, 480] on p "It is . There's something about just . And it's . This is more of just probably…" at bounding box center [564, 495] width 300 height 201
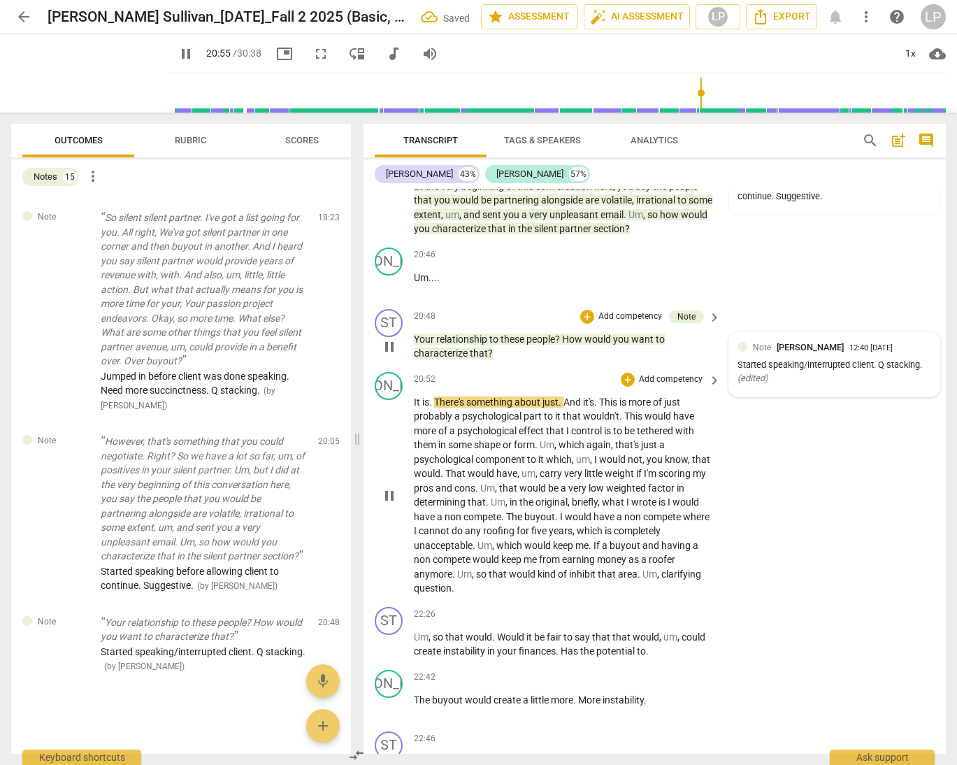
click at [522, 480] on p "It is . There's something about just . And it's . This is more of just probably…" at bounding box center [564, 495] width 300 height 201
click at [480, 450] on span "shape" at bounding box center [488, 444] width 29 height 11
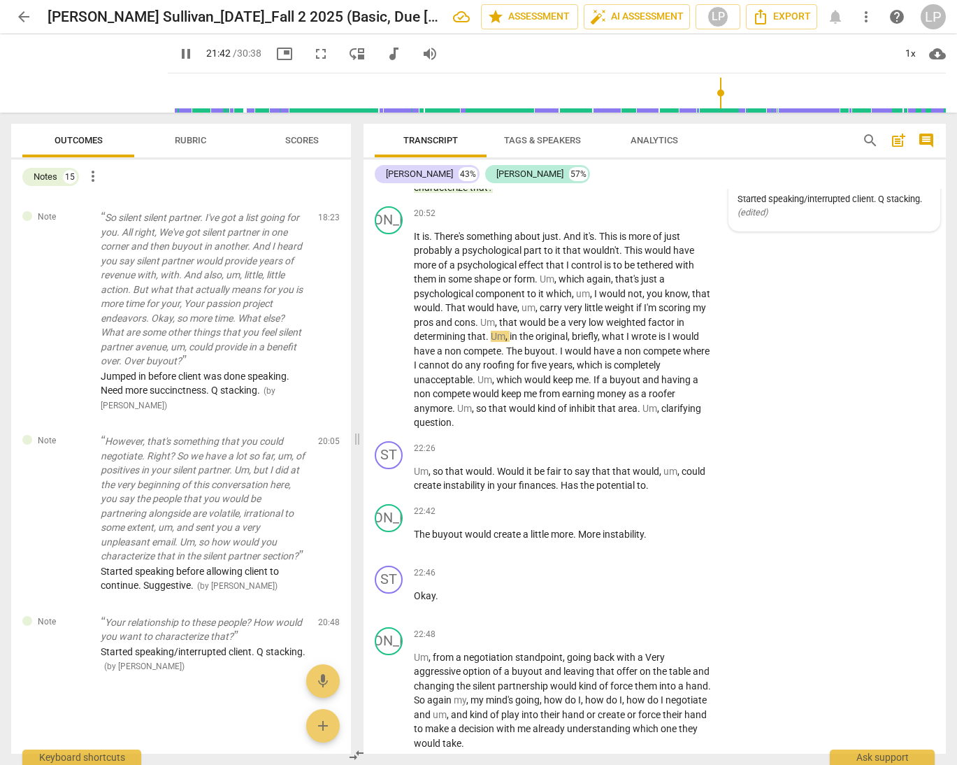
scroll to position [4210, 0]
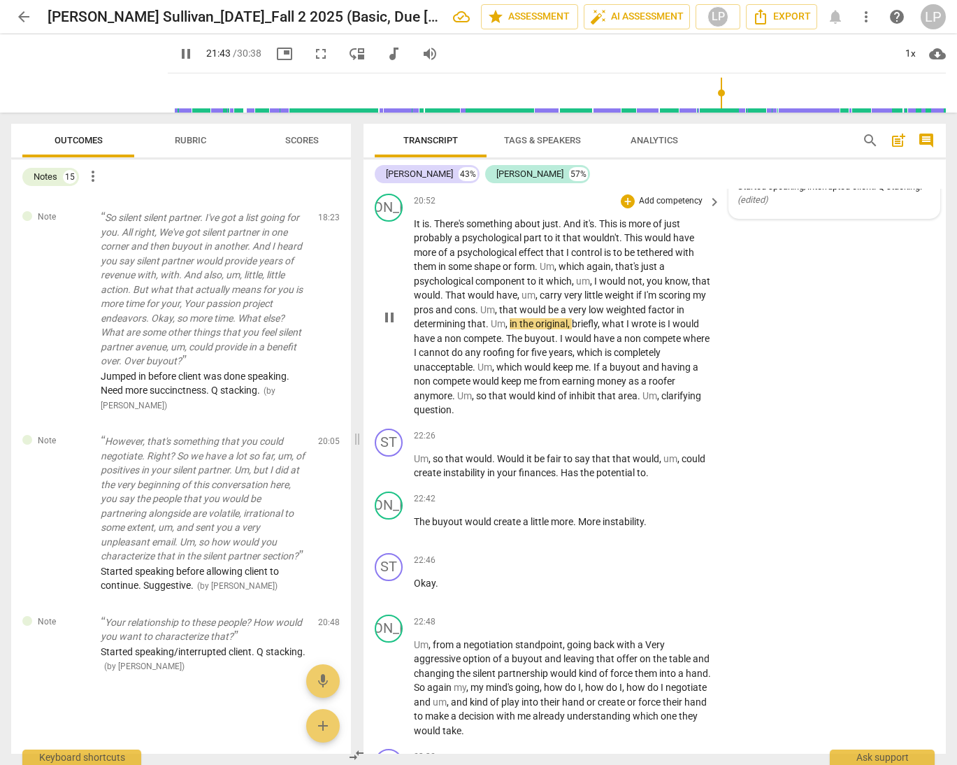
click at [523, 387] on span "keep" at bounding box center [512, 381] width 22 height 11
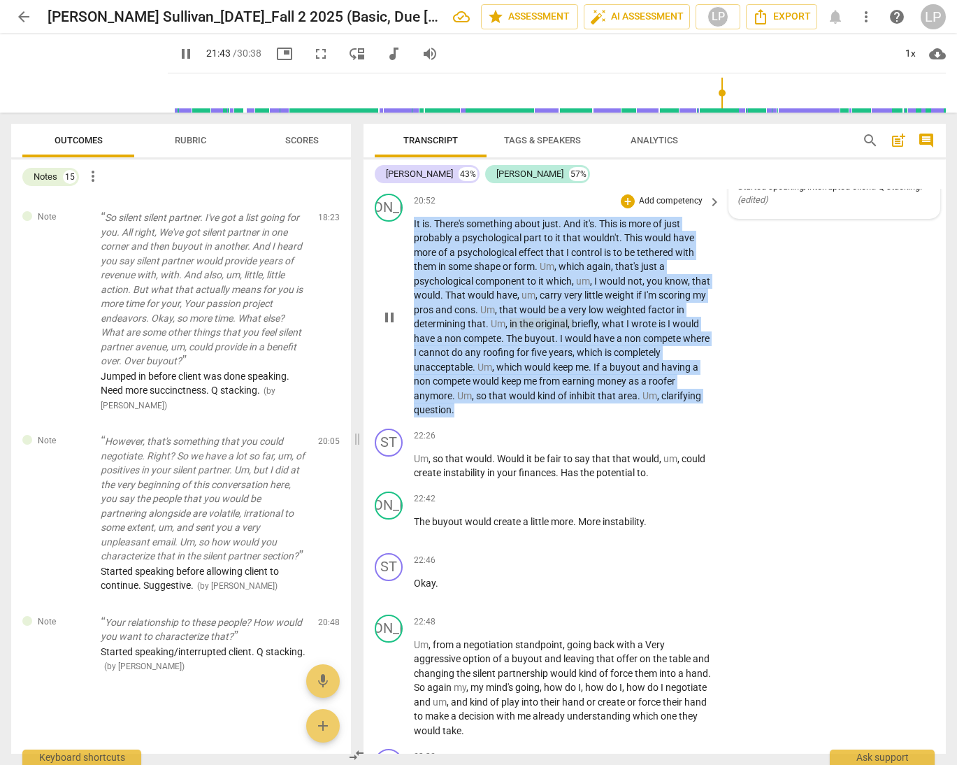
click at [523, 387] on span "keep" at bounding box center [512, 381] width 22 height 11
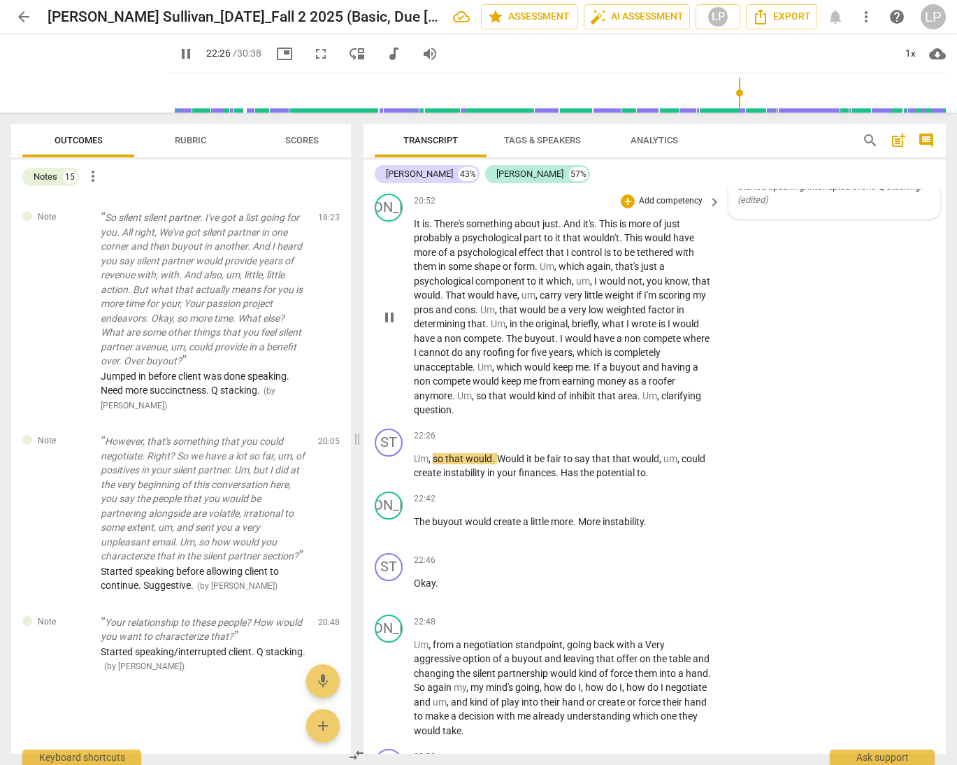
click at [662, 401] on span "clarifying" at bounding box center [682, 395] width 40 height 11
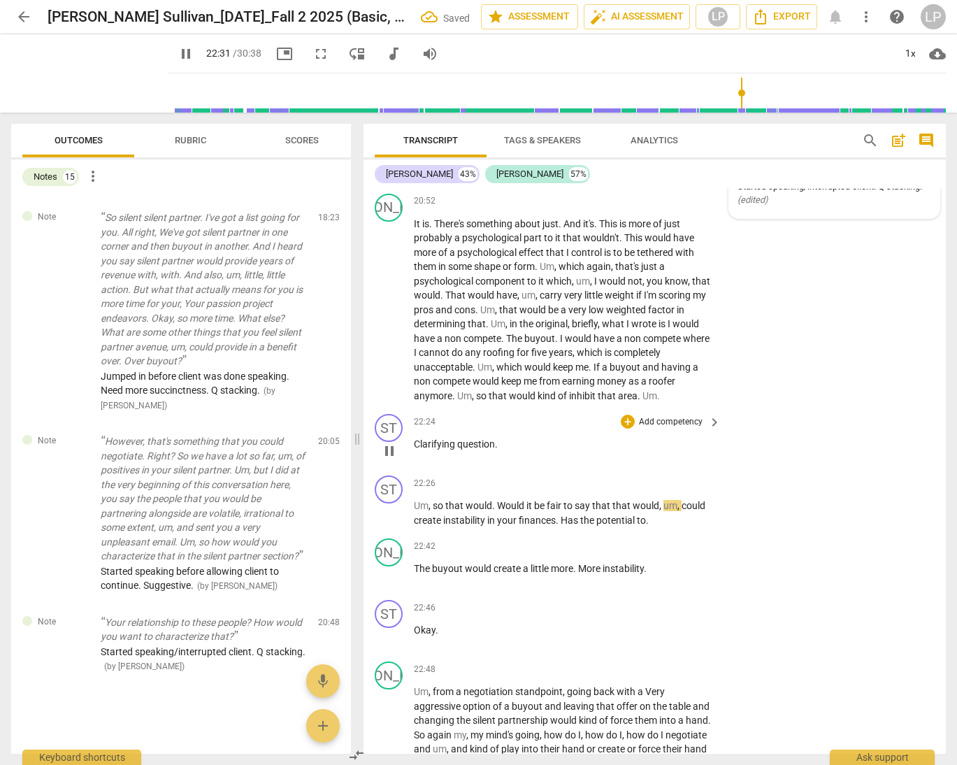
click at [664, 429] on p "Add competency" at bounding box center [671, 422] width 66 height 13
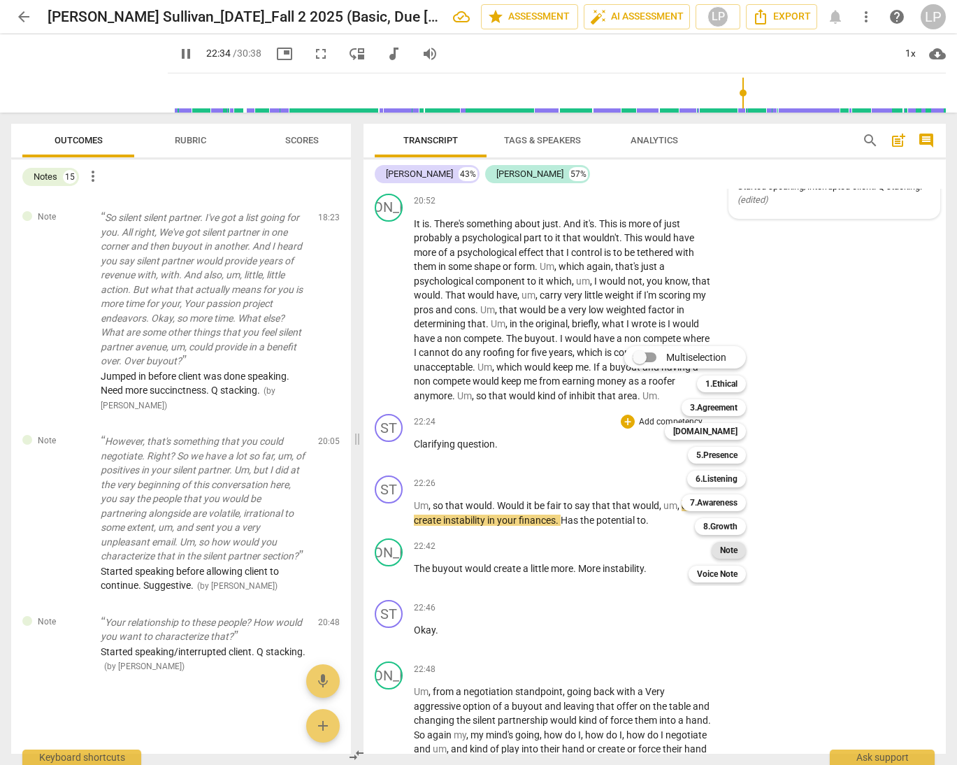
click at [728, 550] on b "Note" at bounding box center [728, 550] width 17 height 17
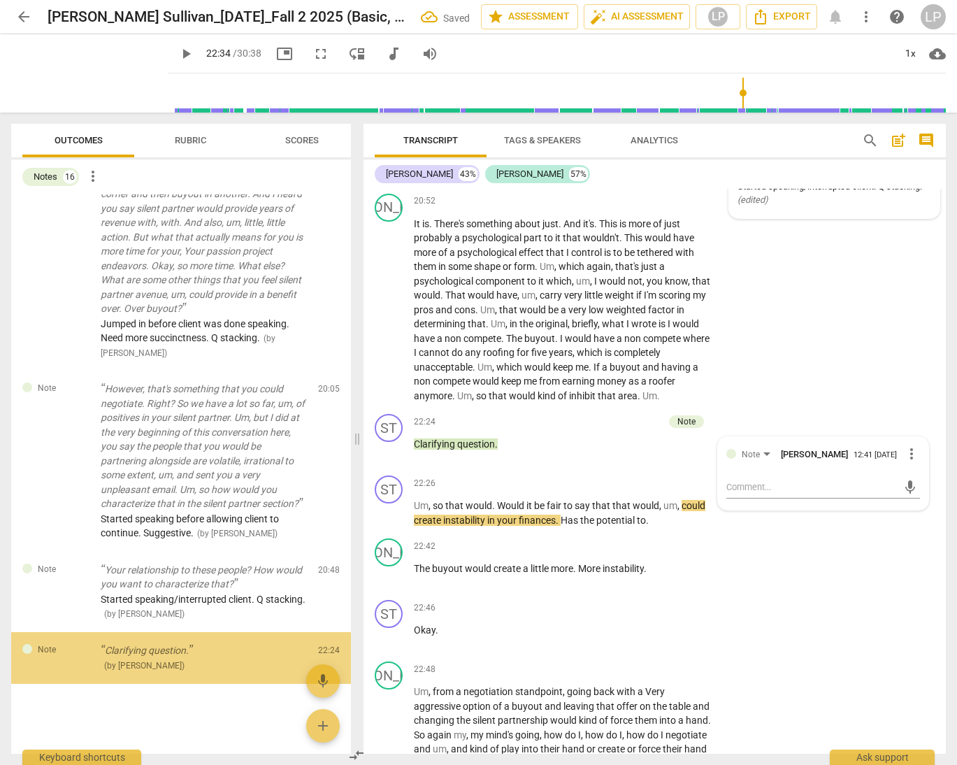
scroll to position [1772, 0]
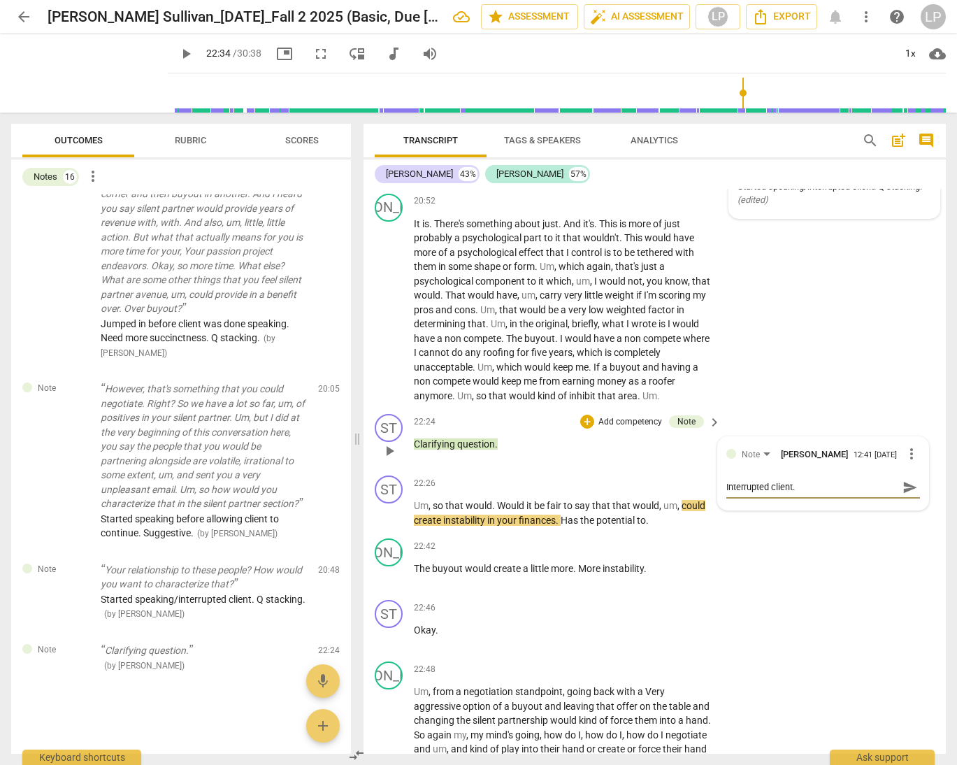
click at [871, 495] on span "send" at bounding box center [910, 487] width 15 height 15
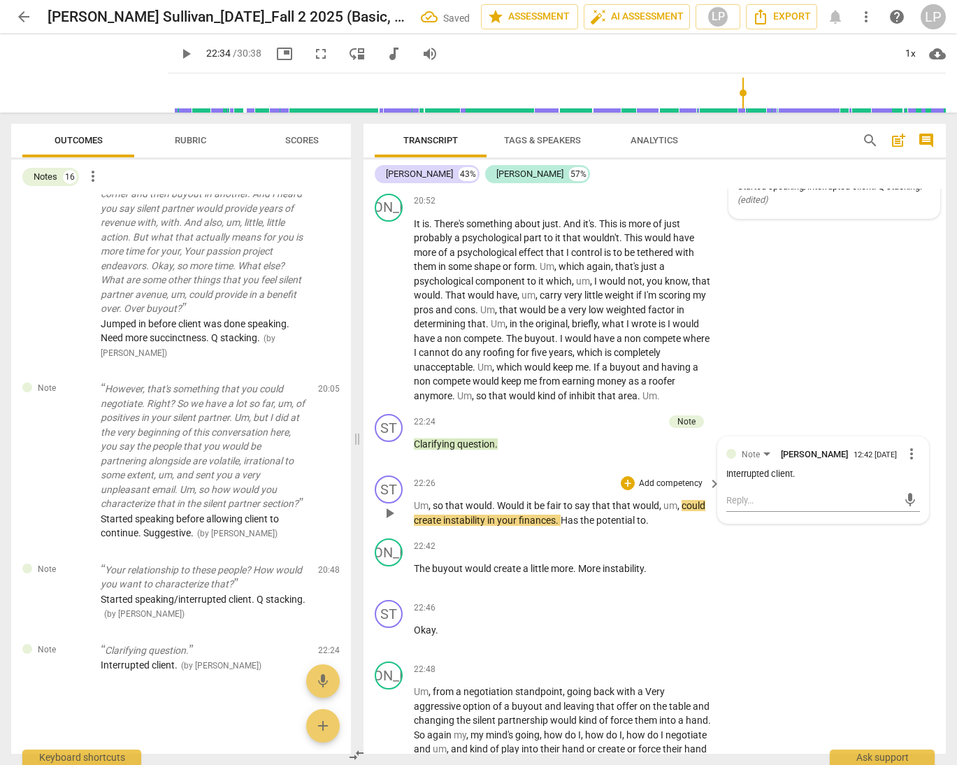
click at [484, 526] on span "instability" at bounding box center [465, 520] width 44 height 11
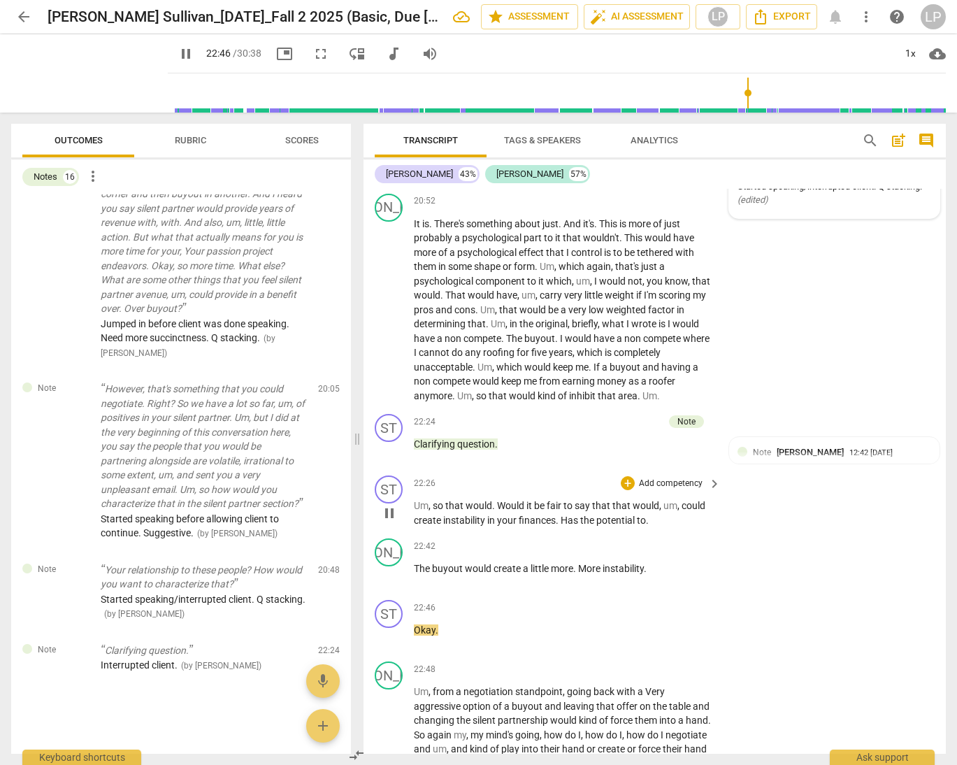
click at [666, 490] on p "Add competency" at bounding box center [671, 484] width 66 height 13
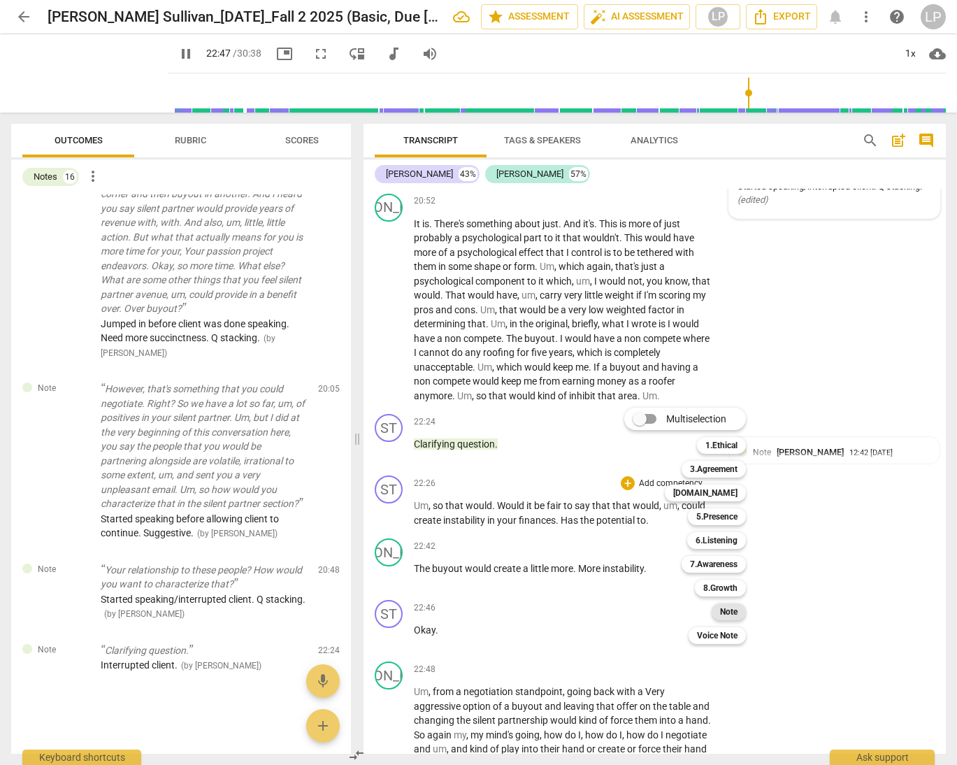
click at [728, 611] on b "Note" at bounding box center [728, 612] width 17 height 17
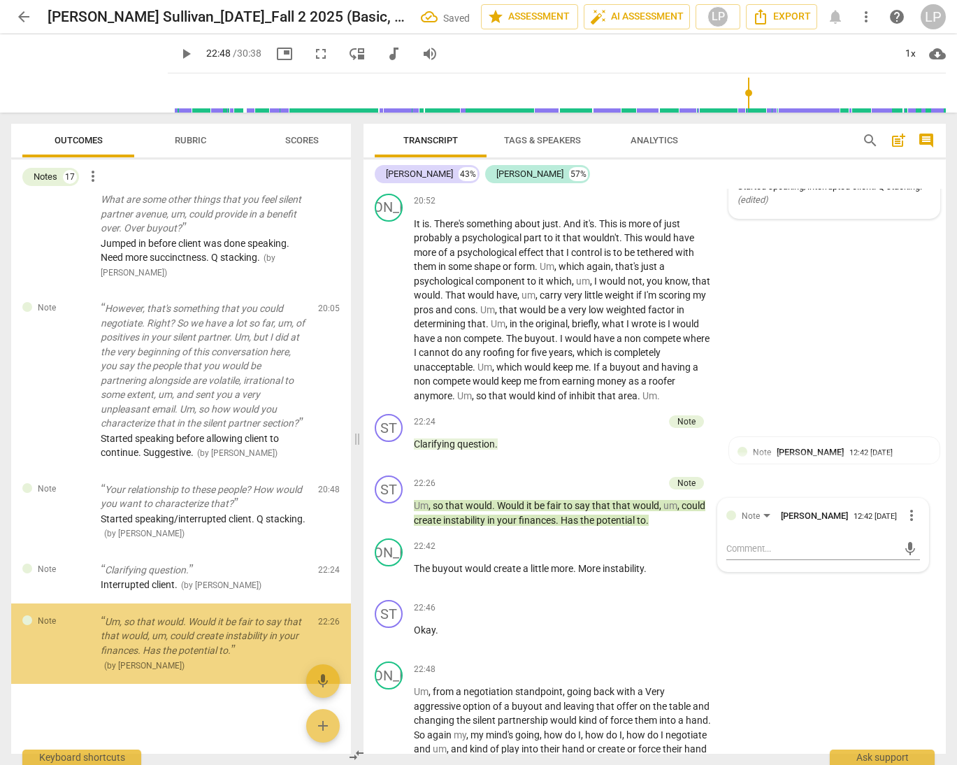
scroll to position [1853, 0]
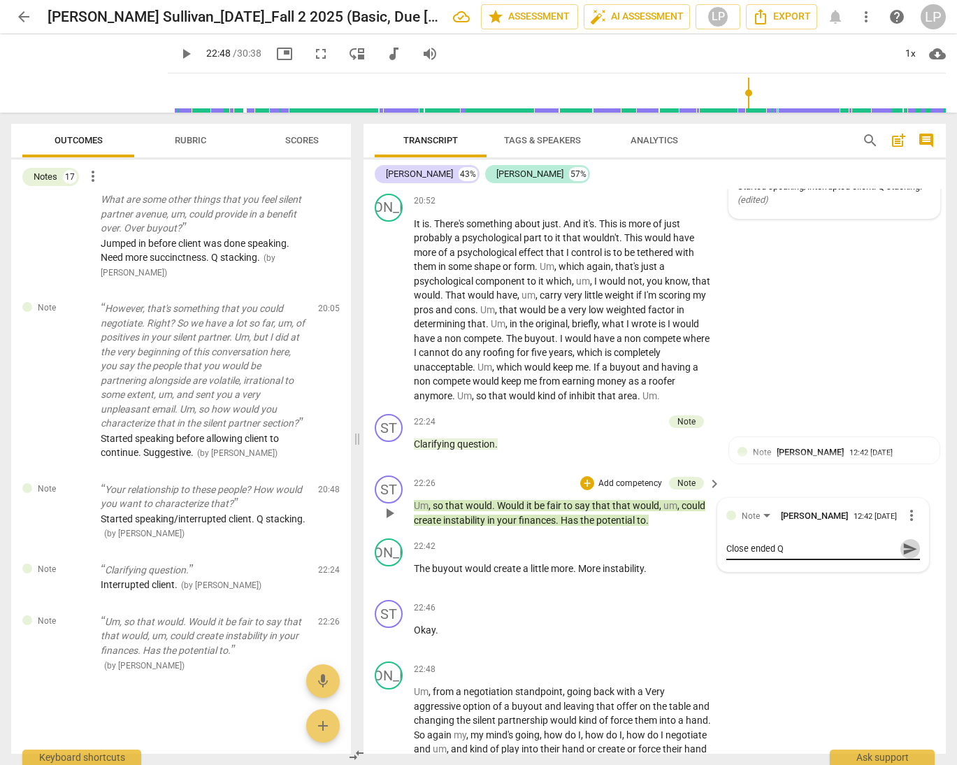
click at [871, 557] on span "send" at bounding box center [910, 548] width 15 height 15
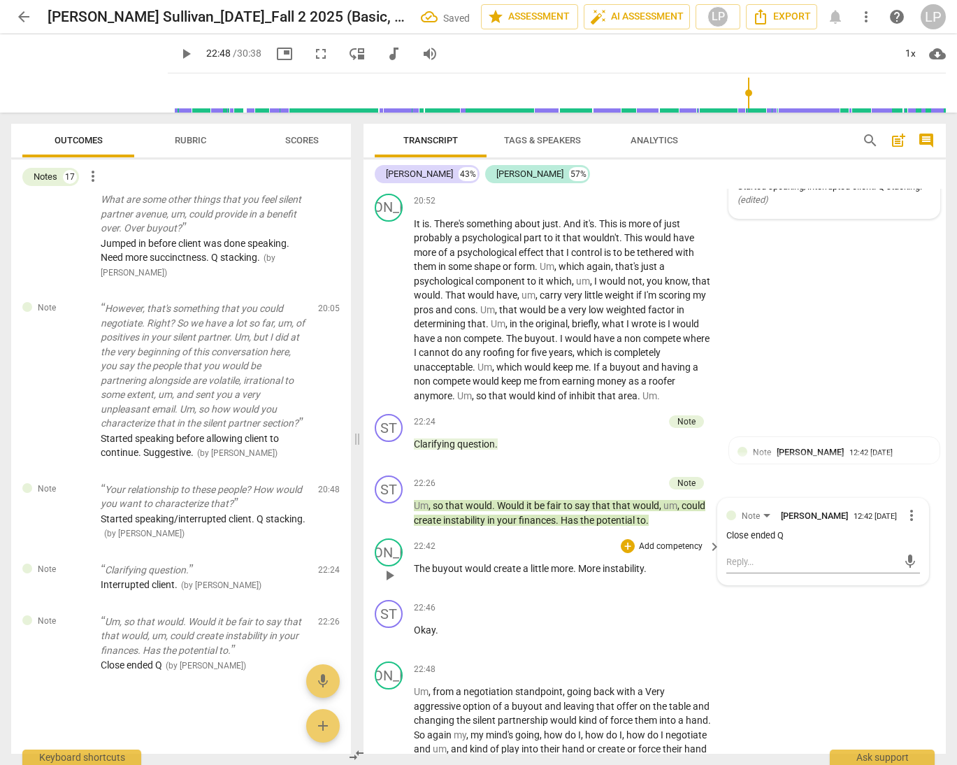
click at [536, 574] on span "little" at bounding box center [541, 568] width 20 height 11
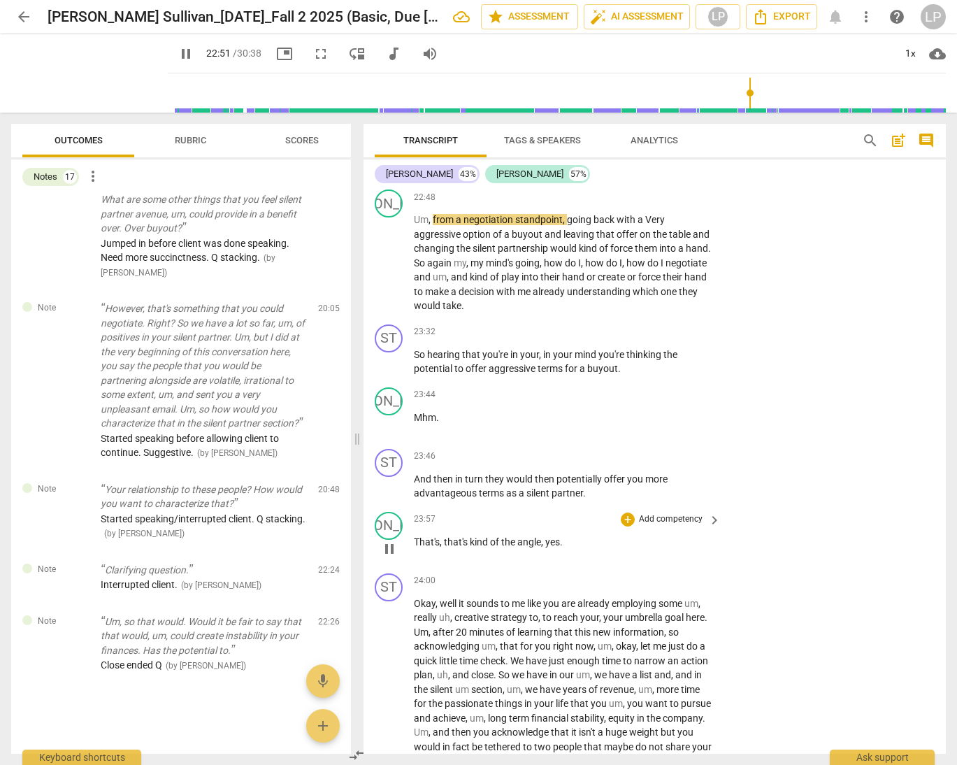
scroll to position [4699, 0]
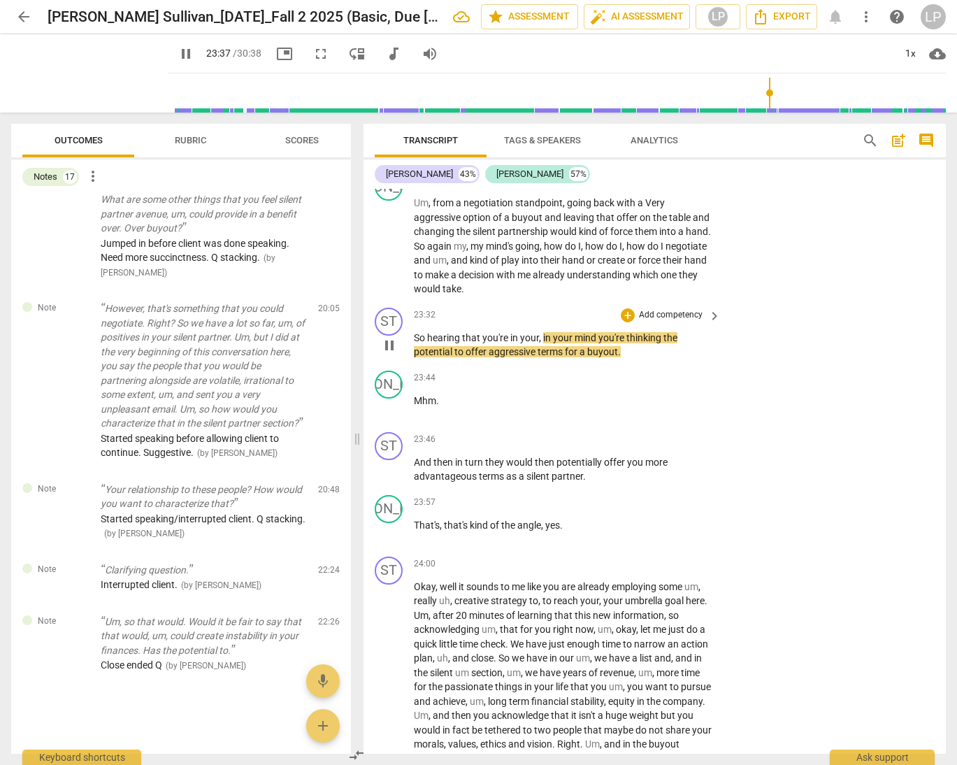
click at [414, 343] on span "So" at bounding box center [420, 337] width 13 height 11
drag, startPoint x: 413, startPoint y: 380, endPoint x: 632, endPoint y: 392, distance: 219.2
click at [632, 359] on p "So hearing that you're in your , in your mind you're thinking the potential to …" at bounding box center [564, 345] width 300 height 29
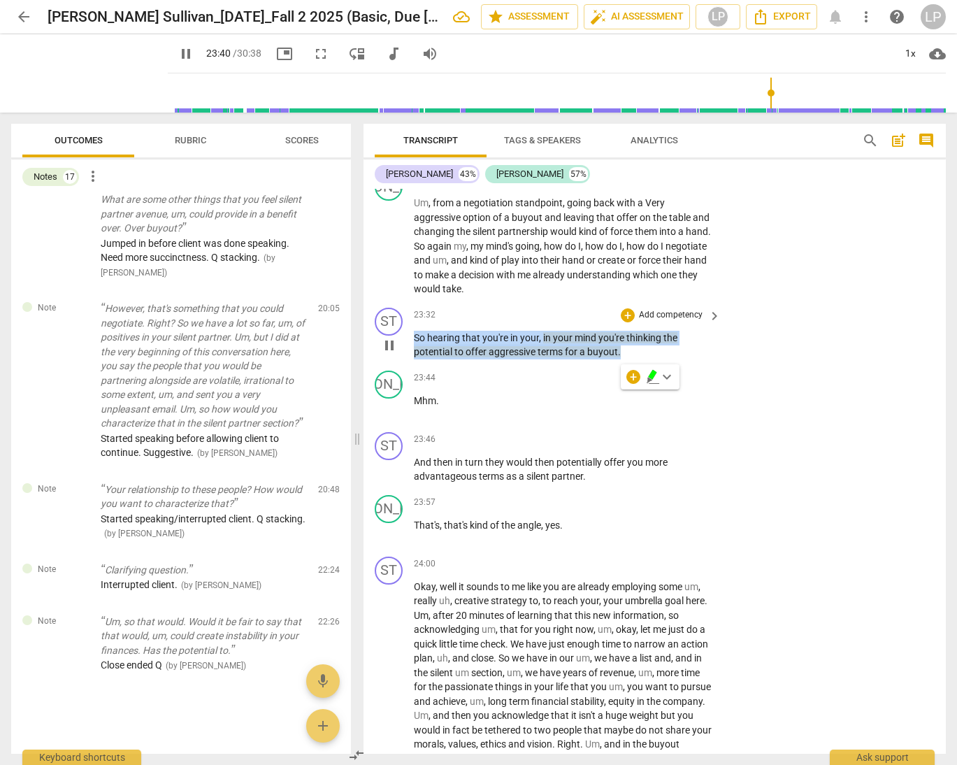
click at [657, 322] on p "Add competency" at bounding box center [671, 315] width 66 height 13
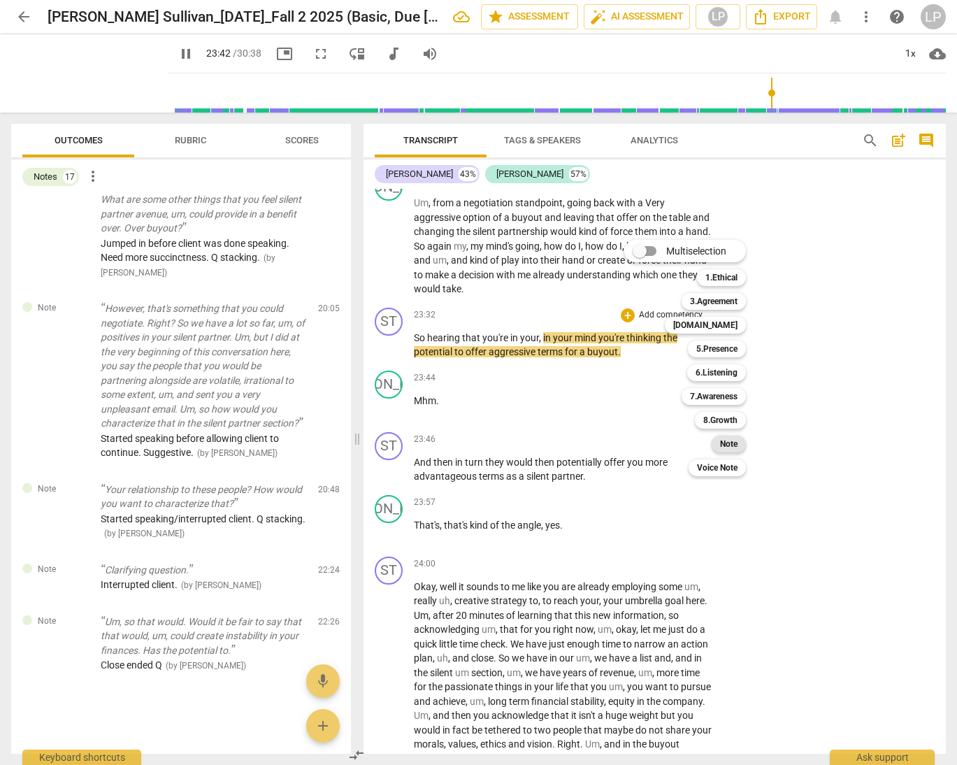
click at [727, 446] on b "Note" at bounding box center [728, 444] width 17 height 17
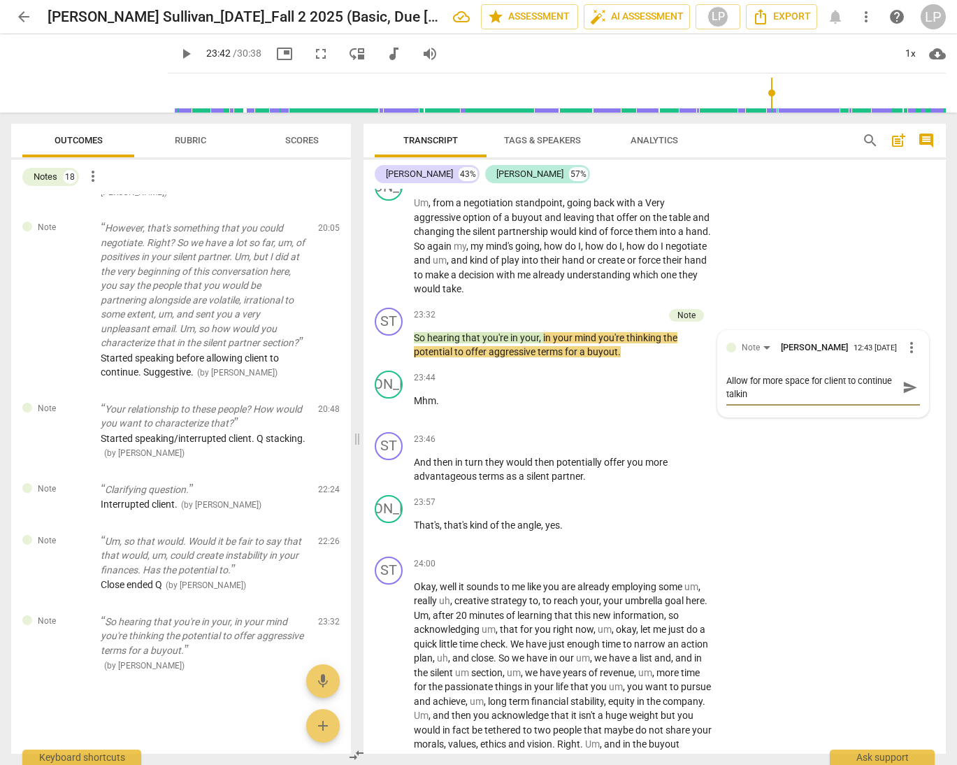
scroll to position [0, 0]
click at [871, 395] on span "send" at bounding box center [910, 387] width 15 height 15
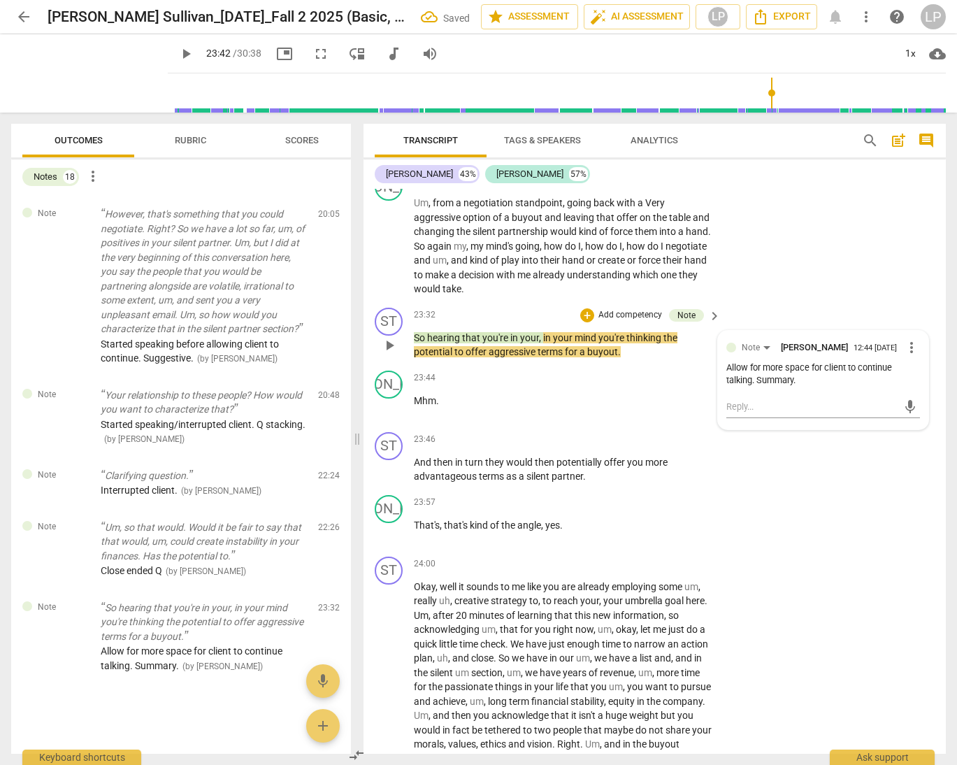
click at [499, 357] on span "aggressive" at bounding box center [513, 351] width 49 height 11
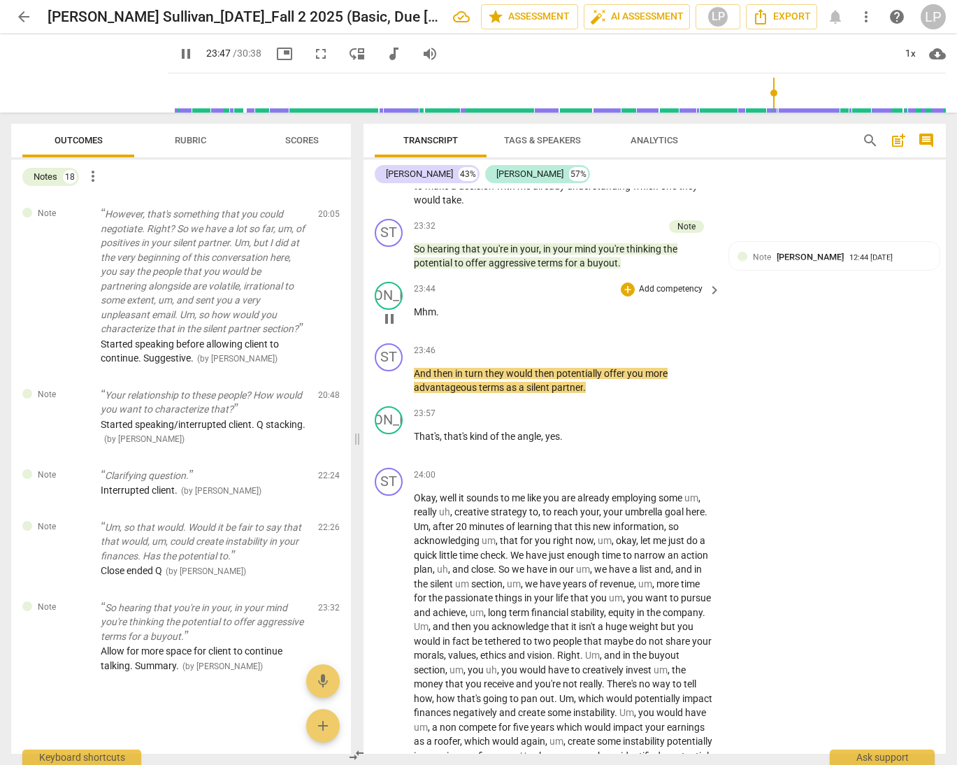
scroll to position [4817, 0]
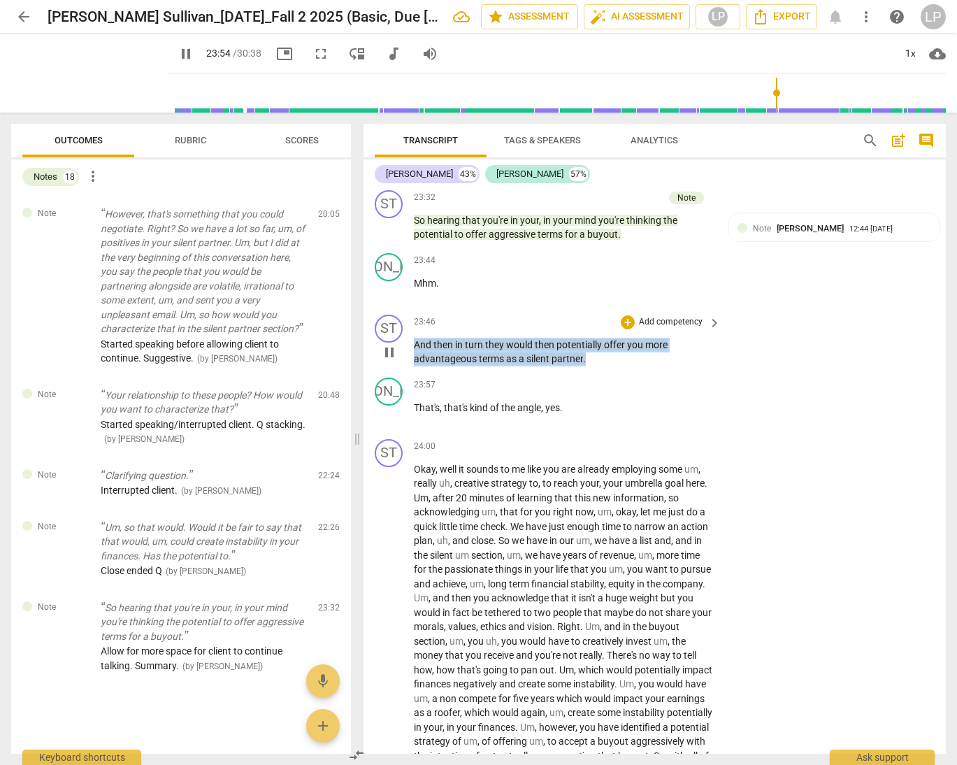
drag, startPoint x: 590, startPoint y: 402, endPoint x: 408, endPoint y: 390, distance: 181.5
click at [408, 372] on div "ST play_arrow pause 23:46 + Add competency keyboard_arrow_right And then in tur…" at bounding box center [655, 340] width 583 height 63
click at [672, 329] on p "Add competency" at bounding box center [671, 322] width 66 height 13
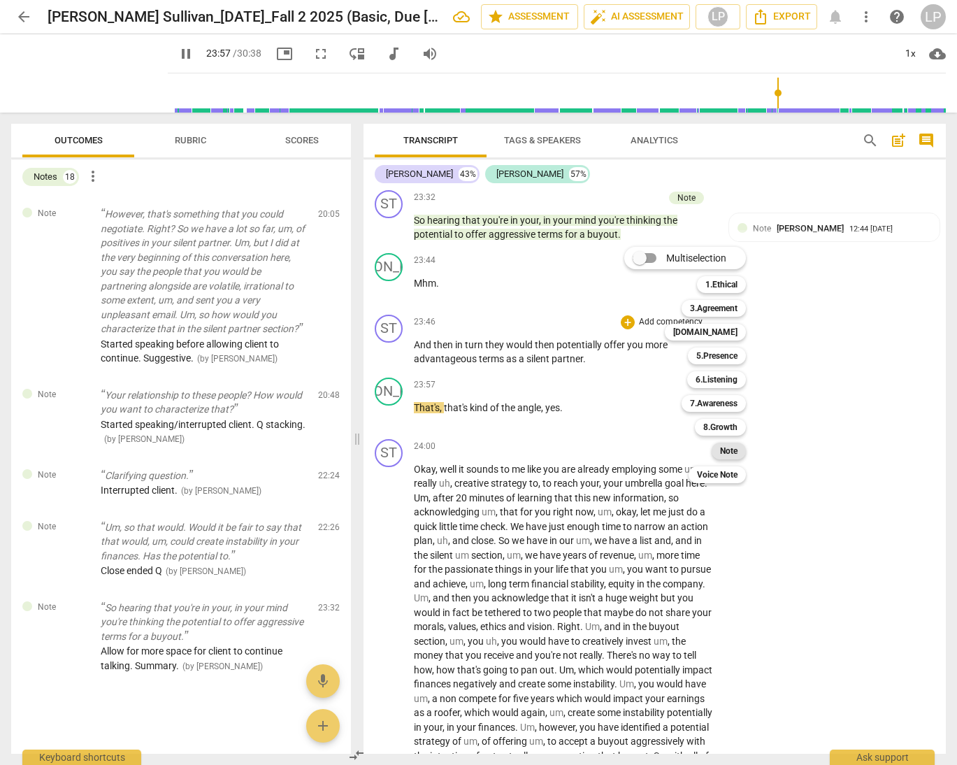
click at [732, 449] on b "Note" at bounding box center [728, 451] width 17 height 17
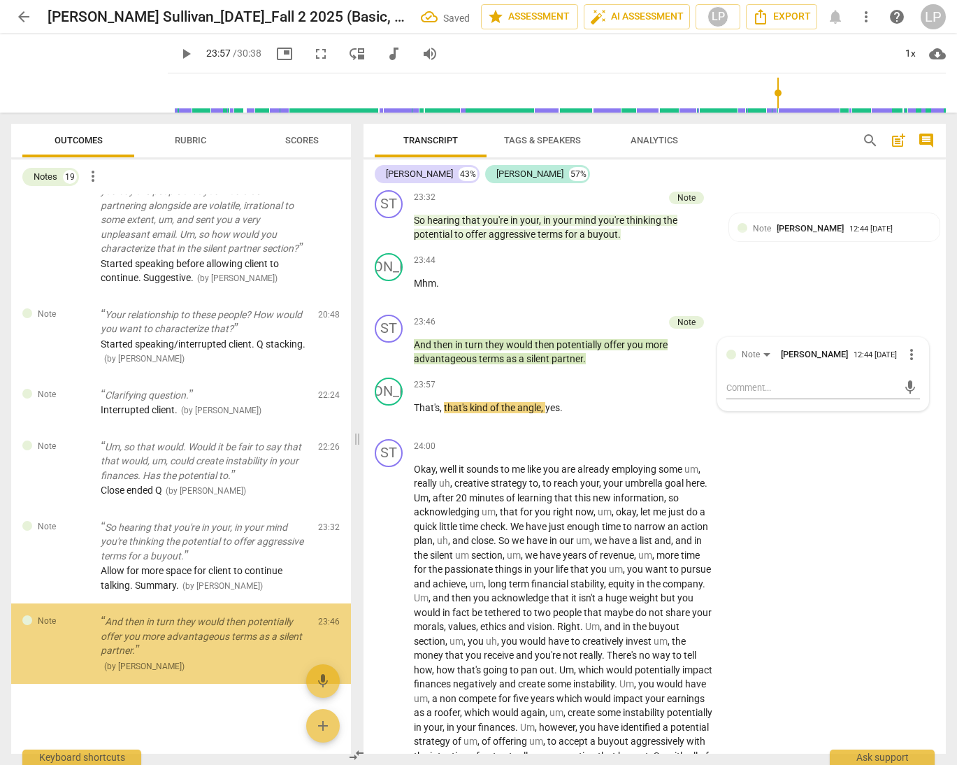
scroll to position [2027, 0]
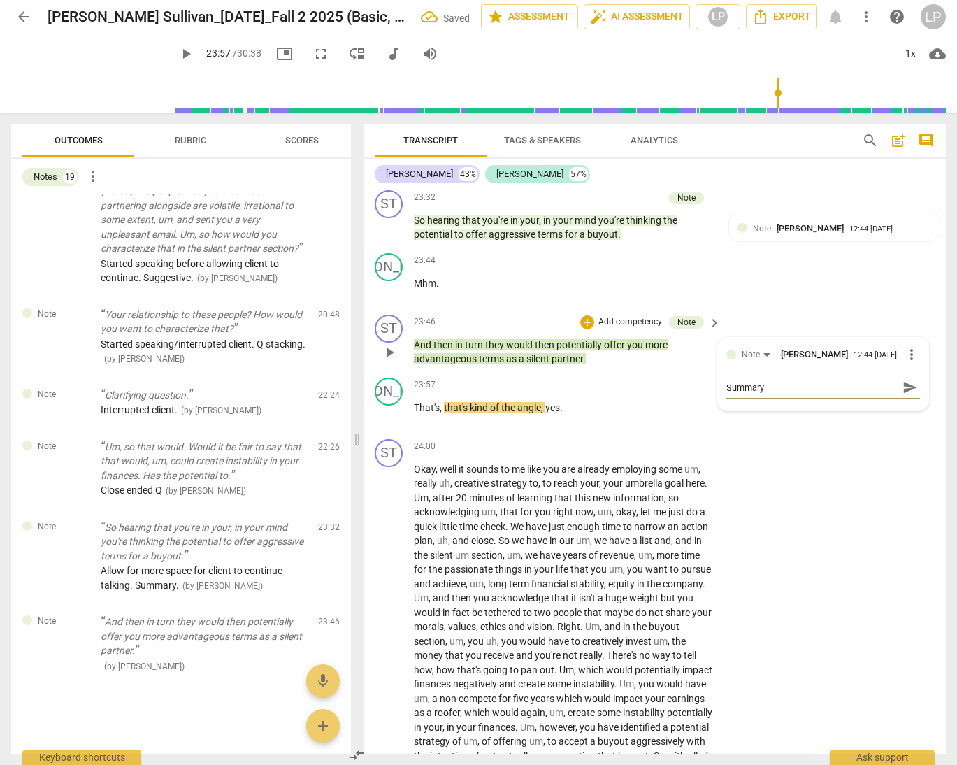
click at [871, 395] on span "send" at bounding box center [910, 387] width 15 height 15
click at [507, 413] on span "the" at bounding box center [509, 407] width 16 height 11
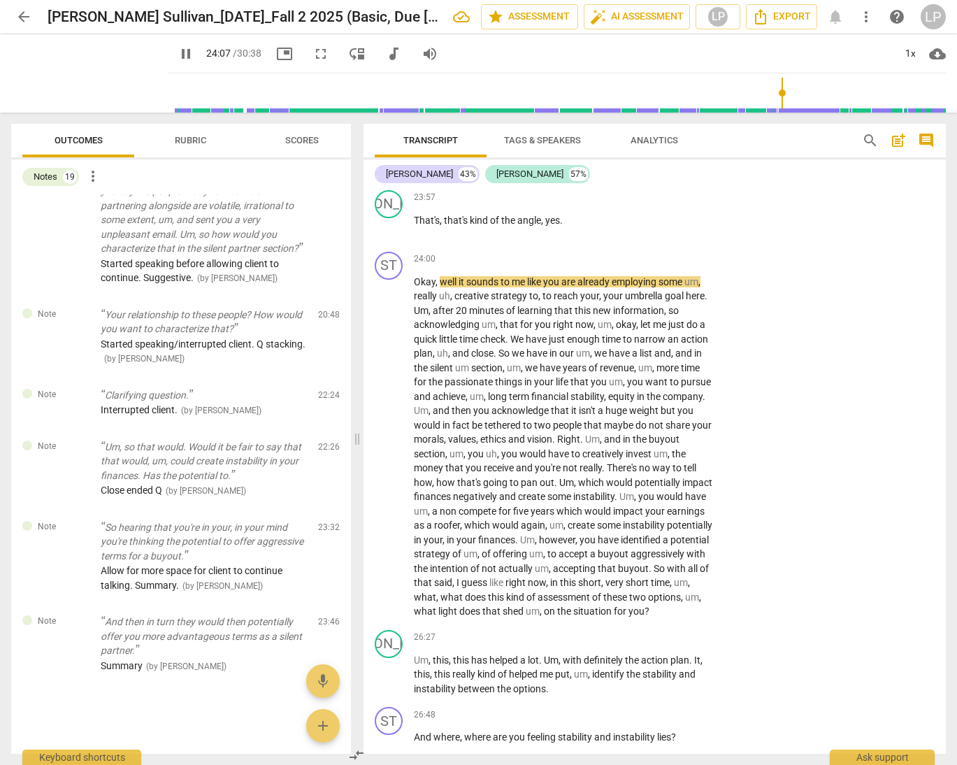
scroll to position [4996, 0]
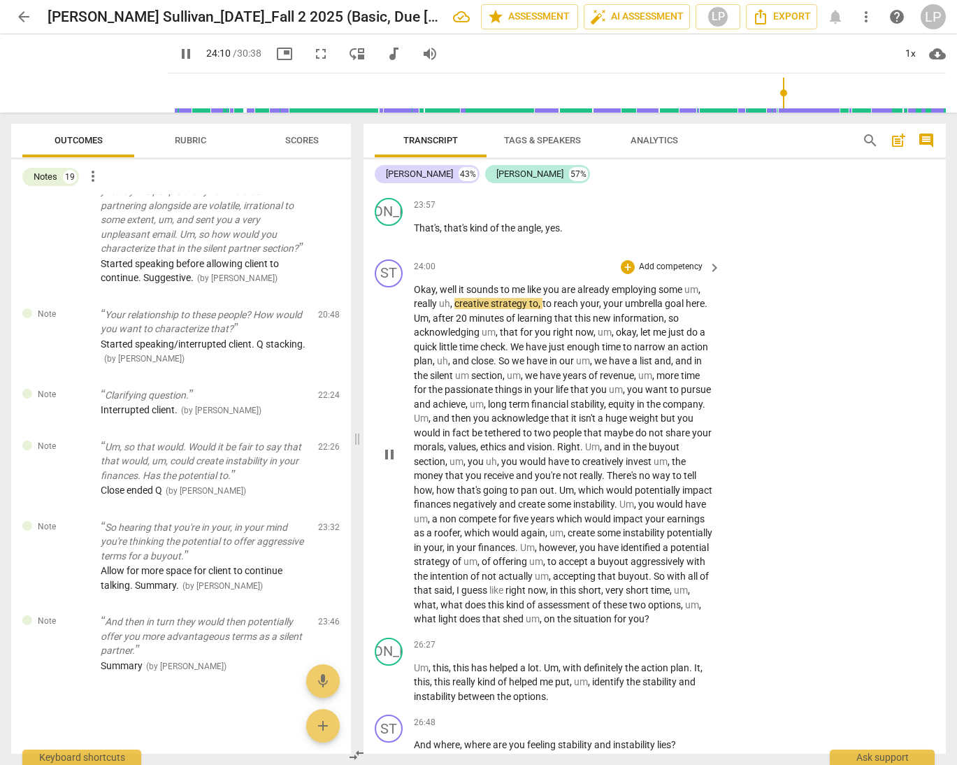
click at [658, 273] on p "Add competency" at bounding box center [671, 267] width 66 height 13
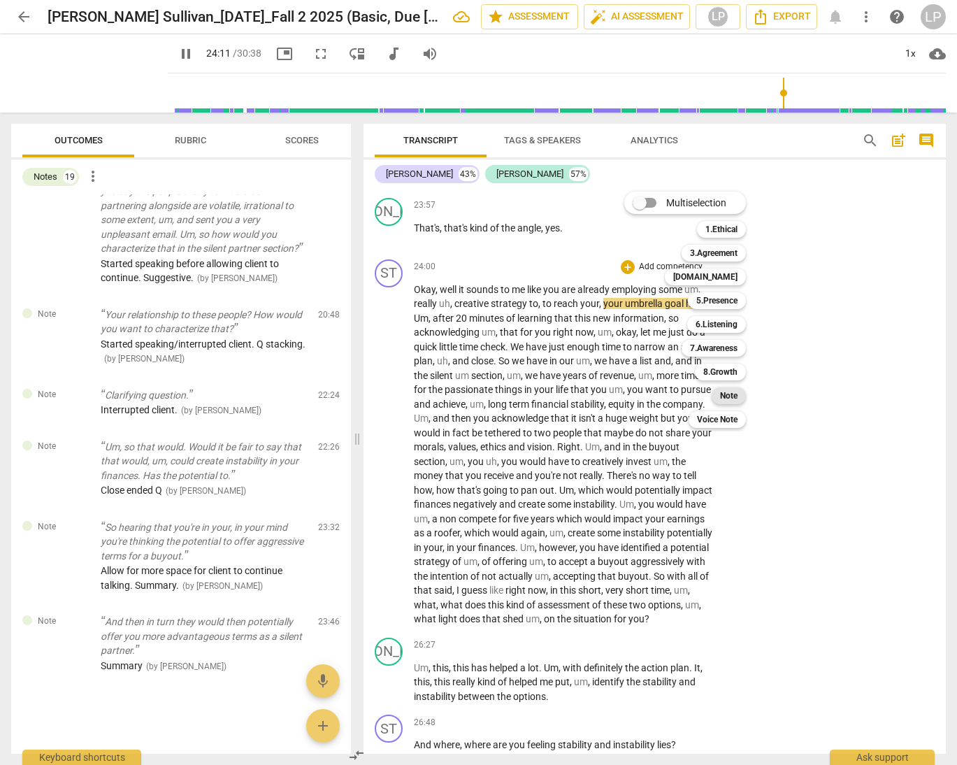
click at [728, 397] on b "Note" at bounding box center [728, 395] width 17 height 17
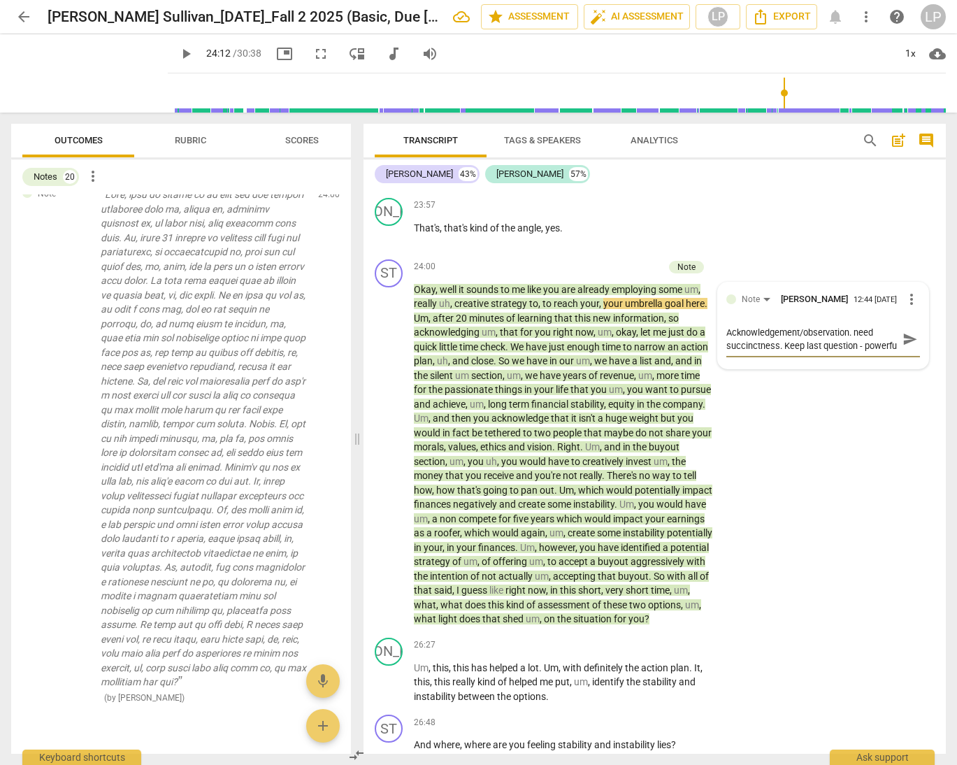
scroll to position [12, 0]
click at [871, 347] on span "send" at bounding box center [910, 338] width 15 height 15
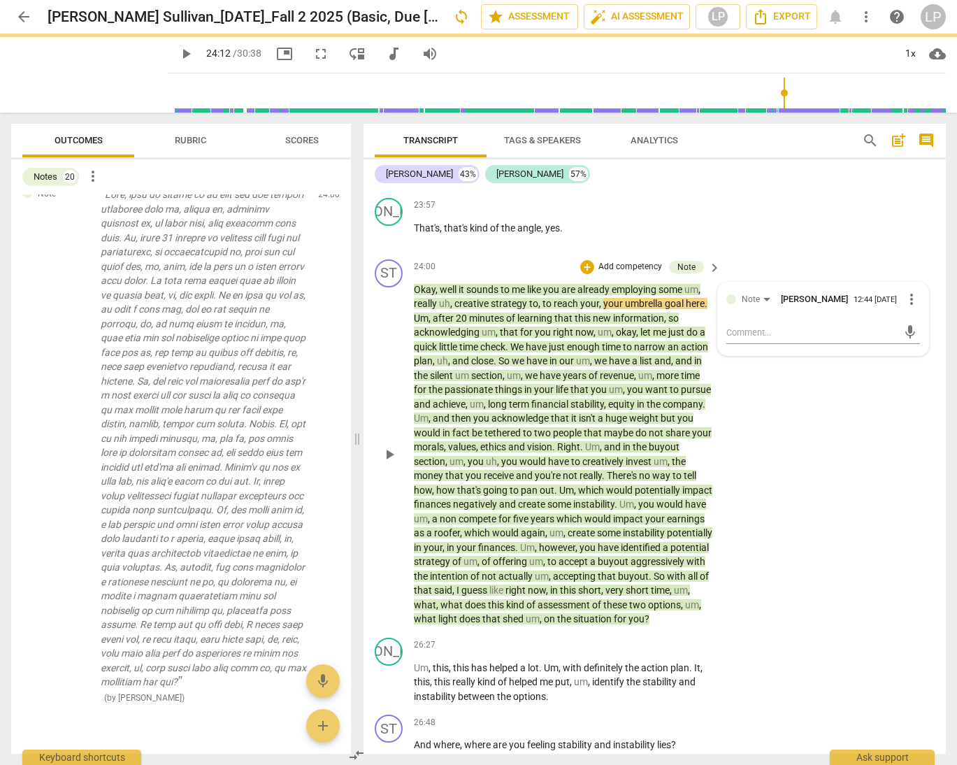
scroll to position [0, 0]
click at [608, 482] on p "Okay , well it sounds to me like you are already employing some um , really uh …" at bounding box center [564, 455] width 300 height 344
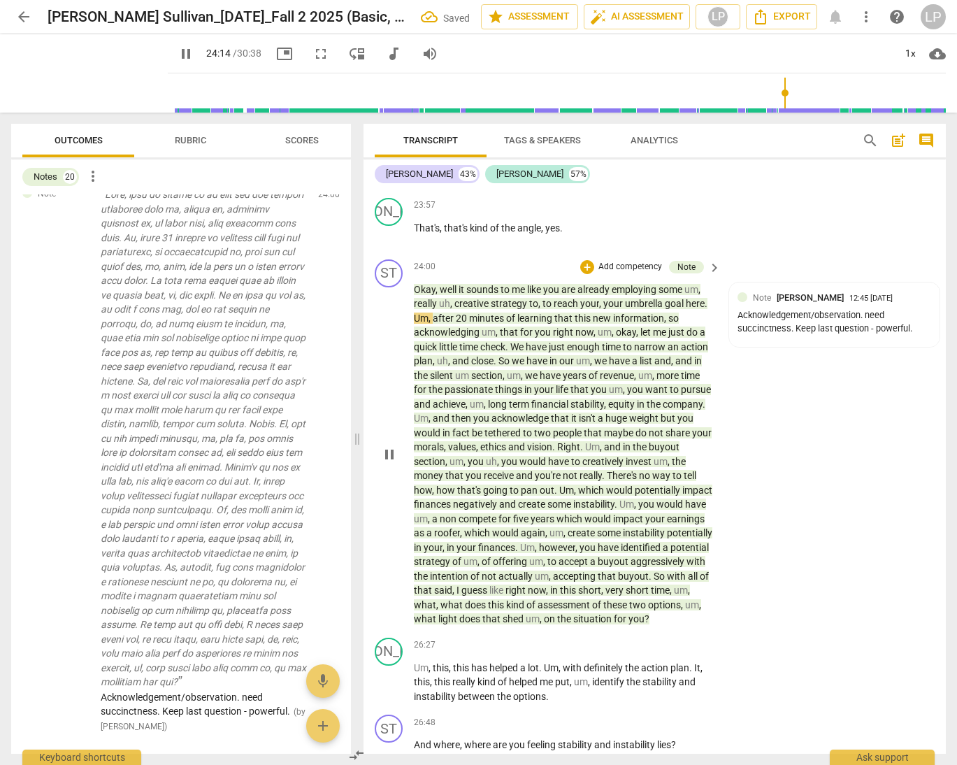
click at [497, 540] on p "Okay , well it sounds to me like you are already employing some um , really uh …" at bounding box center [564, 455] width 300 height 344
click at [434, 539] on span "a" at bounding box center [431, 532] width 8 height 11
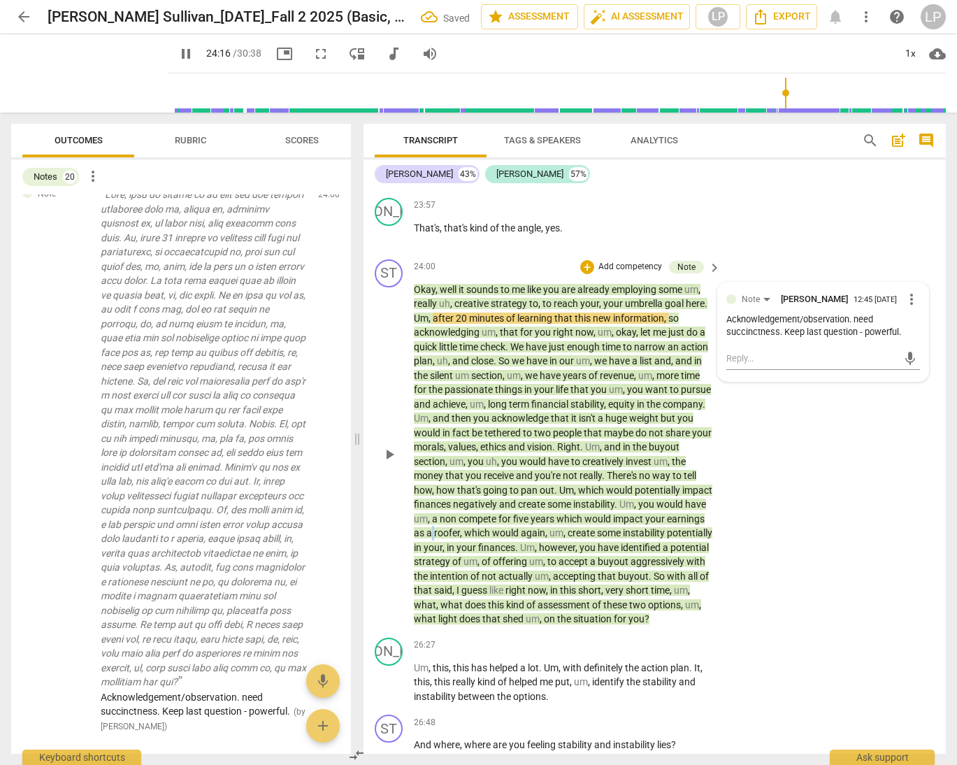
click at [434, 539] on span "a" at bounding box center [431, 532] width 8 height 11
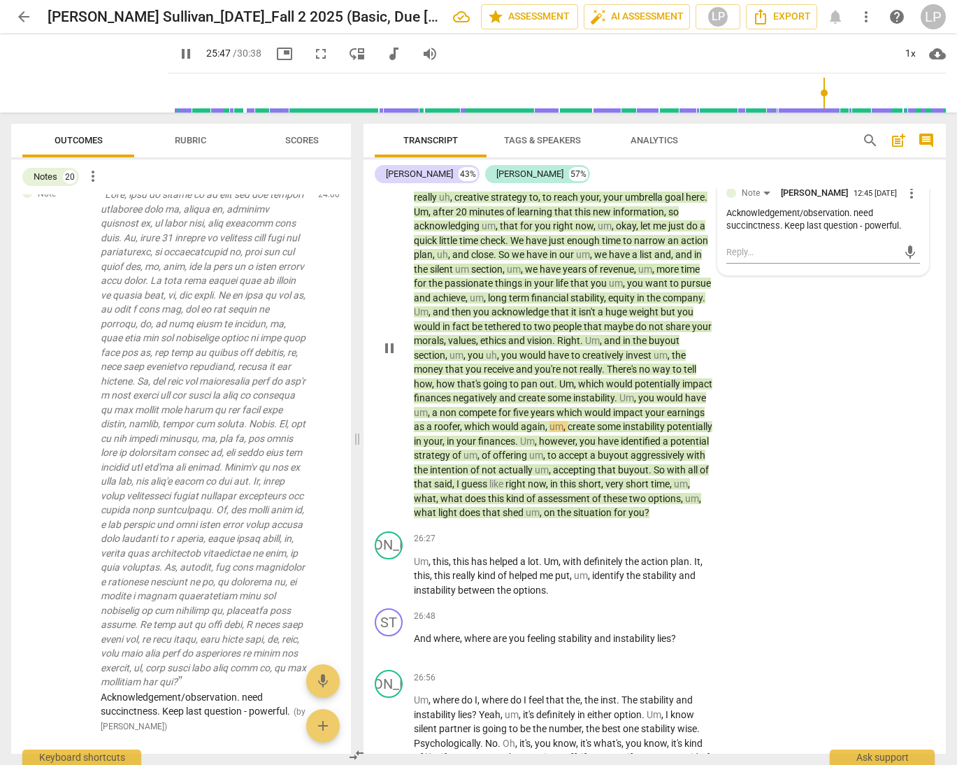
scroll to position [5097, 0]
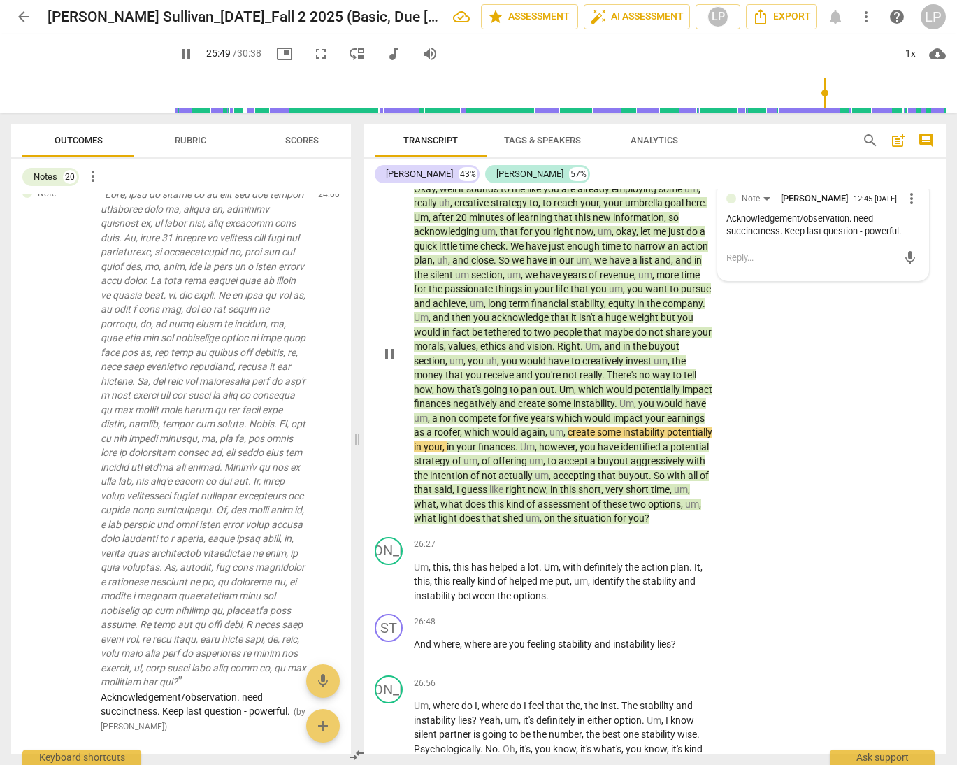
click at [651, 495] on span "time" at bounding box center [660, 489] width 19 height 11
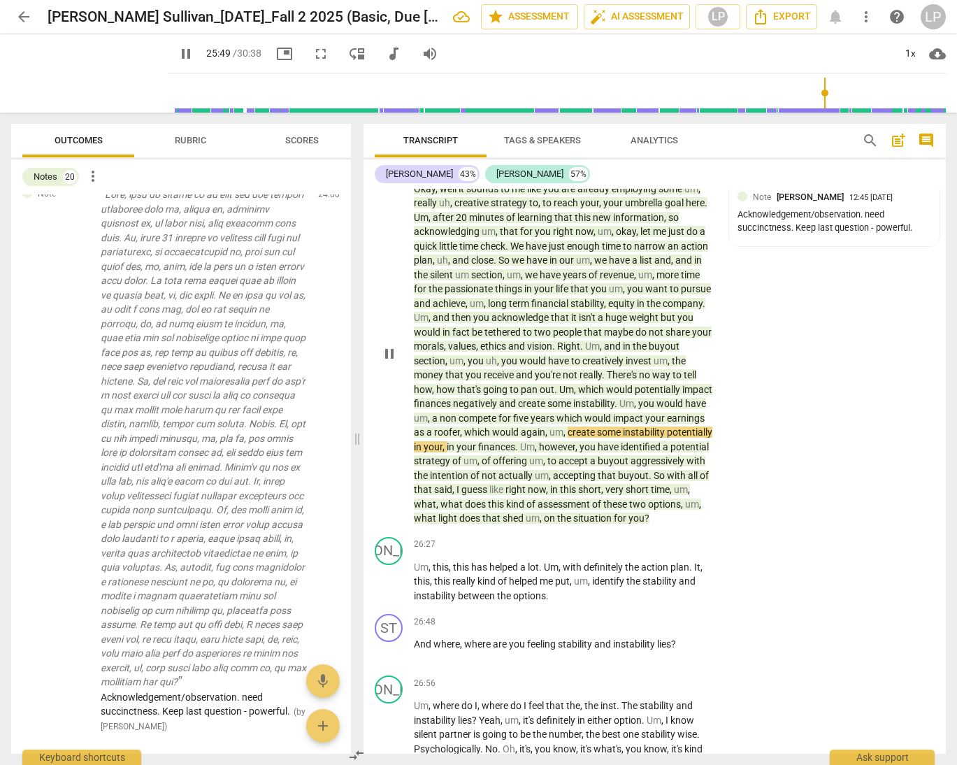
click at [651, 495] on span "time" at bounding box center [660, 489] width 19 height 11
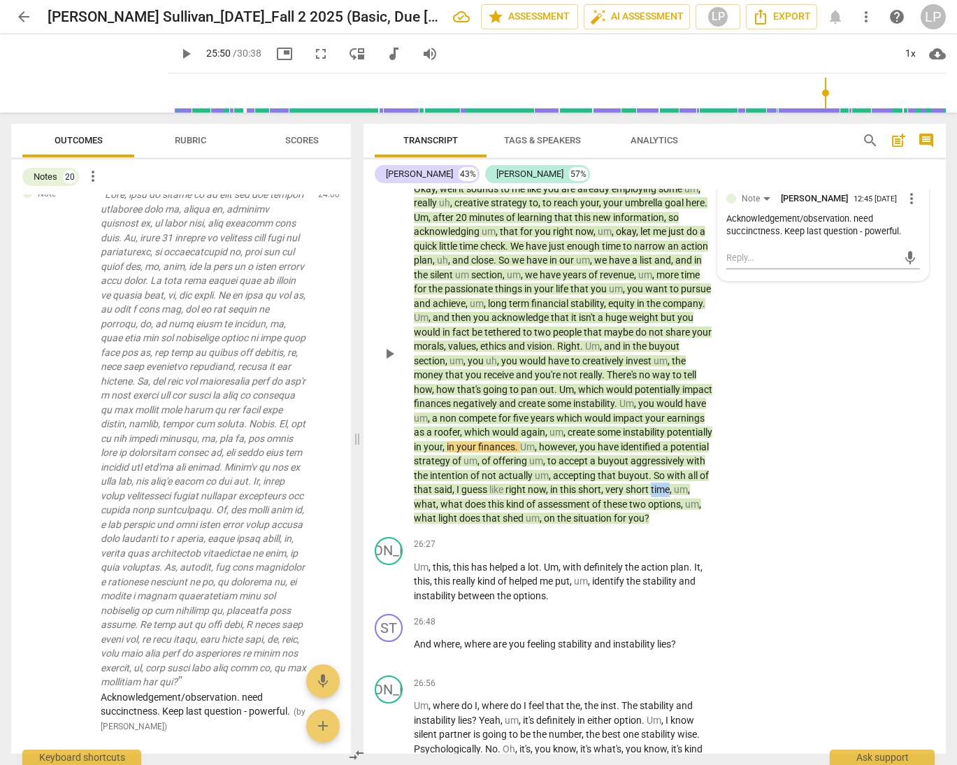
click at [651, 495] on span "time" at bounding box center [660, 489] width 19 height 11
click at [441, 510] on span "," at bounding box center [438, 504] width 4 height 11
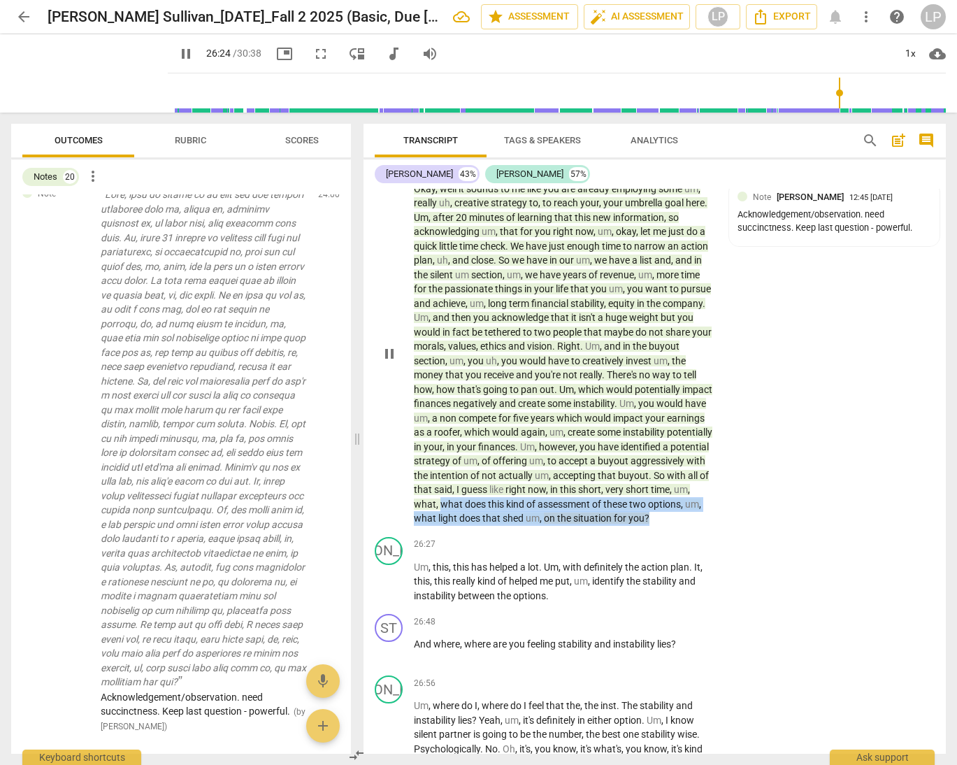
drag, startPoint x: 556, startPoint y: 546, endPoint x: 522, endPoint y: 573, distance: 44.2
click at [522, 526] on p "Okay , well it sounds to me like you are already employing some um , really uh …" at bounding box center [564, 354] width 300 height 344
click at [520, 552] on icon "button" at bounding box center [521, 555] width 8 height 10
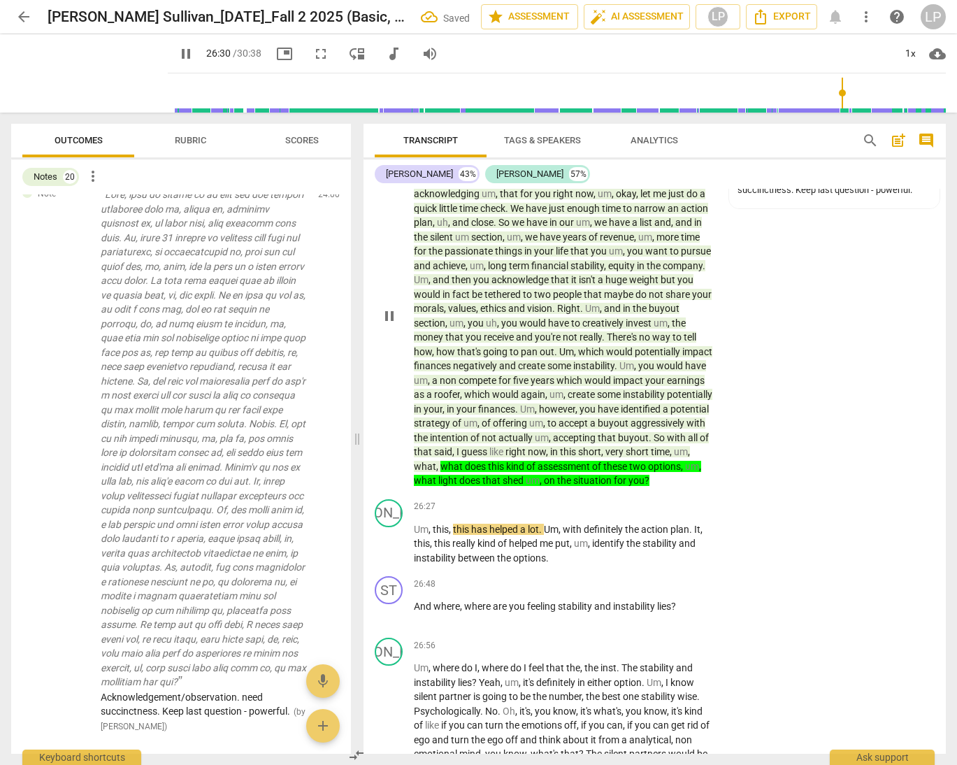
scroll to position [5250, 0]
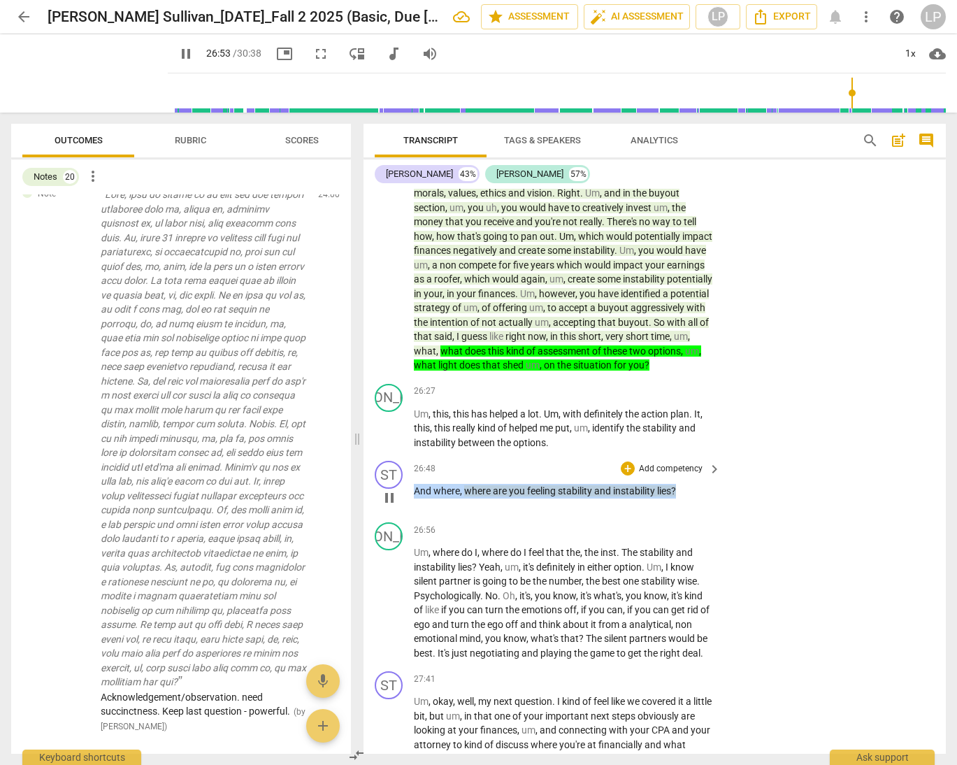
drag, startPoint x: 684, startPoint y: 548, endPoint x: 415, endPoint y: 548, distance: 269.3
click at [415, 499] on p "And where , where are you feeling stability and instability lies ?" at bounding box center [564, 491] width 300 height 15
click at [664, 476] on p "Add competency" at bounding box center [671, 469] width 66 height 13
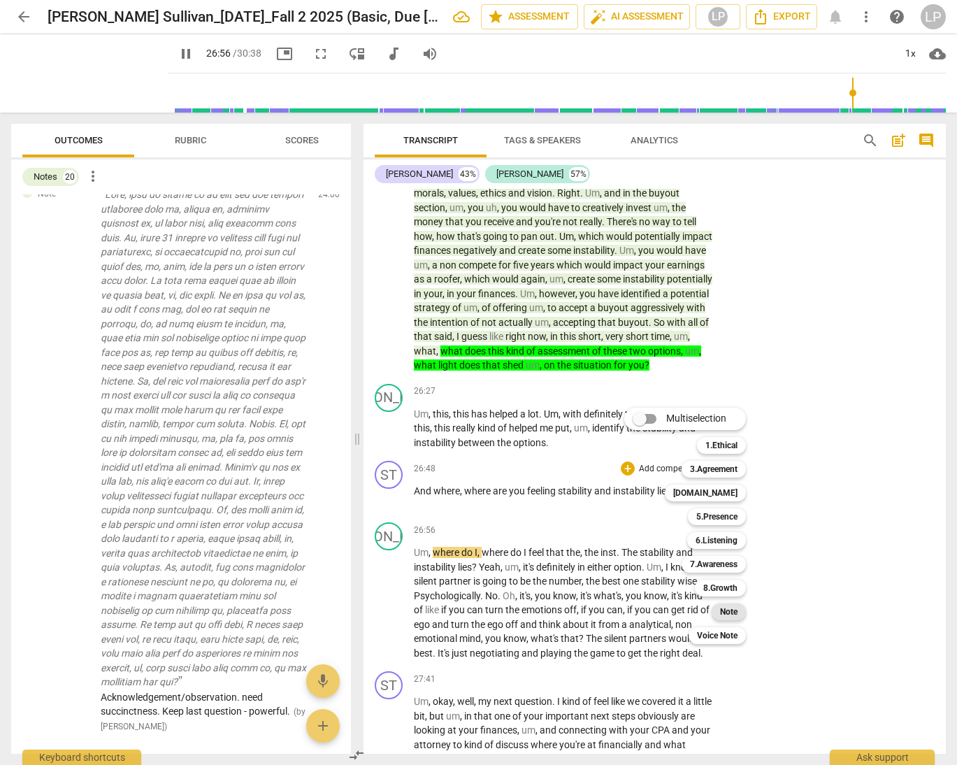
click at [724, 615] on b "Note" at bounding box center [728, 612] width 17 height 17
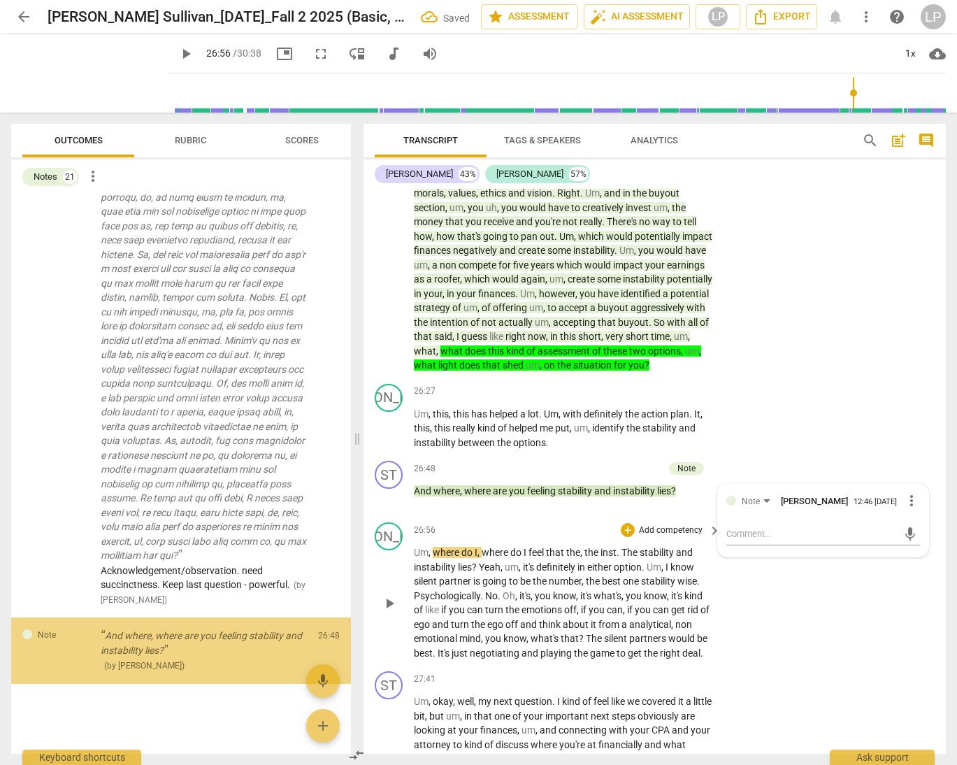
scroll to position [2690, 0]
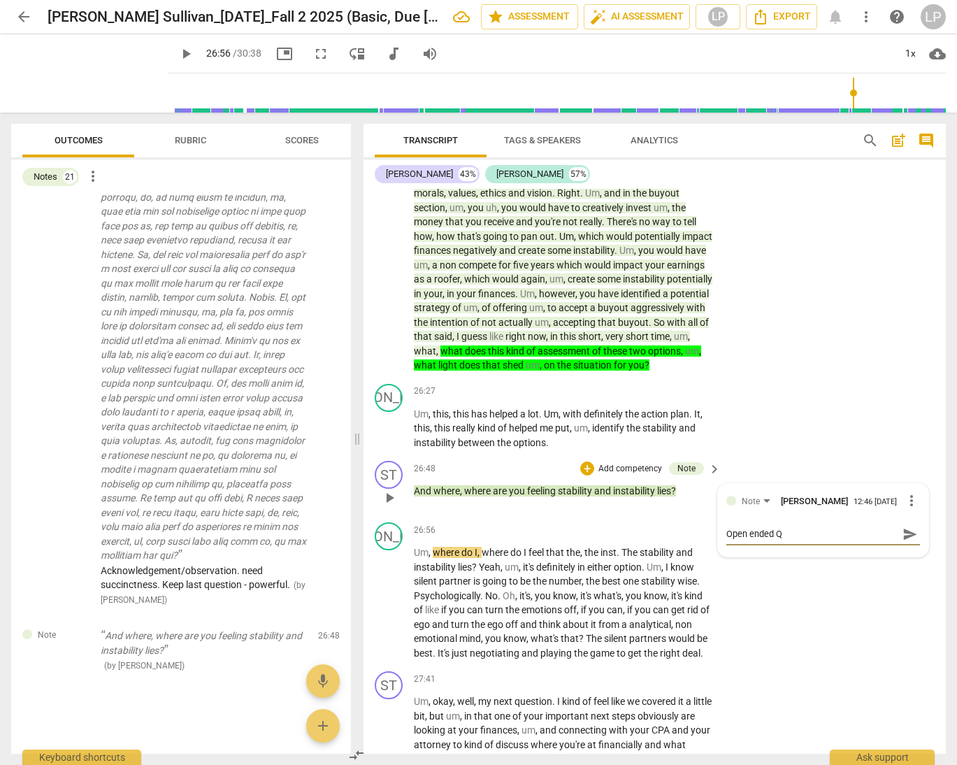
click at [871, 542] on span "send" at bounding box center [910, 534] width 15 height 15
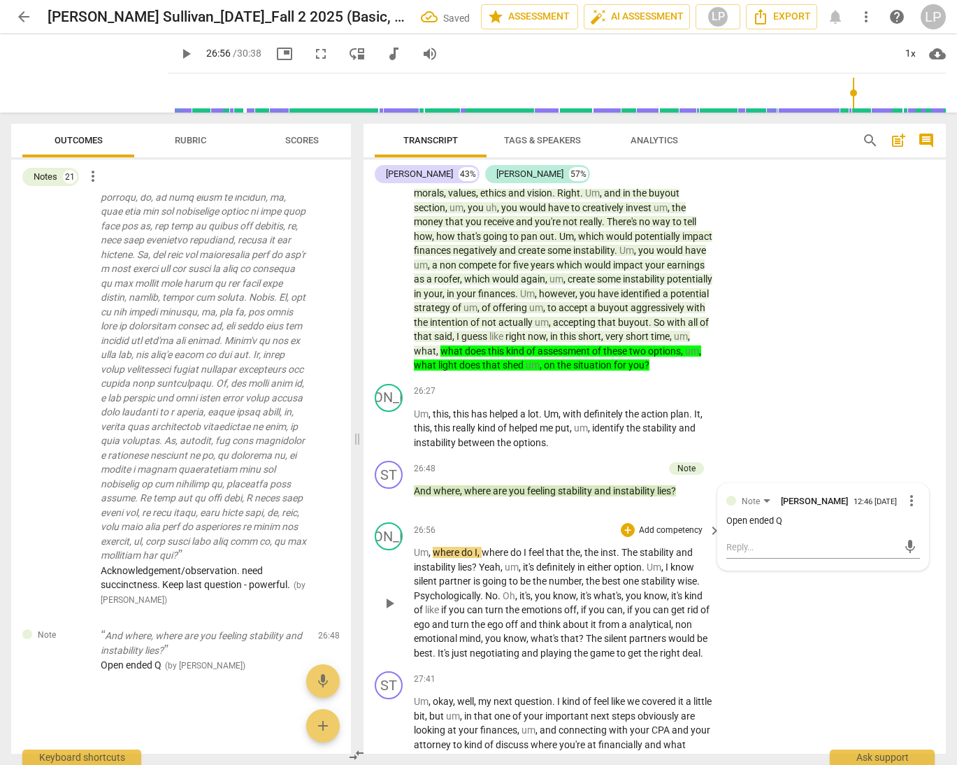
click at [602, 601] on span "what's" at bounding box center [608, 595] width 28 height 11
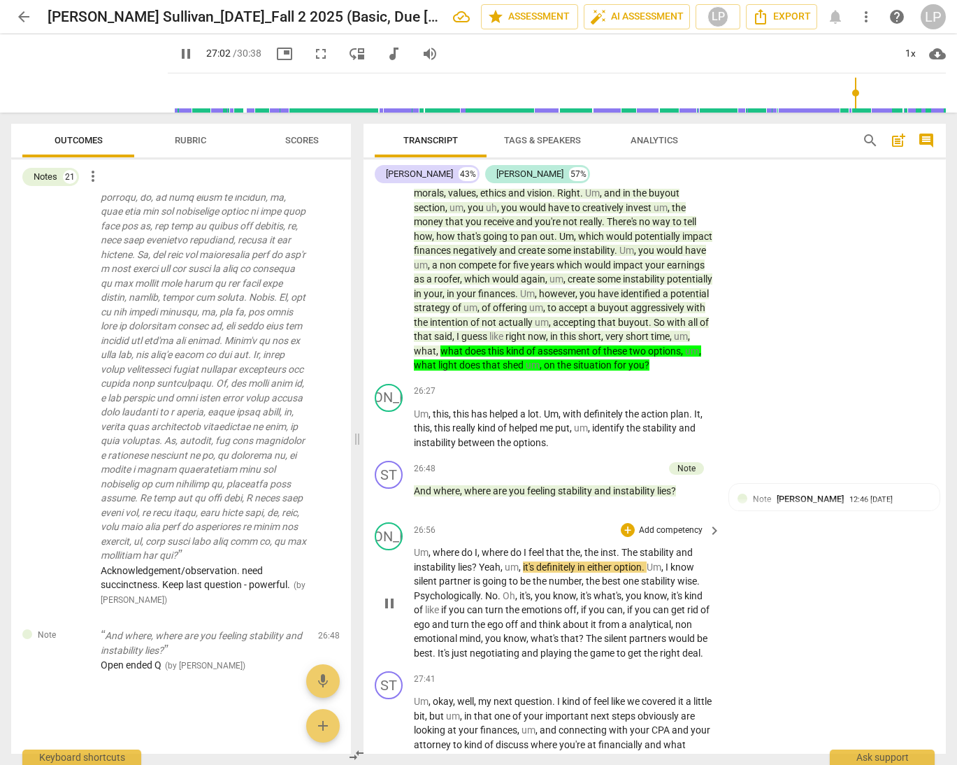
click at [505, 573] on span "," at bounding box center [503, 567] width 4 height 11
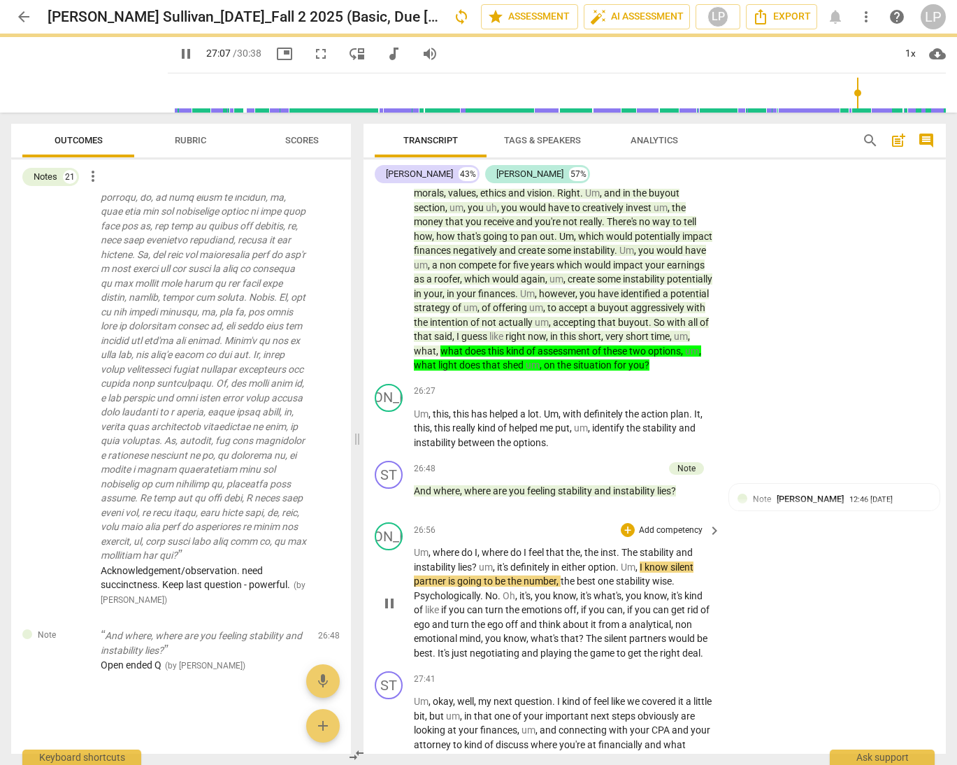
click at [515, 601] on span "Oh" at bounding box center [509, 595] width 13 height 11
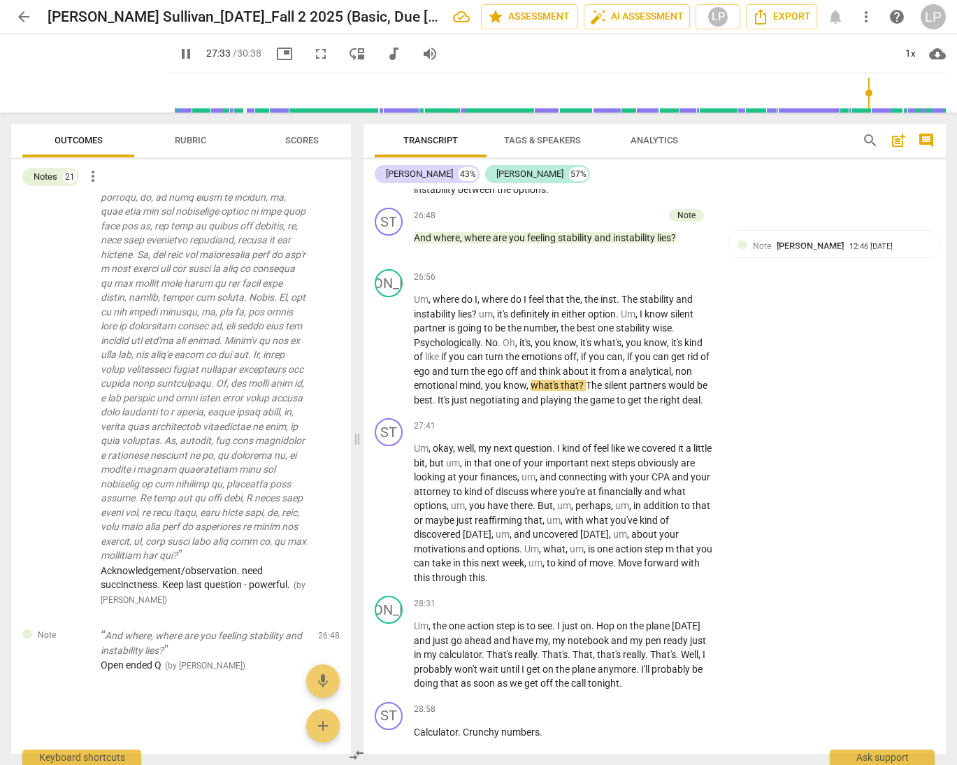
scroll to position [5511, 0]
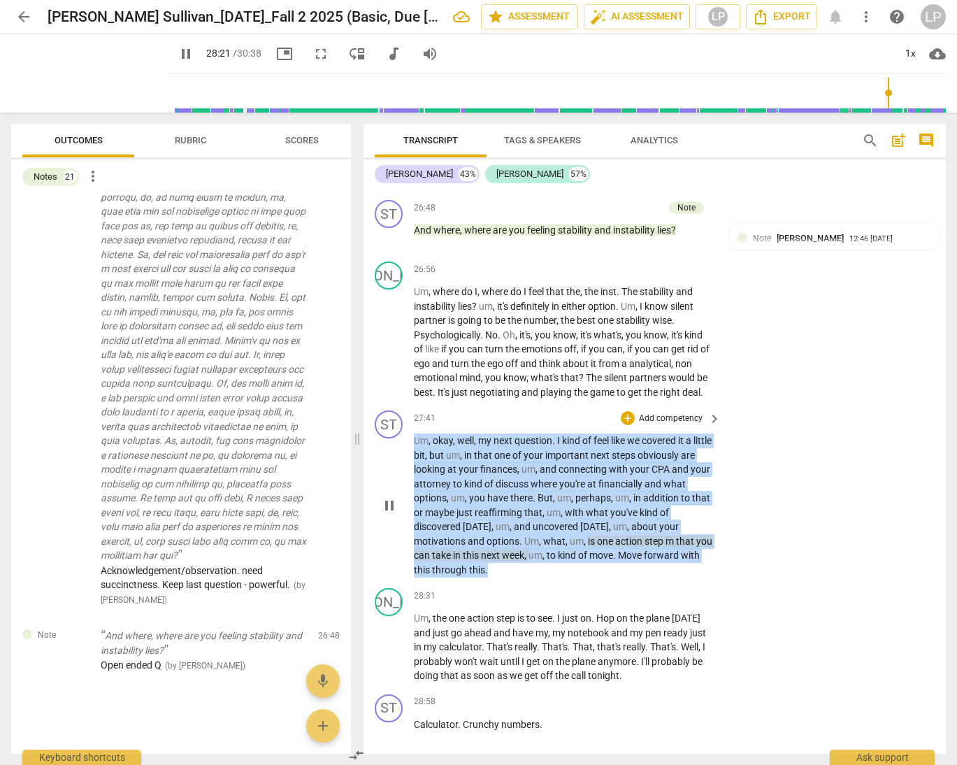
drag, startPoint x: 514, startPoint y: 632, endPoint x: 414, endPoint y: 501, distance: 164.1
click at [414, 501] on p "Um , okay , well , my next question . I kind of feel like we covered it a littl…" at bounding box center [564, 505] width 300 height 143
click at [650, 425] on p "Add competency" at bounding box center [671, 419] width 66 height 13
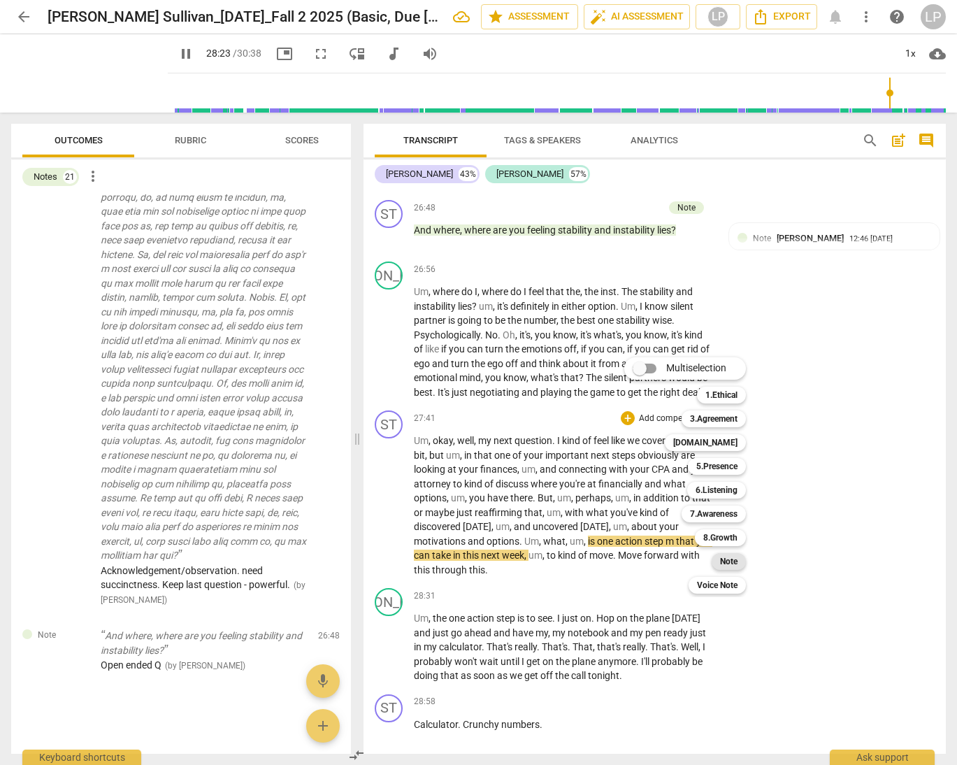
click at [728, 562] on b "Note" at bounding box center [728, 561] width 17 height 17
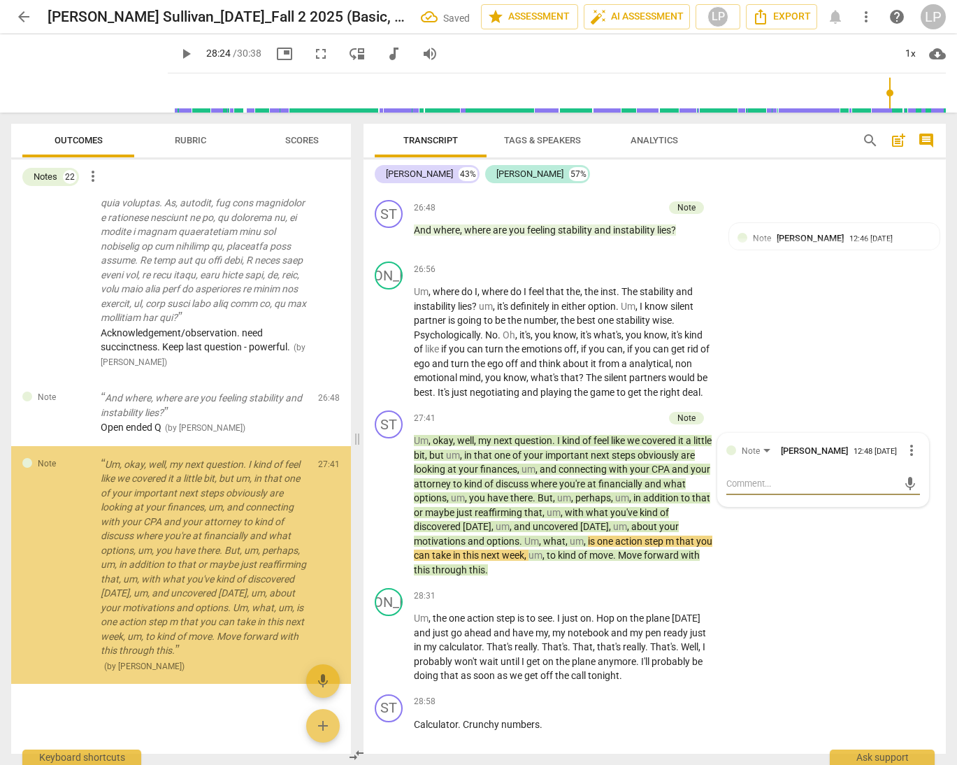
scroll to position [2928, 0]
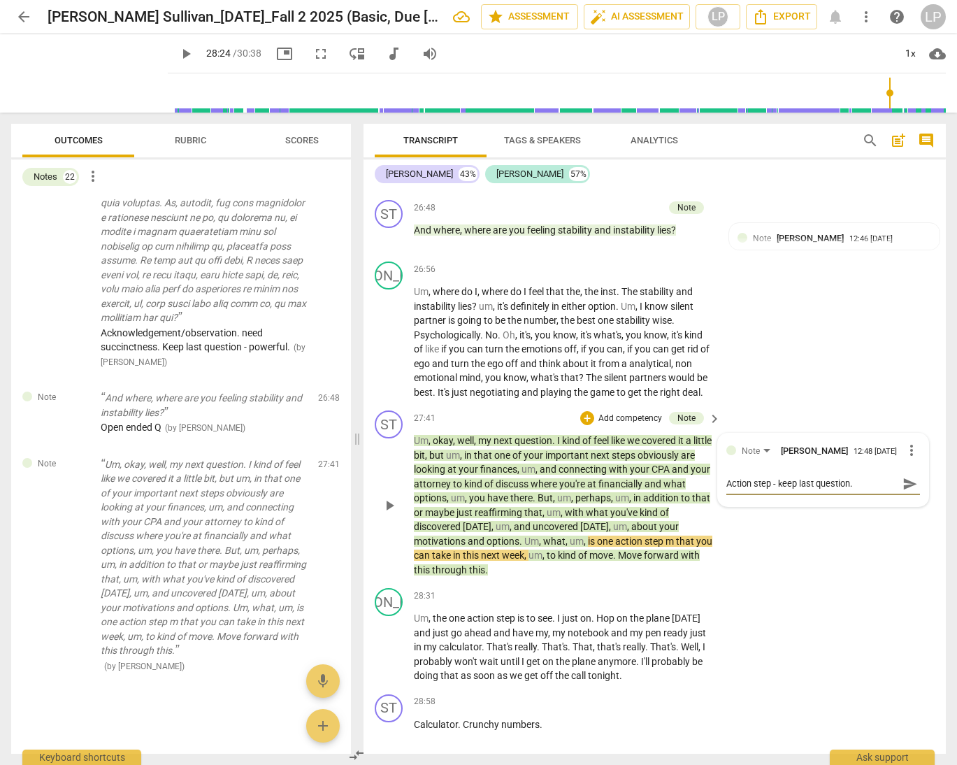
click at [727, 490] on textarea "Action step - keep last question." at bounding box center [812, 483] width 171 height 13
click at [871, 492] on span "send" at bounding box center [910, 483] width 15 height 15
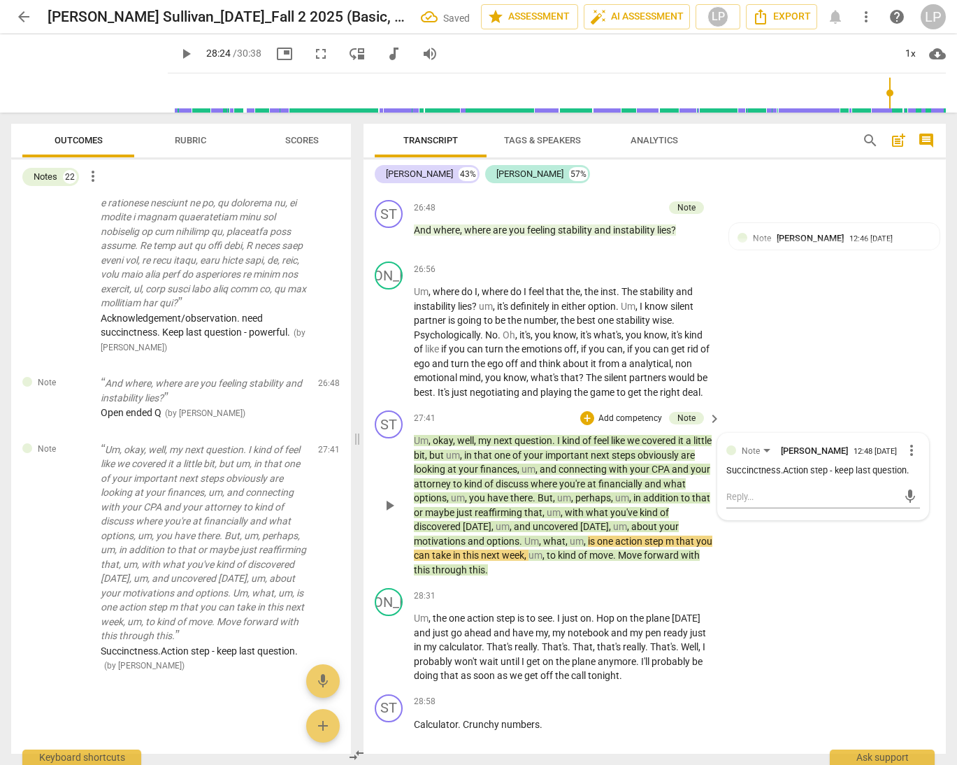
click at [625, 576] on p "Um , okay , well , my next question . I kind of feel like we covered it a littl…" at bounding box center [564, 505] width 300 height 143
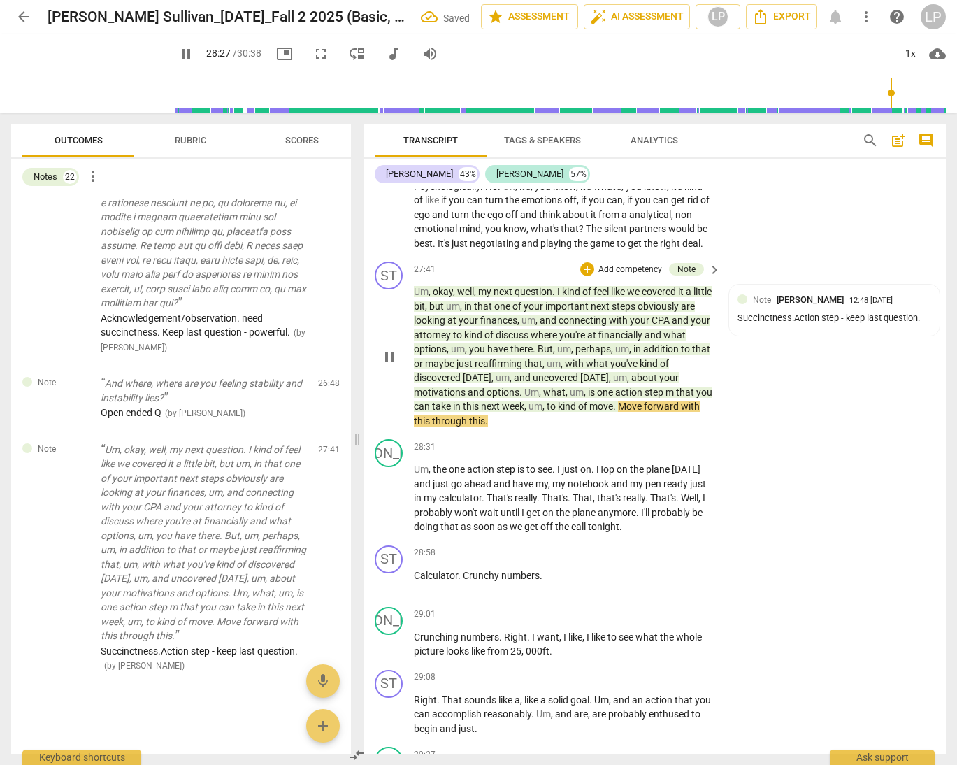
scroll to position [5689, 0]
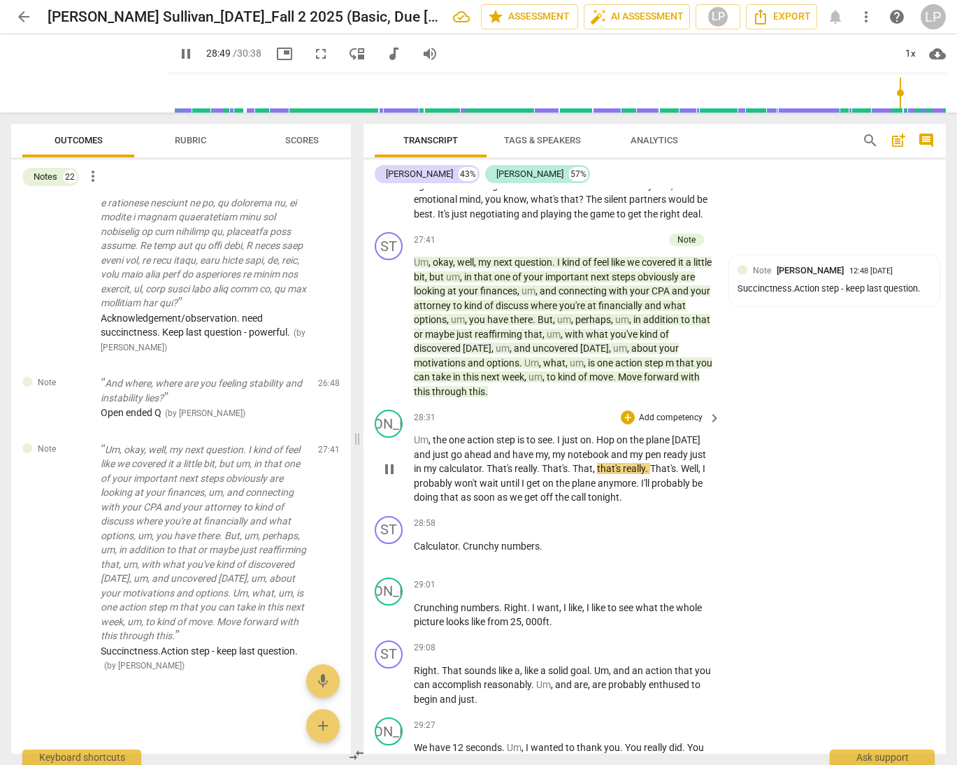
click at [480, 489] on span "won't" at bounding box center [467, 483] width 25 height 11
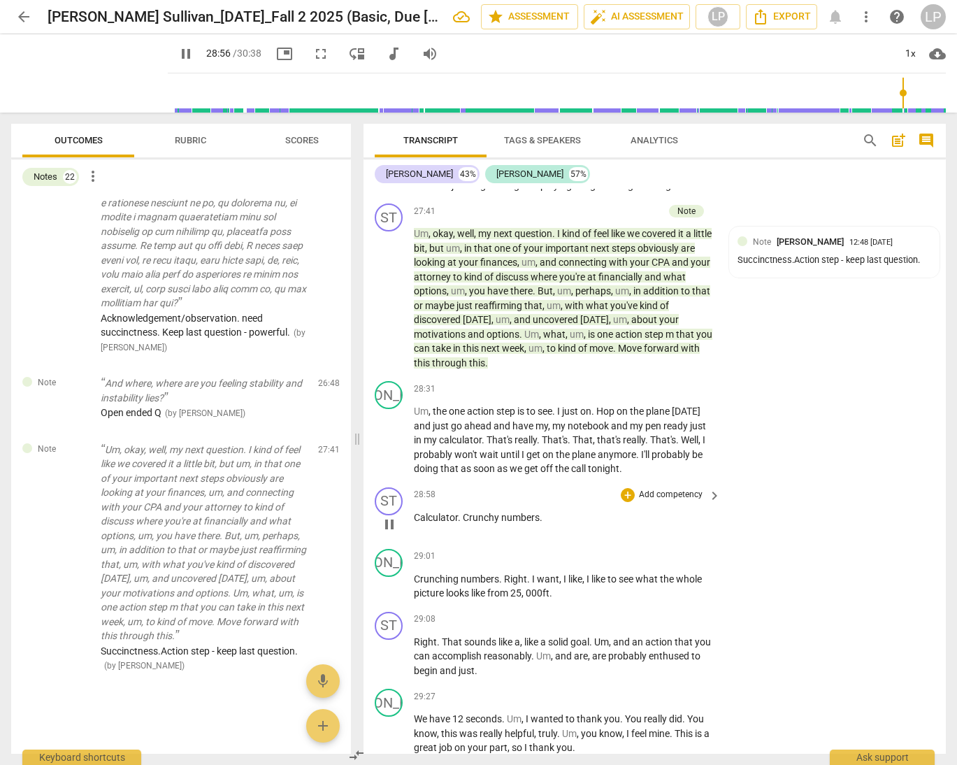
scroll to position [5727, 0]
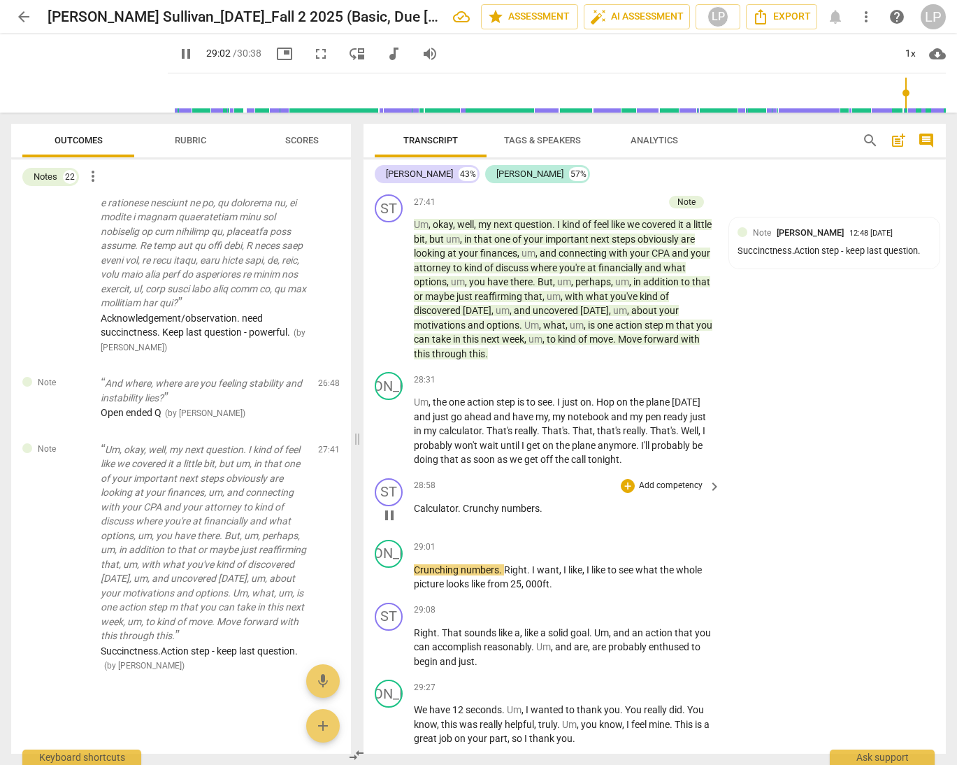
click at [497, 514] on span "Crunchy" at bounding box center [482, 508] width 38 height 11
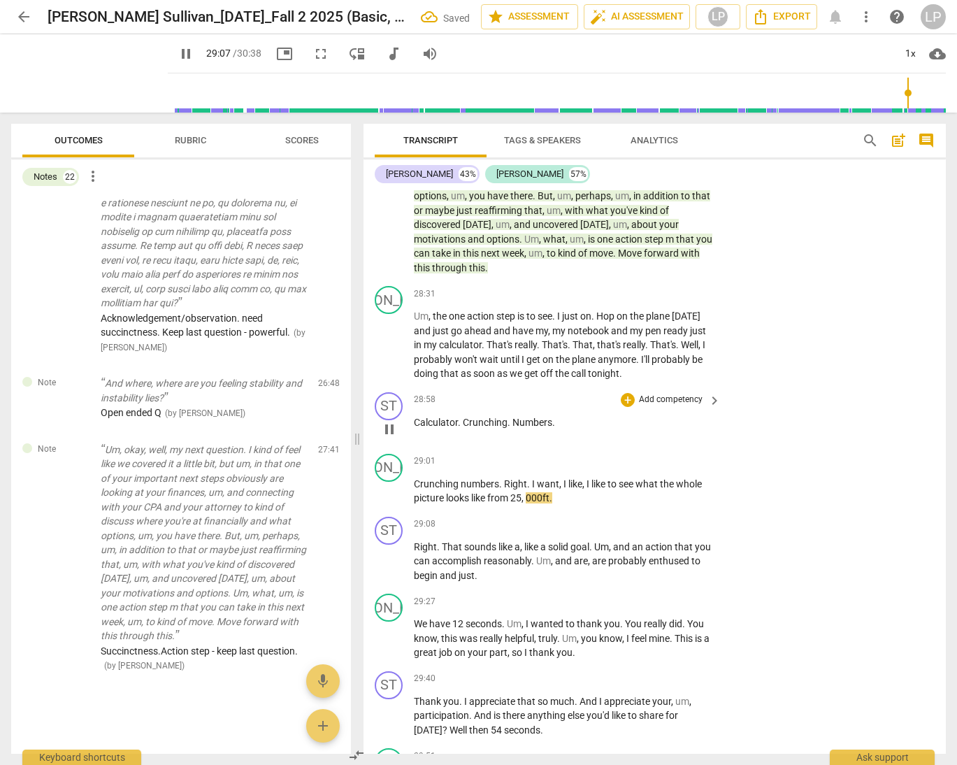
scroll to position [5885, 0]
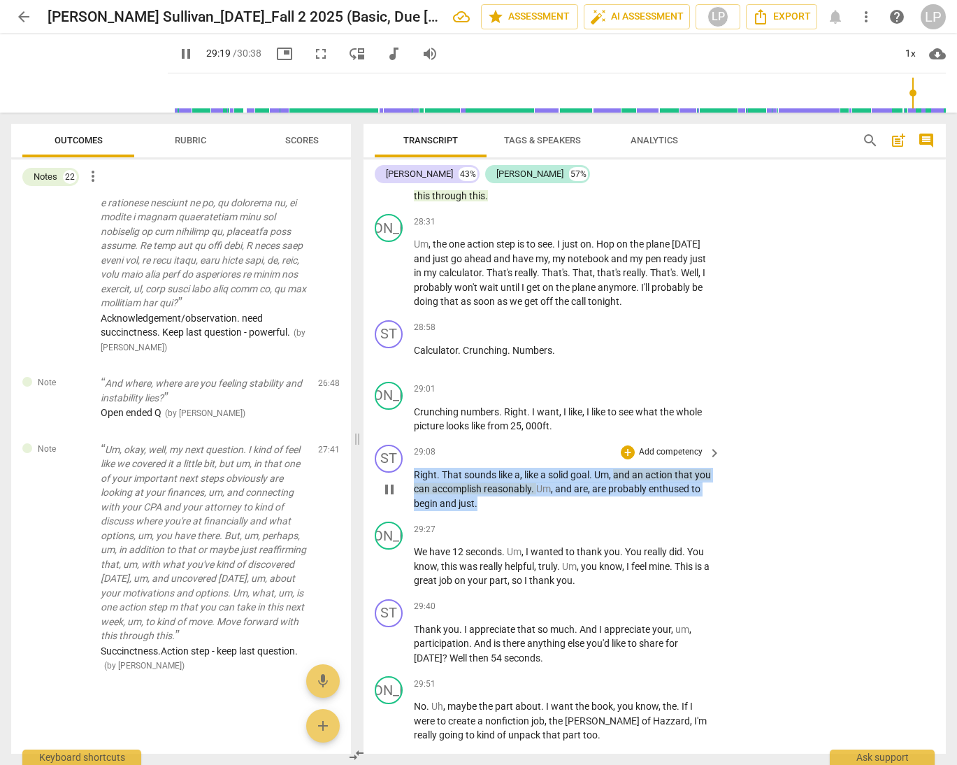
drag, startPoint x: 492, startPoint y: 561, endPoint x: 411, endPoint y: 536, distance: 85.6
click at [411, 517] on div "ST play_arrow pause 29:08 + Add competency keyboard_arrow_right Right . That so…" at bounding box center [655, 478] width 583 height 78
click at [657, 459] on p "Add competency" at bounding box center [671, 452] width 66 height 13
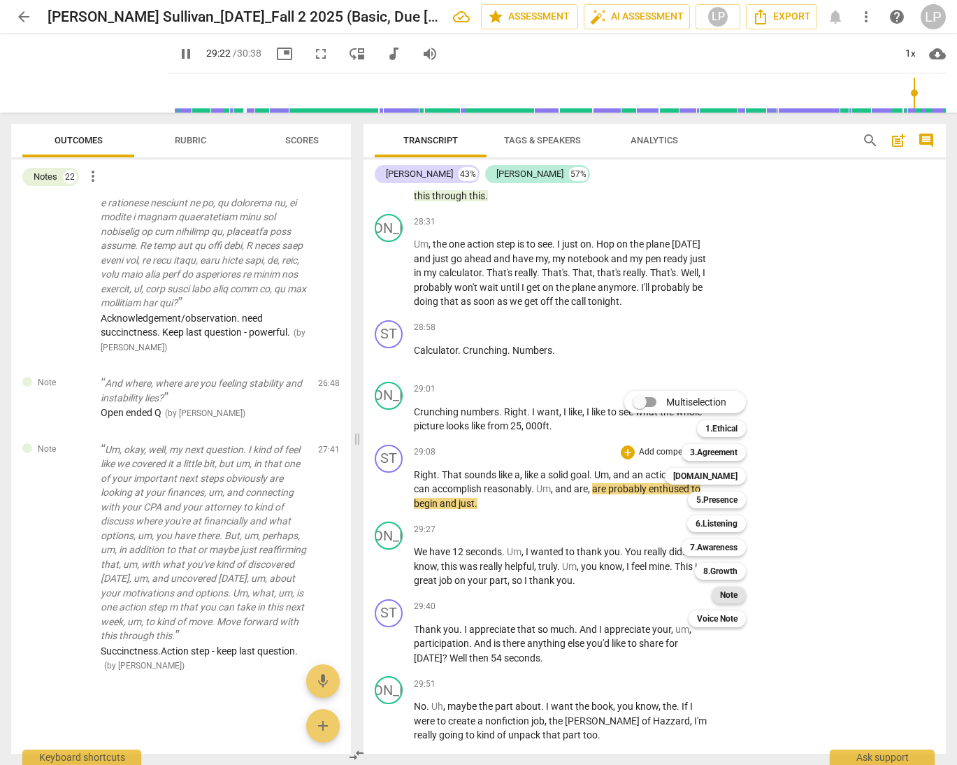
click at [726, 592] on b "Note" at bounding box center [728, 595] width 17 height 17
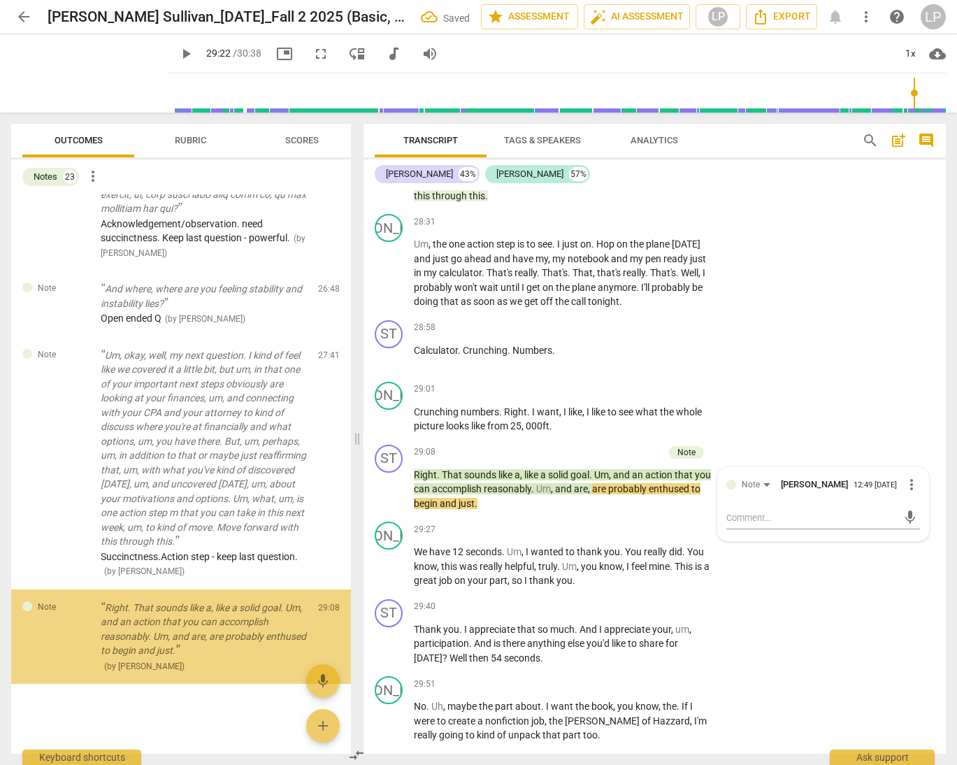
scroll to position [3037, 0]
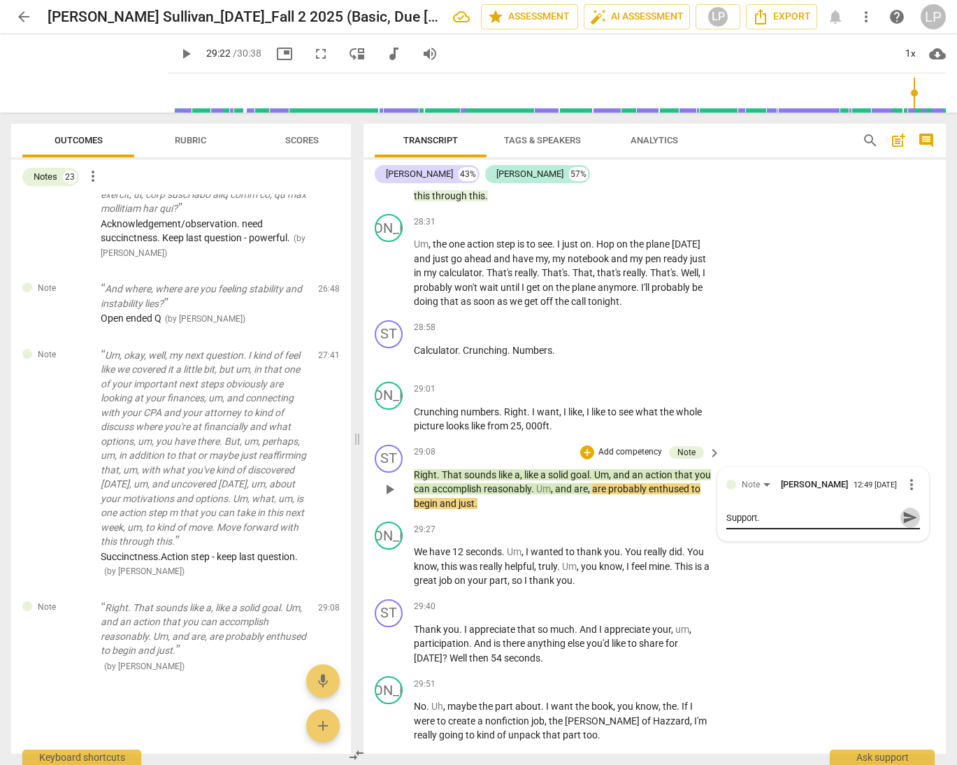
click at [871, 525] on span "send" at bounding box center [910, 517] width 15 height 15
click at [580, 557] on span "thank" at bounding box center [590, 551] width 27 height 11
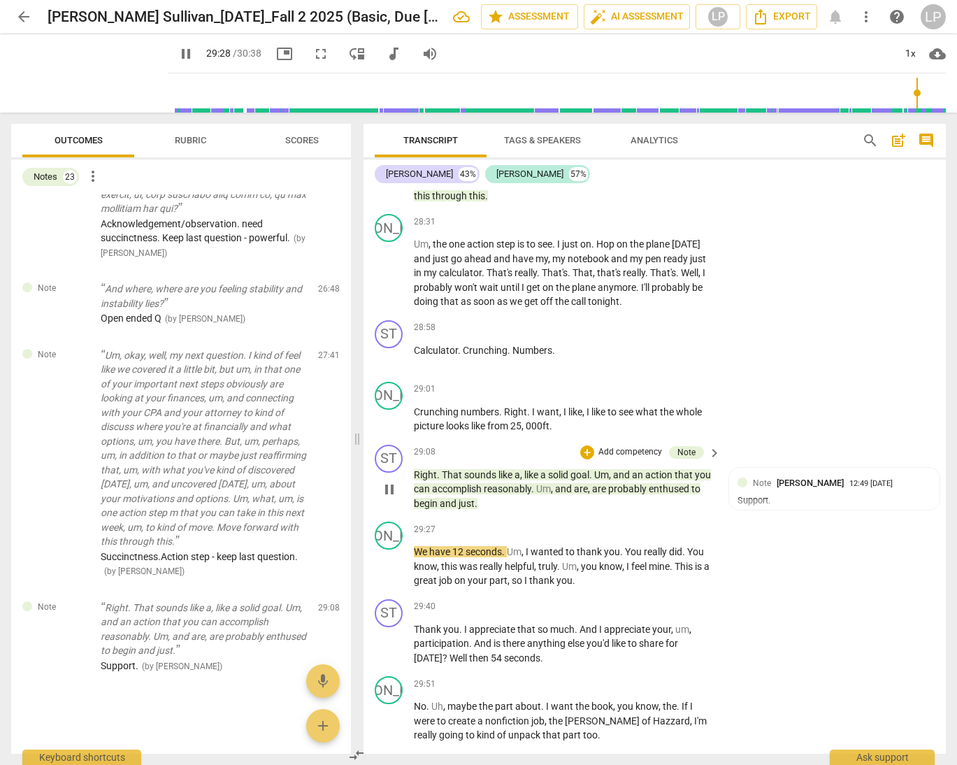
click at [492, 511] on p "Right . That sounds like a , like a solid goal . Um , and an action that you ca…" at bounding box center [564, 489] width 300 height 43
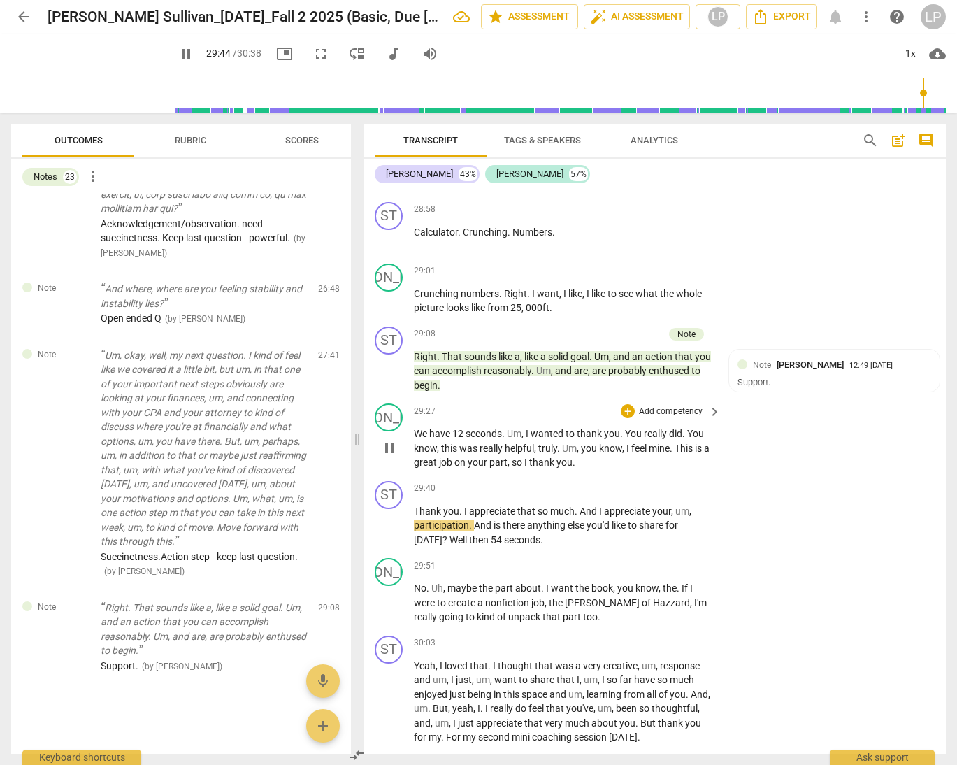
scroll to position [6006, 0]
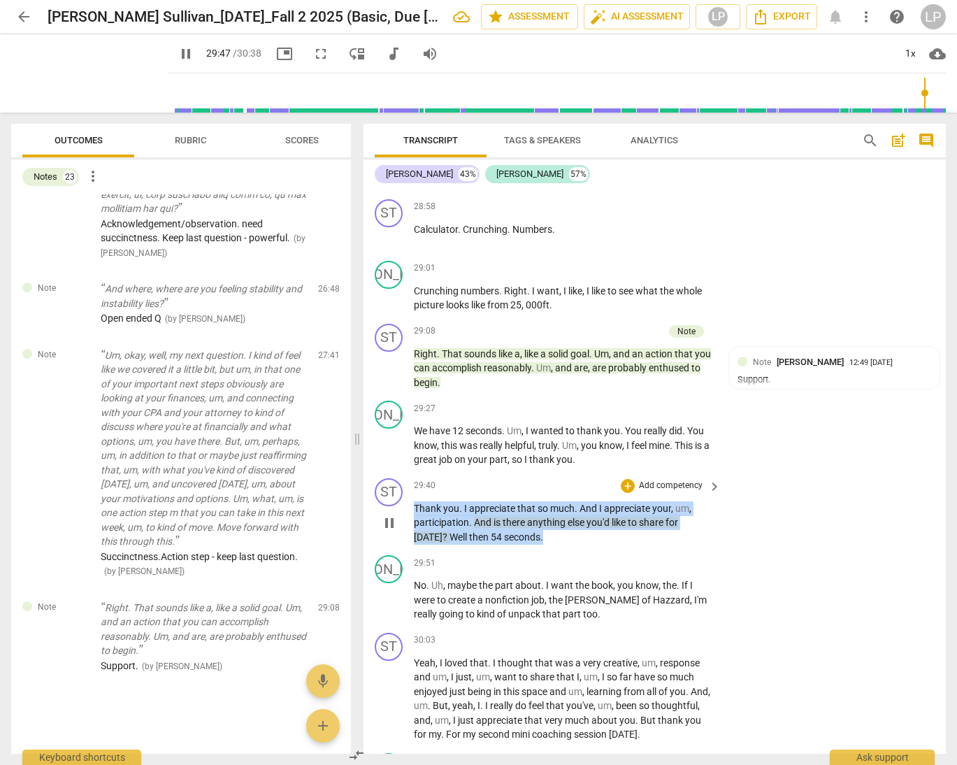
drag, startPoint x: 541, startPoint y: 595, endPoint x: 415, endPoint y: 566, distance: 129.9
click at [415, 545] on p "Thank you . I appreciate that so much . And I appreciate your , um , participat…" at bounding box center [564, 522] width 300 height 43
click at [655, 492] on p "Add competency" at bounding box center [671, 486] width 66 height 13
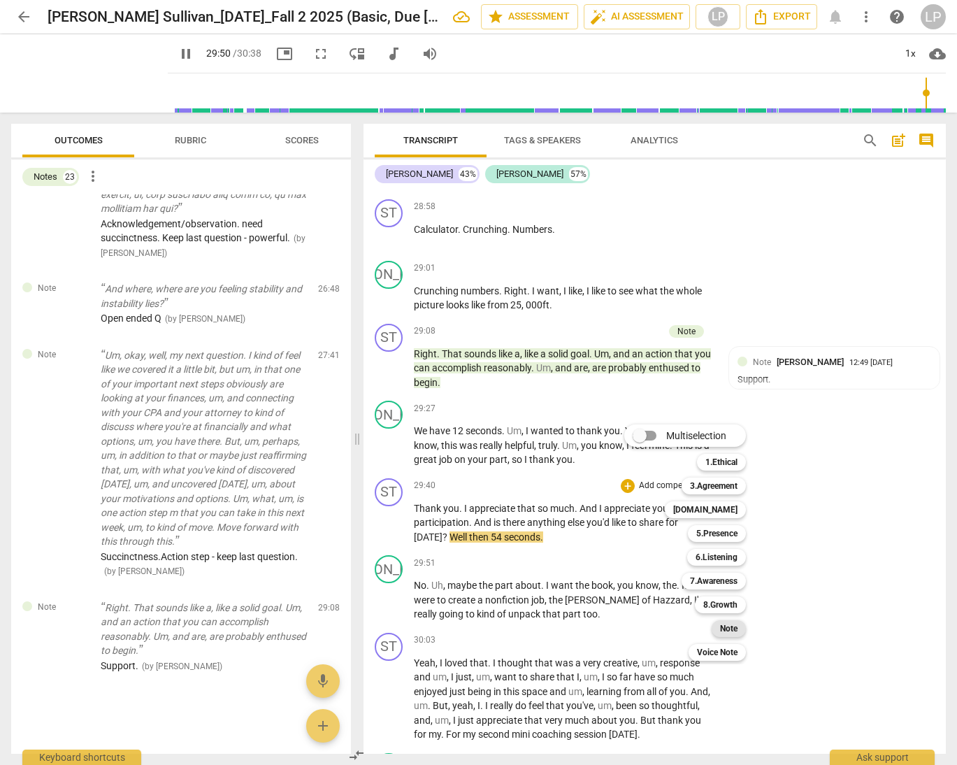
click at [729, 626] on b "Note" at bounding box center [728, 628] width 17 height 17
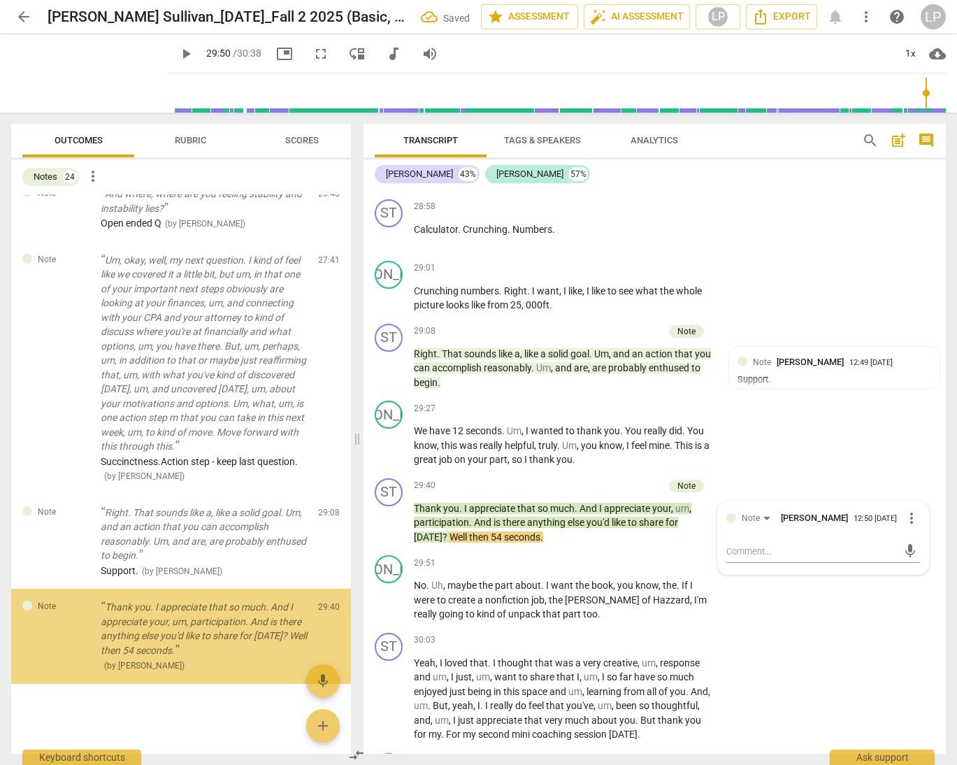
scroll to position [3132, 0]
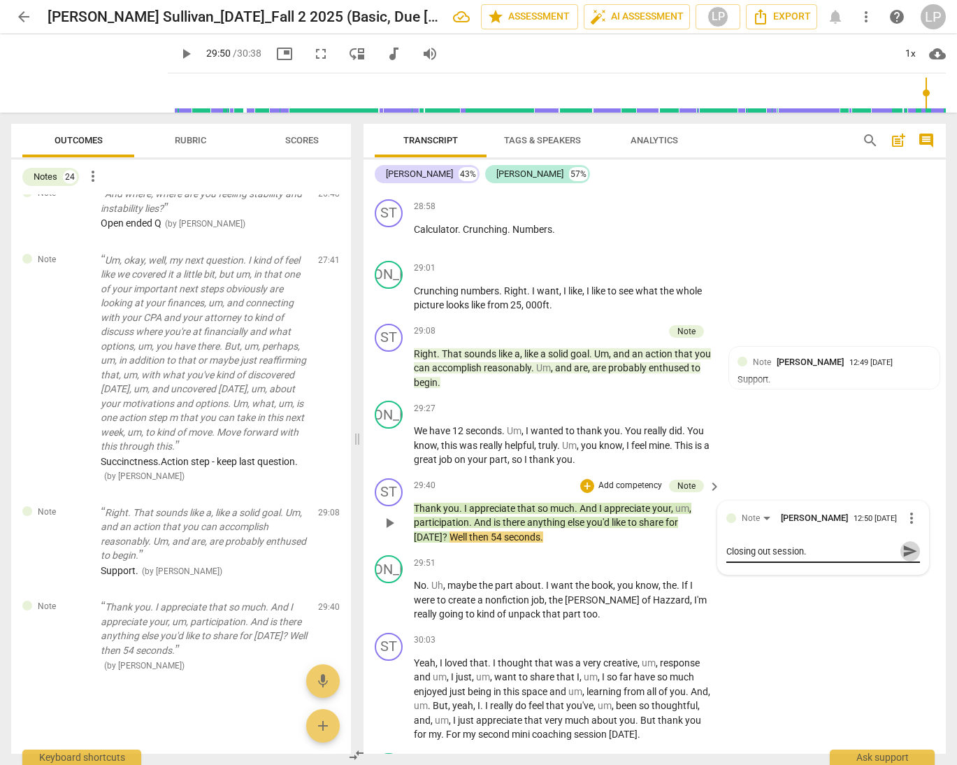
click at [871, 559] on span "send" at bounding box center [910, 550] width 15 height 15
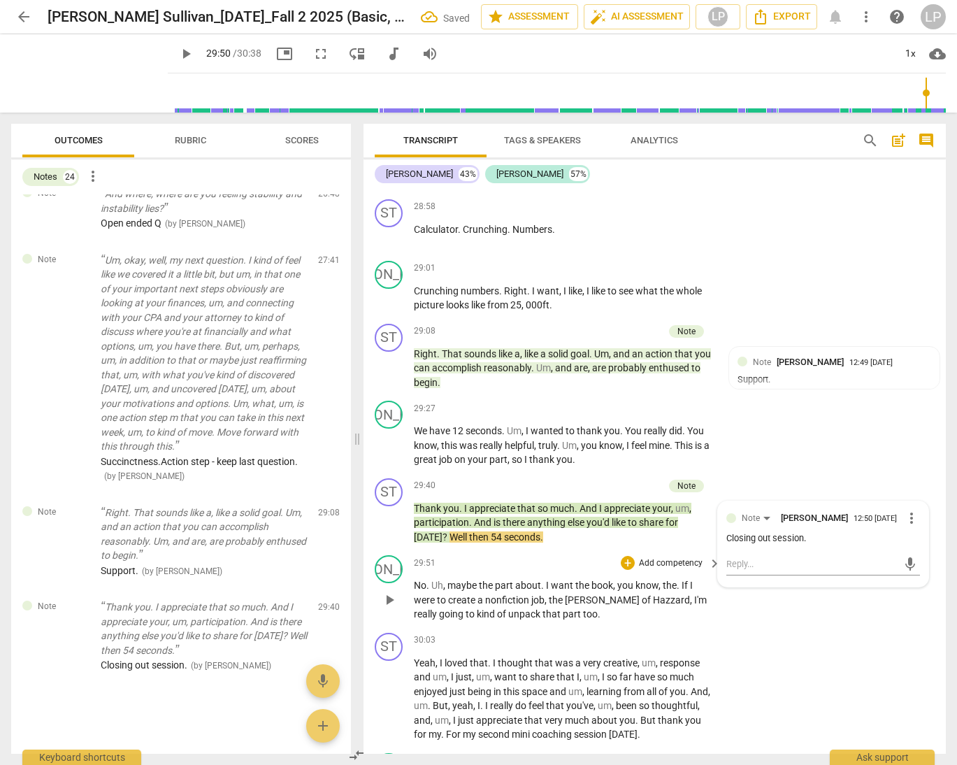
click at [578, 591] on span "the" at bounding box center [584, 585] width 16 height 11
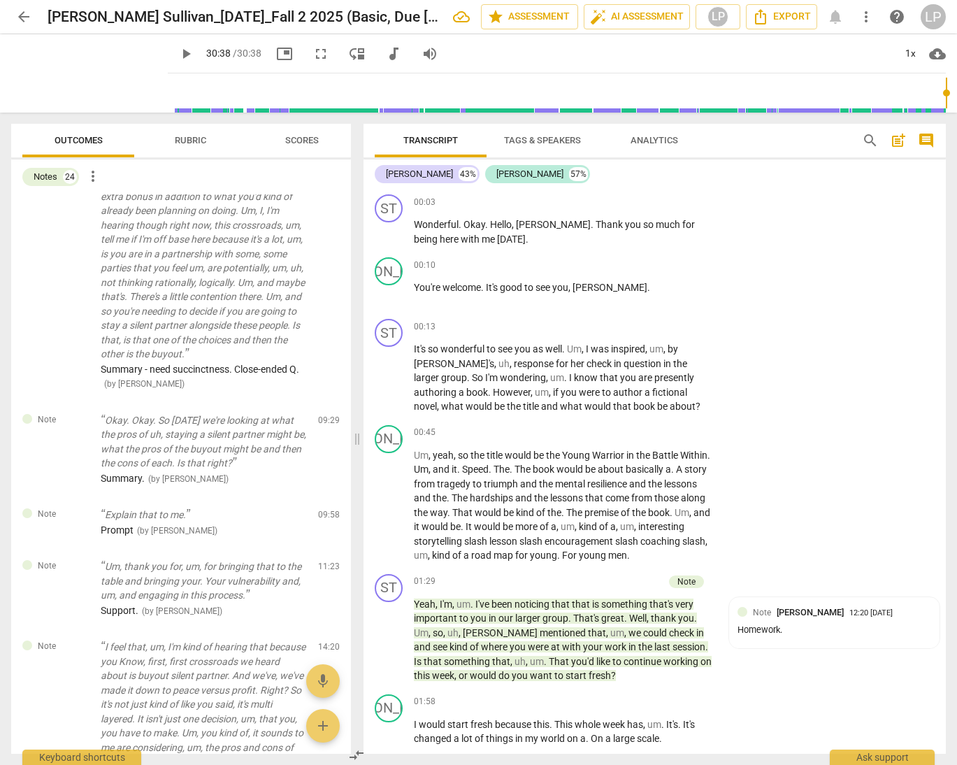
scroll to position [0, 0]
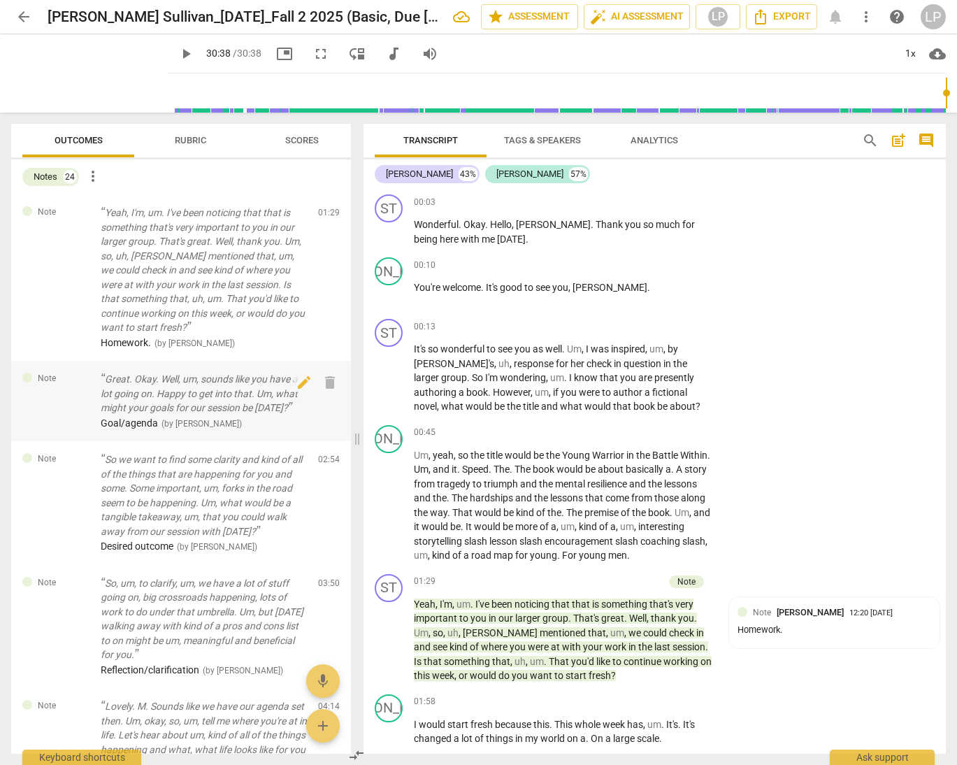
click at [182, 403] on p "Great. Okay. Well, um, sounds like you have a lot going on. Happy to get into t…" at bounding box center [204, 393] width 206 height 43
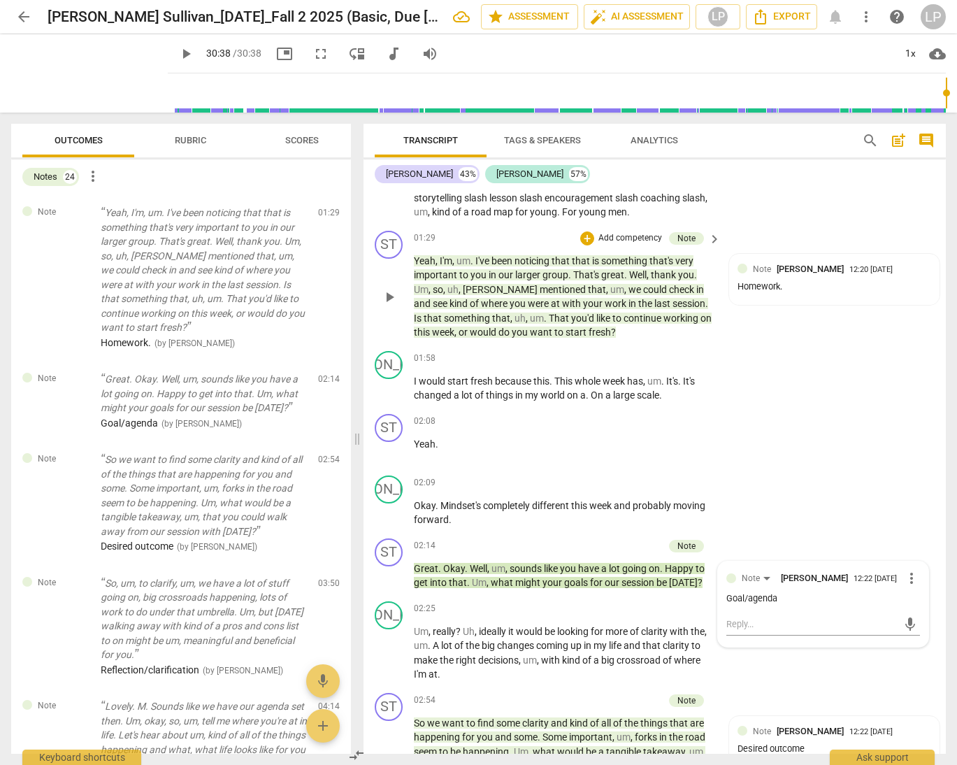
scroll to position [411, 0]
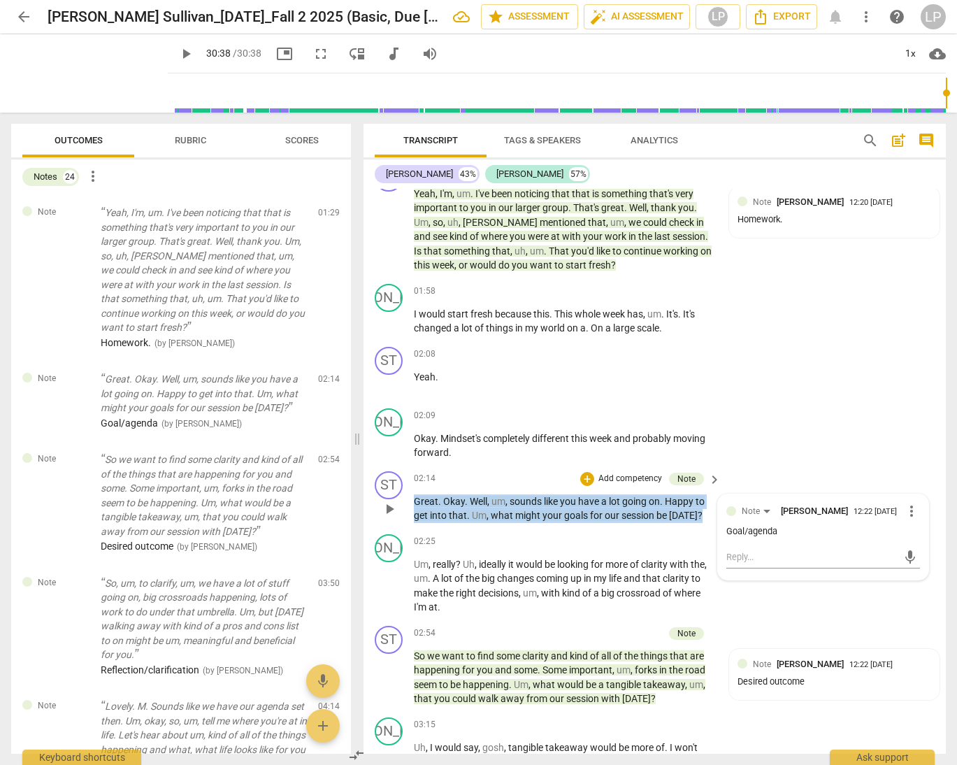
drag, startPoint x: 706, startPoint y: 516, endPoint x: 409, endPoint y: 501, distance: 296.9
click at [409, 501] on div "ST play_arrow pause 02:14 + Add competency Note keyboard_arrow_right Great . Ok…" at bounding box center [655, 497] width 583 height 63
copy p "Great . Okay . Well , um , sounds like you have a lot going on . Happy to get i…"
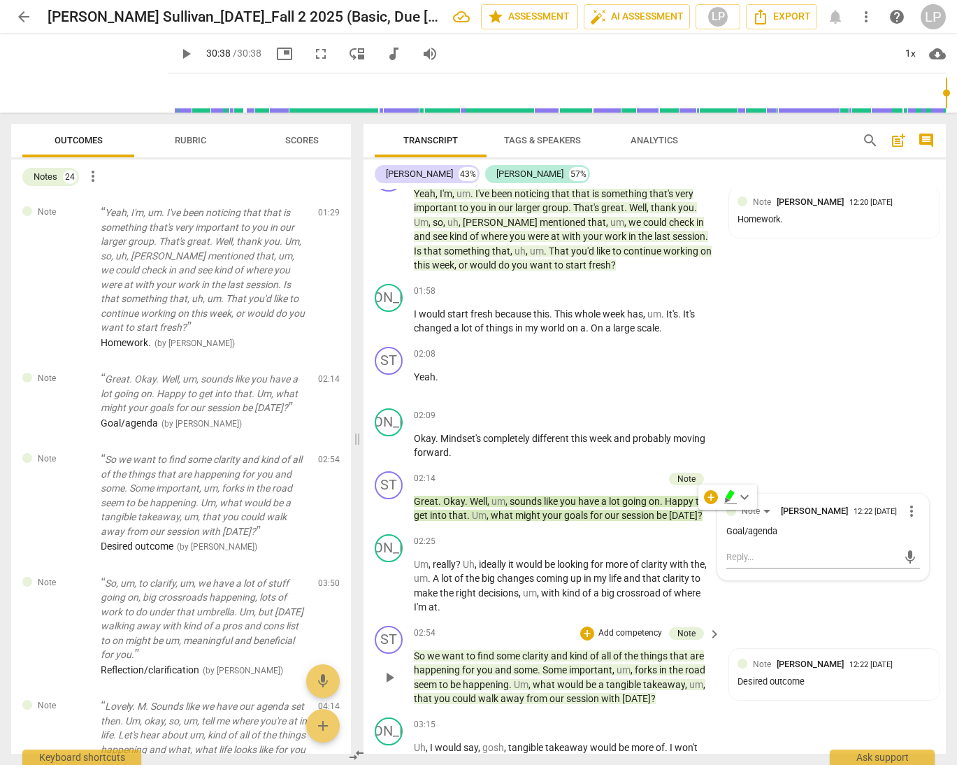
click at [645, 694] on span "[DATE]" at bounding box center [636, 698] width 29 height 11
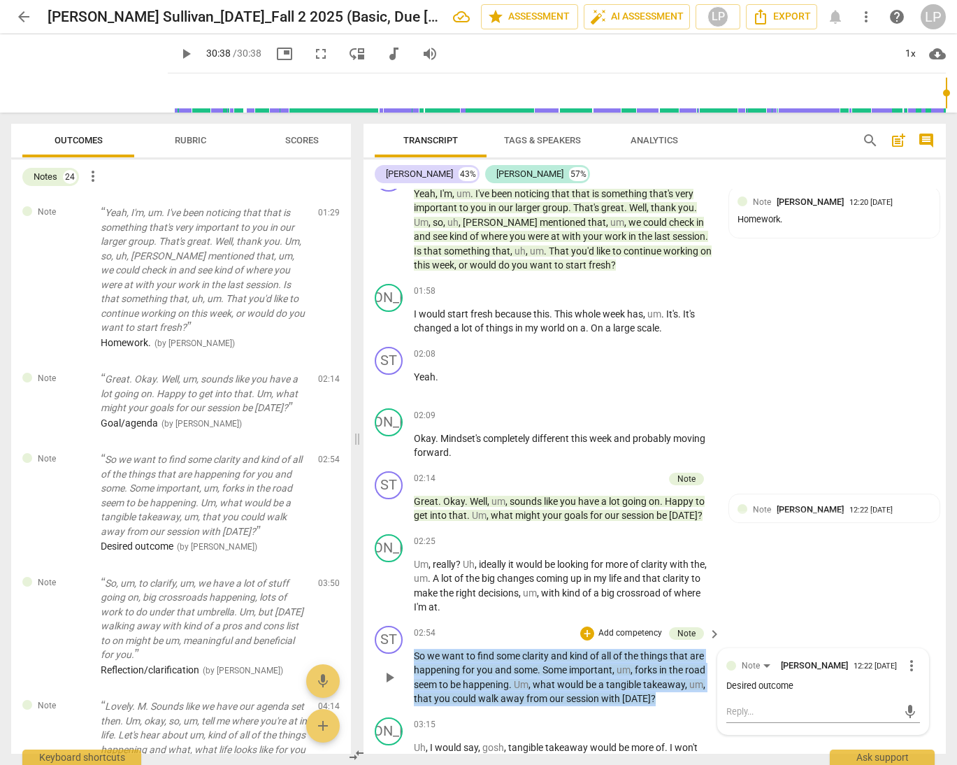
drag, startPoint x: 656, startPoint y: 696, endPoint x: 414, endPoint y: 657, distance: 245.0
click at [414, 657] on p "So we want to find some clarity and kind of all of the things that are happenin…" at bounding box center [564, 677] width 300 height 57
copy p "So we want to find some clarity and kind of all of the things that are happenin…"
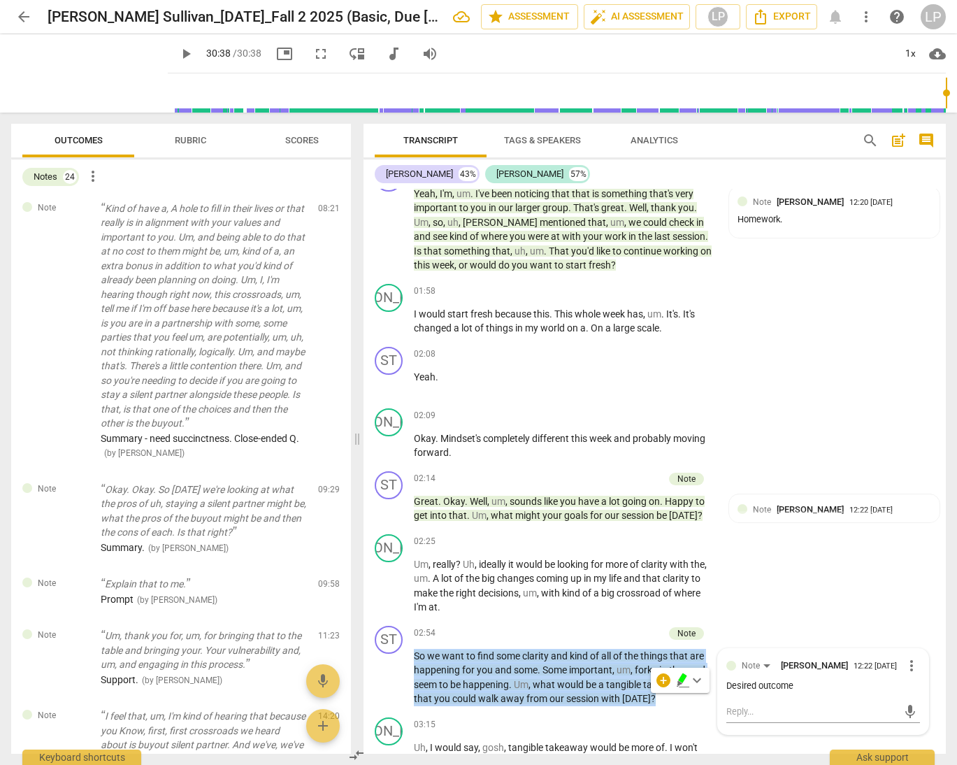
scroll to position [713, 0]
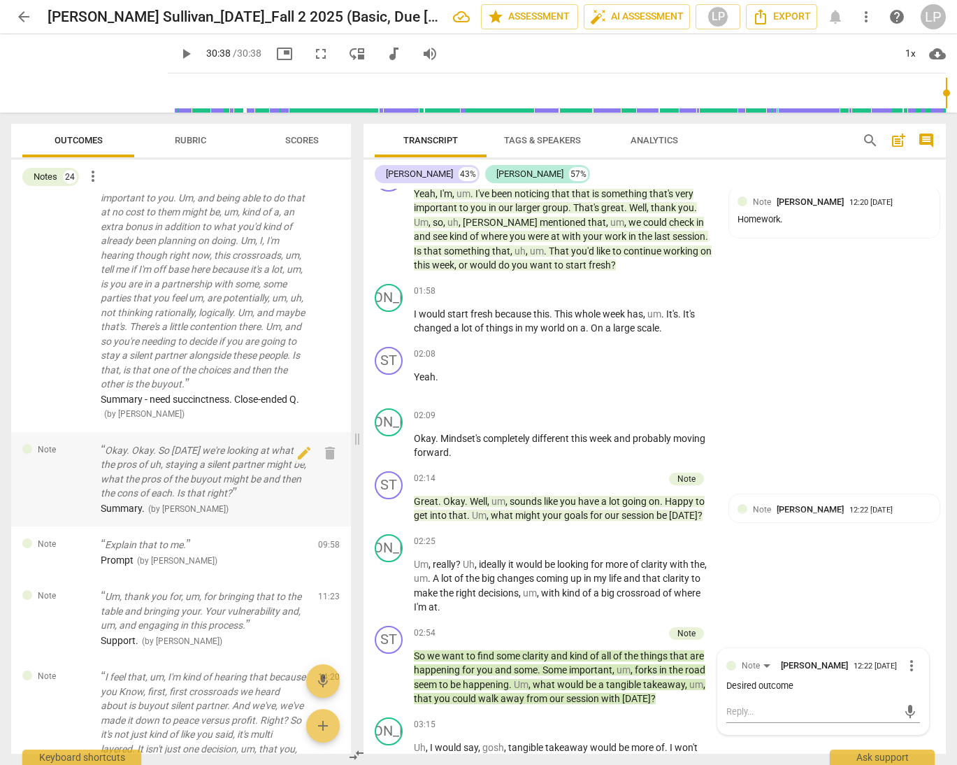
click at [208, 474] on p "Okay. Okay. So today we're looking at what the pros of uh, staying a silent par…" at bounding box center [204, 471] width 206 height 57
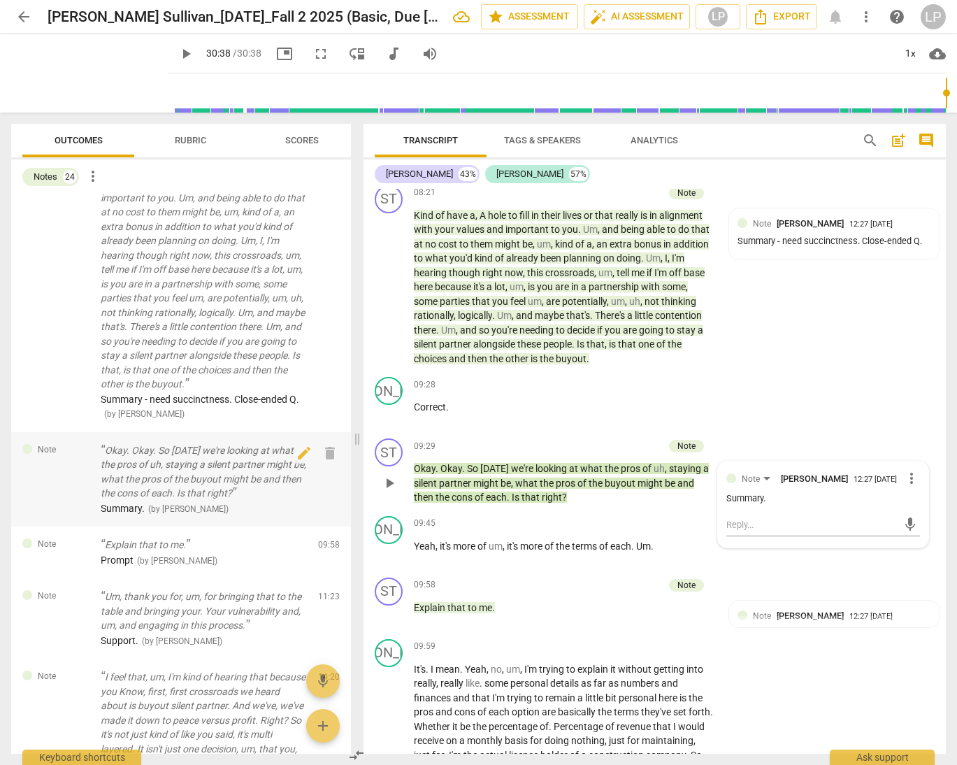
scroll to position [1864, 0]
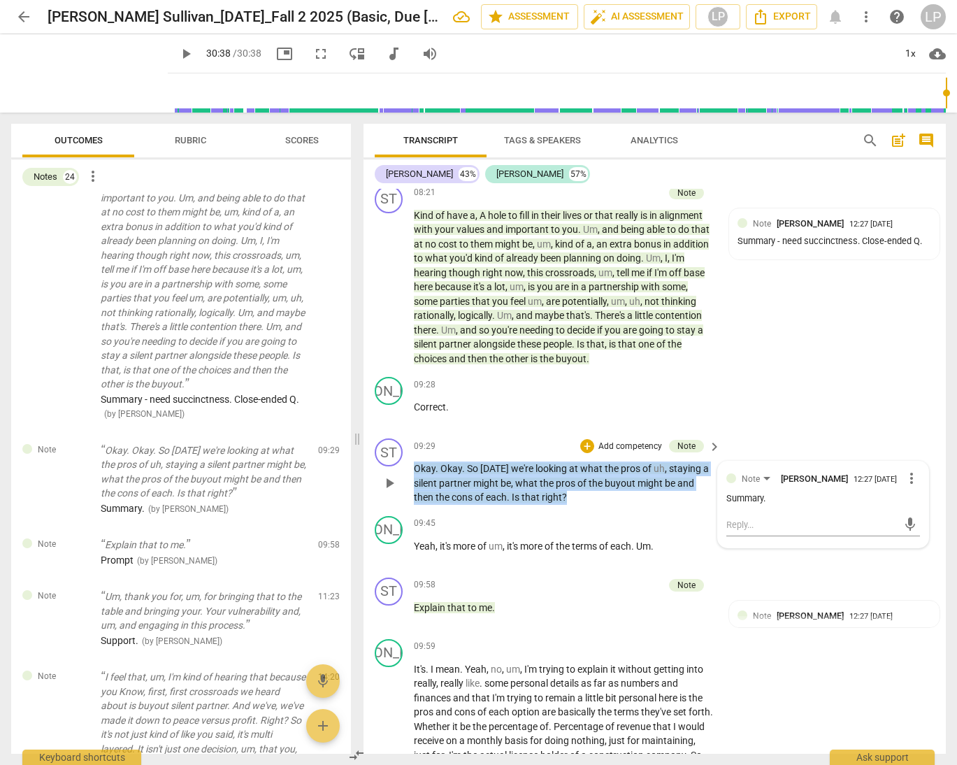
drag, startPoint x: 572, startPoint y: 494, endPoint x: 413, endPoint y: 471, distance: 160.3
click at [414, 471] on p "Okay . Okay . So today we're looking at what the pros of uh , staying a silent …" at bounding box center [564, 483] width 300 height 43
copy p "Okay . Okay . So today we're looking at what the pros of uh , staying a silent …"
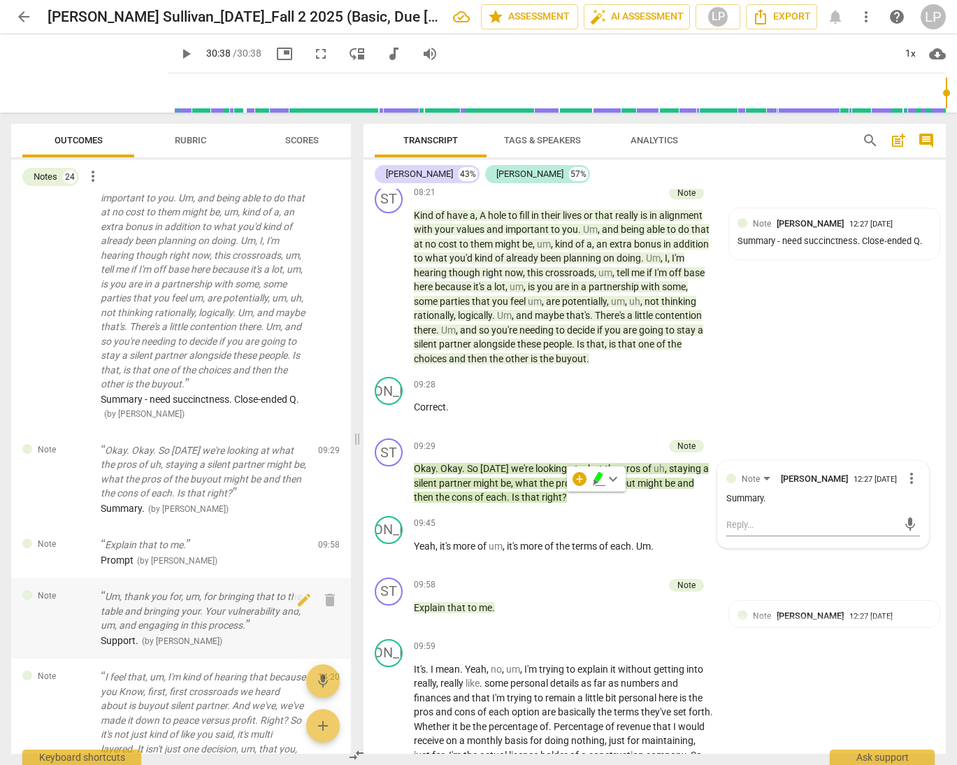
click at [201, 610] on p "Um, thank you for, um, for bringing that to the table and bringing your. Your v…" at bounding box center [204, 611] width 206 height 43
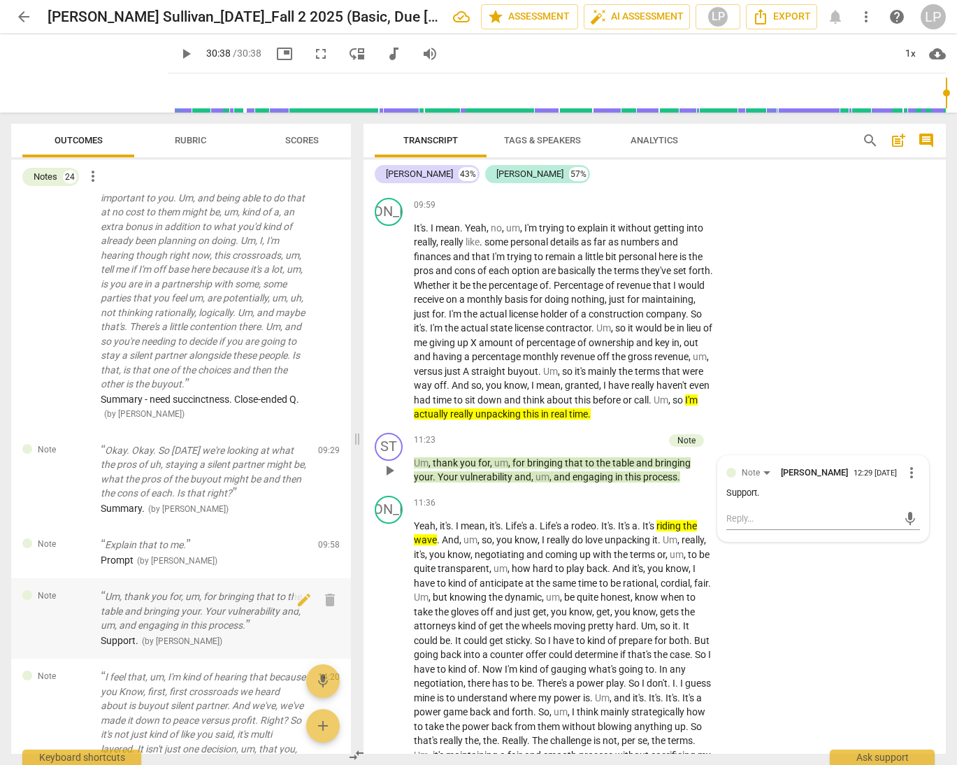
scroll to position [2307, 0]
drag, startPoint x: 350, startPoint y: 347, endPoint x: 349, endPoint y: 411, distance: 63.7
click at [349, 411] on div "Note Yeah, I'm, um. I've been noticing that that is something that's very impor…" at bounding box center [181, 473] width 340 height 559
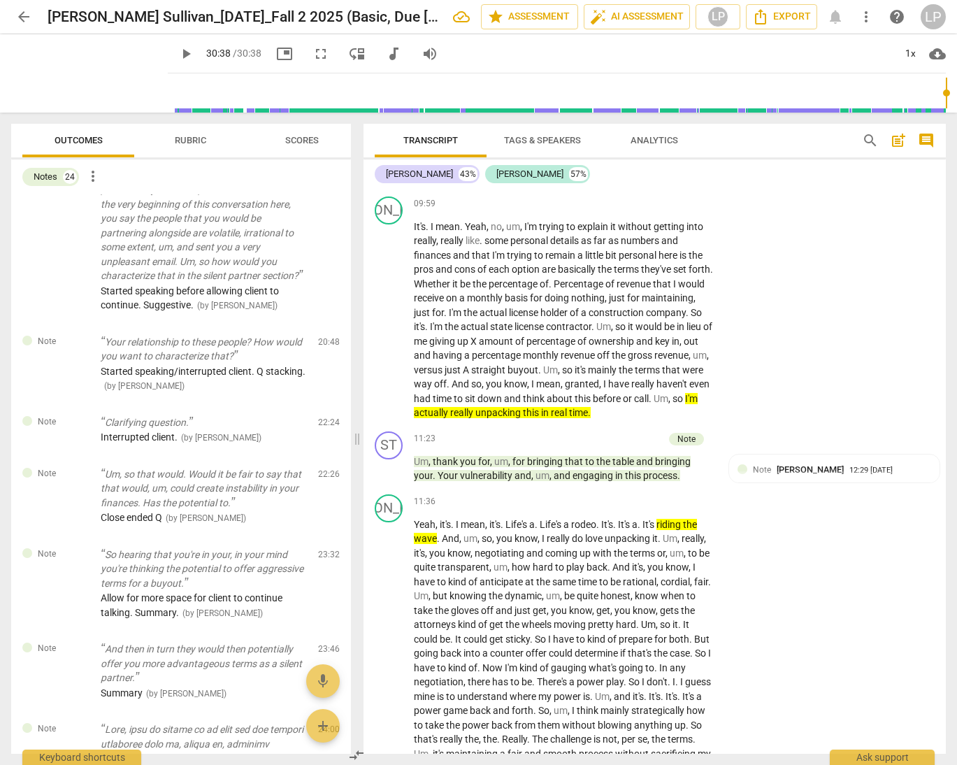
scroll to position [2016, 0]
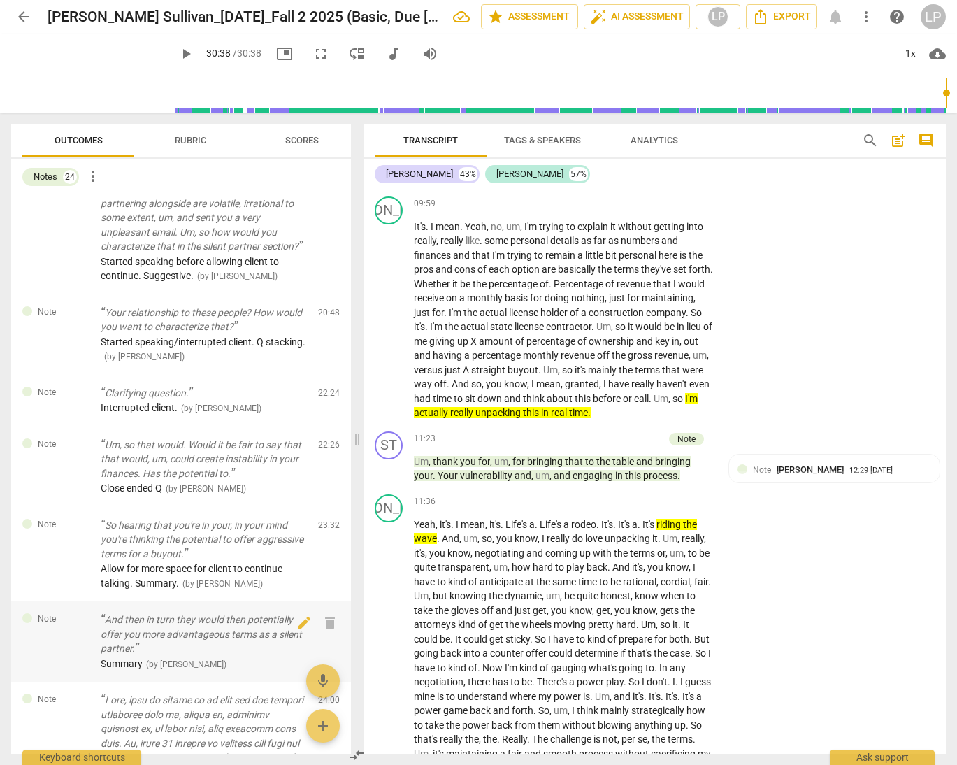
click at [245, 639] on p "And then in turn they would then potentially offer you more advantageous terms …" at bounding box center [204, 634] width 206 height 43
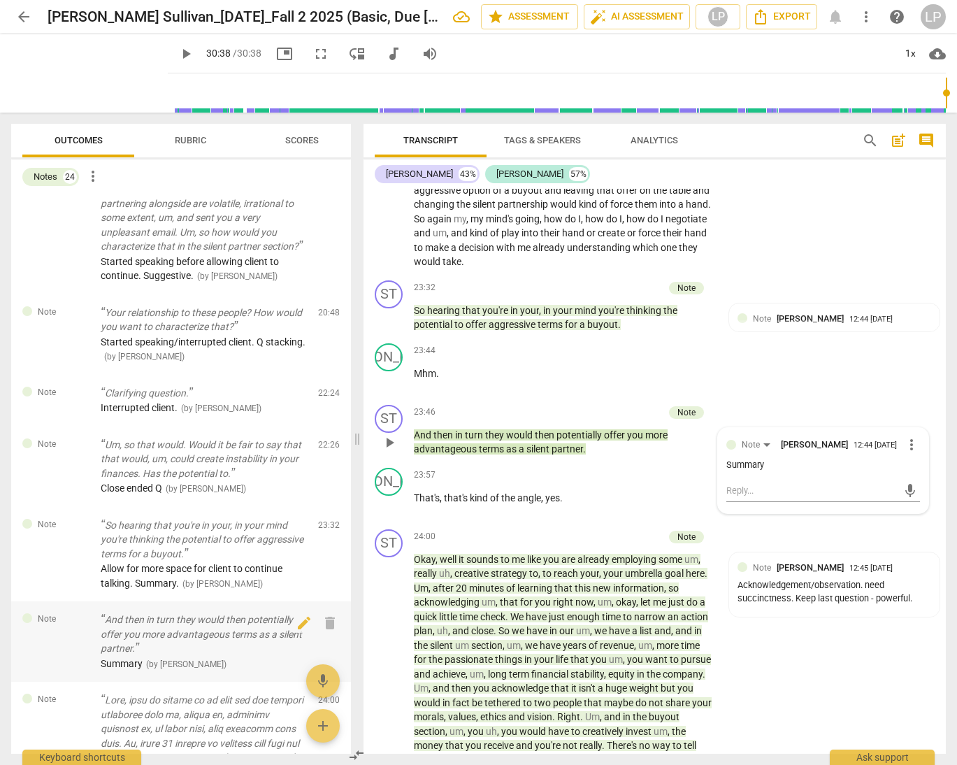
scroll to position [4728, 0]
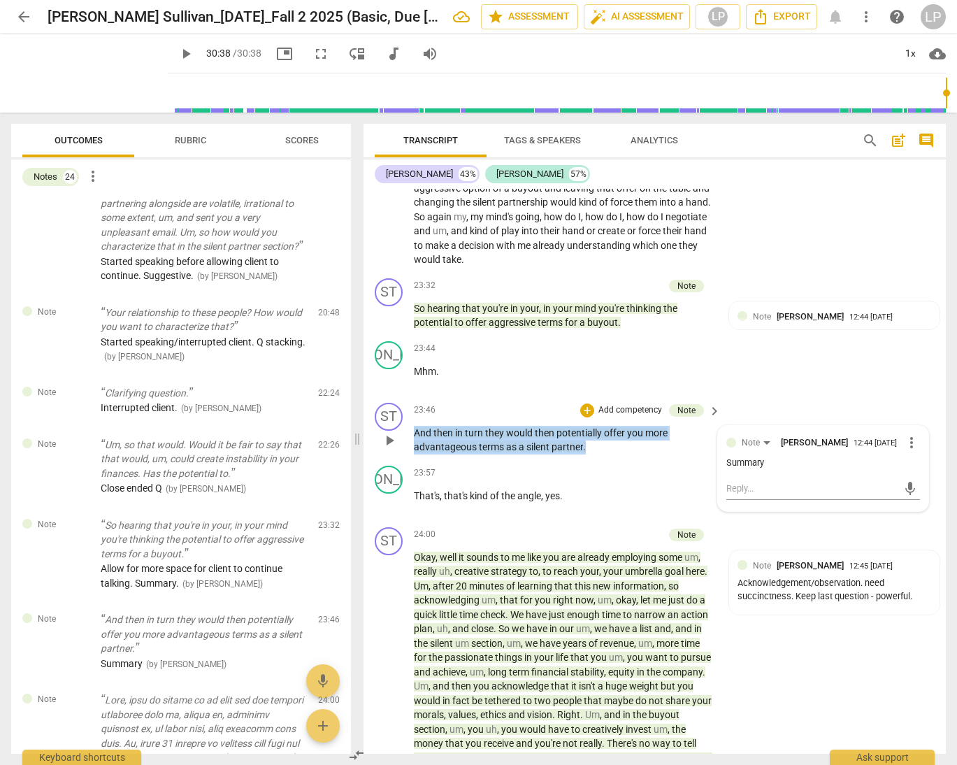
drag, startPoint x: 594, startPoint y: 491, endPoint x: 415, endPoint y: 480, distance: 178.6
click at [415, 455] on p "And then in turn they would then potentially offer you more advantageous terms …" at bounding box center [564, 440] width 300 height 29
copy p "And then in turn they would then potentially offer you more advantageous terms …"
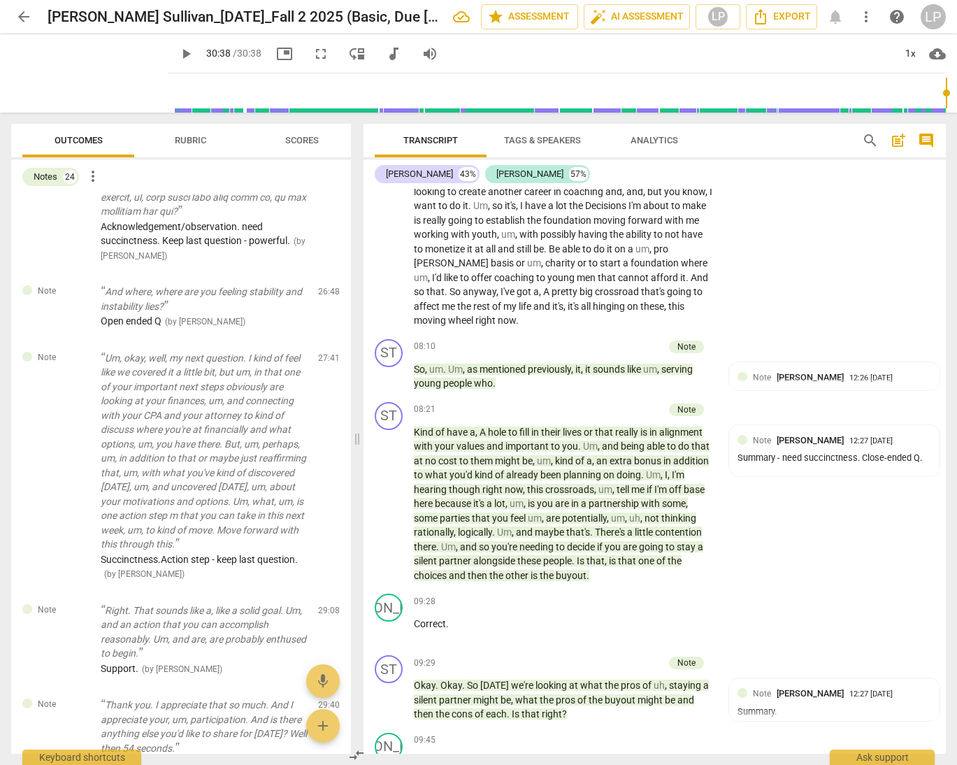
scroll to position [1662, 0]
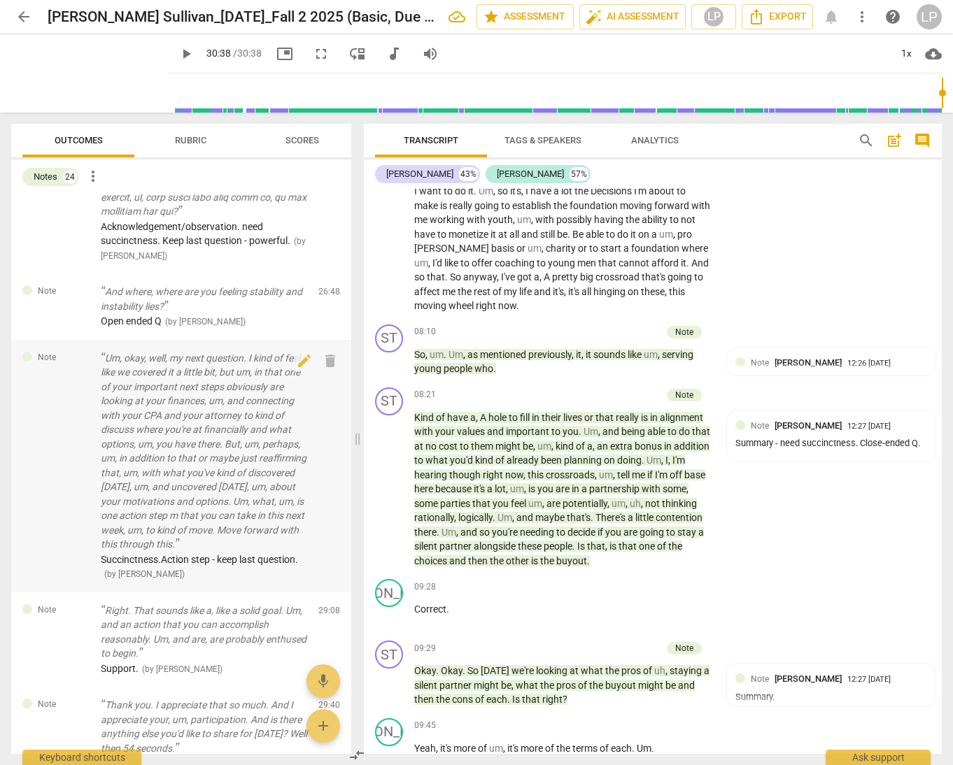
click at [200, 508] on p "Um, okay, well, my next question. I kind of feel like we covered it a little bi…" at bounding box center [204, 451] width 206 height 201
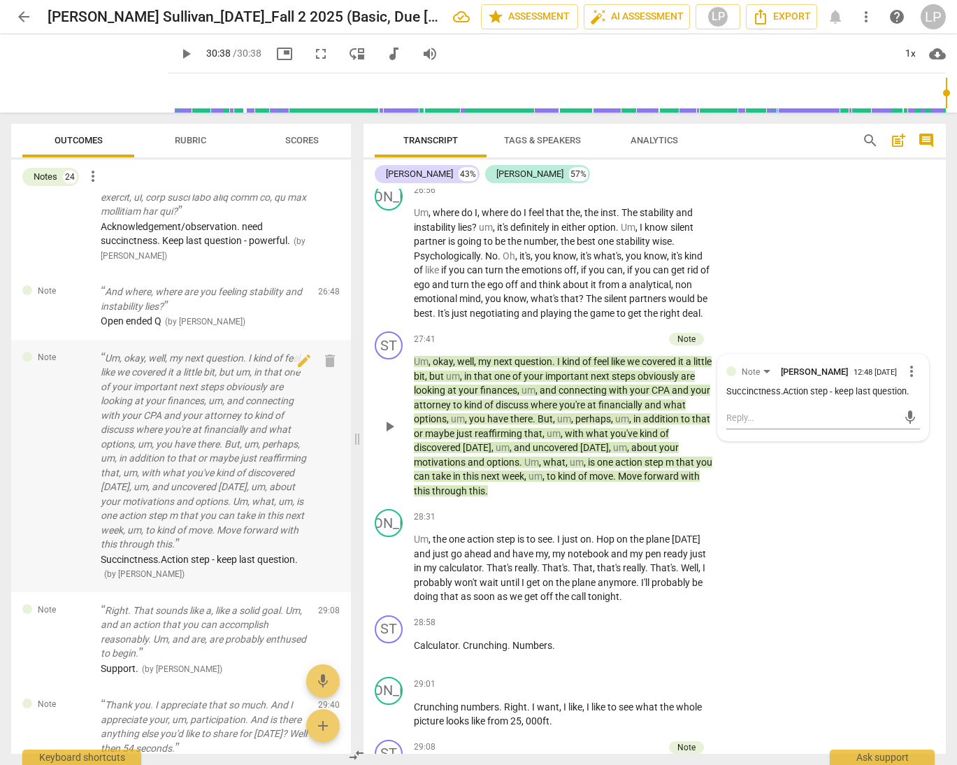
scroll to position [5591, 0]
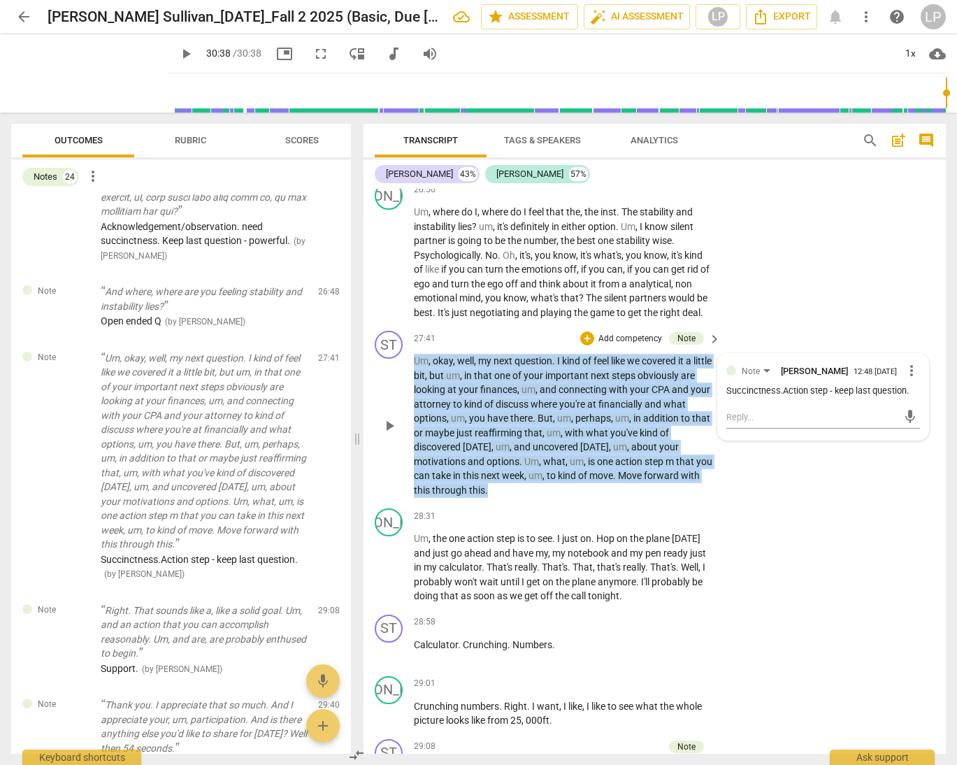
drag, startPoint x: 526, startPoint y: 550, endPoint x: 396, endPoint y: 422, distance: 183.0
click at [396, 422] on div "ST play_arrow pause 27:41 + Add competency Note keyboard_arrow_right Um , okay …" at bounding box center [655, 414] width 583 height 178
copy p "Um , okay , well , my next question . I kind of feel like we covered it a littl…"
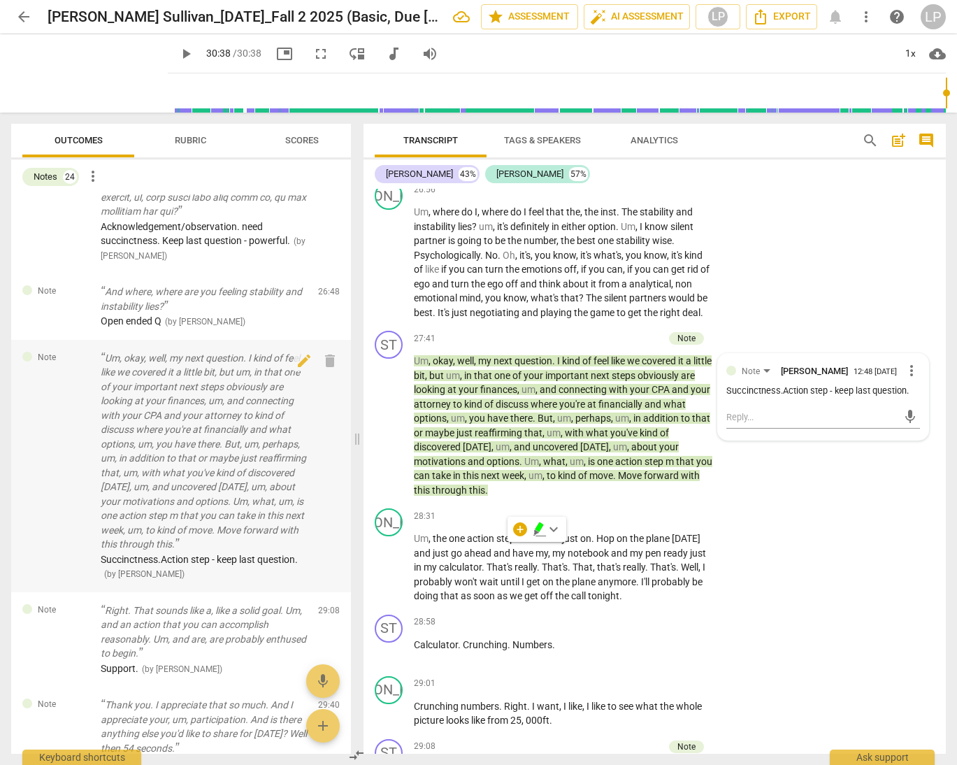
click at [239, 468] on p "Um, okay, well, my next question. I kind of feel like we covered it a little bi…" at bounding box center [204, 451] width 206 height 201
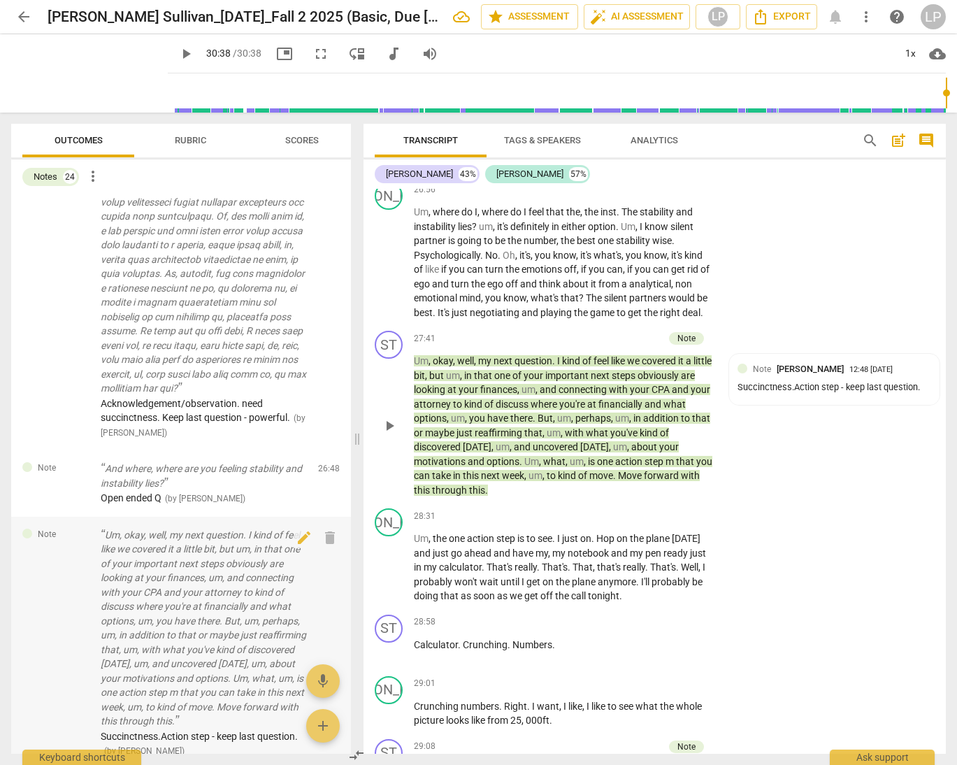
scroll to position [2781, 0]
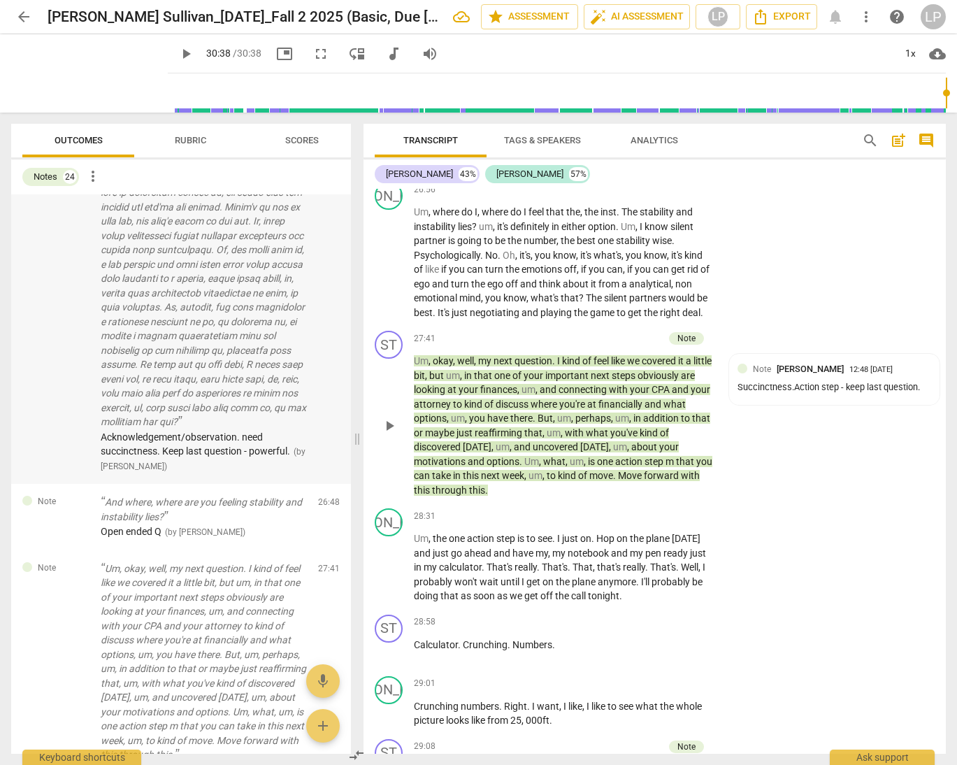
click at [203, 380] on p at bounding box center [204, 178] width 206 height 502
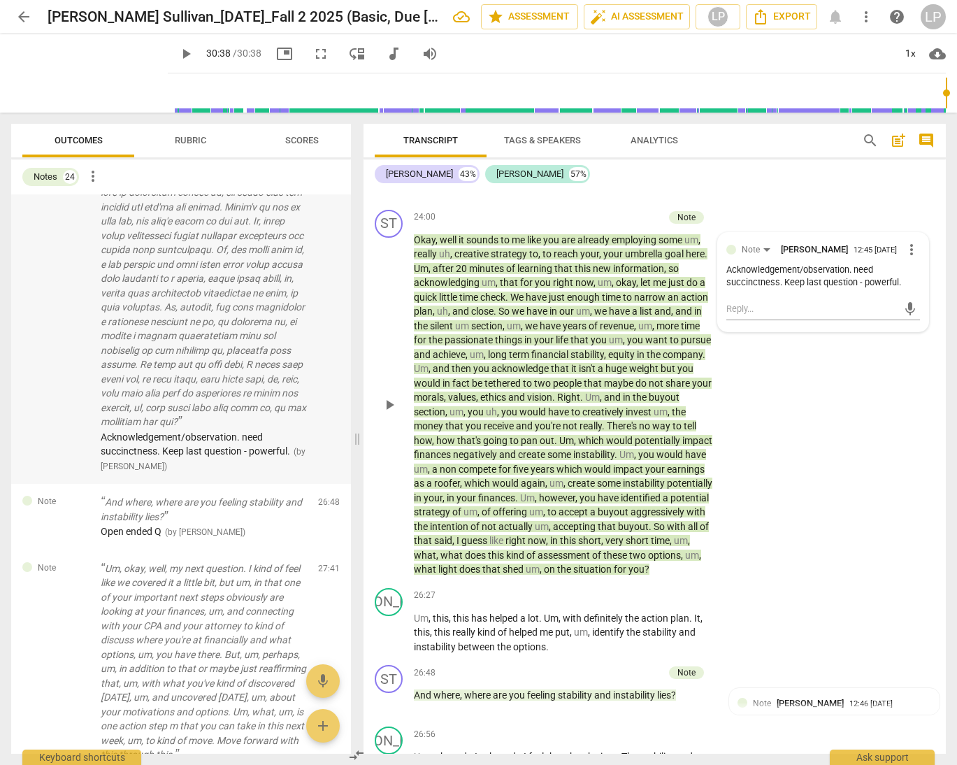
scroll to position [5018, 0]
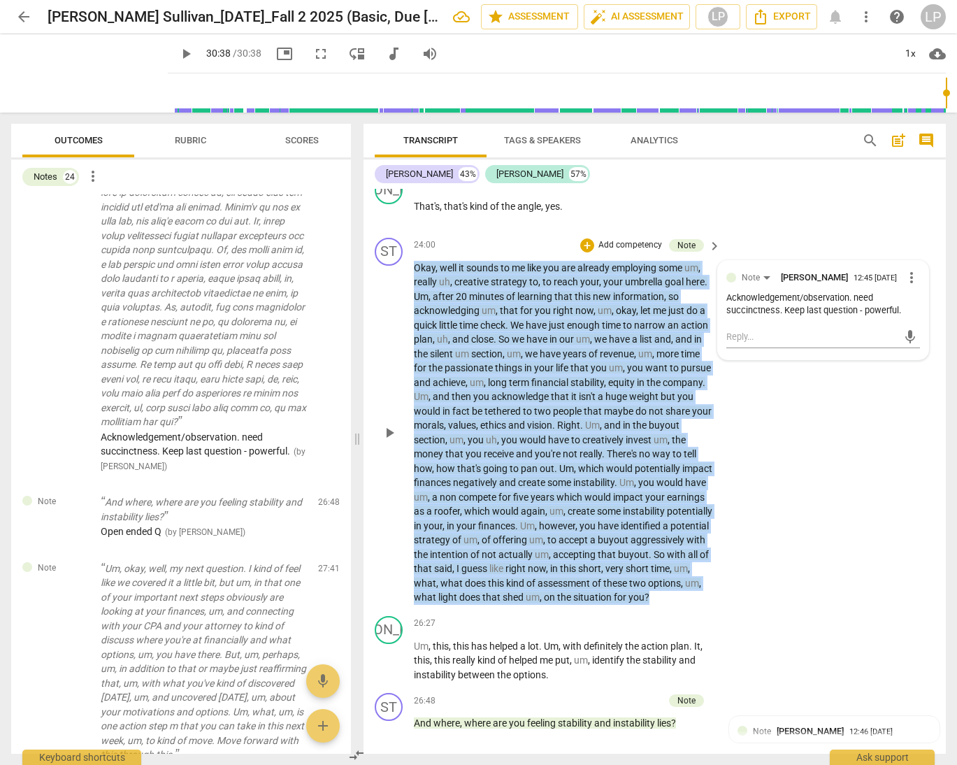
drag, startPoint x: 492, startPoint y: 653, endPoint x: 405, endPoint y: 311, distance: 353.0
click at [405, 311] on div "ST play_arrow pause 24:00 + Add competency Note keyboard_arrow_right Okay , wel…" at bounding box center [655, 421] width 583 height 378
copy p "Okay , well it sounds to me like you are already employing some um , really uh …"
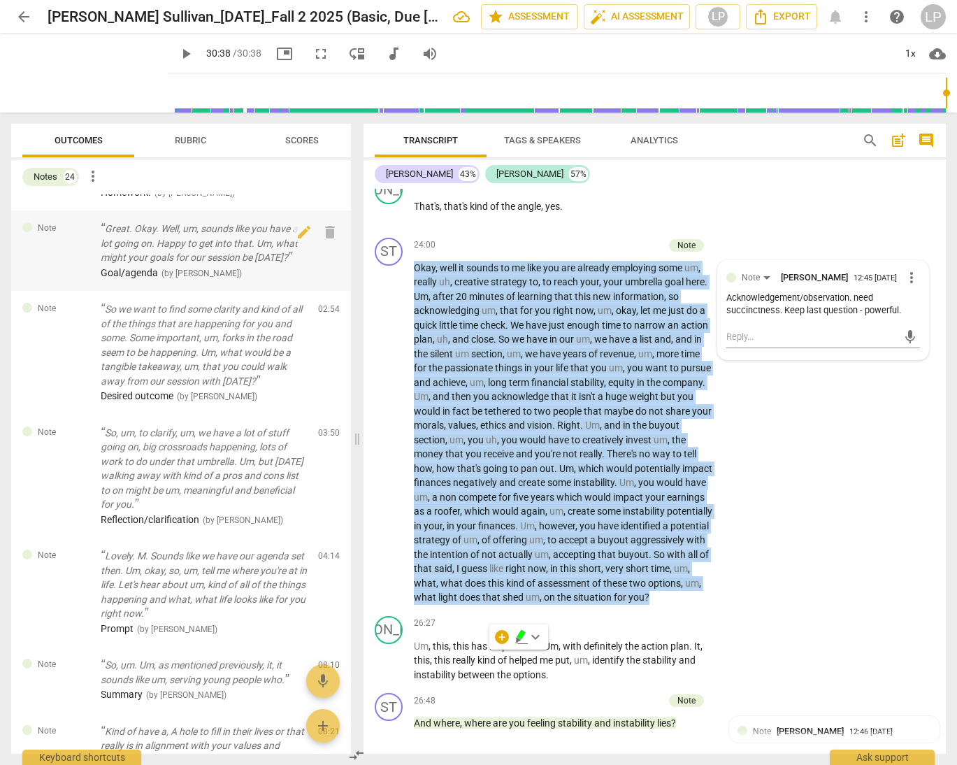
scroll to position [216, 0]
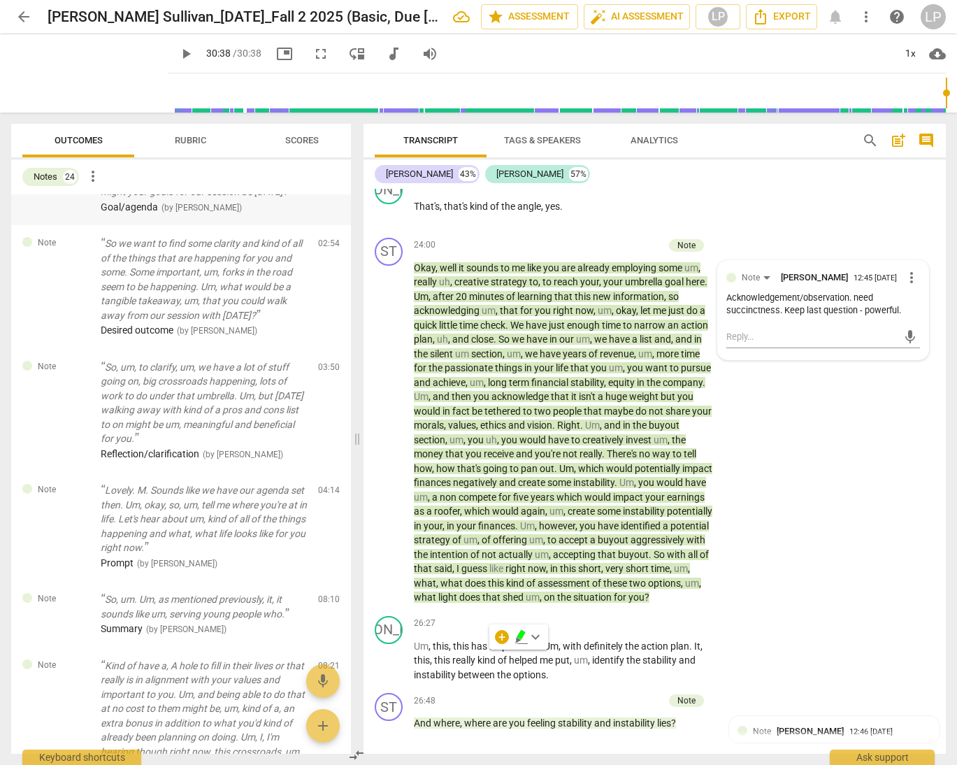
click at [157, 390] on p "So, um, to clarify, um, we have a lot of stuff going on, big crossroads happeni…" at bounding box center [204, 403] width 206 height 86
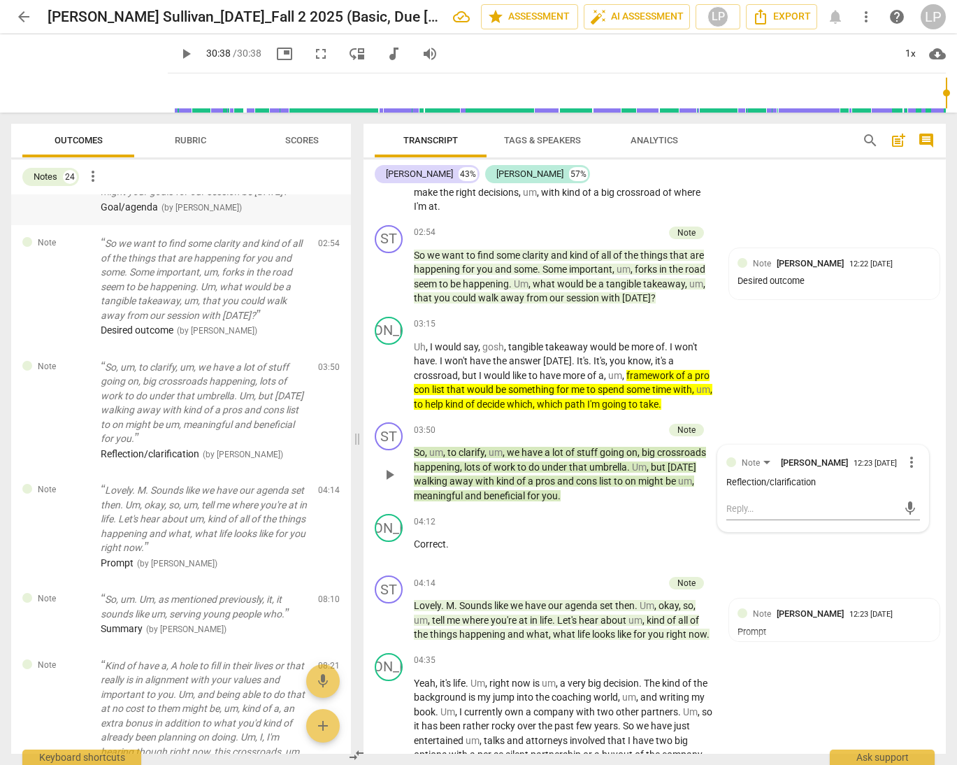
scroll to position [802, 0]
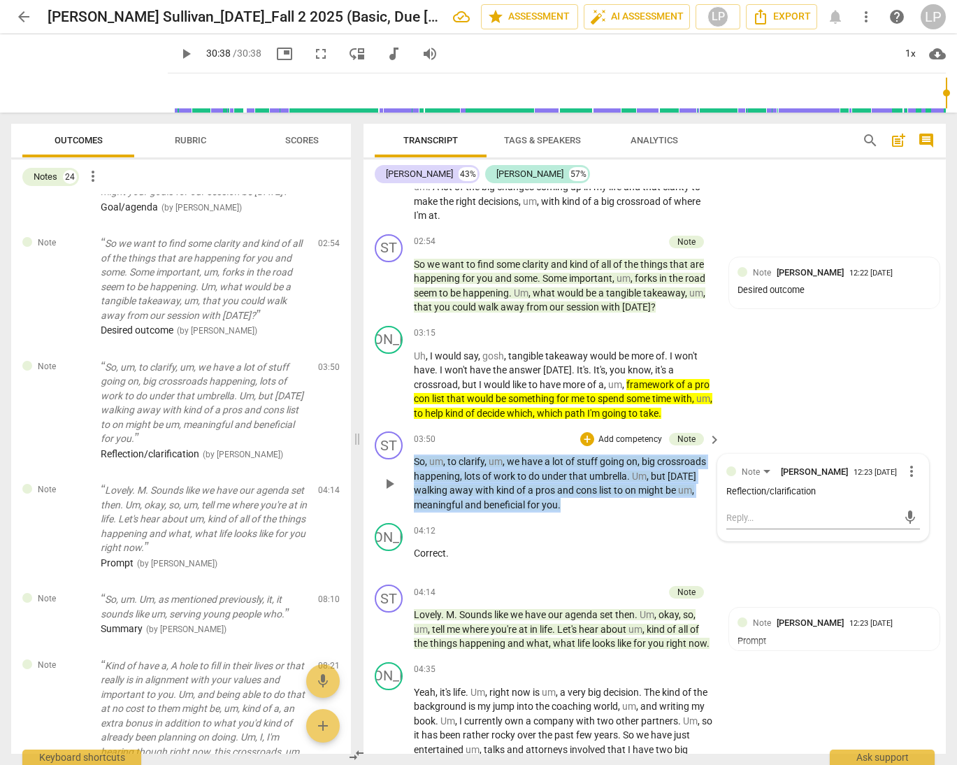
drag, startPoint x: 566, startPoint y: 506, endPoint x: 409, endPoint y: 459, distance: 163.3
click at [409, 459] on div "ST play_arrow pause 03:50 + Add competency Note keyboard_arrow_right So , um , …" at bounding box center [655, 472] width 583 height 92
copy p "So , um , to clarify , um , we have a lot of stuff going on , big crossroads ha…"
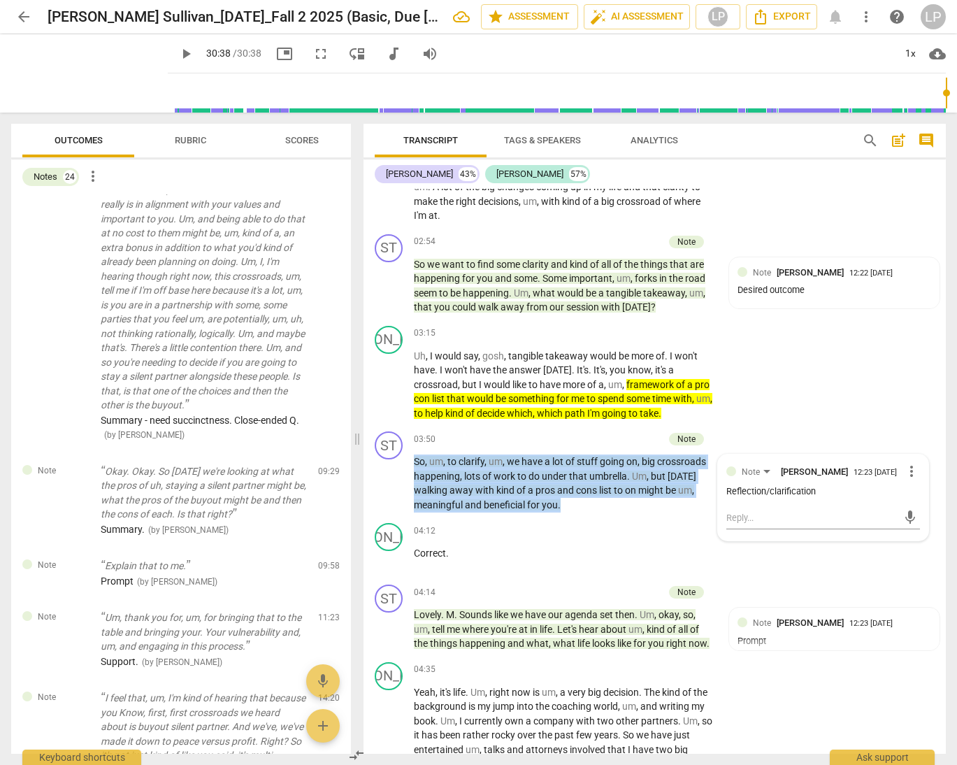
scroll to position [720, 0]
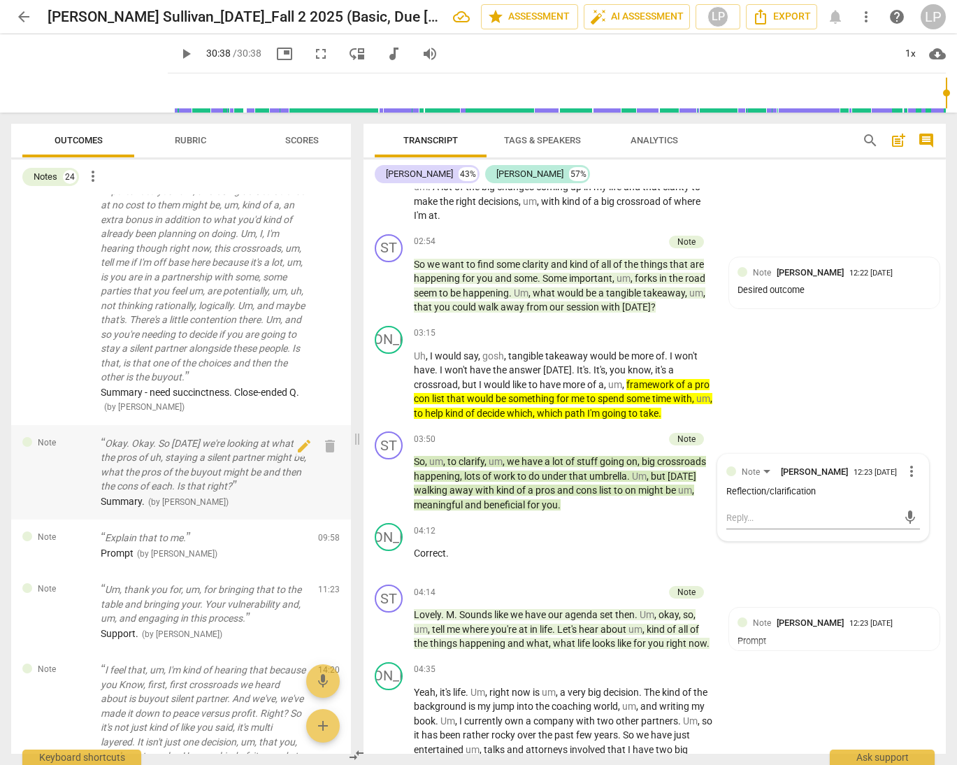
click at [178, 459] on p "Okay. Okay. So today we're looking at what the pros of uh, staying a silent par…" at bounding box center [204, 464] width 206 height 57
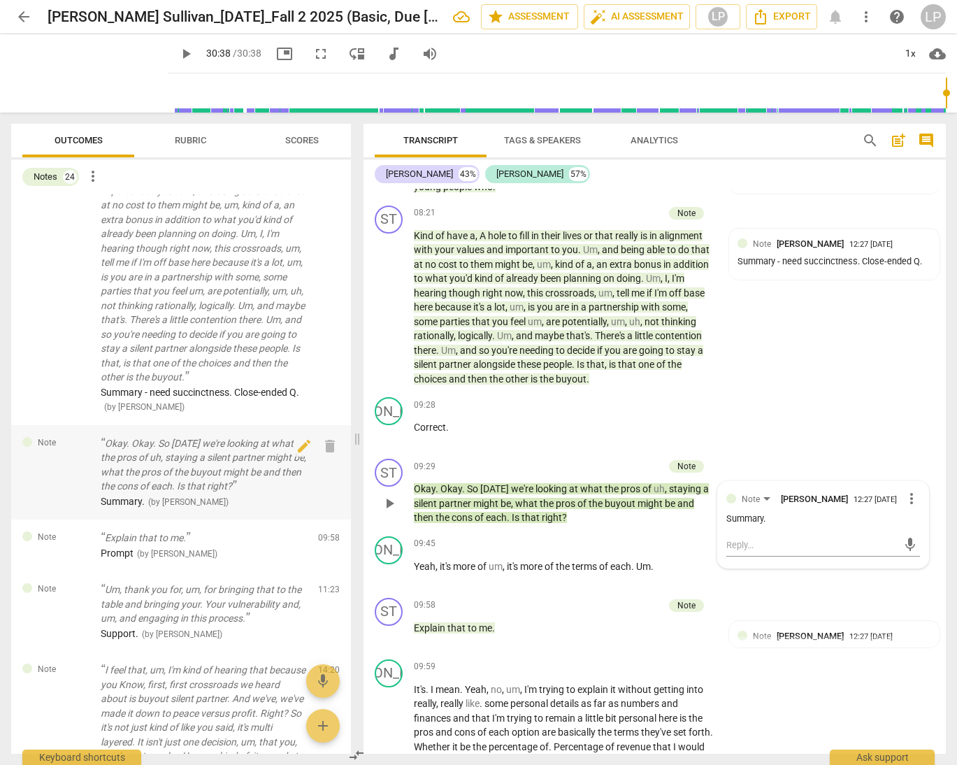
scroll to position [1864, 0]
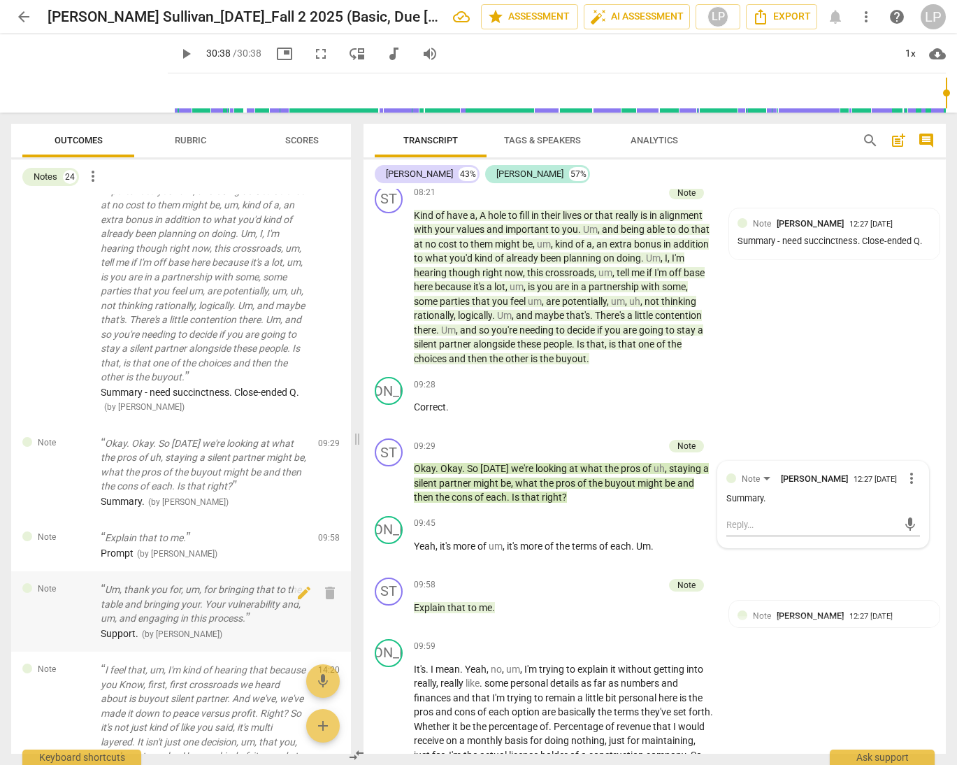
click at [178, 599] on p "Um, thank you for, um, for bringing that to the table and bringing your. Your v…" at bounding box center [204, 604] width 206 height 43
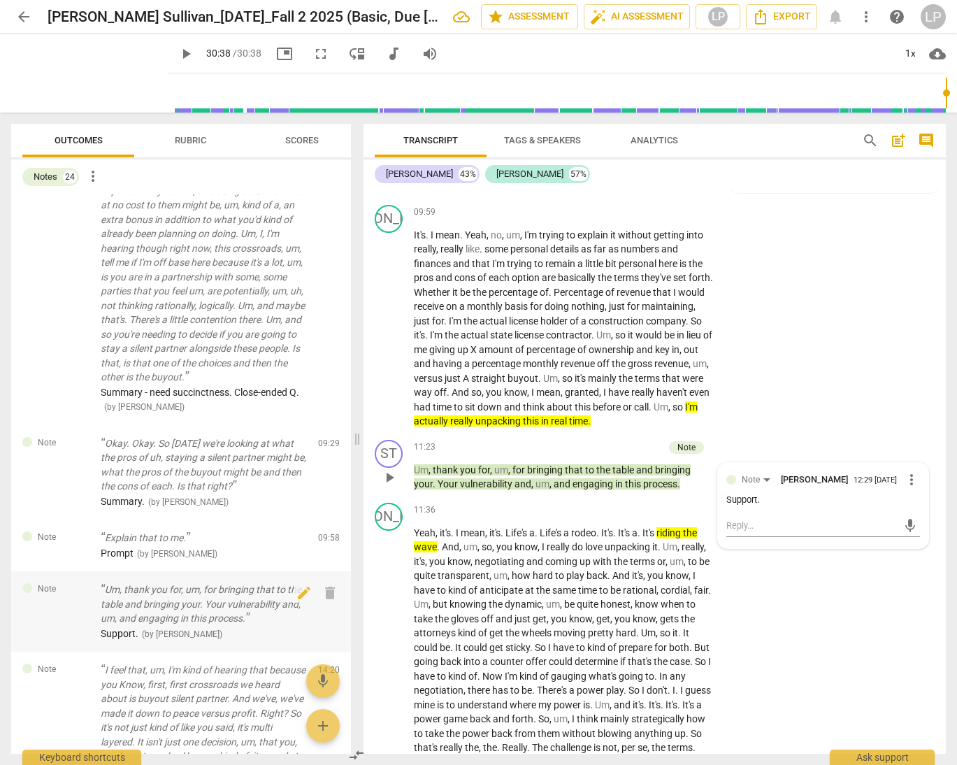
scroll to position [2307, 0]
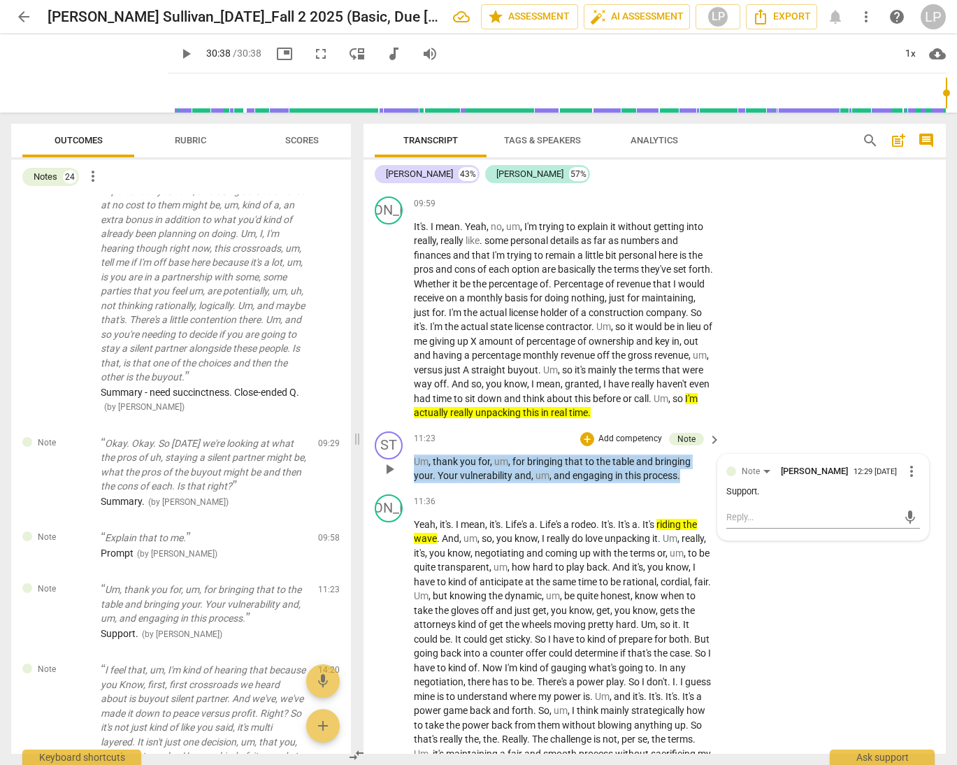
drag, startPoint x: 688, startPoint y: 487, endPoint x: 406, endPoint y: 469, distance: 282.4
click at [406, 469] on div "ST play_arrow pause 11:23 + Add competency Note keyboard_arrow_right Um , thank…" at bounding box center [655, 457] width 583 height 63
copy p "Um , thank you for , um , for bringing that to the table and bringing your . Yo…"
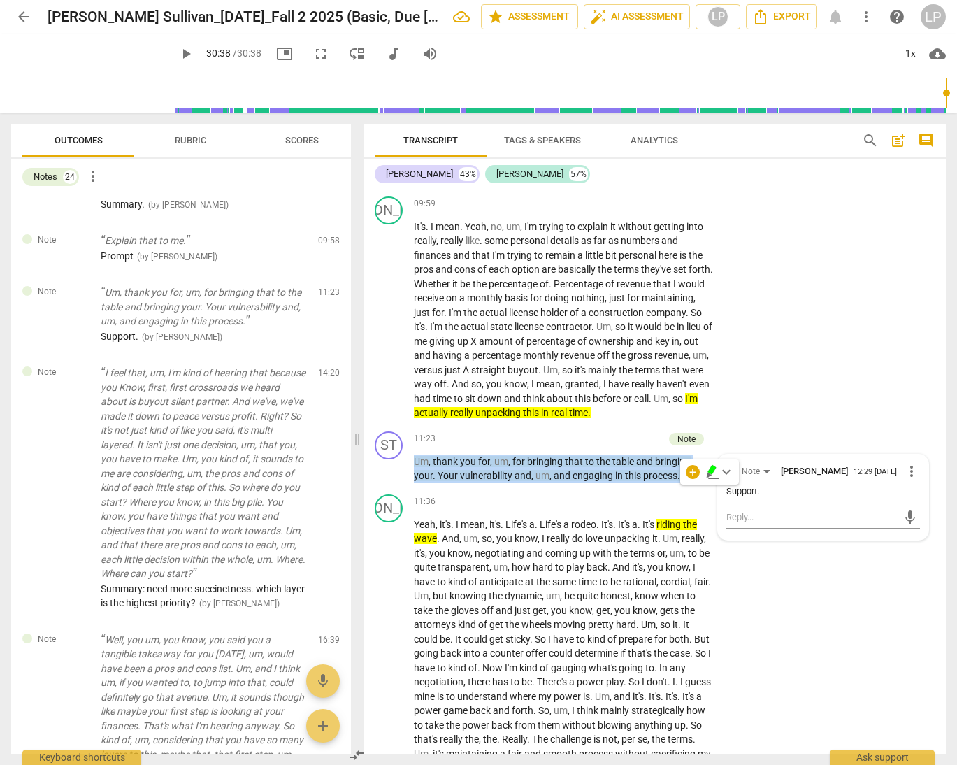
scroll to position [1029, 0]
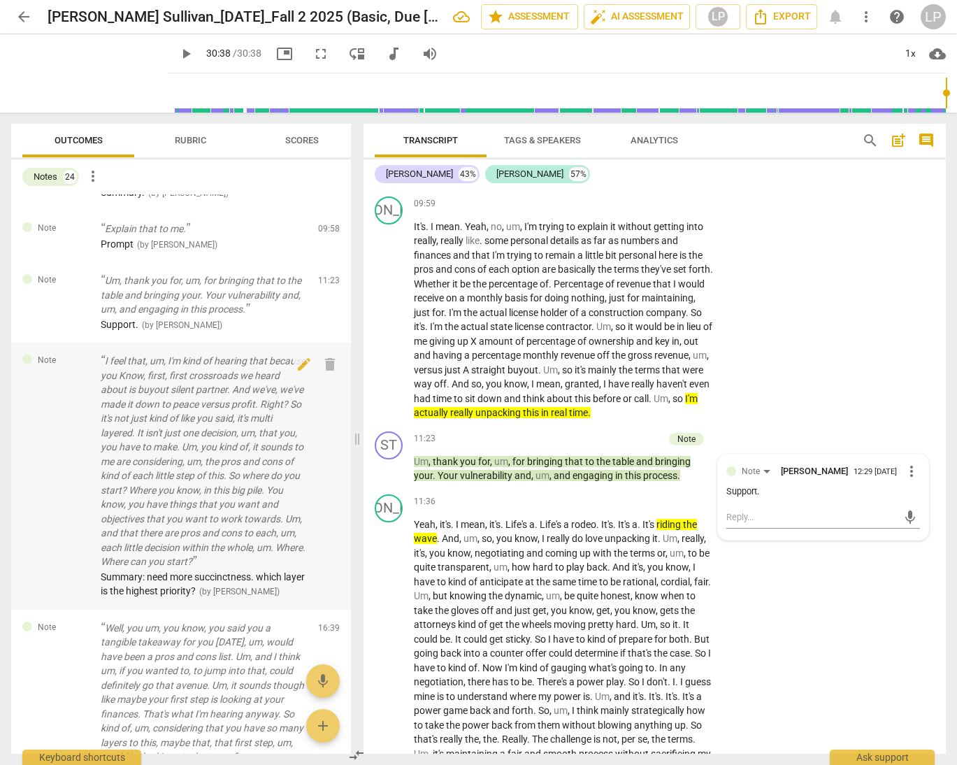
click at [180, 437] on p "I feel that, um, I'm kind of hearing that because you Know, first, first crossr…" at bounding box center [204, 461] width 206 height 215
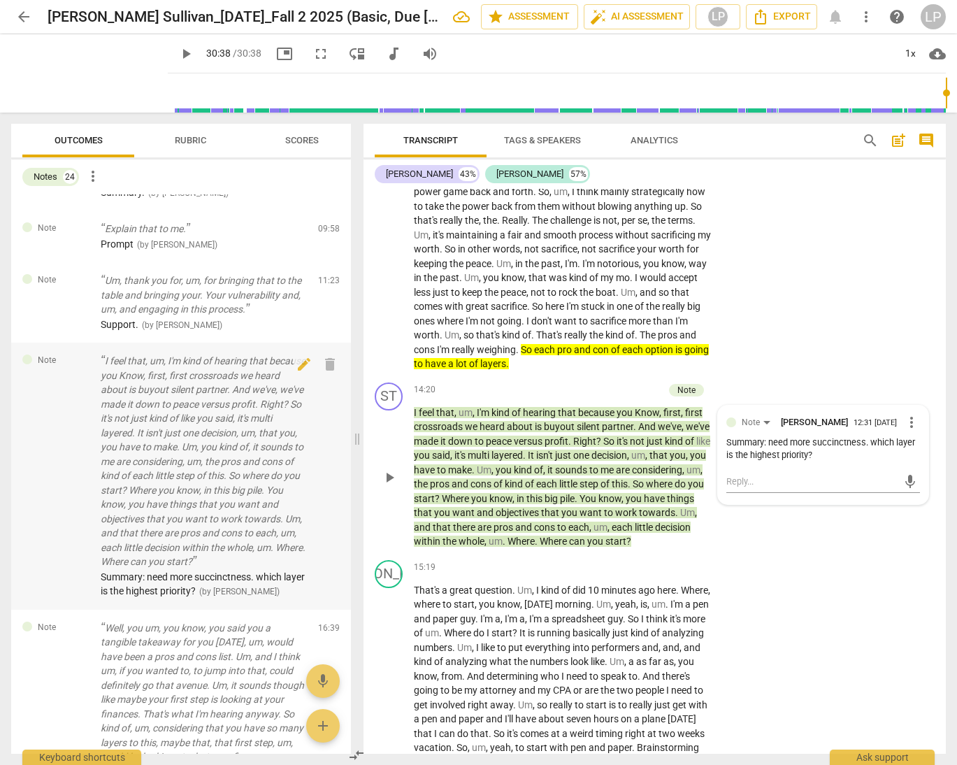
scroll to position [2834, 0]
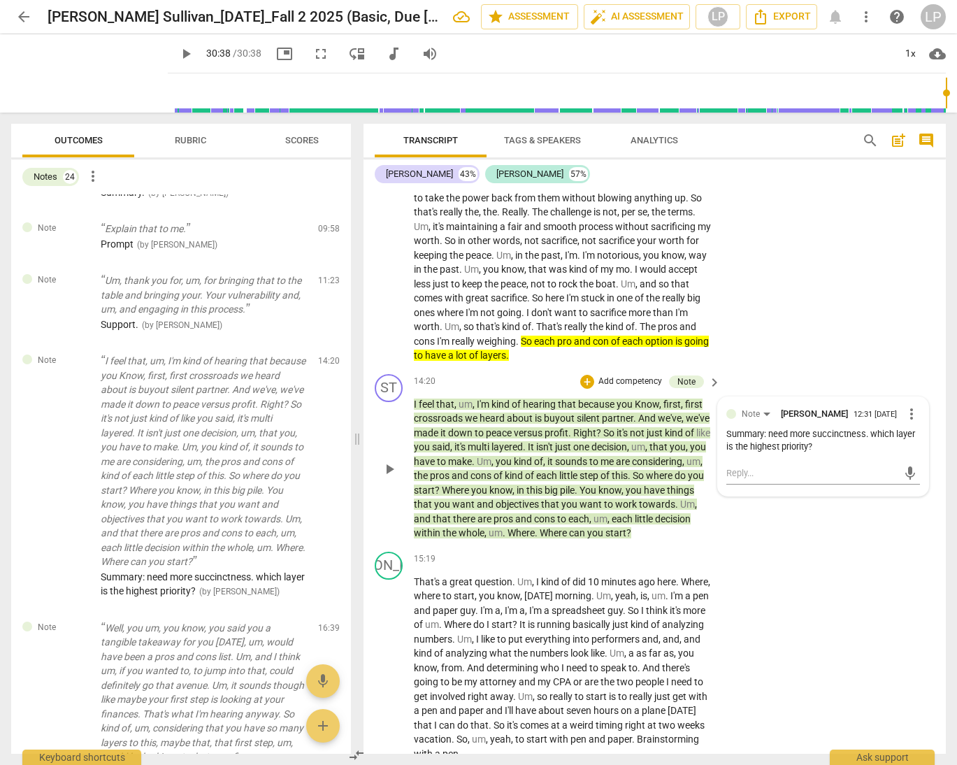
click at [683, 541] on p "I feel that , um , I'm kind of hearing that because you Know , first , first cr…" at bounding box center [564, 468] width 300 height 143
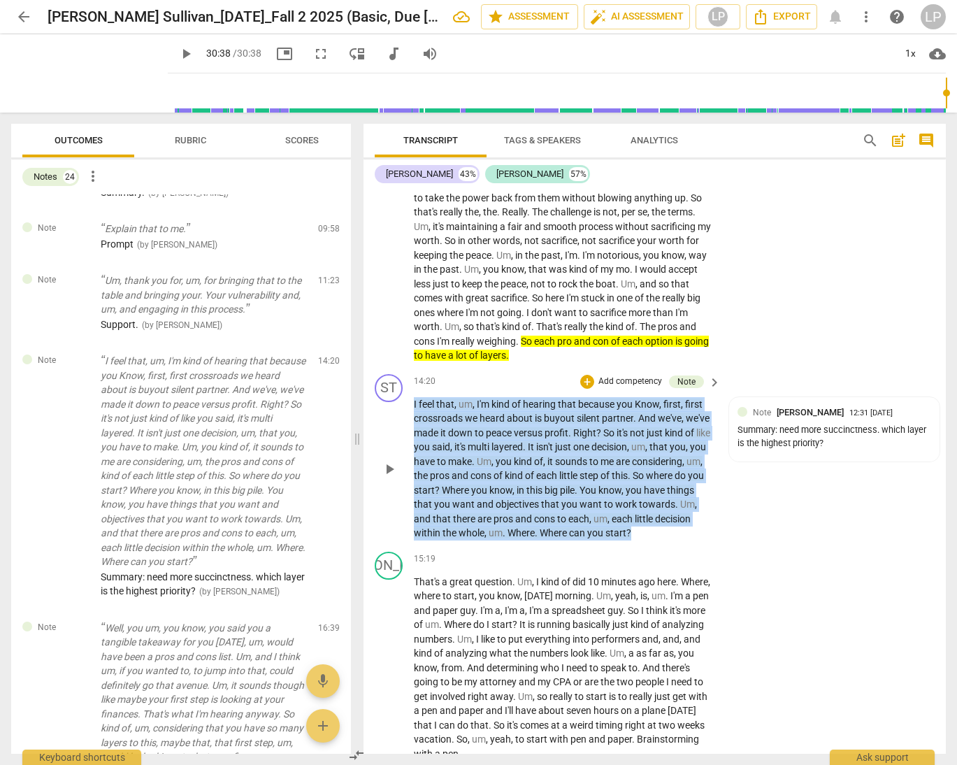
drag, startPoint x: 683, startPoint y: 545, endPoint x: 408, endPoint y: 423, distance: 300.6
click at [408, 423] on div "ST play_arrow pause 14:20 + Add competency Note keyboard_arrow_right I feel tha…" at bounding box center [655, 458] width 583 height 178
copy p "I feel that , um , I'm kind of hearing that because you Know , first , first cr…"
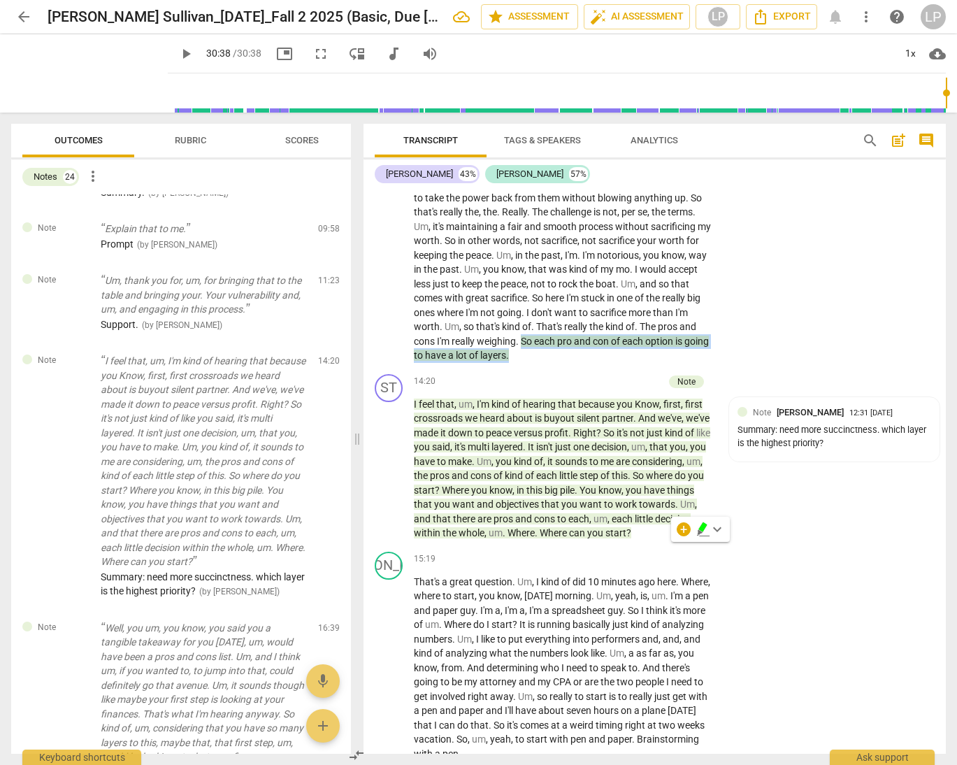
drag, startPoint x: 616, startPoint y: 356, endPoint x: 622, endPoint y: 372, distance: 17.3
click at [622, 363] on p "Yeah , it's . I mean , it's . Life's a . Life's a rodeo . It's . It's a . It's …" at bounding box center [564, 176] width 300 height 373
copy p "So each pro and con of each option is going to have a lot of layers ."
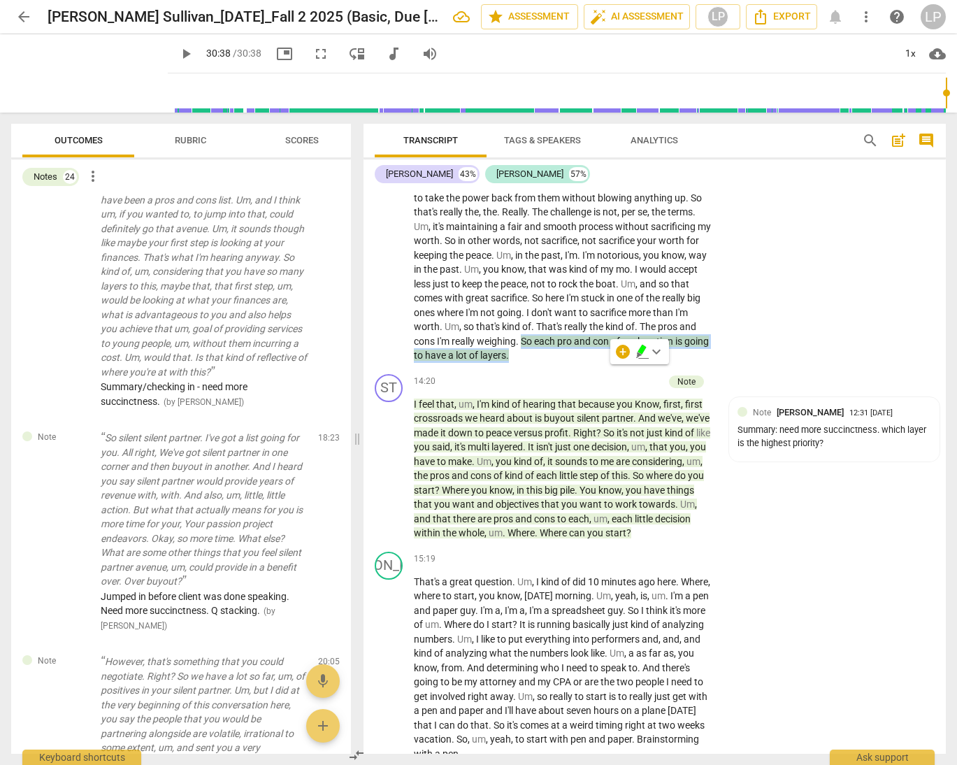
scroll to position [1490, 0]
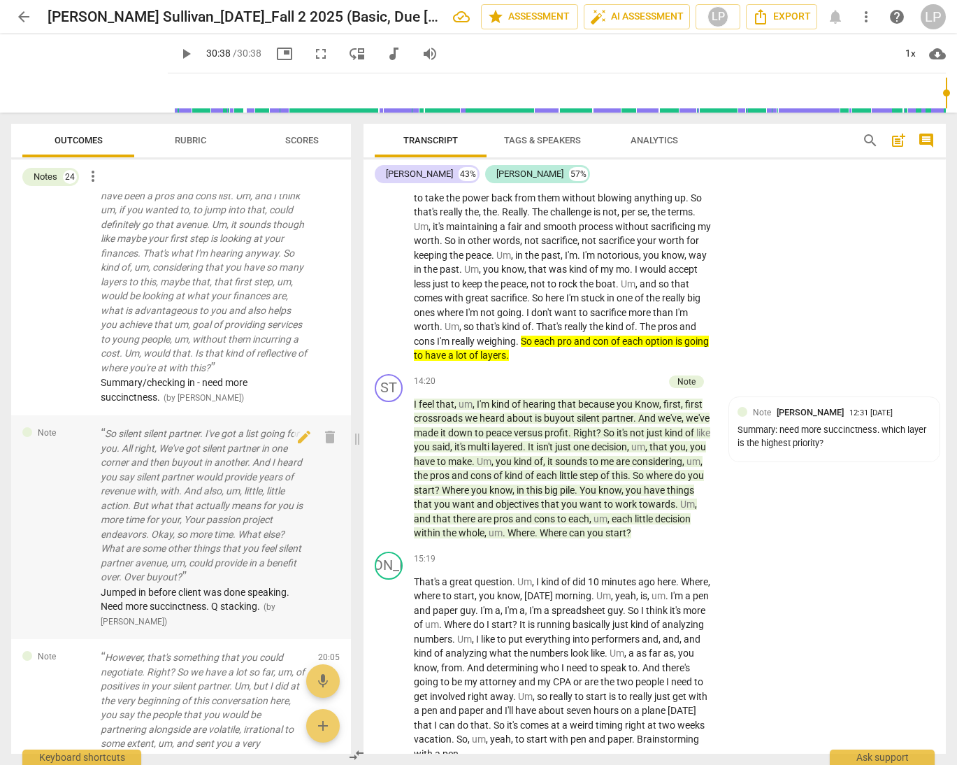
click at [211, 527] on p "So silent silent partner. I've got a list going for you. All right, We've got s…" at bounding box center [204, 506] width 206 height 158
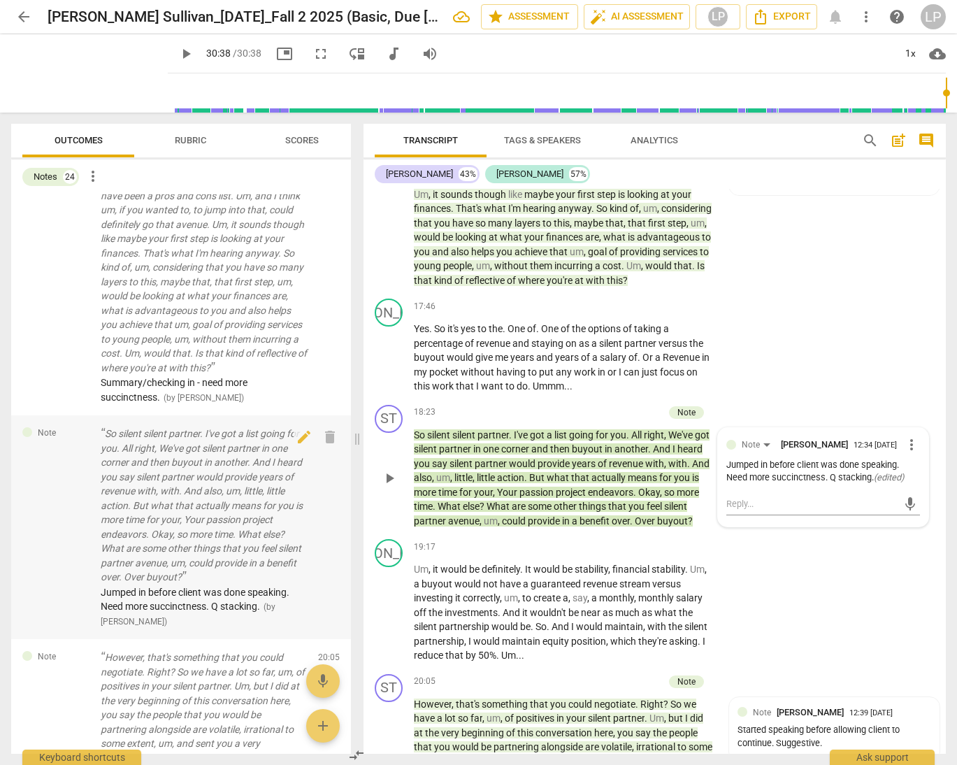
scroll to position [3516, 0]
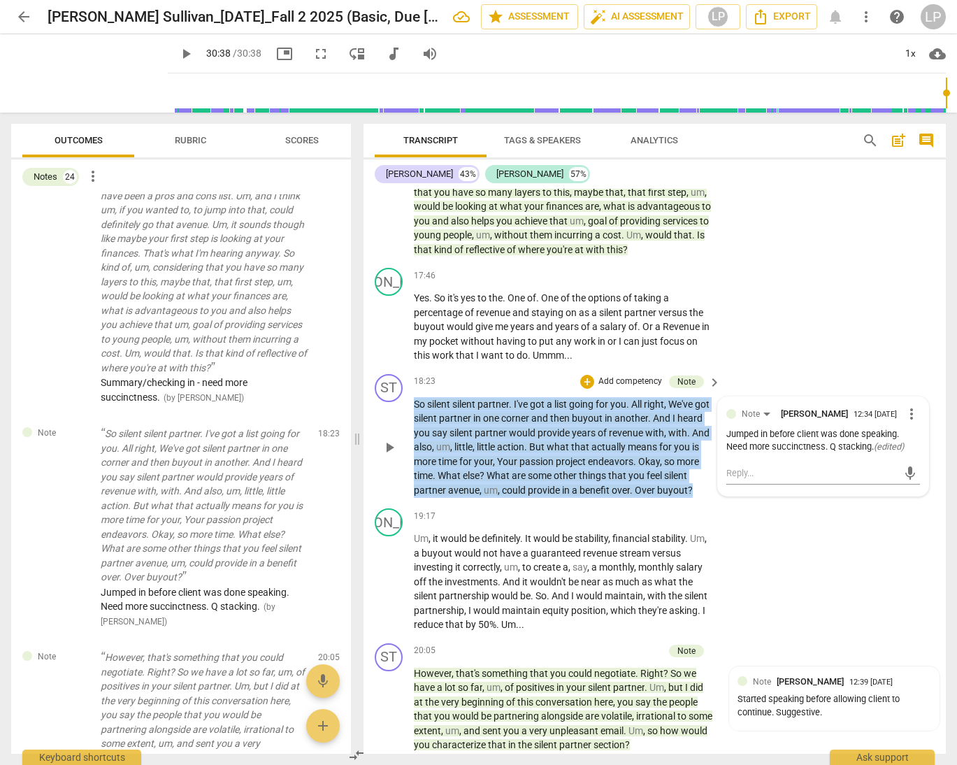
drag, startPoint x: 456, startPoint y: 534, endPoint x: 405, endPoint y: 434, distance: 112.3
click at [405, 434] on div "ST play_arrow pause 18:23 + Add competency Note keyboard_arrow_right So silent …" at bounding box center [655, 436] width 583 height 135
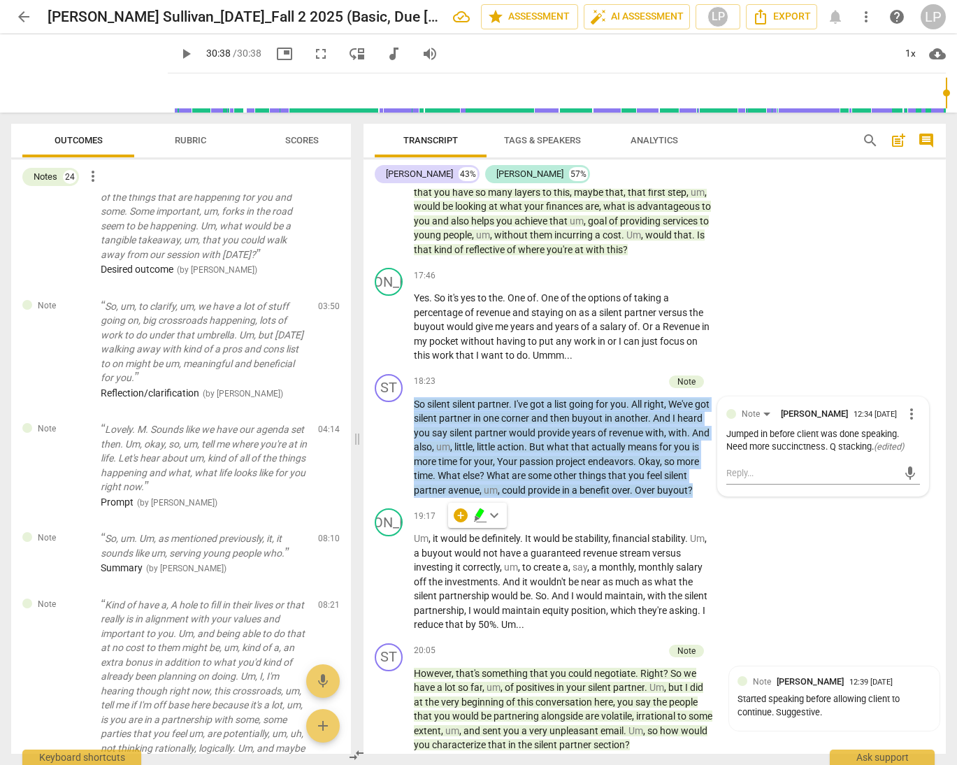
scroll to position [0, 0]
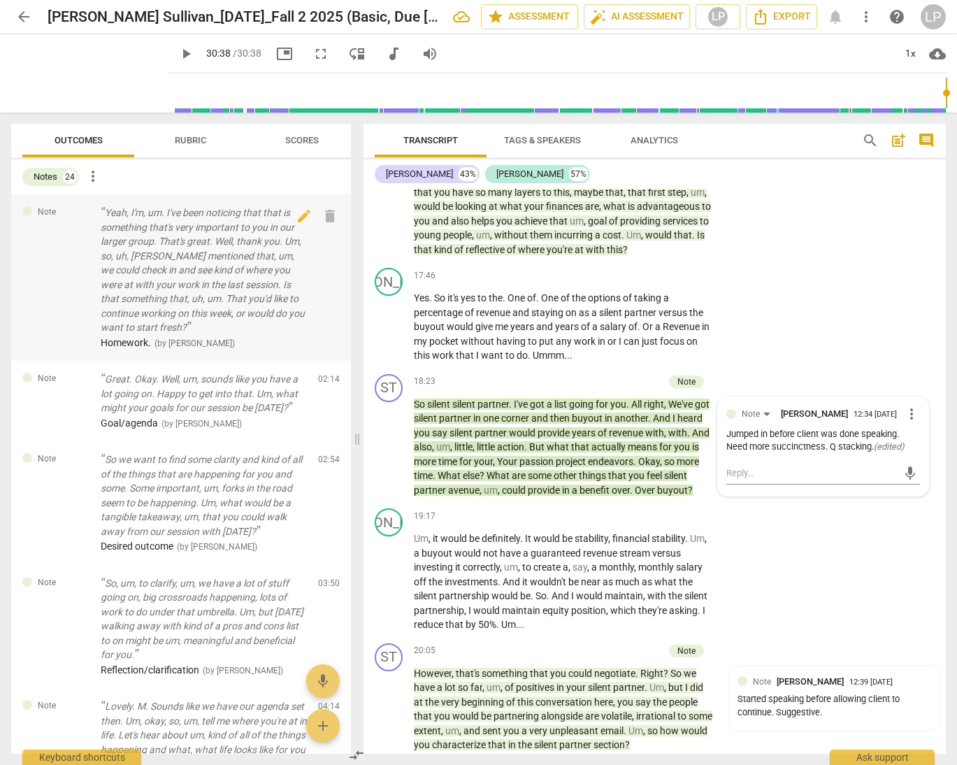
click at [168, 300] on p "Yeah, I'm, um. I've been noticing that that is something that's very important …" at bounding box center [204, 270] width 206 height 129
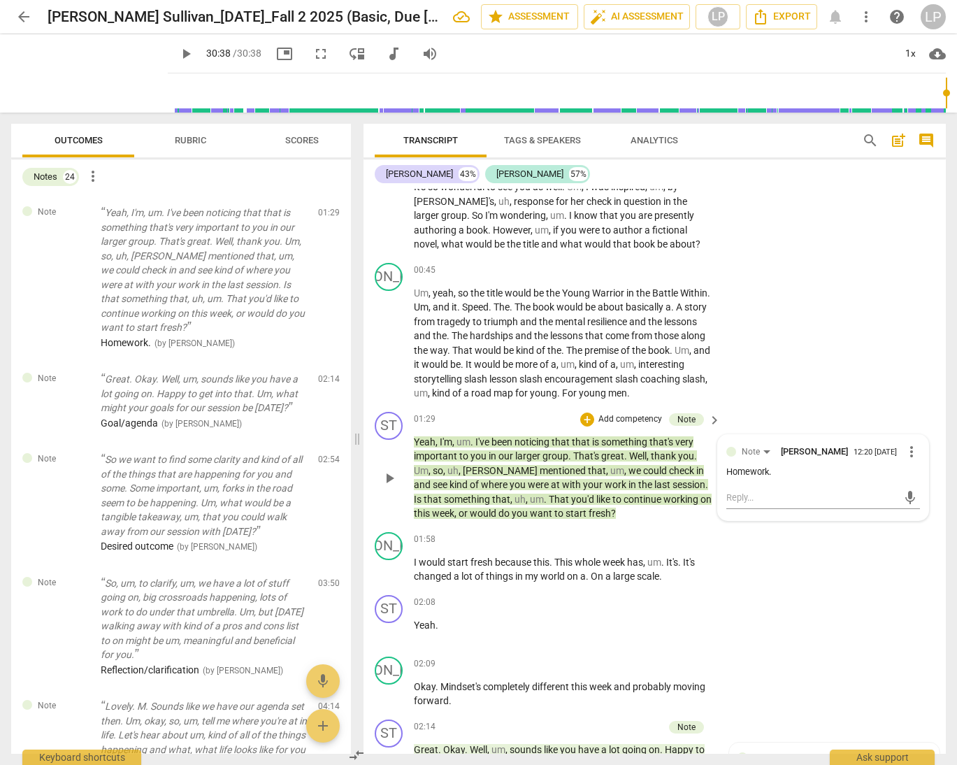
scroll to position [157, 0]
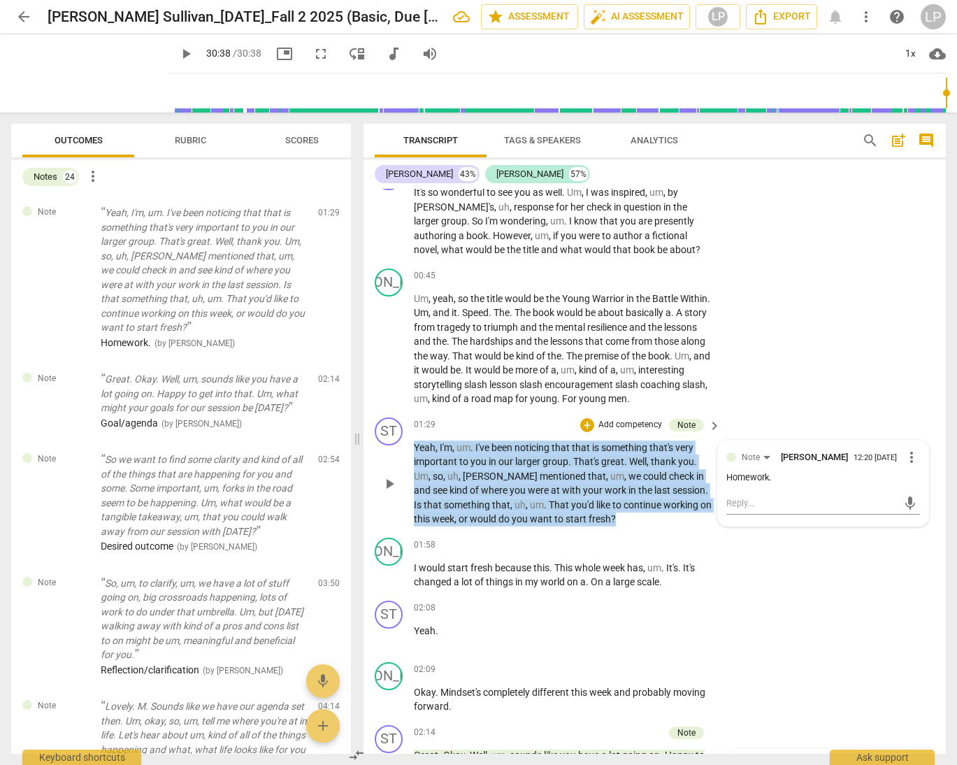
drag, startPoint x: 604, startPoint y: 519, endPoint x: 412, endPoint y: 452, distance: 203.7
click at [412, 452] on div "ST play_arrow pause 01:29 + Add competency Note keyboard_arrow_right Yeah , I'm…" at bounding box center [655, 472] width 583 height 120
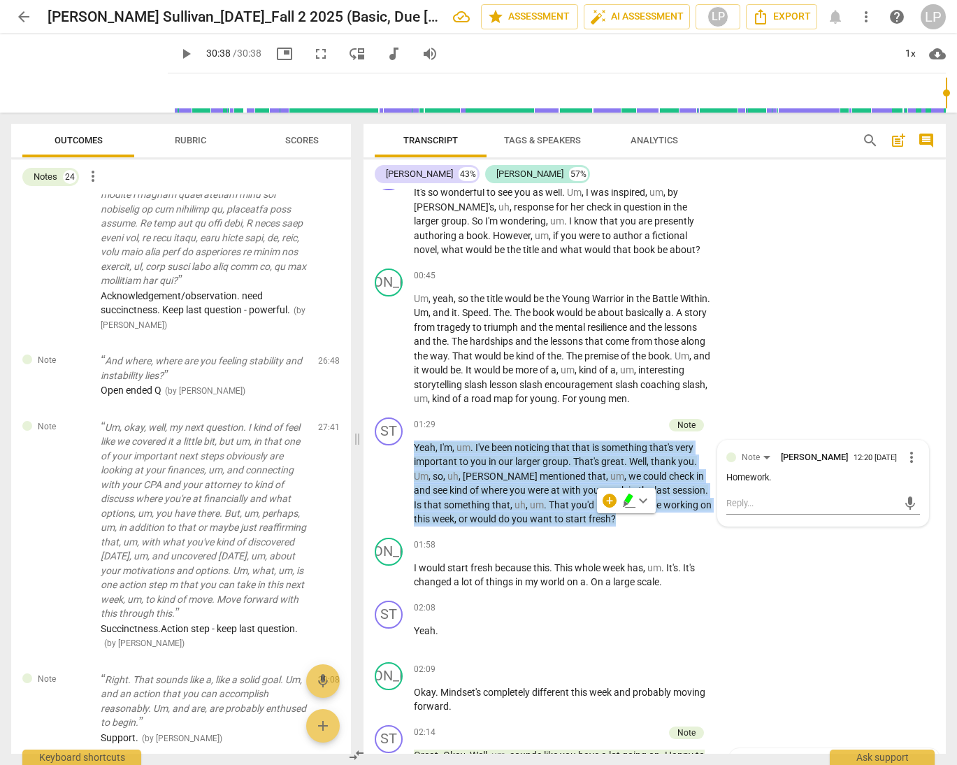
scroll to position [2991, 0]
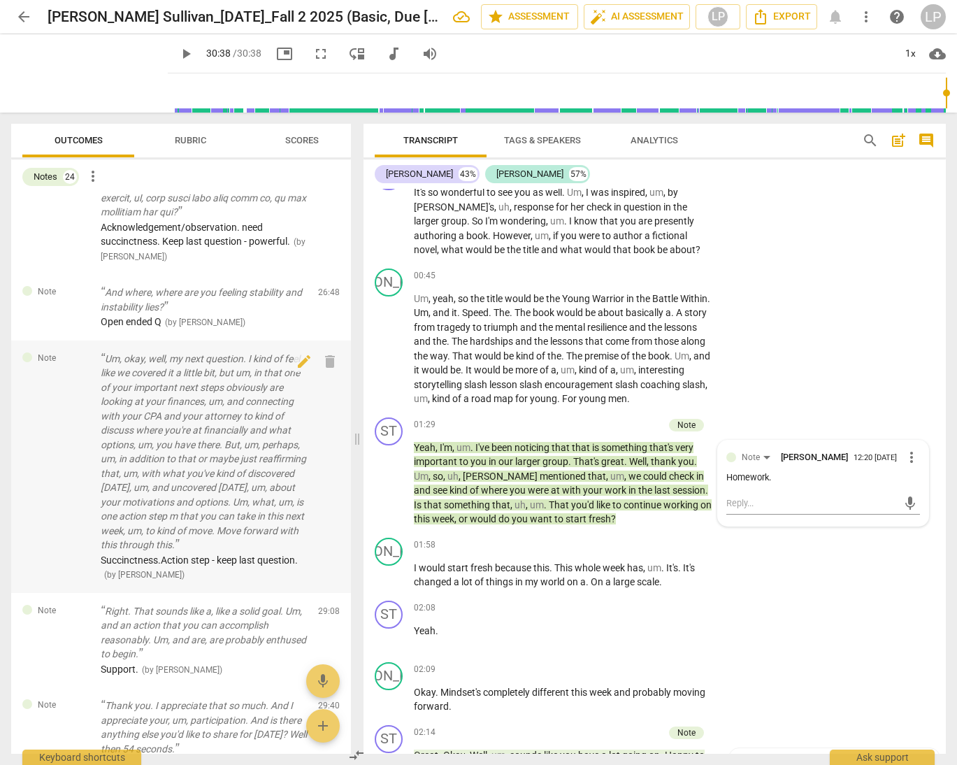
click at [215, 532] on p "Um, okay, well, my next question. I kind of feel like we covered it a little bi…" at bounding box center [204, 452] width 206 height 201
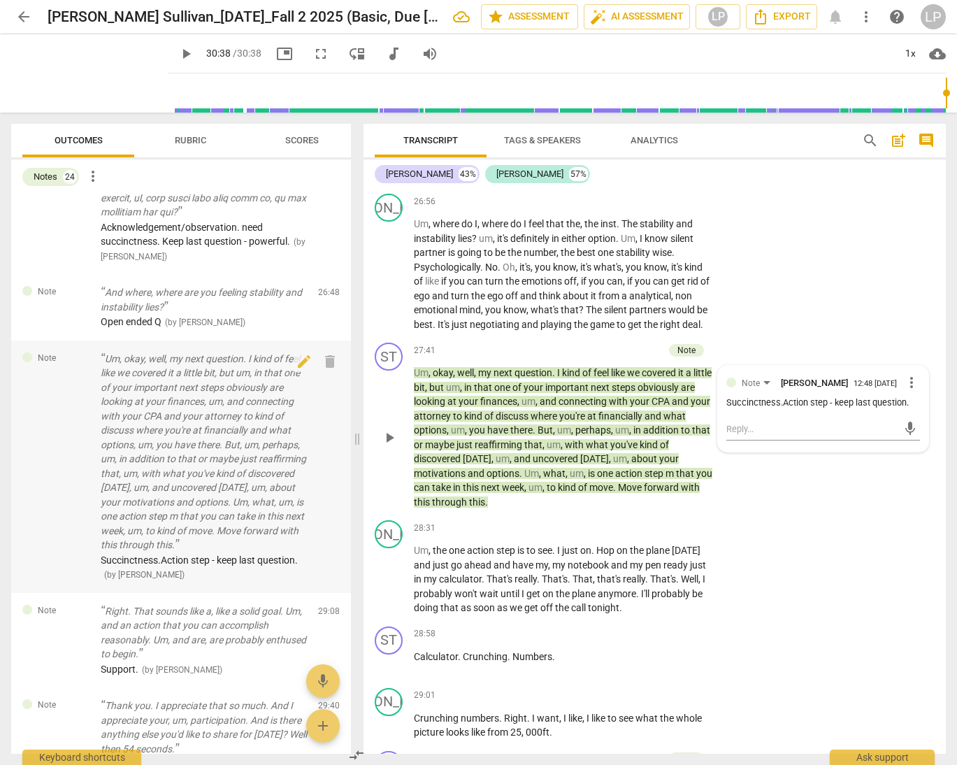
scroll to position [5591, 0]
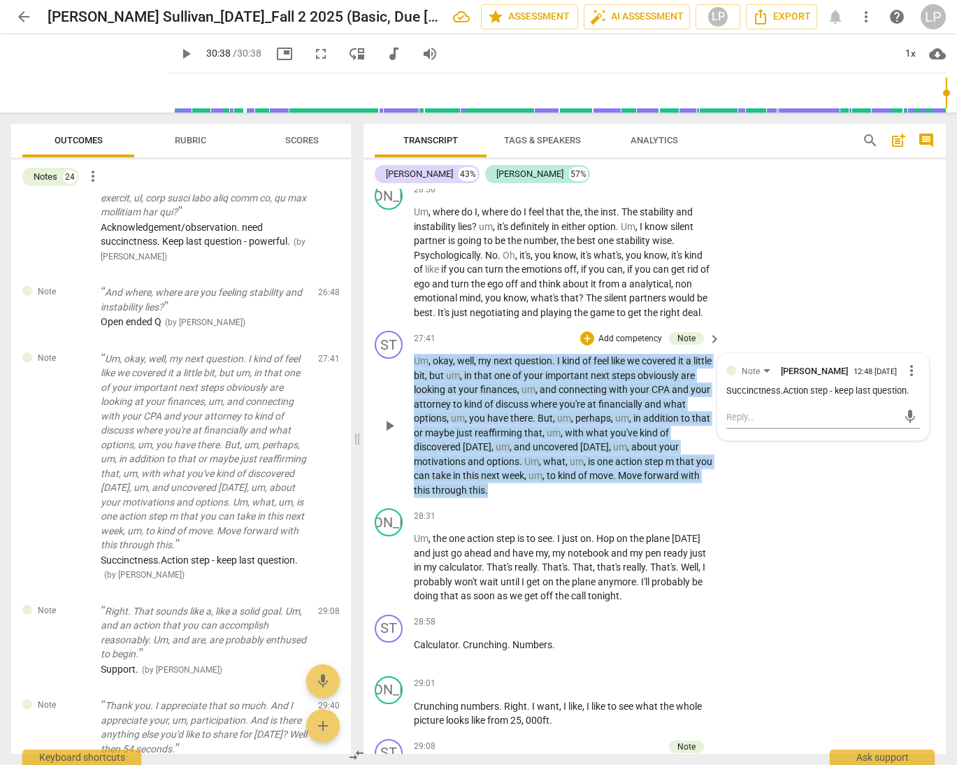
drag, startPoint x: 523, startPoint y: 549, endPoint x: 407, endPoint y: 421, distance: 172.8
click at [407, 421] on div "ST play_arrow pause 27:41 + Add competency Note keyboard_arrow_right Um , okay …" at bounding box center [655, 414] width 583 height 178
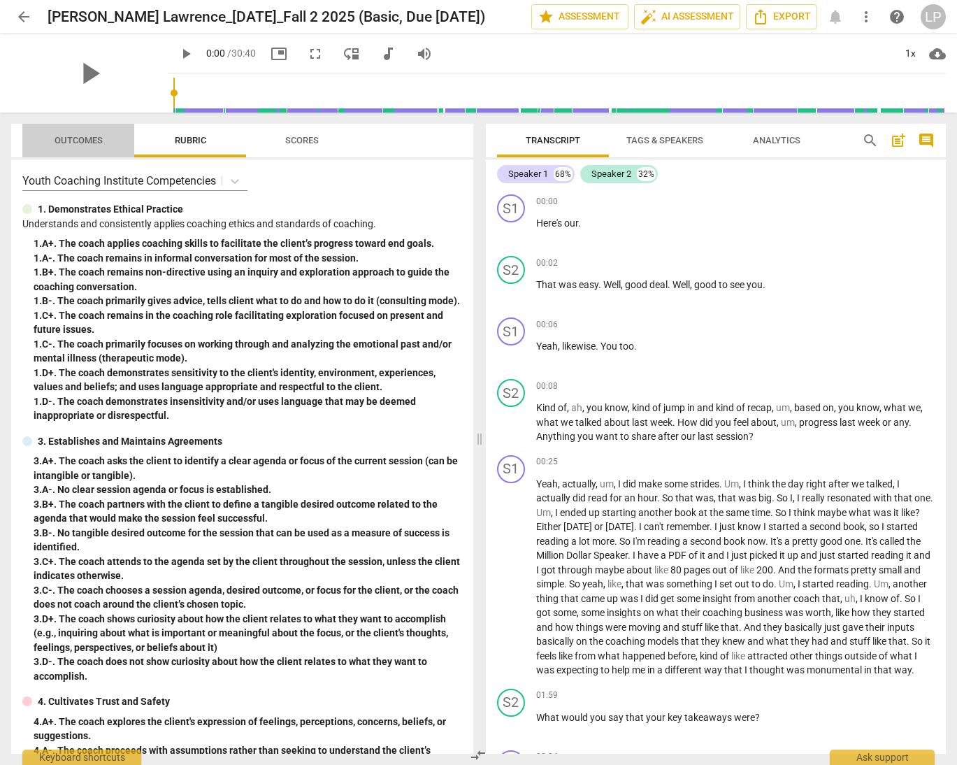
click at [76, 137] on span "Outcomes" at bounding box center [79, 140] width 48 height 10
